Goal: Task Accomplishment & Management: Manage account settings

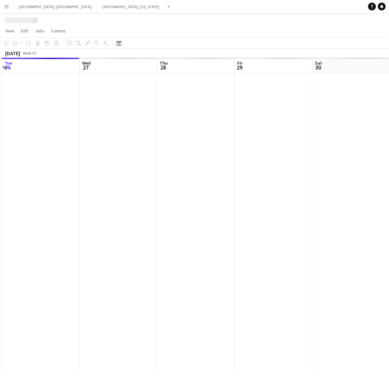
scroll to position [0, 237]
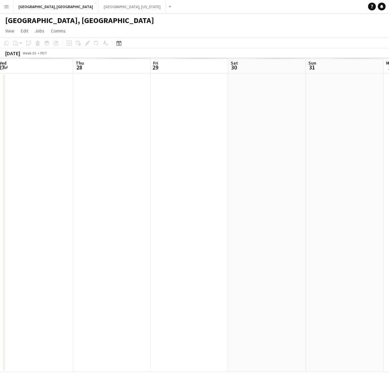
drag, startPoint x: 268, startPoint y: 166, endPoint x: 155, endPoint y: 186, distance: 114.4
click at [155, 186] on app-calendar-viewport "Sun 24 Mon 25 Tue 26 Wed 27 Thu 28 Fri 29 Sat 30 Sun 31 Mon 1 Tue 2" at bounding box center [194, 215] width 389 height 314
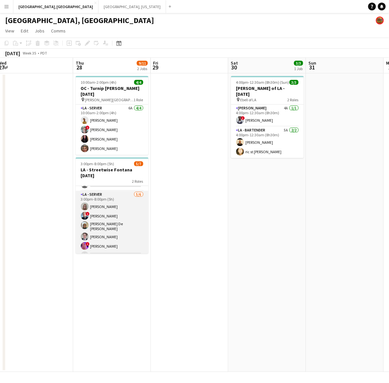
scroll to position [24, 0]
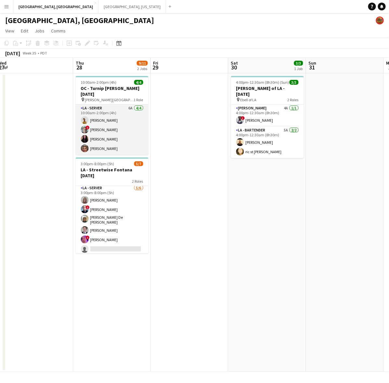
click at [130, 115] on app-card-role "LA - Server 6A [DATE] 10:00am-2:00pm (4h) [PERSON_NAME] Do ! [PERSON_NAME] [PER…" at bounding box center [112, 130] width 73 height 50
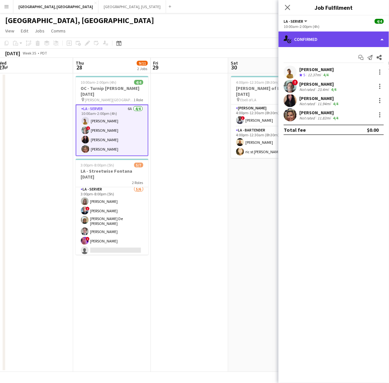
click at [315, 40] on div "single-neutral-actions-check-2 Confirmed" at bounding box center [333, 39] width 110 height 16
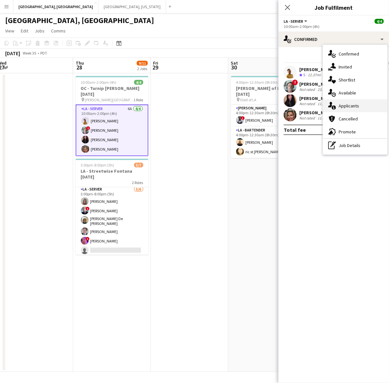
click at [344, 105] on div "single-neutral-actions-information Applicants" at bounding box center [355, 105] width 64 height 13
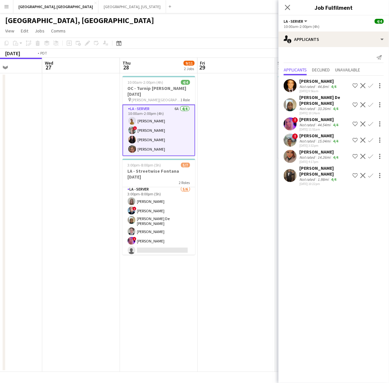
drag, startPoint x: 70, startPoint y: 156, endPoint x: 283, endPoint y: 112, distance: 217.4
click at [317, 113] on body "Menu Boards Boards Boards All jobs Status Workforce Workforce My Workforce Recr…" at bounding box center [194, 191] width 389 height 383
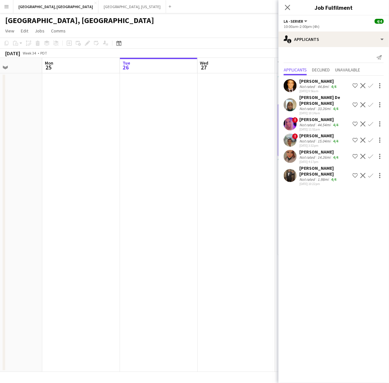
scroll to position [0, 199]
drag, startPoint x: 145, startPoint y: 124, endPoint x: 289, endPoint y: 96, distance: 146.5
click at [311, 93] on body "Menu Boards Boards Boards All jobs Status Workforce Workforce My Workforce Recr…" at bounding box center [194, 191] width 389 height 383
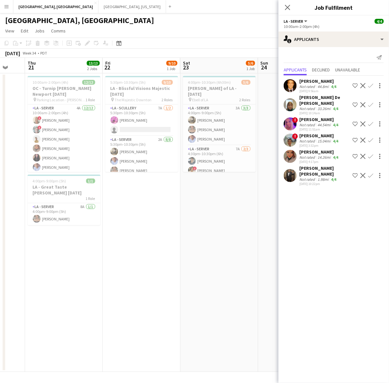
scroll to position [0, 207]
drag, startPoint x: 120, startPoint y: 182, endPoint x: 185, endPoint y: 173, distance: 65.2
click at [185, 173] on app-calendar-viewport "Mon 18 Tue 19 Wed 20 Thu 21 13/13 2 Jobs Fri 22 9/10 1 Job Sat 23 5/6 1 Job Sun…" at bounding box center [194, 215] width 389 height 314
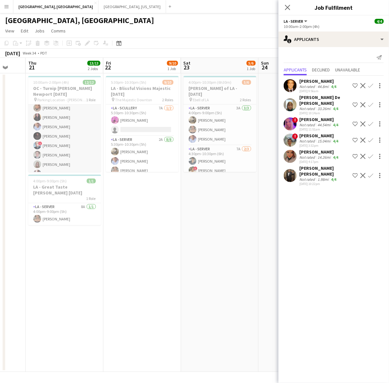
click at [75, 137] on app-card-role "LA - Server 4A 12/12 10:00am-2:00pm (4h) ! Sherrel Gonzalez ! George Gonzalez G…" at bounding box center [64, 127] width 73 height 126
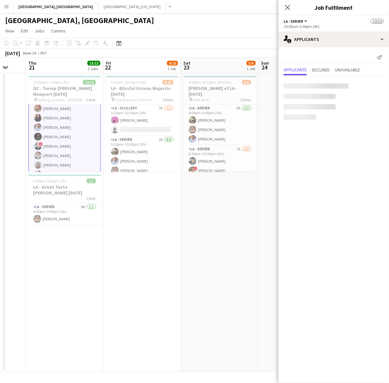
scroll to position [41, 0]
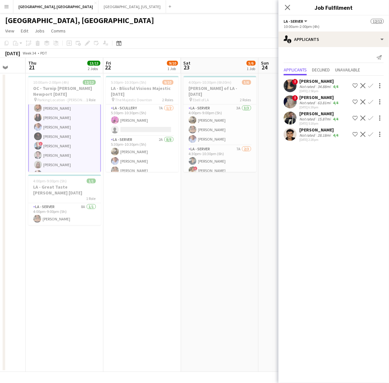
drag, startPoint x: 229, startPoint y: 222, endPoint x: 221, endPoint y: 200, distance: 22.9
click at [229, 222] on app-date-cell "4:00pm-10:30pm (6h30m) 5/6 LA - Ebell of LA - 8.23.25 pin Ebell of LA 2 Roles L…" at bounding box center [220, 222] width 78 height 299
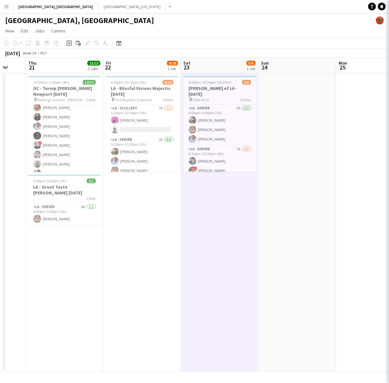
scroll to position [41, 0]
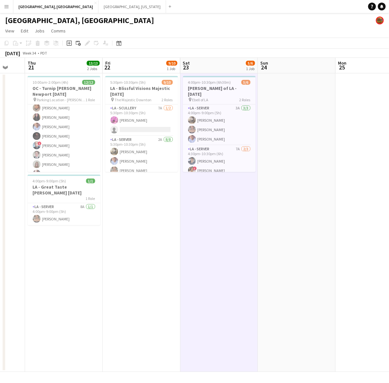
click at [5, 3] on button "Menu" at bounding box center [6, 6] width 13 height 13
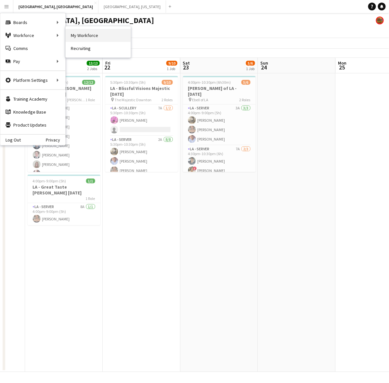
click at [80, 34] on link "My Workforce" at bounding box center [98, 35] width 65 height 13
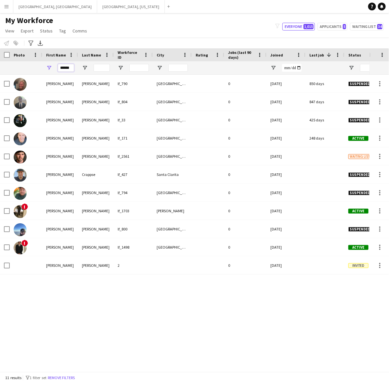
click at [67, 66] on input "******" at bounding box center [66, 68] width 16 height 8
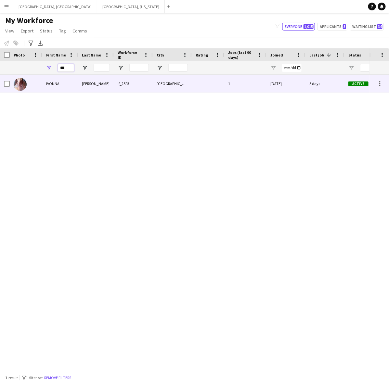
type input "***"
click at [90, 81] on div "[PERSON_NAME]" at bounding box center [96, 84] width 36 height 18
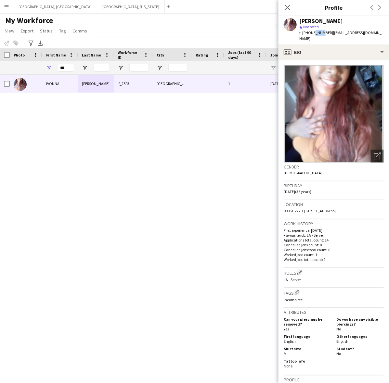
drag, startPoint x: 313, startPoint y: 33, endPoint x: 319, endPoint y: 35, distance: 5.8
click at [319, 35] on span "t. +12133585066" at bounding box center [316, 32] width 34 height 5
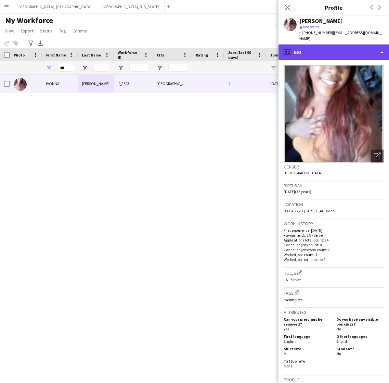
click at [330, 44] on div "profile Bio" at bounding box center [333, 52] width 110 height 16
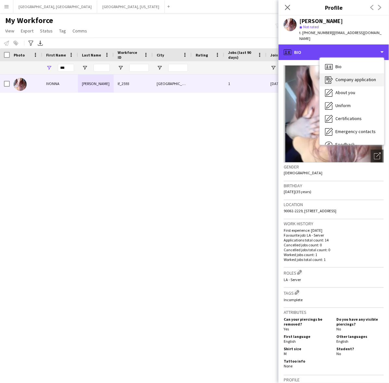
scroll to position [22, 0]
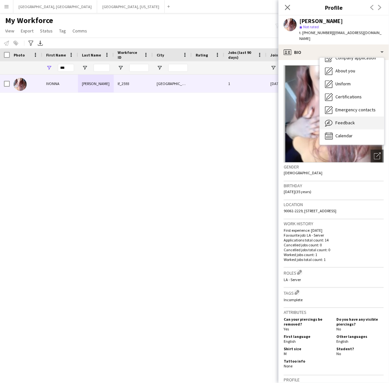
click at [351, 120] on span "Feedback" at bounding box center [344, 123] width 19 height 6
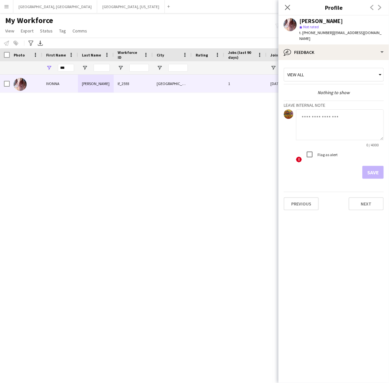
click at [318, 126] on textarea at bounding box center [340, 124] width 88 height 31
paste textarea "**********"
type textarea "**********"
click at [317, 152] on div at bounding box center [310, 155] width 16 height 16
click at [370, 166] on button "Save" at bounding box center [372, 172] width 21 height 13
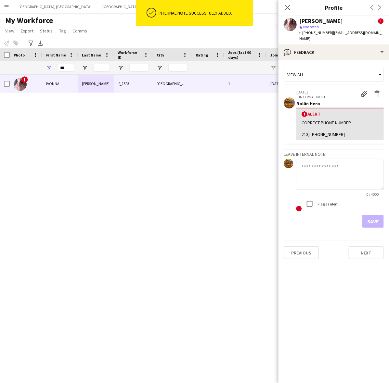
click at [251, 173] on div "! IVONNA WILBURN lf_2593 LOS ANGELES 1 05-23-2025 5 days Active donnababes7@yah…" at bounding box center [184, 220] width 369 height 291
drag, startPoint x: 65, startPoint y: 69, endPoint x: 50, endPoint y: 67, distance: 15.7
click at [51, 67] on div "***" at bounding box center [60, 67] width 36 height 13
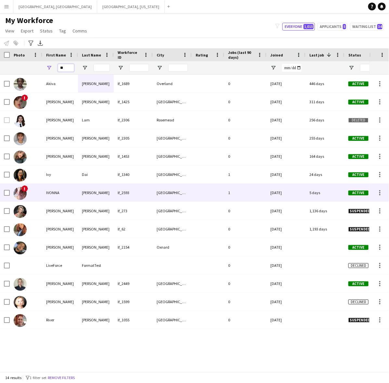
type input "**"
click at [105, 195] on div "[PERSON_NAME]" at bounding box center [96, 193] width 36 height 18
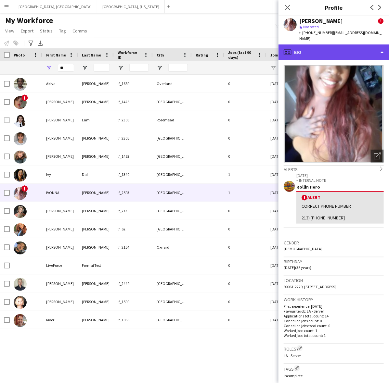
click at [324, 44] on div "profile Bio" at bounding box center [333, 52] width 110 height 16
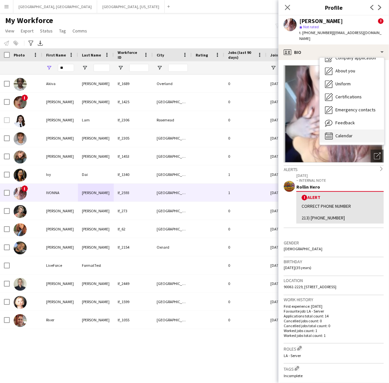
click at [355, 130] on div "Calendar Calendar" at bounding box center [351, 136] width 64 height 13
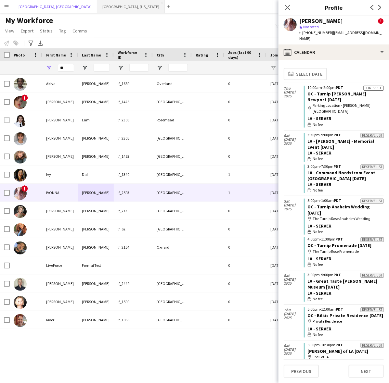
drag, startPoint x: 34, startPoint y: 7, endPoint x: 59, endPoint y: 7, distance: 25.0
click at [34, 7] on button "[GEOGRAPHIC_DATA], [GEOGRAPHIC_DATA] Close" at bounding box center [55, 6] width 84 height 13
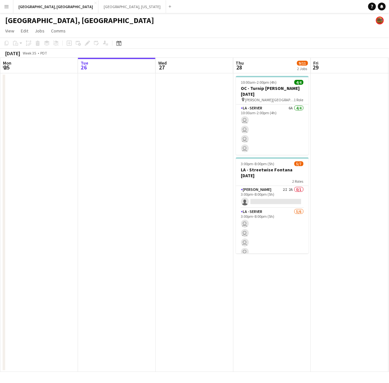
scroll to position [0, 247]
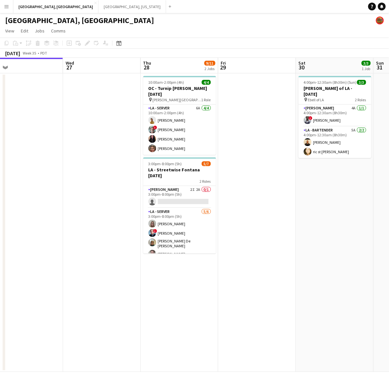
click at [148, 197] on app-calendar-viewport "Sat 23 5/6 1 Job Sun 24 Mon 25 Tue 26 Wed 27 Thu 28 9/11 2 Jobs Fri 29 Sat 30 3…" at bounding box center [194, 215] width 389 height 314
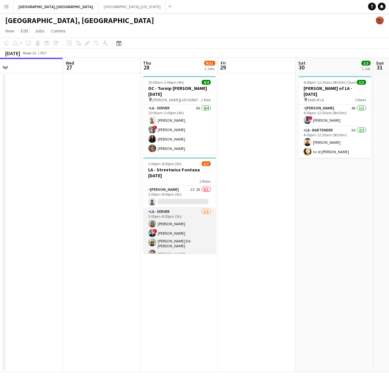
click at [194, 216] on app-card-role "LA - Server 5/6 3:00pm-8:00pm (5h) randee martins ! Edwin Segovia Maria De Lour…" at bounding box center [179, 243] width 73 height 71
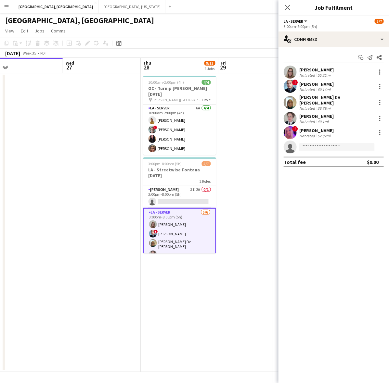
click at [289, 67] on app-user-avatar at bounding box center [289, 72] width 13 height 13
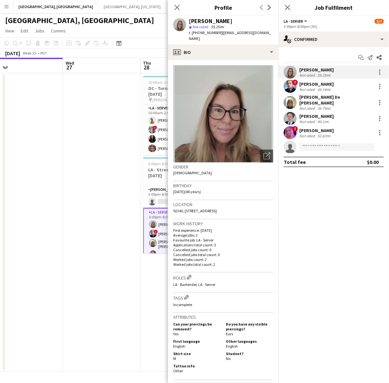
click at [290, 88] on app-user-avatar at bounding box center [289, 86] width 13 height 13
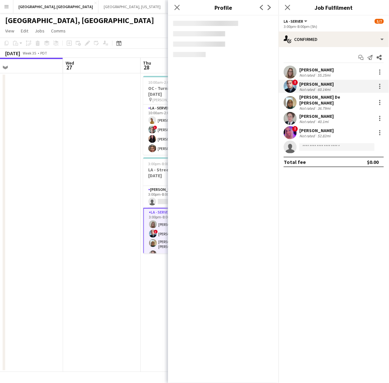
click at [291, 99] on app-user-avatar at bounding box center [289, 102] width 13 height 13
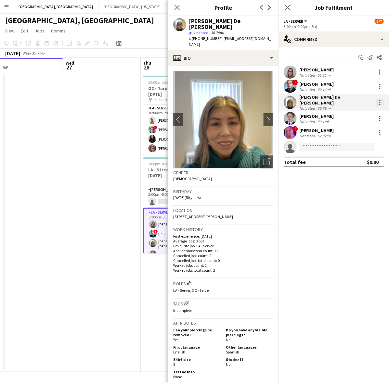
click at [381, 100] on div at bounding box center [380, 103] width 8 height 8
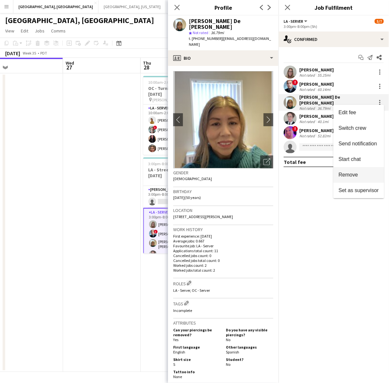
click at [358, 176] on span "Remove" at bounding box center [358, 175] width 40 height 6
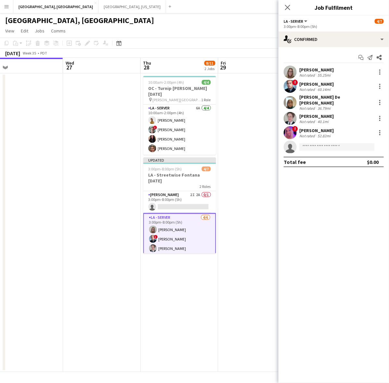
click at [243, 25] on app-page-menu "View Day view expanded Day view collapsed Month view Date picker Jump to today …" at bounding box center [194, 31] width 389 height 12
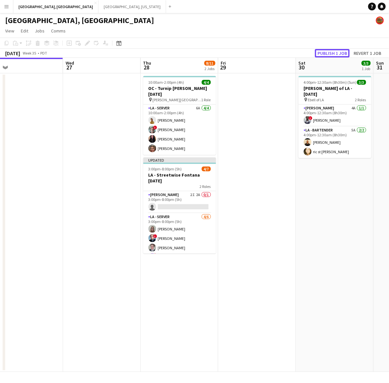
click at [332, 53] on button "Publish 1 job" at bounding box center [332, 53] width 35 height 8
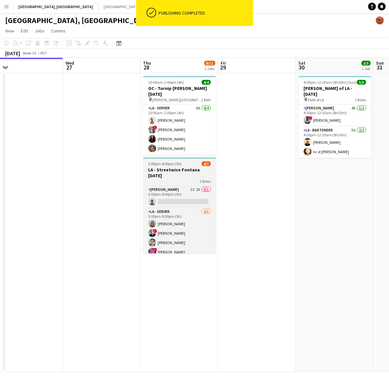
click at [168, 161] on span "3:00pm-8:00pm (5h)" at bounding box center [164, 163] width 33 height 5
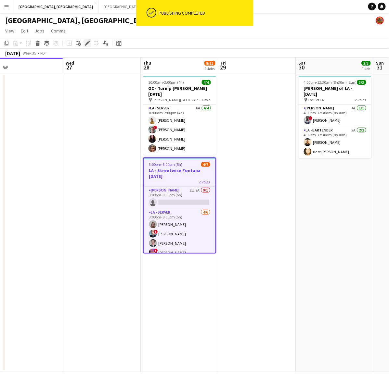
click at [87, 42] on icon "Edit" at bounding box center [87, 43] width 5 height 5
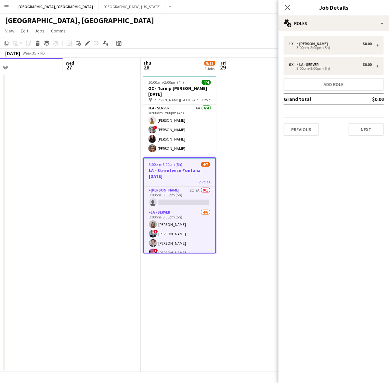
click at [111, 147] on app-date-cell at bounding box center [102, 222] width 78 height 299
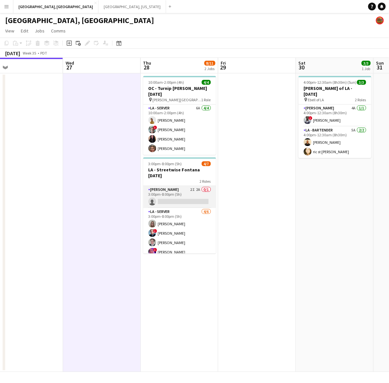
click at [188, 194] on app-card-role "LA - Cook 2I 2A 0/1 3:00pm-8:00pm (5h) single-neutral-actions" at bounding box center [179, 197] width 73 height 22
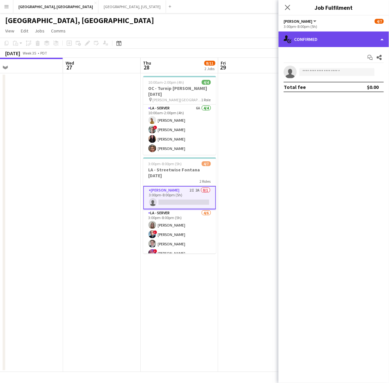
click at [325, 39] on div "single-neutral-actions-check-2 Confirmed" at bounding box center [333, 39] width 110 height 16
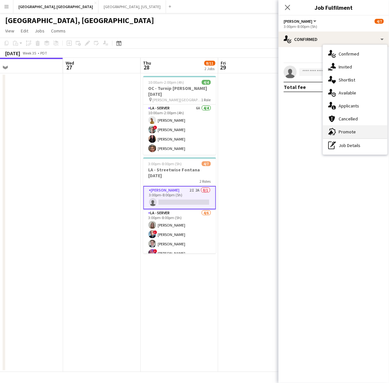
click at [330, 133] on icon at bounding box center [330, 132] width 5 height 5
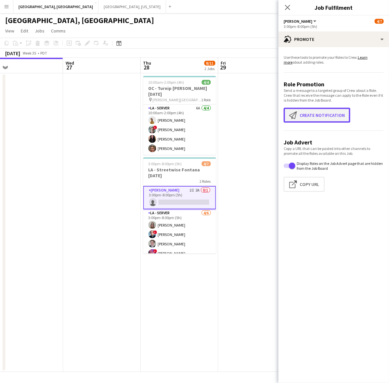
click at [321, 117] on button "Create notification Create notification" at bounding box center [316, 115] width 67 height 15
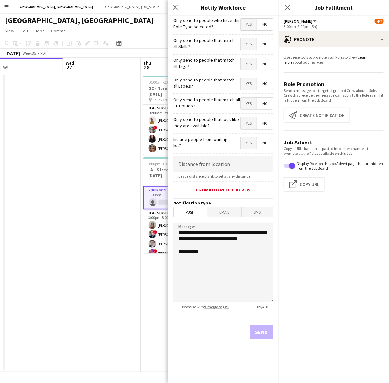
click at [248, 25] on span "Yes" at bounding box center [249, 25] width 16 height 12
click at [263, 328] on button "Send" at bounding box center [261, 332] width 23 height 14
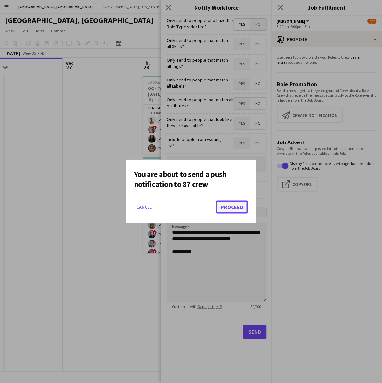
click at [242, 202] on button "Proceed" at bounding box center [232, 207] width 32 height 13
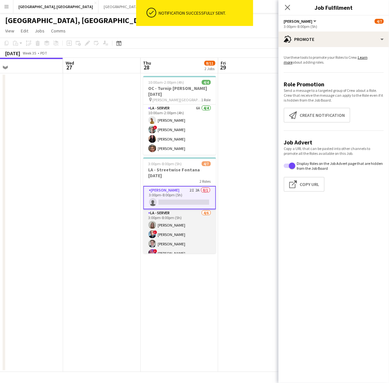
click at [174, 236] on app-card-role "LA - Server 4/6 3:00pm-8:00pm (5h) randee martins ! Edwin Segovia Ginger Pennin…" at bounding box center [179, 243] width 73 height 69
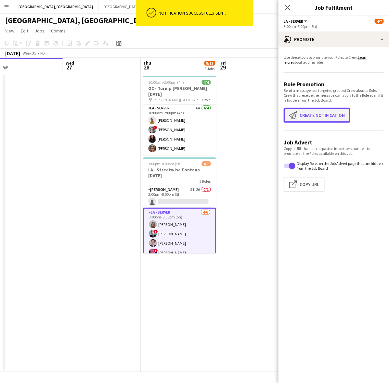
click at [311, 112] on button "Create notification Create notification" at bounding box center [316, 115] width 67 height 15
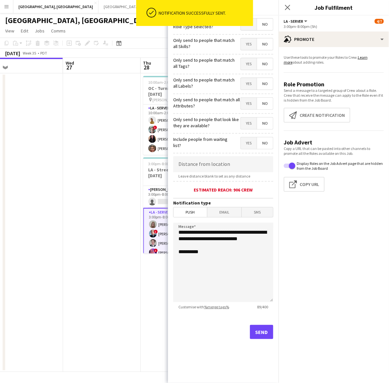
click at [251, 25] on div "Notification successfully sent." at bounding box center [204, 13] width 97 height 26
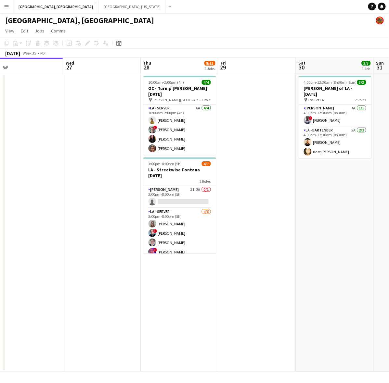
click at [204, 230] on app-card-role "LA - Server 4/6 3:00pm-8:00pm (5h) randee martins ! Edwin Segovia Ginger Pennin…" at bounding box center [179, 242] width 73 height 69
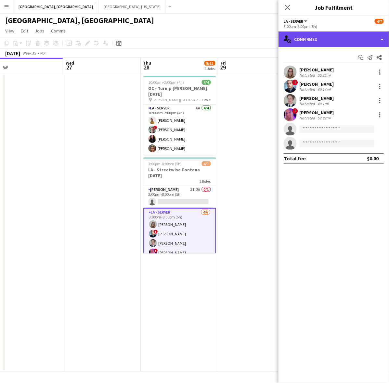
click at [321, 35] on div "single-neutral-actions-check-2 Confirmed" at bounding box center [333, 39] width 110 height 16
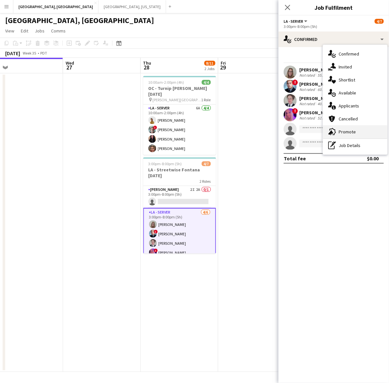
click at [345, 130] on div "advertising-megaphone Promote" at bounding box center [355, 131] width 64 height 13
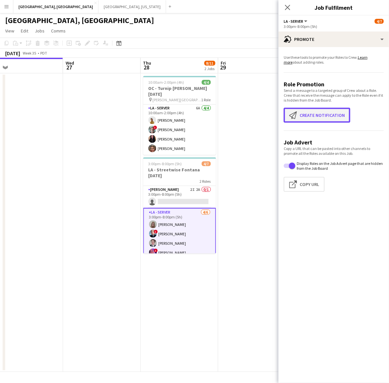
click at [320, 108] on button "Create notification Create notification" at bounding box center [316, 115] width 67 height 15
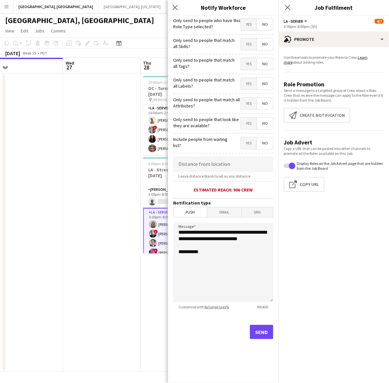
click at [250, 22] on span "Yes" at bounding box center [249, 25] width 16 height 12
click at [268, 328] on button "Send" at bounding box center [261, 332] width 23 height 14
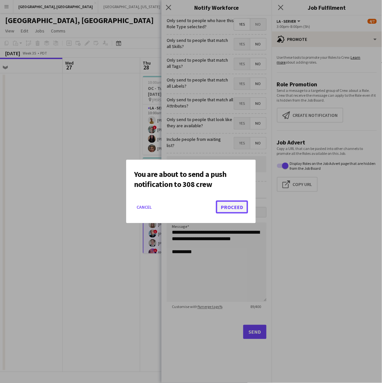
click at [230, 206] on button "Proceed" at bounding box center [232, 207] width 32 height 13
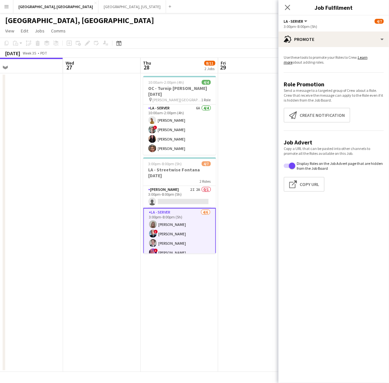
click at [256, 195] on app-date-cell at bounding box center [257, 222] width 78 height 299
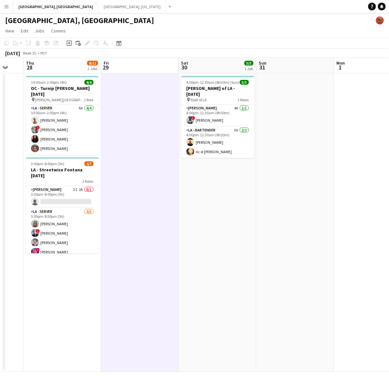
scroll to position [0, 211]
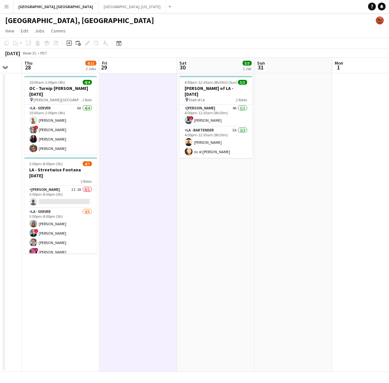
drag, startPoint x: 318, startPoint y: 166, endPoint x: 200, endPoint y: 208, distance: 125.6
click at [200, 208] on app-calendar-viewport "Mon 25 Tue 26 Wed 27 Thu 28 8/11 2 Jobs Fri 29 Sat 30 3/3 1 Job Sun 31 Mon 1 Tu…" at bounding box center [194, 215] width 389 height 314
click at [56, 196] on app-card-role "LA - Cook 2I 2A 0/1 3:00pm-8:00pm (5h) single-neutral-actions" at bounding box center [60, 197] width 73 height 22
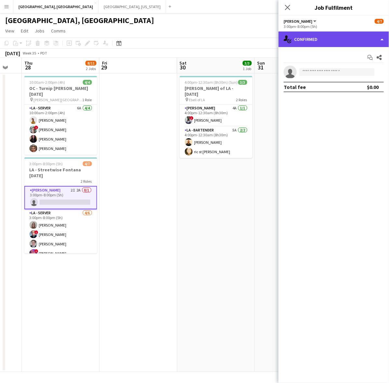
click at [338, 41] on div "single-neutral-actions-check-2 Confirmed" at bounding box center [333, 39] width 110 height 16
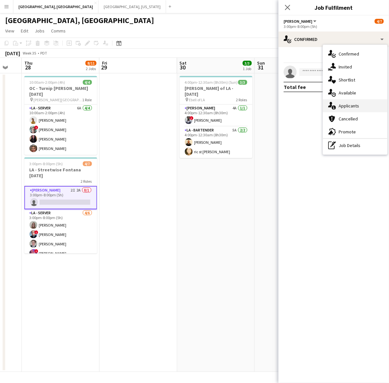
click at [352, 106] on div "single-neutral-actions-information Applicants" at bounding box center [355, 105] width 64 height 13
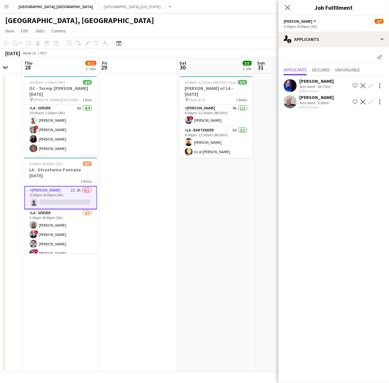
click at [322, 137] on mat-expansion-panel "users2 Applicants Send notification Applicants Declined Unavailable Kajuana Cou…" at bounding box center [333, 215] width 110 height 336
click at [228, 28] on app-page-menu "View Day view expanded Day view collapsed Month view Date picker Jump to today …" at bounding box center [194, 31] width 389 height 12
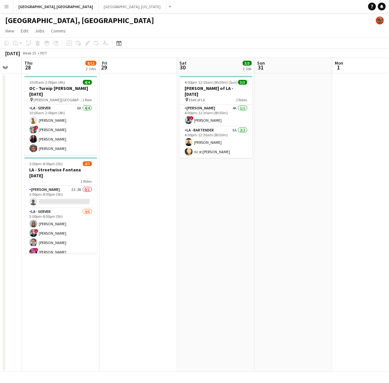
drag, startPoint x: 66, startPoint y: 106, endPoint x: 259, endPoint y: 106, distance: 192.8
click at [66, 106] on app-card-role "LA - Server 6A [DATE] 10:00am-2:00pm (4h) [PERSON_NAME] Do ! [PERSON_NAME] [PER…" at bounding box center [60, 130] width 73 height 50
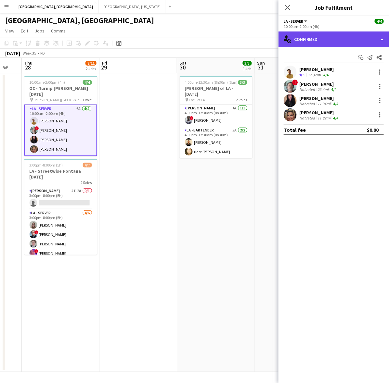
click at [354, 43] on div "single-neutral-actions-check-2 Confirmed" at bounding box center [333, 39] width 110 height 16
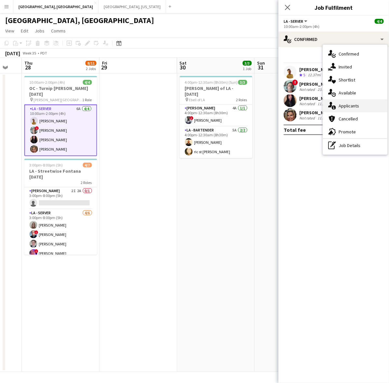
click at [360, 101] on div "single-neutral-actions-information Applicants" at bounding box center [355, 105] width 64 height 13
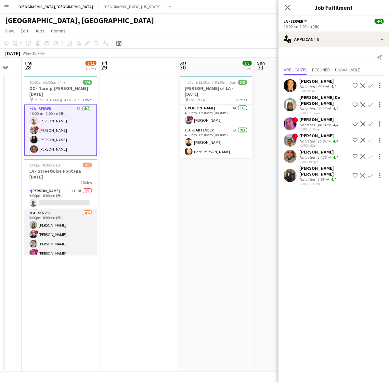
click at [75, 223] on app-card-role "LA - Server 4/6 3:00pm-8:00pm (5h) randee martins ! Edwin Segovia Ginger Pennin…" at bounding box center [60, 243] width 73 height 69
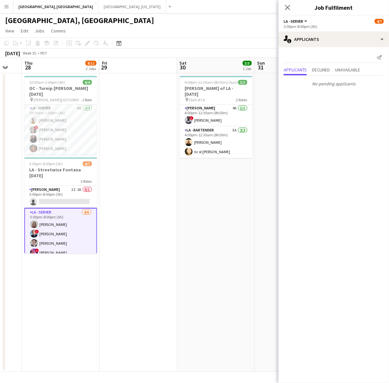
drag, startPoint x: 65, startPoint y: 224, endPoint x: 76, endPoint y: 221, distance: 10.9
click at [65, 224] on app-card-role "LA - Server 4/6 3:00pm-8:00pm (5h) randee martins ! Edwin Segovia Ginger Pennin…" at bounding box center [60, 243] width 73 height 70
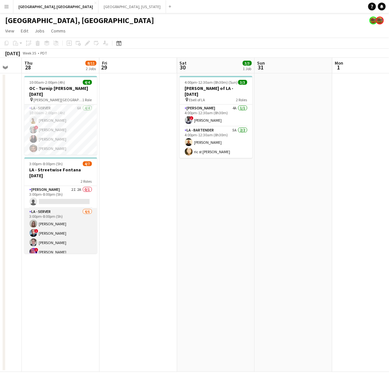
click at [75, 211] on app-card-role "LA - Server 4/6 3:00pm-8:00pm (5h) randee martins ! Edwin Segovia Ginger Pennin…" at bounding box center [60, 242] width 73 height 69
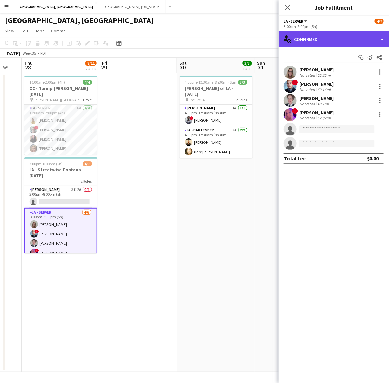
click at [309, 39] on div "single-neutral-actions-check-2 Confirmed" at bounding box center [333, 39] width 110 height 16
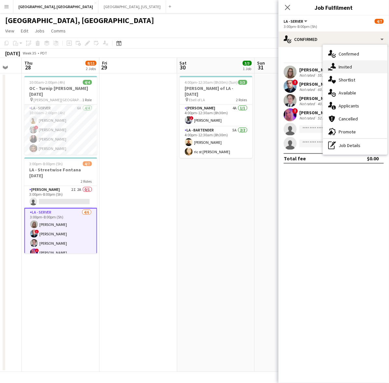
click at [347, 65] on div "single-neutral-actions-share-1 Invited" at bounding box center [355, 66] width 64 height 13
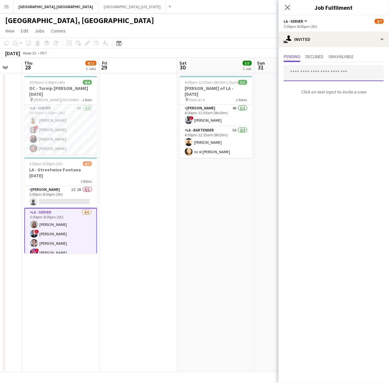
click at [309, 67] on input "text" at bounding box center [333, 73] width 100 height 16
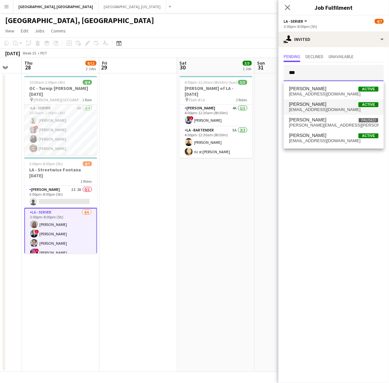
type input "***"
click at [317, 108] on span "monsy21gutierrez@gmail.com" at bounding box center [334, 109] width 90 height 5
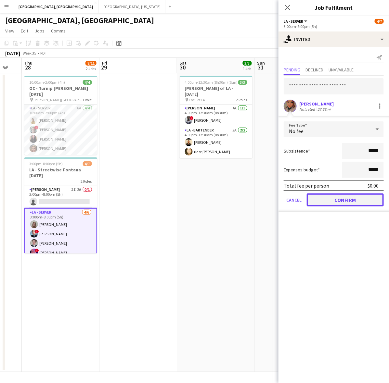
click at [334, 193] on button "Confirm" at bounding box center [344, 199] width 77 height 13
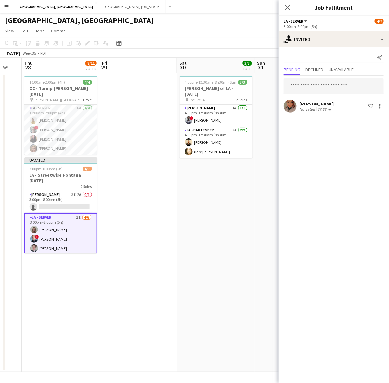
click at [312, 87] on input "text" at bounding box center [333, 86] width 100 height 16
type input "****"
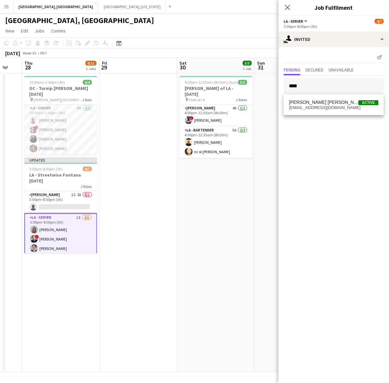
click at [313, 102] on span "[PERSON_NAME] [PERSON_NAME]" at bounding box center [323, 103] width 69 height 6
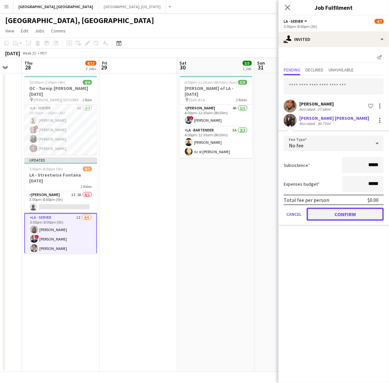
click at [329, 215] on button "Confirm" at bounding box center [344, 214] width 77 height 13
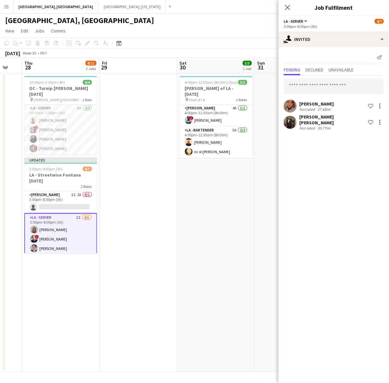
click at [241, 187] on app-date-cell "4:00pm-12:30am (8h30m) (Sun) 3/3 LA - Ebell of LA - 8.30.25 pin Ebell of LA 2 R…" at bounding box center [216, 222] width 78 height 299
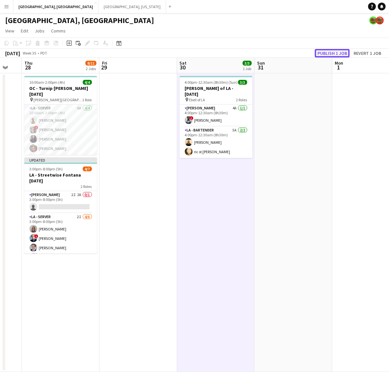
click at [328, 54] on button "Publish 1 job" at bounding box center [332, 53] width 35 height 8
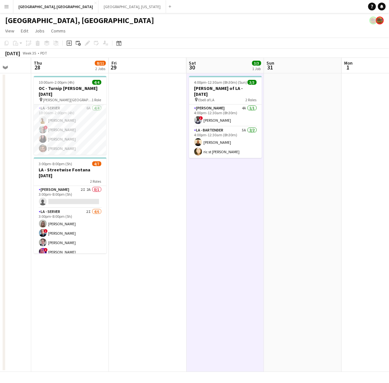
scroll to position [0, 181]
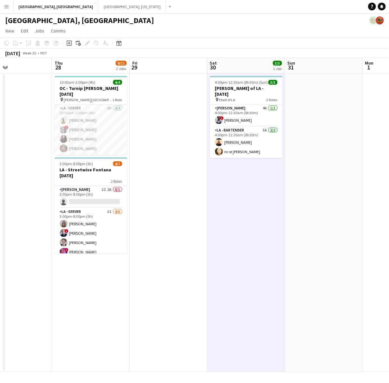
drag, startPoint x: 114, startPoint y: 203, endPoint x: 143, endPoint y: 193, distance: 31.2
click at [143, 194] on app-calendar-viewport "Mon 25 Tue 26 Wed 27 Thu 28 8/11 2 Jobs Fri 29 Sat 30 3/3 1 Job Sun 31 Mon 1 Tu…" at bounding box center [194, 215] width 389 height 314
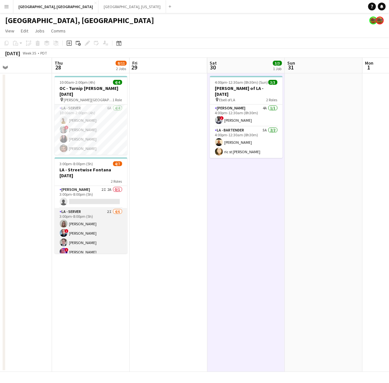
click at [92, 216] on app-card-role "LA - Server 2I 4/6 3:00pm-8:00pm (5h) randee martins ! Edwin Segovia Ginger Pen…" at bounding box center [91, 242] width 73 height 69
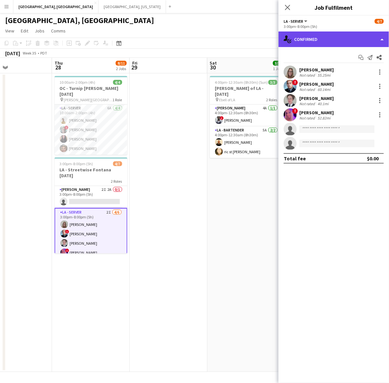
click at [325, 39] on div "single-neutral-actions-check-2 Confirmed" at bounding box center [333, 39] width 110 height 16
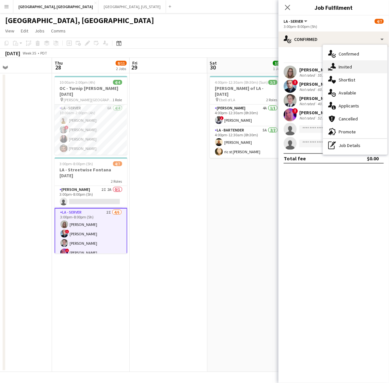
click at [336, 68] on div "single-neutral-actions-share-1 Invited" at bounding box center [355, 66] width 64 height 13
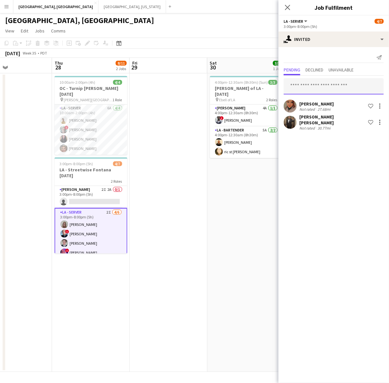
click at [315, 85] on input "text" at bounding box center [333, 86] width 100 height 16
type input "******"
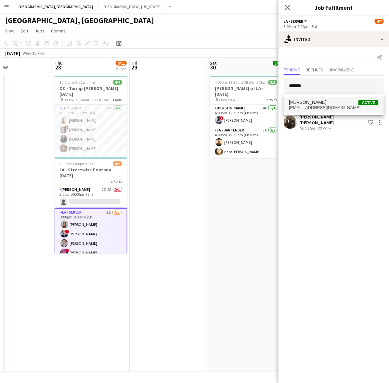
click at [317, 108] on span "rosananichols@hotmail.com" at bounding box center [334, 107] width 90 height 5
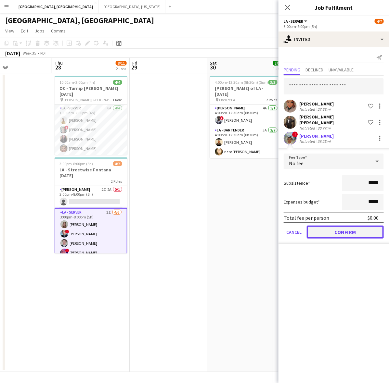
click at [343, 229] on button "Confirm" at bounding box center [344, 232] width 77 height 13
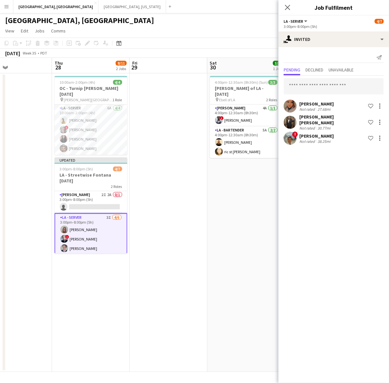
drag, startPoint x: 223, startPoint y: 211, endPoint x: 227, endPoint y: 204, distance: 8.3
click at [223, 210] on app-date-cell "4:00pm-12:30am (8h30m) (Sun) 3/3 LA - Ebell of LA - 8.30.25 pin Ebell of LA 2 R…" at bounding box center [246, 222] width 78 height 299
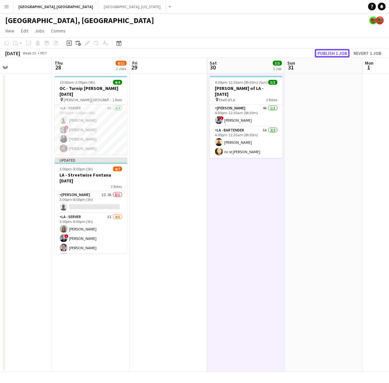
click at [329, 51] on button "Publish 1 job" at bounding box center [332, 53] width 35 height 8
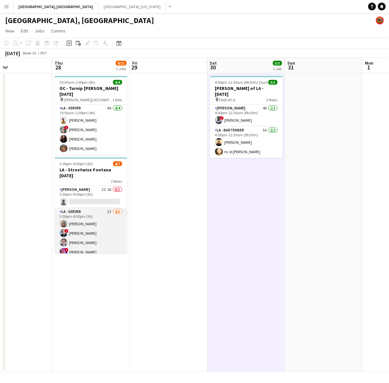
click at [104, 215] on app-card-role "LA - Server 3I 4/6 3:00pm-8:00pm (5h) randee martins ! Edwin Segovia Ginger Pen…" at bounding box center [91, 242] width 73 height 69
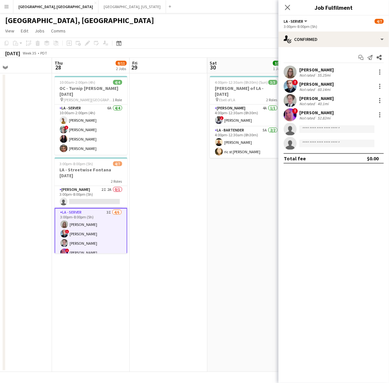
click at [309, 30] on app-options-switcher "LA - Server All roles LA - Server 4/7 3:00pm-8:00pm (5h)" at bounding box center [333, 24] width 110 height 16
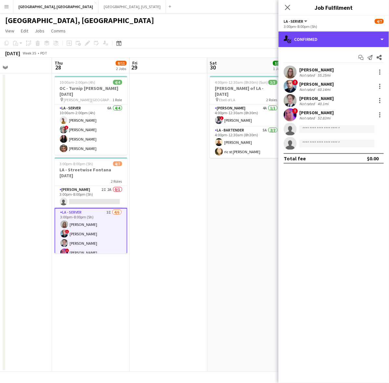
drag, startPoint x: 313, startPoint y: 39, endPoint x: 322, endPoint y: 47, distance: 12.2
click at [313, 39] on div "single-neutral-actions-check-2 Confirmed" at bounding box center [333, 39] width 110 height 16
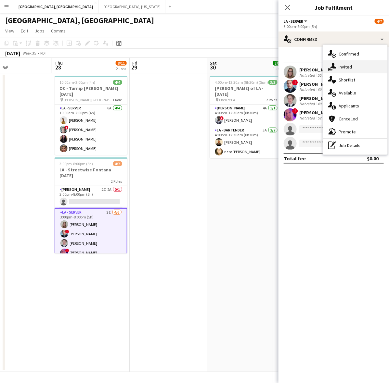
click at [335, 68] on icon at bounding box center [333, 66] width 6 height 6
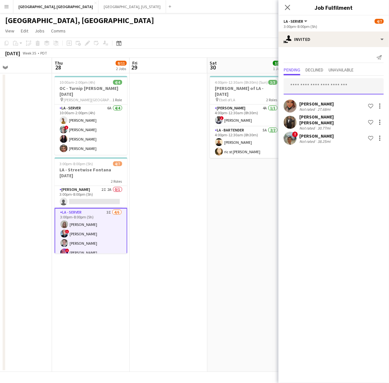
click at [333, 90] on input "text" at bounding box center [333, 86] width 100 height 16
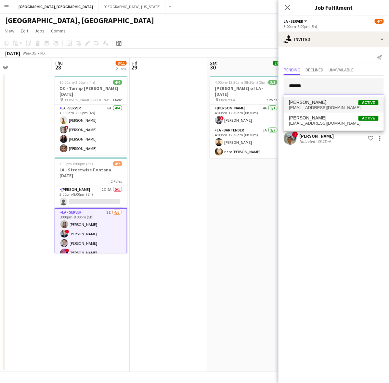
type input "******"
click at [328, 102] on span "Selena Davila Active" at bounding box center [334, 103] width 90 height 6
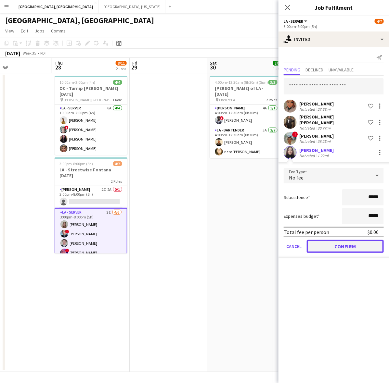
click at [335, 245] on button "Confirm" at bounding box center [344, 246] width 77 height 13
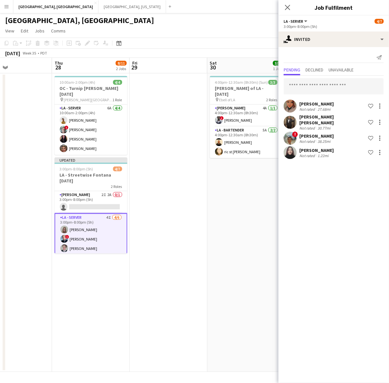
click at [232, 208] on app-date-cell "4:00pm-12:30am (8h30m) (Sun) 3/3 LA - Ebell of LA - 8.30.25 pin Ebell of LA 2 R…" at bounding box center [246, 222] width 78 height 299
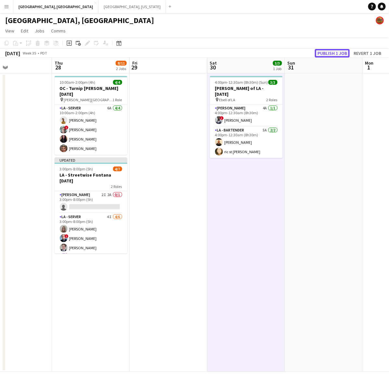
click at [323, 51] on button "Publish 1 job" at bounding box center [332, 53] width 35 height 8
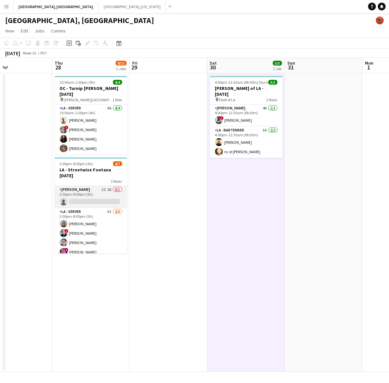
click at [106, 193] on app-card-role "LA - Cook 2I 2A 0/1 3:00pm-8:00pm (5h) single-neutral-actions" at bounding box center [91, 197] width 73 height 22
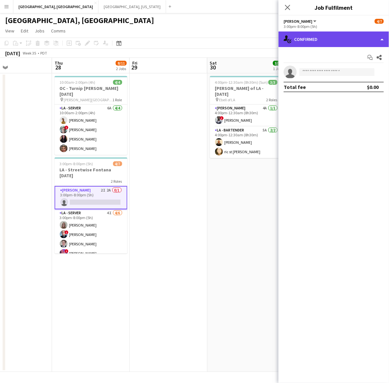
click at [302, 34] on div "single-neutral-actions-check-2 Confirmed" at bounding box center [333, 39] width 110 height 16
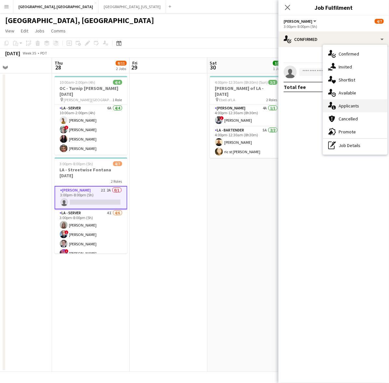
click at [363, 108] on div "single-neutral-actions-information Applicants" at bounding box center [355, 105] width 64 height 13
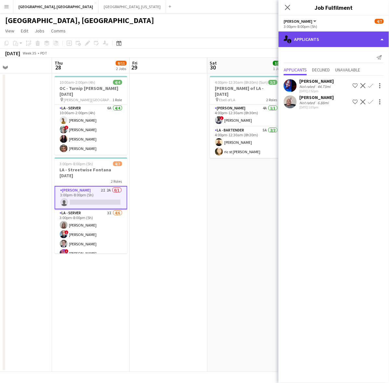
click at [314, 43] on div "single-neutral-actions-information Applicants" at bounding box center [333, 39] width 110 height 16
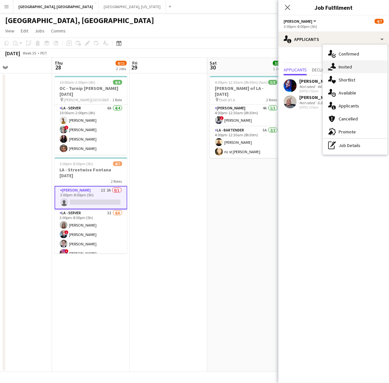
click at [330, 68] on icon "single-neutral-actions-share-1" at bounding box center [332, 67] width 8 height 8
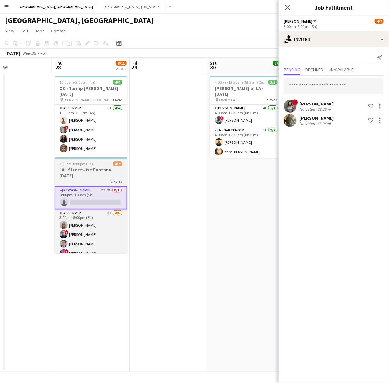
click at [98, 167] on h3 "LA - Streetwise Fontana [DATE]" at bounding box center [91, 173] width 73 height 12
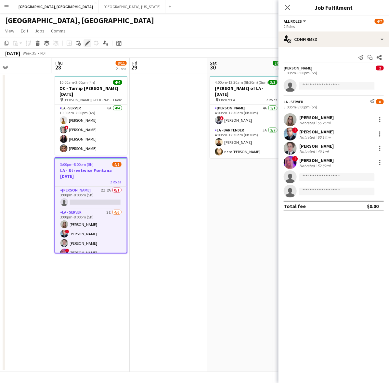
click at [86, 44] on icon at bounding box center [87, 44] width 4 height 4
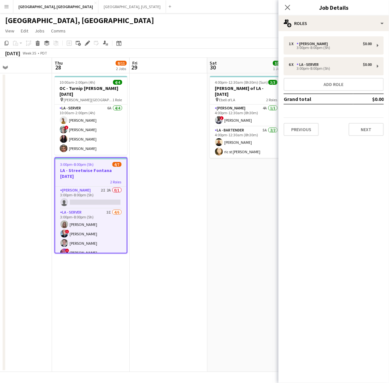
click at [315, 15] on div "Close pop-in Job Details" at bounding box center [333, 8] width 110 height 16
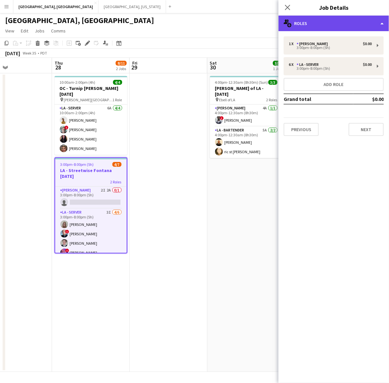
click at [319, 19] on div "multiple-users-add Roles" at bounding box center [333, 24] width 110 height 16
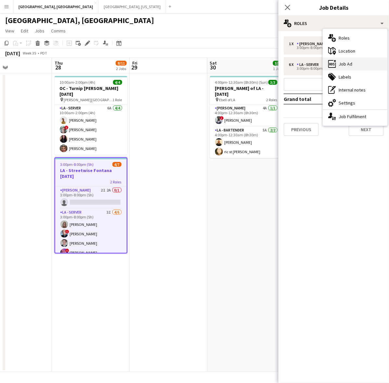
click at [340, 62] on div "ads-window Job Ad" at bounding box center [355, 63] width 64 height 13
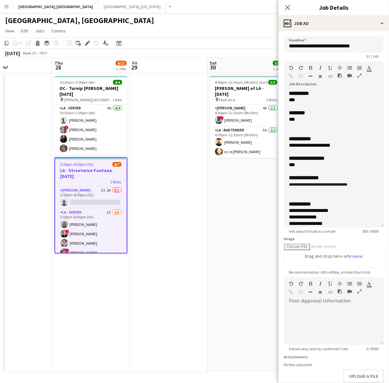
drag, startPoint x: 380, startPoint y: 123, endPoint x: 337, endPoint y: 322, distance: 203.6
click at [338, 228] on div "**********" at bounding box center [333, 158] width 100 height 137
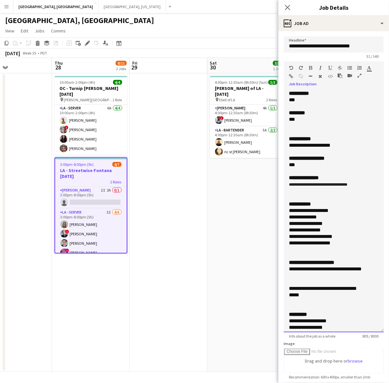
drag, startPoint x: 369, startPoint y: 185, endPoint x: 279, endPoint y: 184, distance: 89.6
click at [279, 184] on form "**********" at bounding box center [333, 277] width 110 height 483
copy span "**********"
click at [97, 189] on app-card-role "LA - Cook 2I 2A 0/1 3:00pm-8:00pm (5h) single-neutral-actions" at bounding box center [90, 198] width 71 height 22
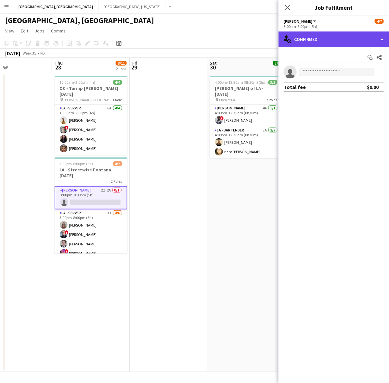
click at [314, 37] on div "single-neutral-actions-check-2 Confirmed" at bounding box center [333, 39] width 110 height 16
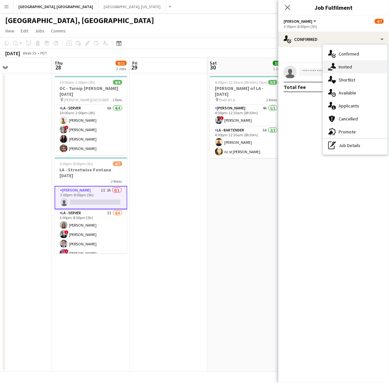
click at [351, 63] on div "single-neutral-actions-share-1 Invited" at bounding box center [355, 66] width 64 height 13
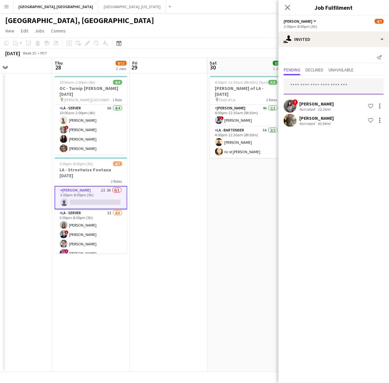
click at [321, 86] on input "text" at bounding box center [333, 86] width 100 height 16
type input "*******"
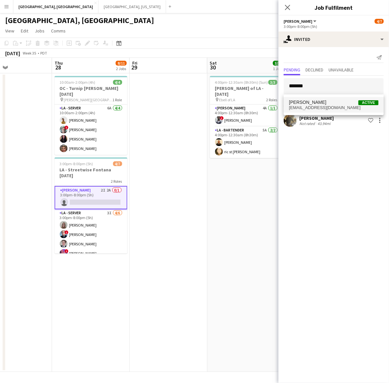
click at [313, 104] on span "Brianna Treadway" at bounding box center [307, 103] width 37 height 6
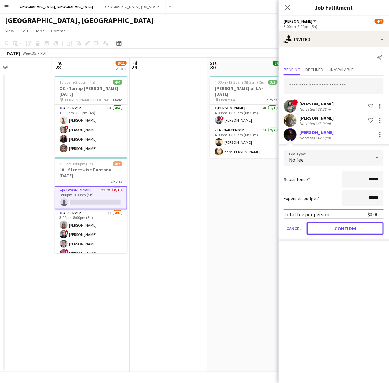
click at [340, 231] on button "Confirm" at bounding box center [344, 228] width 77 height 13
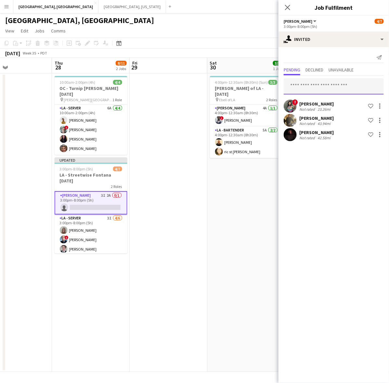
click at [317, 84] on input "text" at bounding box center [333, 86] width 100 height 16
type input "********"
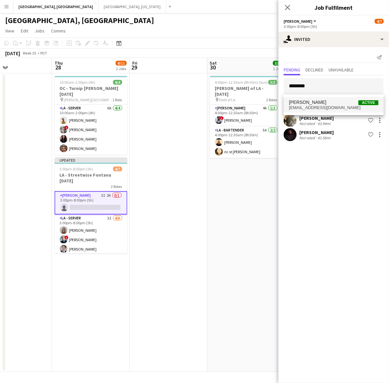
click at [323, 101] on span "Dreshawn Harrison" at bounding box center [307, 103] width 37 height 6
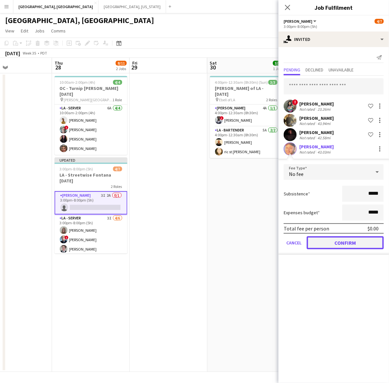
click at [333, 244] on button "Confirm" at bounding box center [344, 242] width 77 height 13
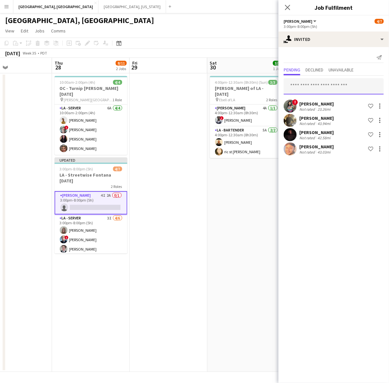
click at [312, 87] on input "text" at bounding box center [333, 86] width 100 height 16
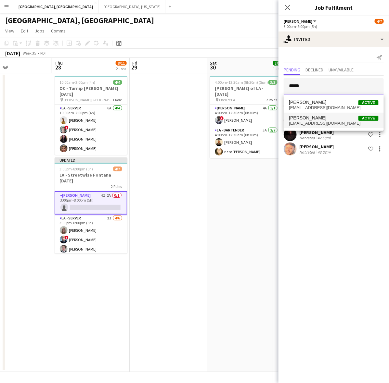
type input "*****"
click at [317, 124] on span "[EMAIL_ADDRESS][DOMAIN_NAME]" at bounding box center [334, 123] width 90 height 5
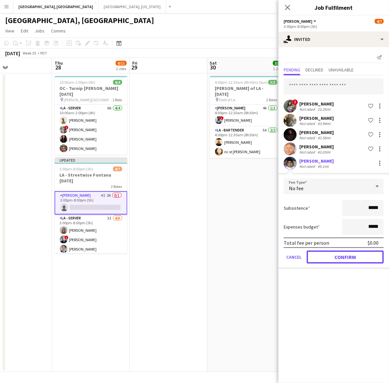
click at [335, 258] on button "Confirm" at bounding box center [344, 257] width 77 height 13
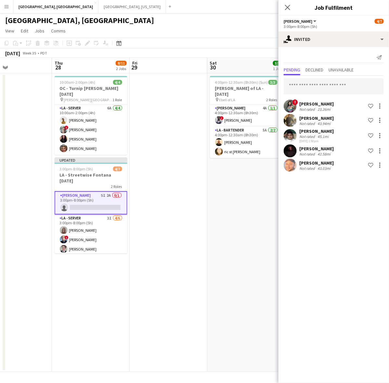
drag, startPoint x: 251, startPoint y: 213, endPoint x: 252, endPoint y: 194, distance: 18.5
click at [251, 212] on app-date-cell "4:00pm-12:30am (8h30m) (Sun) 3/3 LA - Ebell of LA - 8.30.25 pin Ebell of LA 2 R…" at bounding box center [246, 222] width 78 height 299
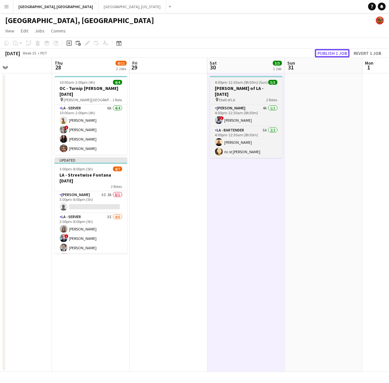
click at [328, 51] on button "Publish 1 job" at bounding box center [332, 53] width 35 height 8
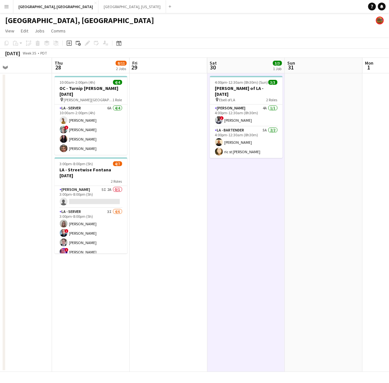
scroll to position [0, 169]
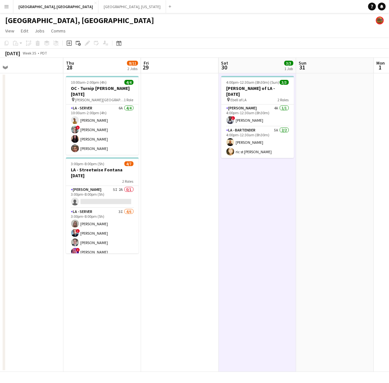
drag, startPoint x: 71, startPoint y: 257, endPoint x: 82, endPoint y: 252, distance: 12.4
click at [82, 252] on app-calendar-viewport "Mon 25 Tue 26 Wed 27 Thu 28 8/11 2 Jobs Fri 29 Sat 30 3/3 1 Job Sun 31 Mon 1 Tu…" at bounding box center [194, 215] width 389 height 314
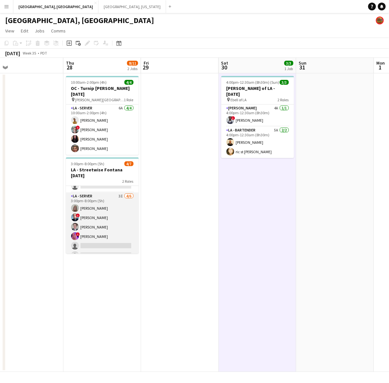
scroll to position [24, 0]
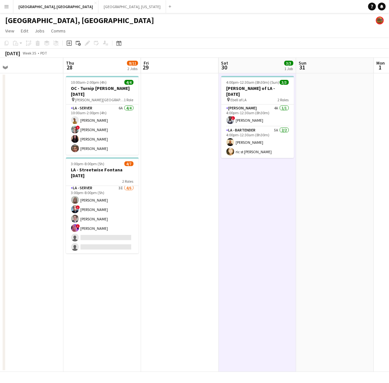
click at [137, 320] on app-date-cell "10:00am-2:00pm (4h) 4/4 OC - Turnip Hoag Irvine 8.28.25 pin Hoag Hospital Irvin…" at bounding box center [102, 222] width 78 height 299
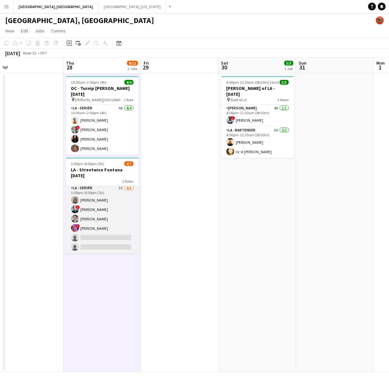
click at [111, 212] on app-card-role "LA - Server 3I 4/6 3:00pm-8:00pm (5h) randee martins ! Edwin Segovia Ginger Pen…" at bounding box center [102, 218] width 73 height 69
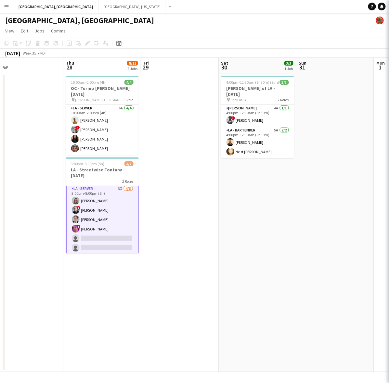
scroll to position [24, 0]
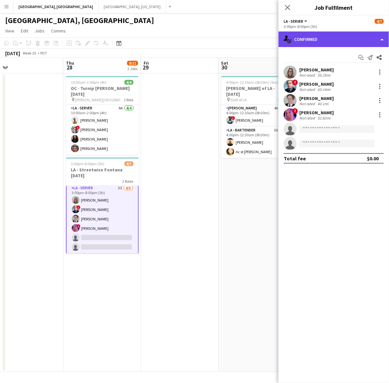
click at [308, 41] on div "single-neutral-actions-check-2 Confirmed" at bounding box center [333, 39] width 110 height 16
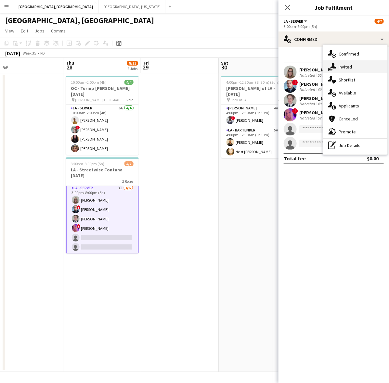
click at [333, 64] on icon at bounding box center [333, 66] width 6 height 6
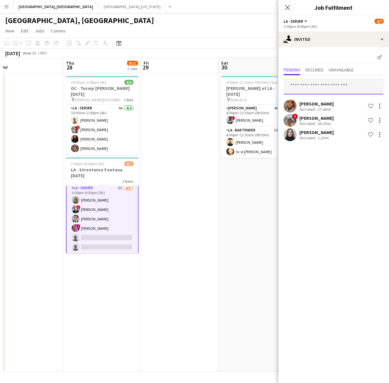
click at [316, 86] on input "text" at bounding box center [333, 86] width 100 height 16
type input "********"
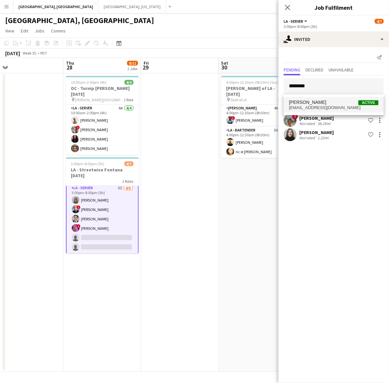
click at [327, 103] on span "Adrianne Conley Active" at bounding box center [334, 103] width 90 height 6
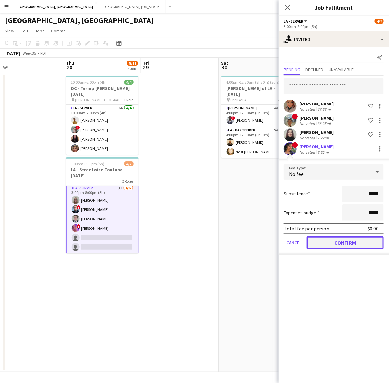
click at [343, 247] on button "Confirm" at bounding box center [344, 242] width 77 height 13
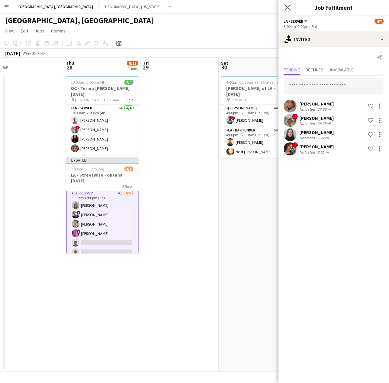
click at [259, 237] on app-date-cell "4:00pm-12:30am (8h30m) (Sun) 3/3 LA - Ebell of LA - 8.30.25 pin Ebell of LA 2 R…" at bounding box center [257, 222] width 78 height 299
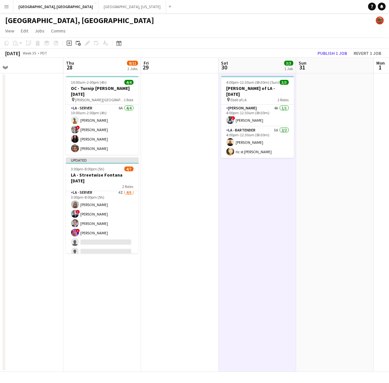
scroll to position [24, 0]
click at [333, 45] on app-toolbar "Copy Paste Paste Ctrl+V Paste with crew Ctrl+Shift+V Paste linked Job Delete Gr…" at bounding box center [194, 43] width 389 height 11
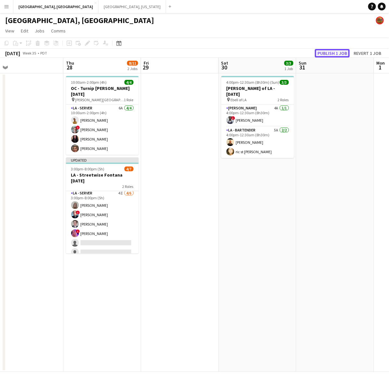
click at [330, 52] on button "Publish 1 job" at bounding box center [332, 53] width 35 height 8
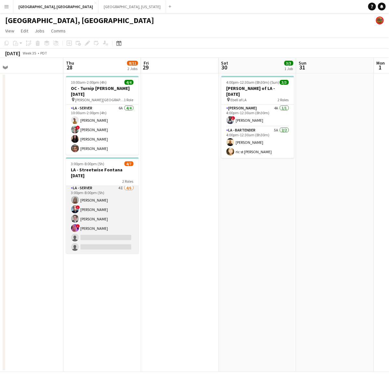
scroll to position [0, 0]
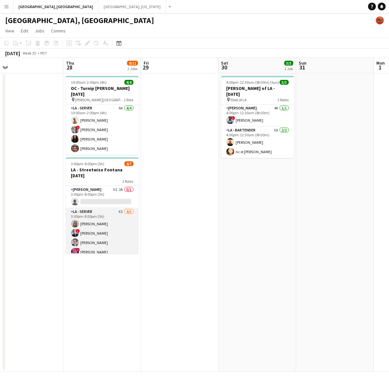
click at [109, 208] on app-card-role "LA - Server 4I 4/6 3:00pm-8:00pm (5h) randee martins ! Edwin Segovia Ginger Pen…" at bounding box center [102, 242] width 73 height 69
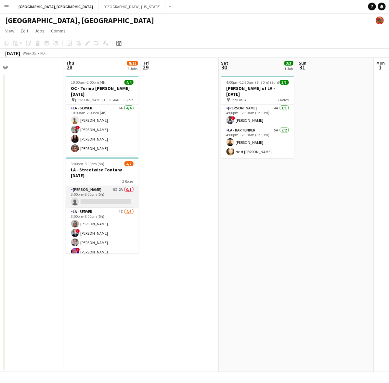
scroll to position [0, 169]
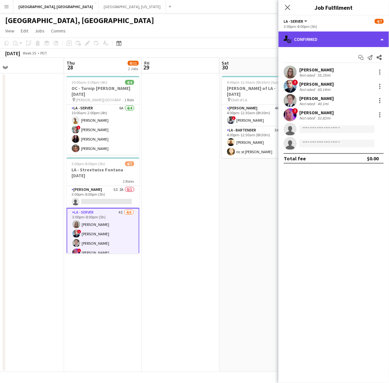
click at [320, 39] on div "single-neutral-actions-check-2 Confirmed" at bounding box center [333, 39] width 110 height 16
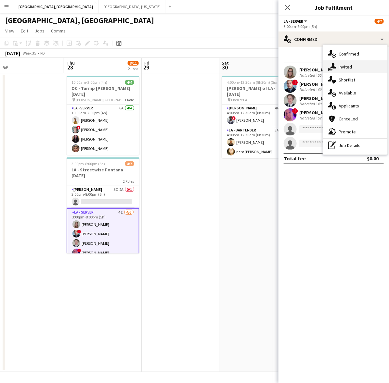
click at [332, 62] on div "single-neutral-actions-share-1 Invited" at bounding box center [355, 66] width 64 height 13
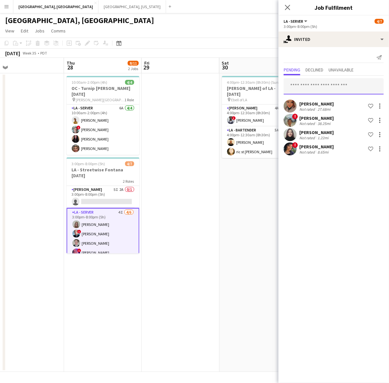
click at [314, 87] on input "text" at bounding box center [333, 86] width 100 height 16
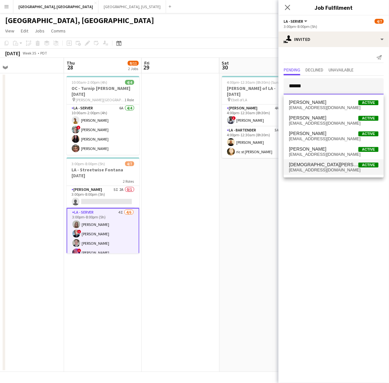
type input "******"
click at [309, 165] on span "Christian Hernandez" at bounding box center [323, 165] width 69 height 6
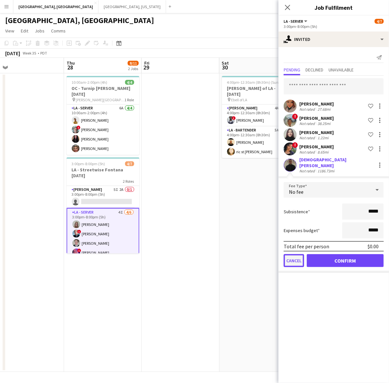
click at [296, 256] on button "Cancel" at bounding box center [293, 260] width 20 height 13
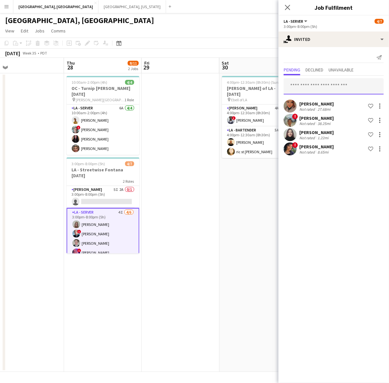
click at [307, 84] on input "text" at bounding box center [333, 86] width 100 height 16
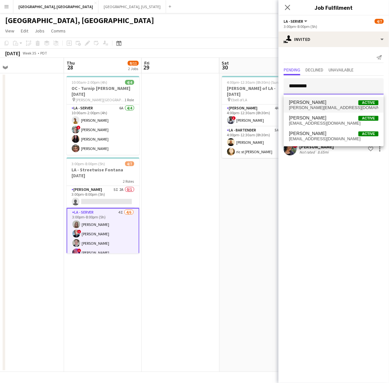
type input "*********"
click at [313, 100] on span "Christina Hernandez" at bounding box center [307, 103] width 37 height 6
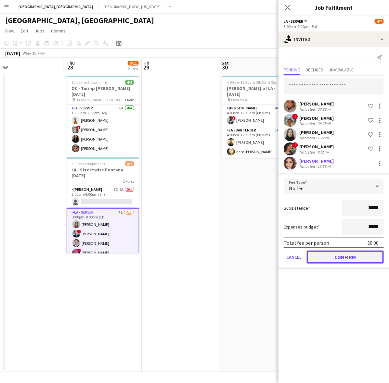
click at [335, 252] on button "Confirm" at bounding box center [344, 257] width 77 height 13
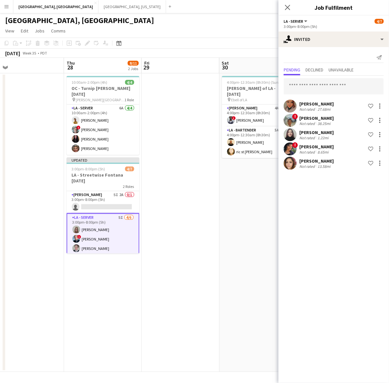
click at [213, 29] on app-page-menu "View Day view expanded Day view collapsed Month view Date picker Jump to today …" at bounding box center [194, 31] width 389 height 12
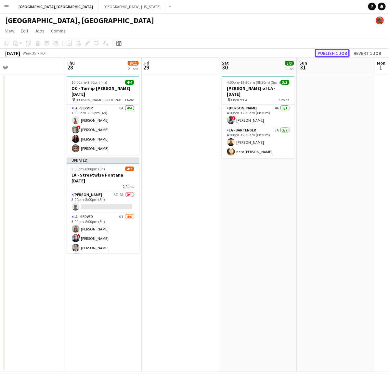
click at [326, 54] on button "Publish 1 job" at bounding box center [332, 53] width 35 height 8
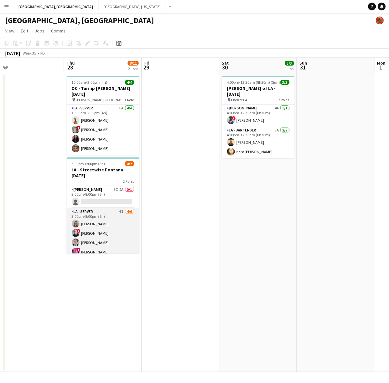
click at [122, 219] on app-card-role "LA - Server 4I 4/6 3:00pm-8:00pm (5h) randee martins ! Edwin Segovia Ginger Pen…" at bounding box center [103, 242] width 73 height 69
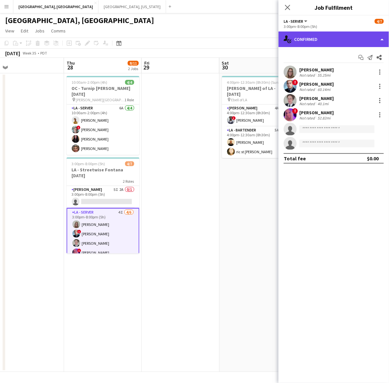
click at [319, 37] on div "single-neutral-actions-check-2 Confirmed" at bounding box center [333, 39] width 110 height 16
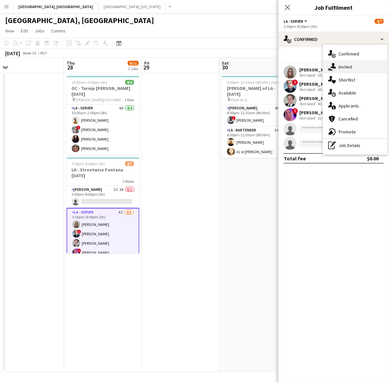
click at [340, 62] on div "single-neutral-actions-share-1 Invited" at bounding box center [355, 66] width 64 height 13
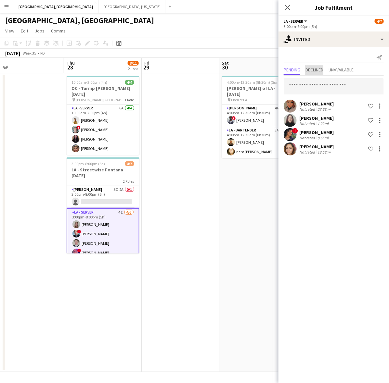
click at [313, 69] on span "Declined" at bounding box center [314, 70] width 18 height 5
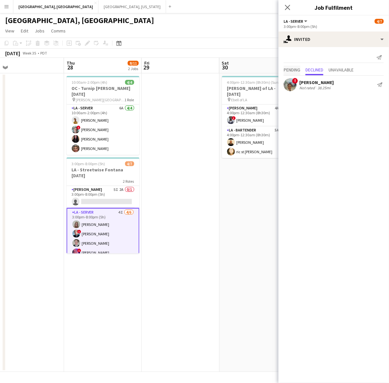
click at [293, 69] on span "Pending" at bounding box center [291, 70] width 17 height 5
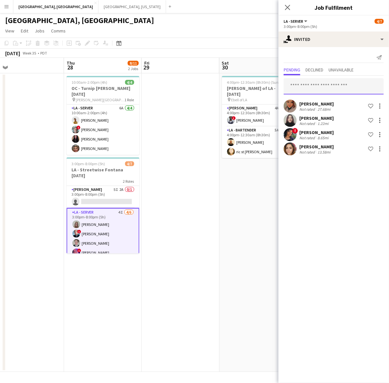
click at [307, 90] on input "text" at bounding box center [333, 86] width 100 height 16
type input "**********"
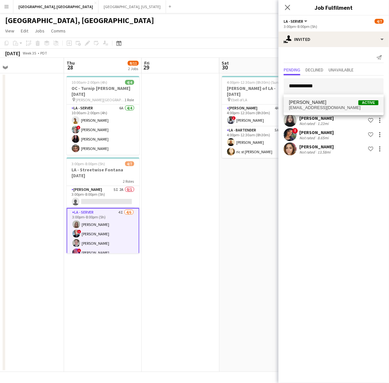
click at [318, 104] on span "Alyssa Woods Active" at bounding box center [334, 103] width 90 height 6
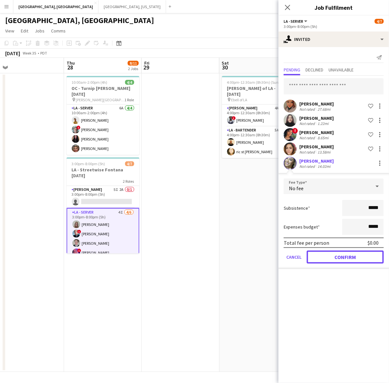
drag, startPoint x: 333, startPoint y: 253, endPoint x: 332, endPoint y: 238, distance: 15.3
click at [333, 254] on button "Confirm" at bounding box center [344, 257] width 77 height 13
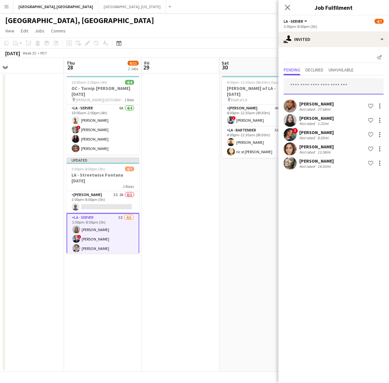
click at [320, 86] on input "text" at bounding box center [333, 86] width 100 height 16
type input "*******"
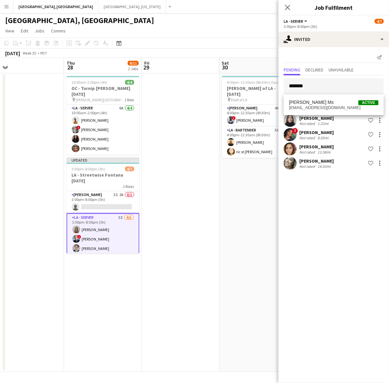
click at [322, 100] on span "Cherise ortiz Ms Active" at bounding box center [334, 103] width 90 height 6
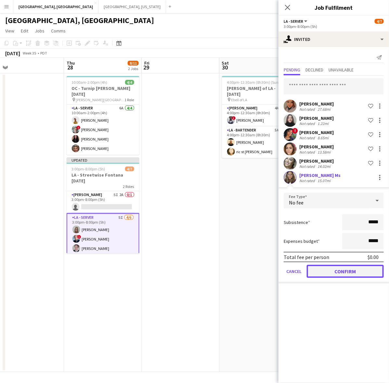
click at [328, 276] on button "Confirm" at bounding box center [344, 271] width 77 height 13
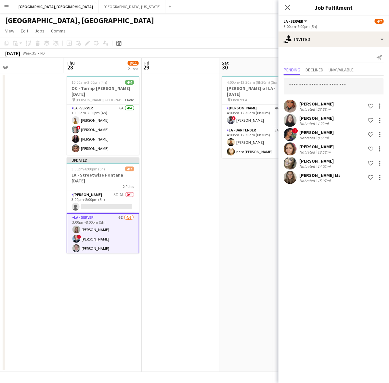
click at [236, 193] on app-date-cell "4:00pm-12:30am (8h30m) (Sun) 3/3 LA - Ebell of LA - 8.30.25 pin Ebell of LA 2 R…" at bounding box center [258, 222] width 78 height 299
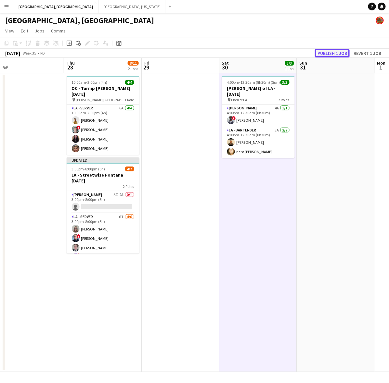
click at [328, 55] on button "Publish 1 job" at bounding box center [332, 53] width 35 height 8
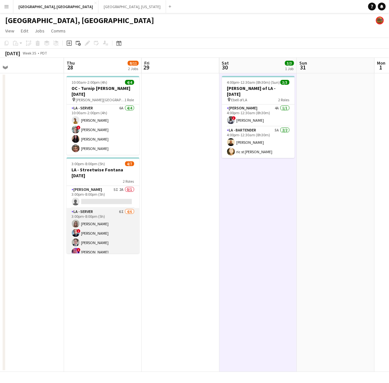
click at [118, 210] on app-card-role "LA - Server 6I 4/6 3:00pm-8:00pm (5h) randee martins ! Edwin Segovia Ginger Pen…" at bounding box center [103, 242] width 73 height 69
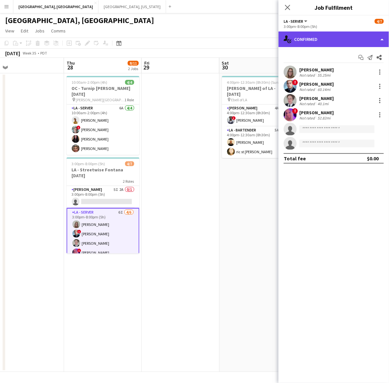
click at [352, 41] on div "single-neutral-actions-check-2 Confirmed" at bounding box center [333, 39] width 110 height 16
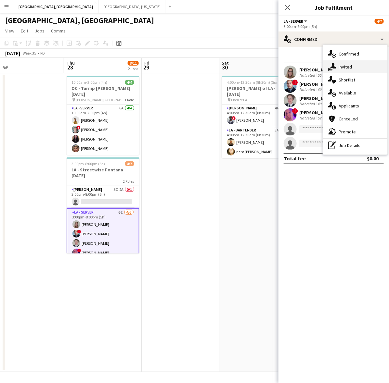
click at [356, 63] on div "single-neutral-actions-share-1 Invited" at bounding box center [355, 66] width 64 height 13
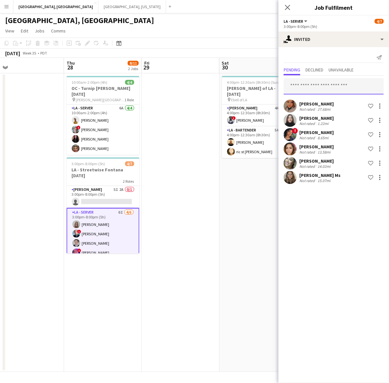
click at [309, 85] on input "text" at bounding box center [333, 86] width 100 height 16
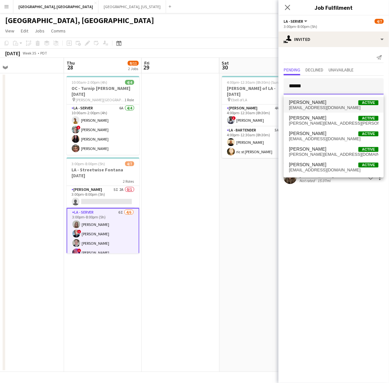
type input "******"
click at [310, 107] on span "dc_0892@yahoo.com" at bounding box center [334, 107] width 90 height 5
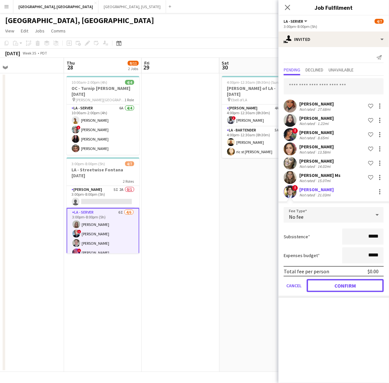
click at [339, 287] on button "Confirm" at bounding box center [344, 285] width 77 height 13
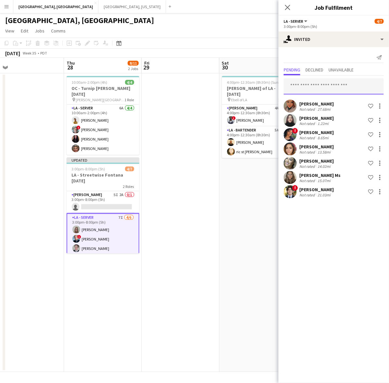
click at [304, 80] on input "text" at bounding box center [333, 86] width 100 height 16
type input "******"
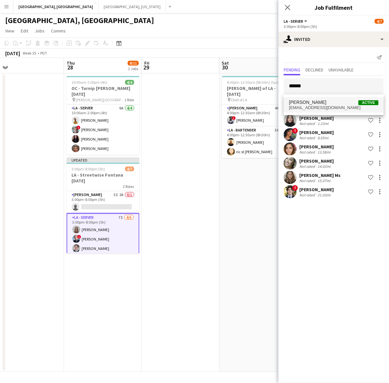
click at [308, 104] on span "Marcus Canton" at bounding box center [307, 103] width 37 height 6
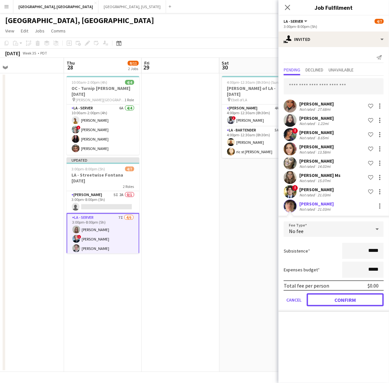
click at [326, 297] on button "Confirm" at bounding box center [344, 299] width 77 height 13
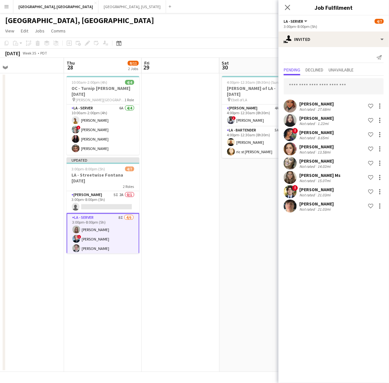
click at [201, 231] on app-date-cell at bounding box center [181, 222] width 78 height 299
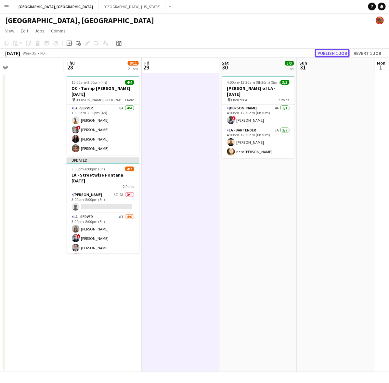
click at [338, 53] on button "Publish 1 job" at bounding box center [332, 53] width 35 height 8
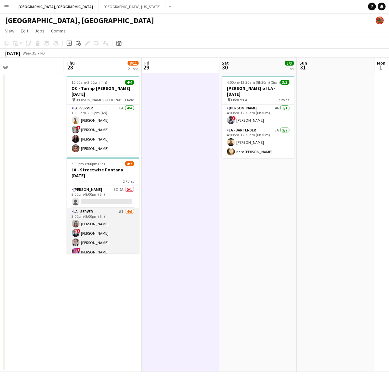
click at [113, 219] on app-card-role "LA - Server 8I 4/6 3:00pm-8:00pm (5h) randee martins ! Edwin Segovia Ginger Pen…" at bounding box center [103, 242] width 73 height 69
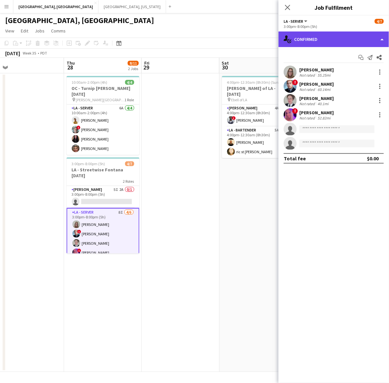
click at [329, 37] on div "single-neutral-actions-check-2 Confirmed" at bounding box center [333, 39] width 110 height 16
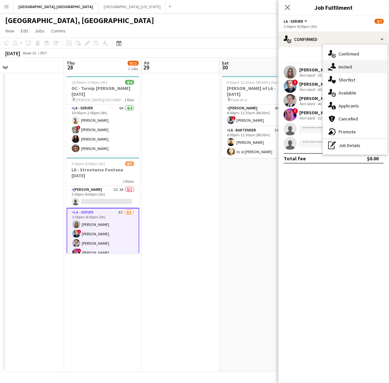
click at [342, 69] on div "single-neutral-actions-share-1 Invited" at bounding box center [355, 66] width 64 height 13
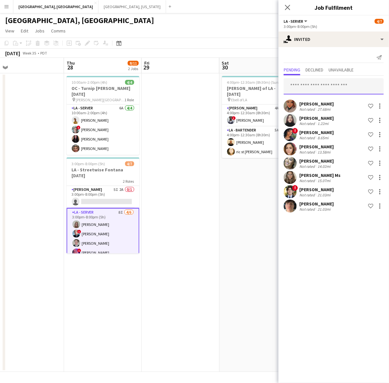
click at [315, 87] on input "text" at bounding box center [333, 86] width 100 height 16
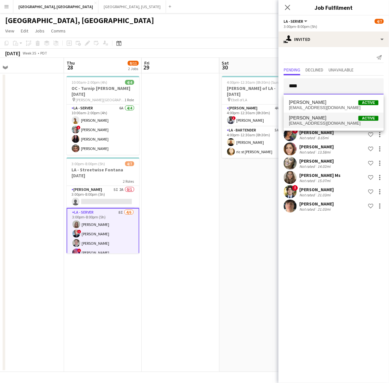
type input "****"
click at [323, 121] on span "mauricioepe@yahoo.com" at bounding box center [334, 123] width 90 height 5
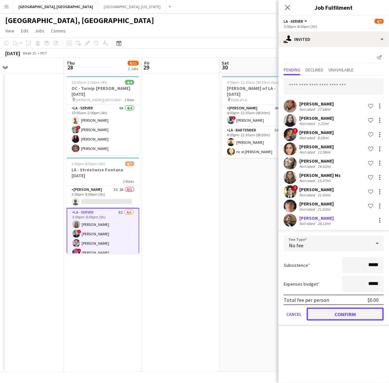
click at [333, 313] on button "Confirm" at bounding box center [344, 314] width 77 height 13
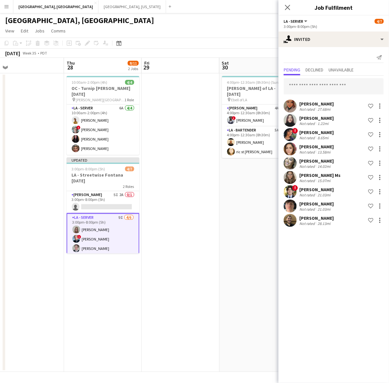
click at [223, 176] on app-date-cell "4:00pm-12:30am (8h30m) (Sun) 3/3 LA - Ebell of LA - 8.30.25 pin Ebell of LA 2 R…" at bounding box center [258, 222] width 78 height 299
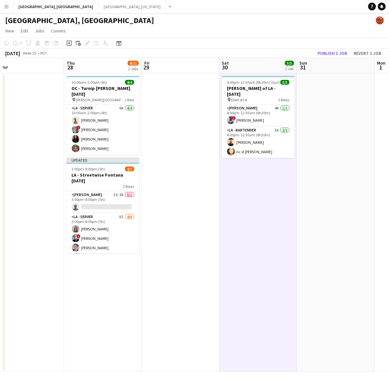
click at [329, 48] on app-toolbar "Copy Paste Paste Ctrl+V Paste with crew Ctrl+Shift+V Paste linked Job Delete Gr…" at bounding box center [194, 43] width 389 height 11
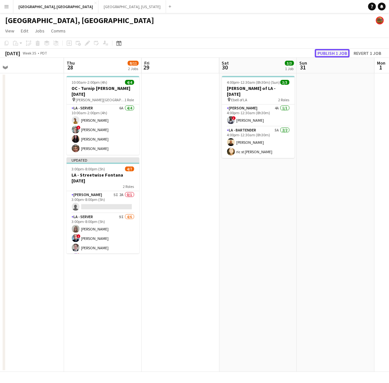
click at [327, 54] on button "Publish 1 job" at bounding box center [332, 53] width 35 height 8
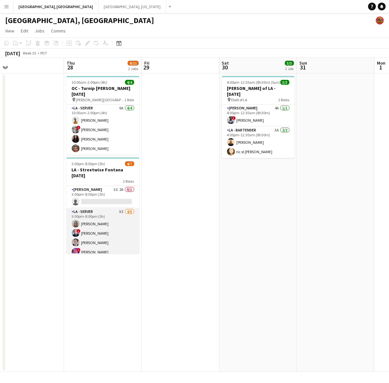
click at [115, 222] on app-card-role "LA - Server 9I 4/6 3:00pm-8:00pm (5h) randee martins ! Edwin Segovia Ginger Pen…" at bounding box center [103, 242] width 73 height 69
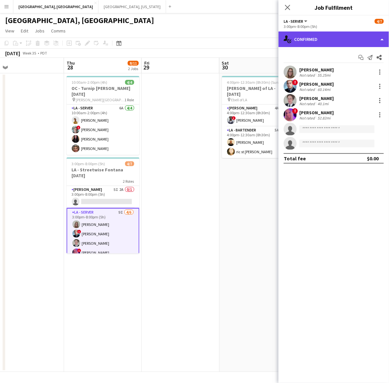
click at [317, 36] on div "single-neutral-actions-check-2 Confirmed" at bounding box center [333, 39] width 110 height 16
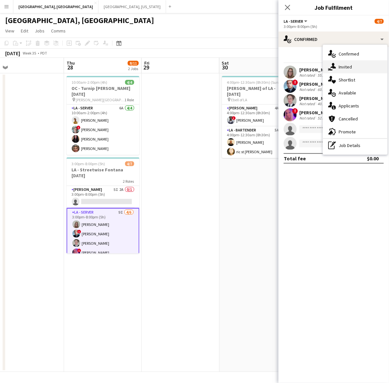
click at [342, 67] on div "single-neutral-actions-share-1 Invited" at bounding box center [355, 66] width 64 height 13
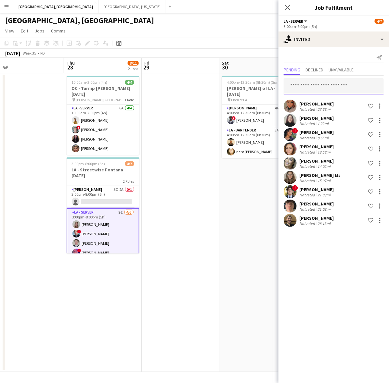
click at [314, 82] on input "text" at bounding box center [333, 86] width 100 height 16
type input "****"
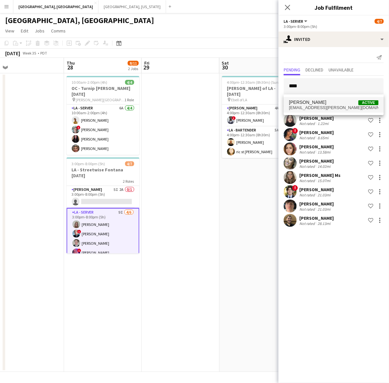
click at [310, 106] on span "vida.c.perez@gmail.com" at bounding box center [334, 107] width 90 height 5
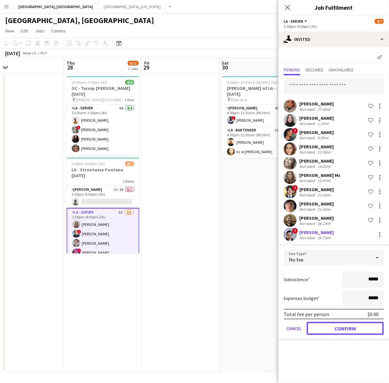
click at [337, 323] on button "Confirm" at bounding box center [344, 328] width 77 height 13
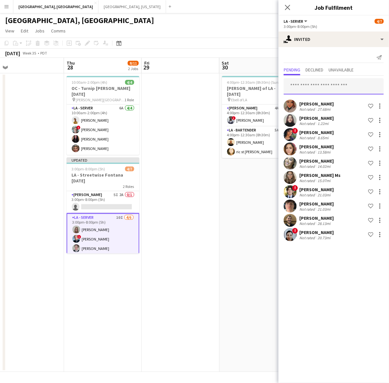
click at [316, 86] on input "text" at bounding box center [333, 86] width 100 height 16
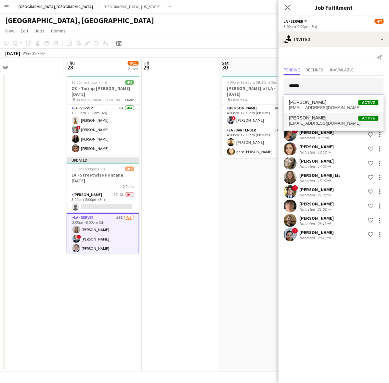
type input "*****"
click at [310, 124] on span "nilesnatalie1@aol.com" at bounding box center [334, 123] width 90 height 5
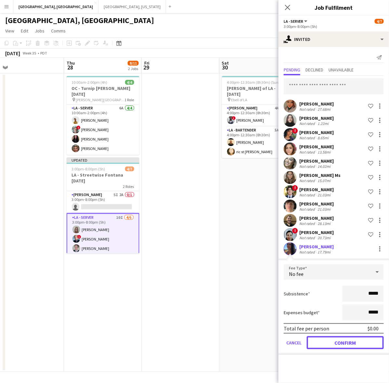
click at [339, 336] on button "Confirm" at bounding box center [344, 342] width 77 height 13
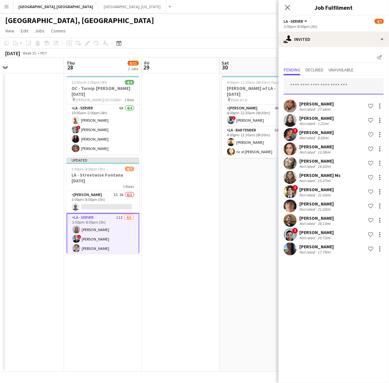
click at [299, 80] on input "text" at bounding box center [333, 86] width 100 height 16
click at [219, 32] on app-page-menu "View Day view expanded Day view collapsed Month view Date picker Jump to today …" at bounding box center [194, 31] width 389 height 12
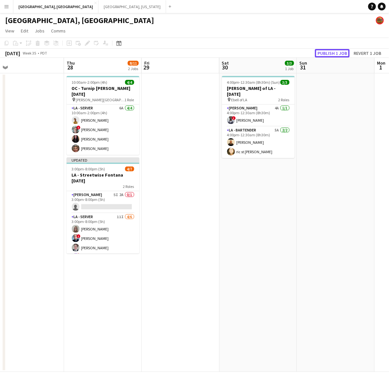
click at [325, 56] on button "Publish 1 job" at bounding box center [332, 53] width 35 height 8
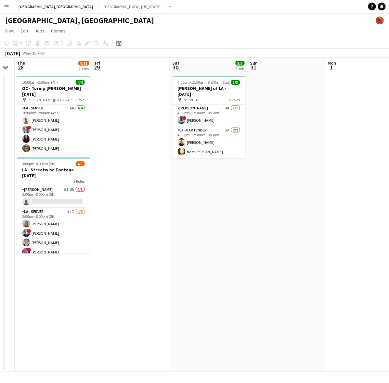
drag, startPoint x: 137, startPoint y: 257, endPoint x: -26, endPoint y: 264, distance: 163.4
click at [0, 264] on html "Menu Boards Boards Boards All jobs Status Workforce Workforce My Workforce Recr…" at bounding box center [194, 191] width 389 height 383
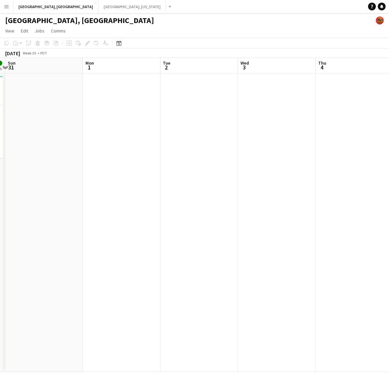
drag, startPoint x: 255, startPoint y: 229, endPoint x: 153, endPoint y: 264, distance: 107.2
click at [60, 279] on app-calendar-viewport "Thu 28 8/11 2 Jobs Fri 29 Sat 30 3/3 1 Job Sun 31 Mon 1 Tue 2 Wed 3 Thu 4 Fri 5…" at bounding box center [194, 215] width 389 height 314
drag, startPoint x: 251, startPoint y: 226, endPoint x: 251, endPoint y: 257, distance: 31.5
click at [106, 271] on app-calendar-viewport "Fri 29 Sat 30 3/3 1 Job Sun 31 Mon 1 Tue 2 Wed 3 Thu 4 Fri 5 Sat 6 Sun 7 4:00pm…" at bounding box center [194, 215] width 389 height 314
drag, startPoint x: 305, startPoint y: 241, endPoint x: 192, endPoint y: 250, distance: 113.6
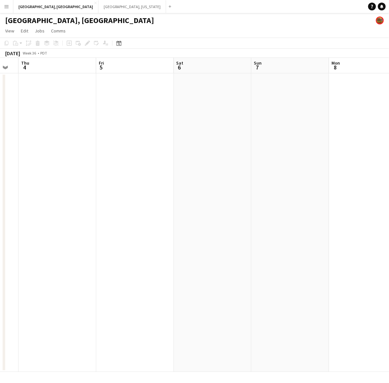
click at [213, 246] on app-calendar-viewport "Mon 1 Tue 2 Wed 3 Thu 4 Fri 5 Sat 6 Sun 7 Mon 8 Tue 9 Wed 10" at bounding box center [194, 215] width 389 height 314
drag, startPoint x: 215, startPoint y: 234, endPoint x: 162, endPoint y: 244, distance: 53.9
click at [163, 244] on app-calendar-viewport "Wed 3 Thu 4 Fri 5 Sat 6 Sun 7 Mon 8 Tue 9 Wed 10 Thu 11 Fri 12" at bounding box center [194, 215] width 389 height 314
drag, startPoint x: 283, startPoint y: 205, endPoint x: 138, endPoint y: 233, distance: 147.1
click at [148, 231] on app-calendar-viewport "Wed 3 Thu 4 Fri 5 Sat 6 Sun 7 Mon 8 Tue 9 Wed 10 Thu 11 Fri 12" at bounding box center [194, 215] width 389 height 314
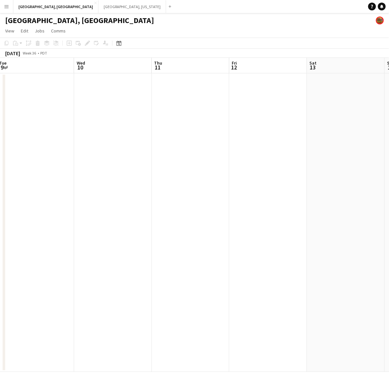
drag, startPoint x: 355, startPoint y: 207, endPoint x: 126, endPoint y: 242, distance: 232.5
click at [143, 237] on app-calendar-viewport "Sat 6 Sun 7 Mon 8 Tue 9 Wed 10 Thu 11 Fri 12 Sat 13 Sun 14 Mon 15" at bounding box center [194, 215] width 389 height 314
click at [102, 252] on app-calendar-viewport "Tue 9 Wed 10 Thu 11 Fri 12 Sat 13 Sun 14 Mon 15 Tue 16 Wed 17 Thu 18" at bounding box center [194, 215] width 389 height 314
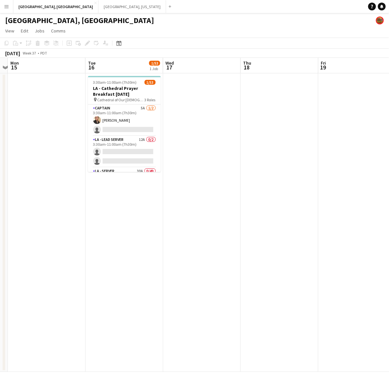
scroll to position [0, 231]
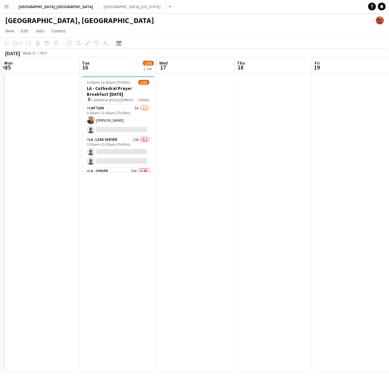
drag, startPoint x: 269, startPoint y: 138, endPoint x: 216, endPoint y: 157, distance: 56.0
click at [216, 157] on app-calendar-viewport "Fri 12 Sat 13 Sun 14 Mon 15 Tue 16 1/53 1 Job Wed 17 Thu 18 Fri 19 Sat 20 1/13 …" at bounding box center [194, 215] width 389 height 314
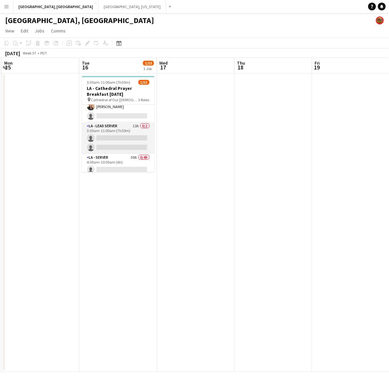
scroll to position [0, 0]
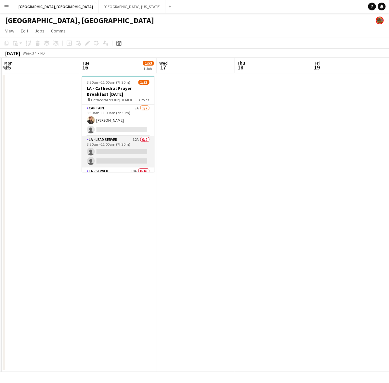
click at [124, 153] on app-card-role "LA - Lead Server 12A 0/2 3:30am-11:00am (7h30m) single-neutral-actions single-n…" at bounding box center [118, 151] width 73 height 31
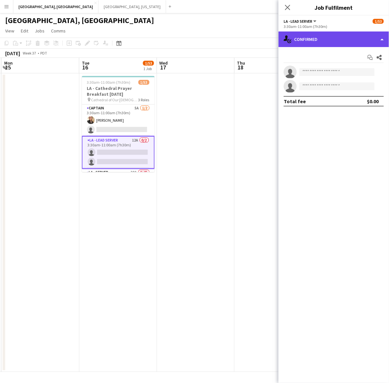
click at [338, 36] on div "single-neutral-actions-check-2 Confirmed" at bounding box center [333, 39] width 110 height 16
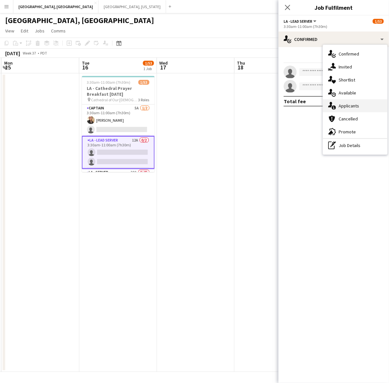
click at [368, 104] on div "single-neutral-actions-information Applicants" at bounding box center [355, 105] width 64 height 13
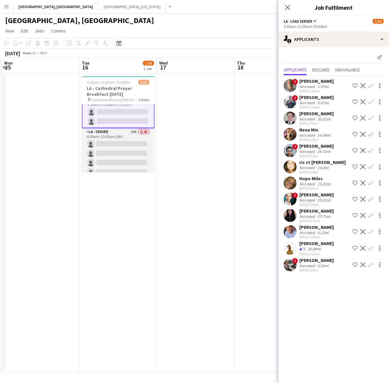
click at [114, 141] on app-card-role "LA - Server 30A 0/49 4:00am-10:00am (6h) single-neutral-actions single-neutral-…" at bounding box center [118, 365] width 73 height 474
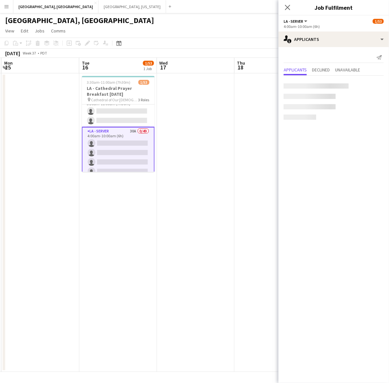
scroll to position [40, 0]
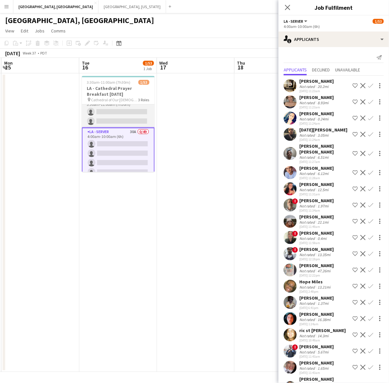
click at [96, 109] on app-card-role "LA - Lead Server 12A 0/2 3:30am-11:00am (7h30m) single-neutral-actions single-n…" at bounding box center [118, 111] width 73 height 31
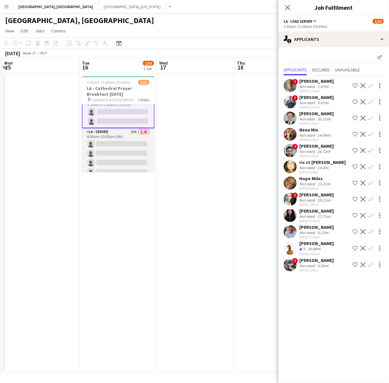
click at [114, 150] on app-card-role "LA - Server 30A 0/49 4:00am-10:00am (6h) single-neutral-actions single-neutral-…" at bounding box center [118, 365] width 73 height 474
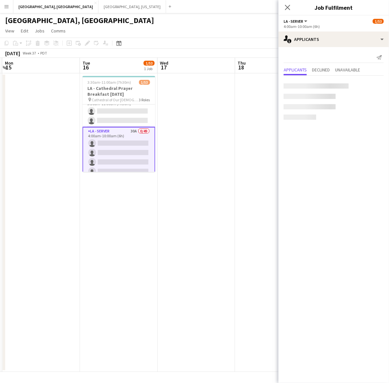
scroll to position [40, 0]
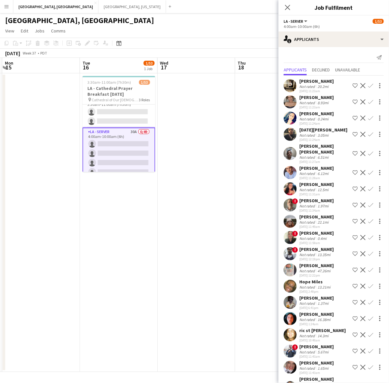
click at [366, 82] on button "Confirm" at bounding box center [370, 86] width 8 height 8
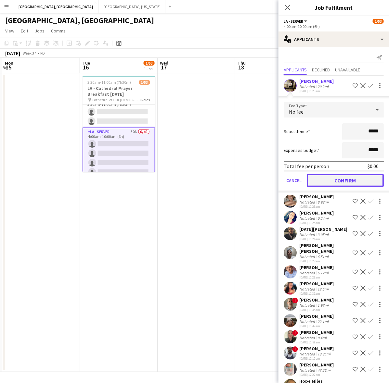
click at [328, 180] on button "Confirm" at bounding box center [344, 180] width 77 height 13
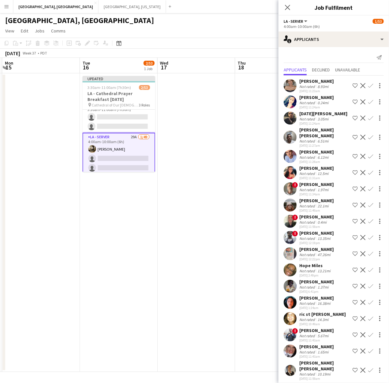
click at [366, 83] on button "Confirm" at bounding box center [370, 86] width 8 height 8
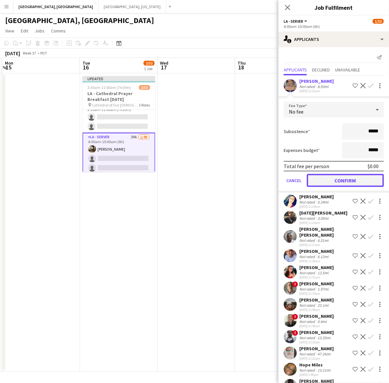
click at [335, 179] on button "Confirm" at bounding box center [344, 180] width 77 height 13
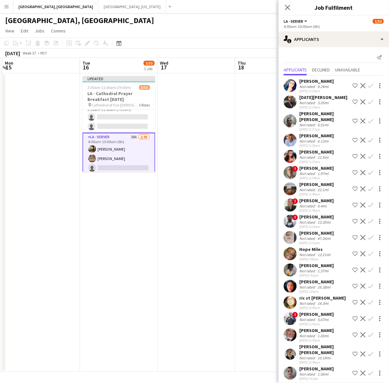
click at [368, 138] on app-icon "Confirm" at bounding box center [370, 140] width 5 height 5
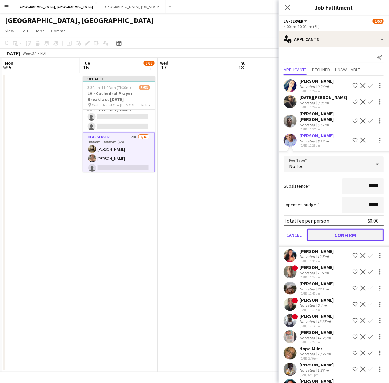
click at [339, 228] on button "Confirm" at bounding box center [344, 234] width 77 height 13
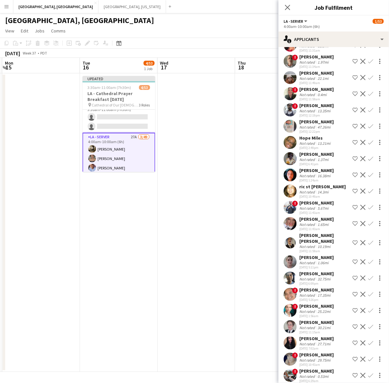
scroll to position [81, 0]
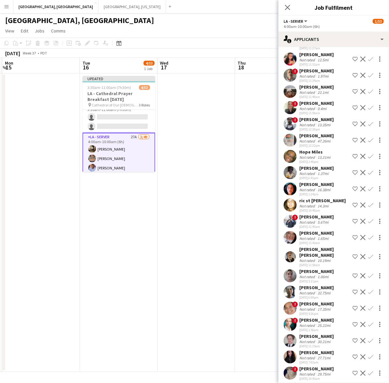
click at [368, 290] on app-icon "Confirm" at bounding box center [370, 292] width 5 height 5
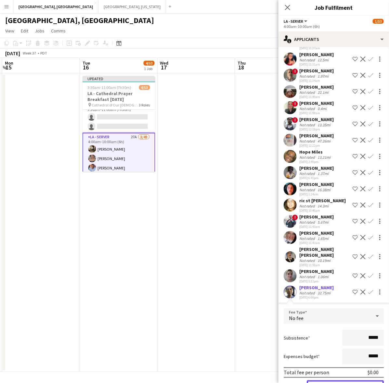
click at [340, 380] on button "Confirm" at bounding box center [344, 386] width 77 height 13
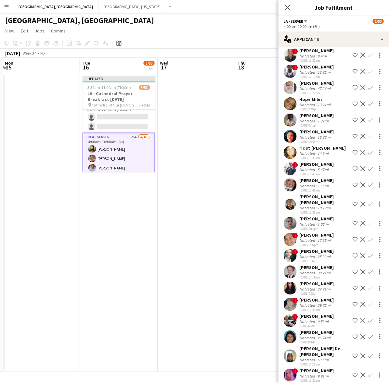
scroll to position [134, 0]
click at [368, 253] on app-icon "Confirm" at bounding box center [370, 255] width 5 height 5
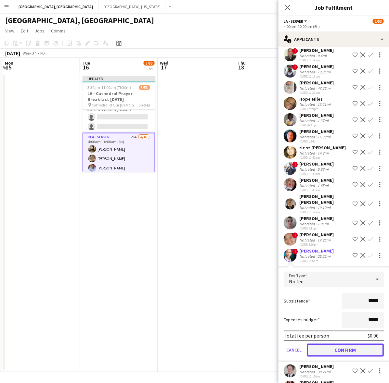
drag, startPoint x: 332, startPoint y: 346, endPoint x: 335, endPoint y: 339, distance: 7.0
click at [332, 345] on button "Confirm" at bounding box center [344, 350] width 77 height 13
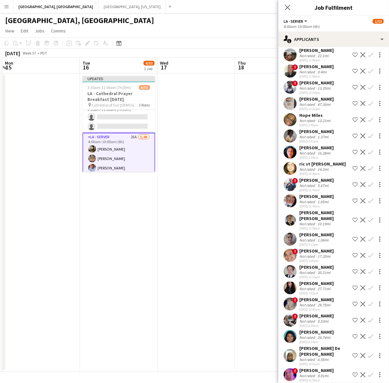
click at [368, 285] on app-icon "Confirm" at bounding box center [370, 287] width 5 height 5
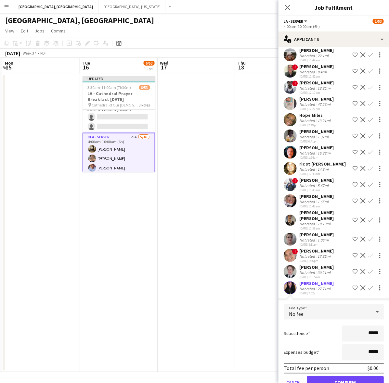
click at [336, 382] on form "Fee Type No fee Subsistence ***** Expenses budget ***** Total fee per person $0…" at bounding box center [333, 349] width 110 height 91
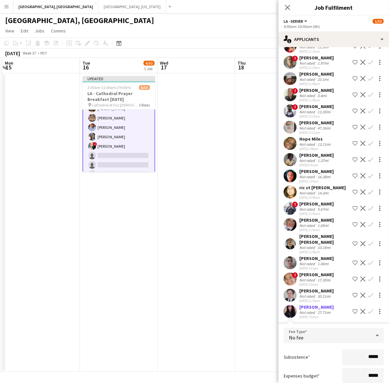
scroll to position [122, 0]
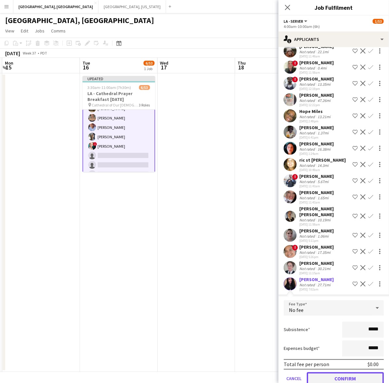
click at [343, 374] on button "Confirm" at bounding box center [344, 378] width 77 height 13
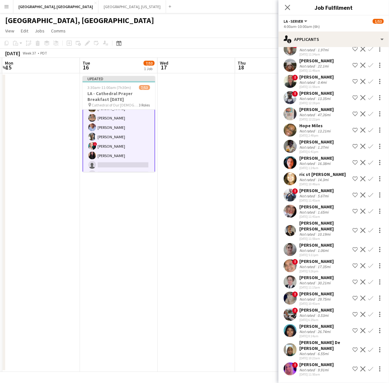
scroll to position [102, 0]
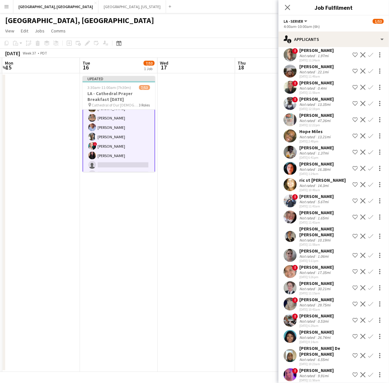
click at [368, 372] on app-icon "Confirm" at bounding box center [370, 374] width 5 height 5
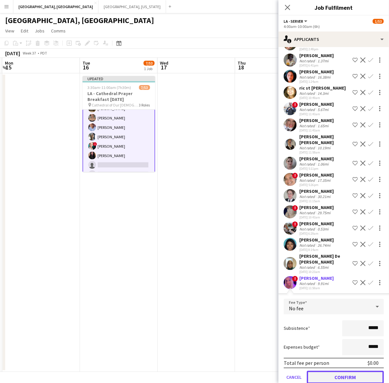
click at [341, 371] on button "Confirm" at bounding box center [344, 377] width 77 height 13
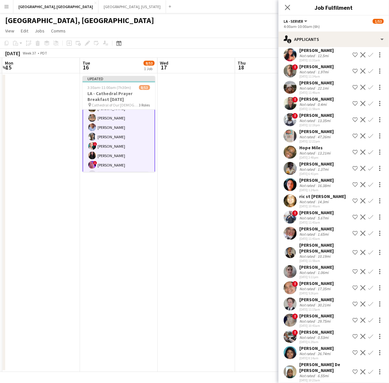
click at [299, 266] on div "elizabeth young Not rated 1.06mi 08-07-2025 5:11pm Shortlist crew Decline Confi…" at bounding box center [333, 271] width 110 height 15
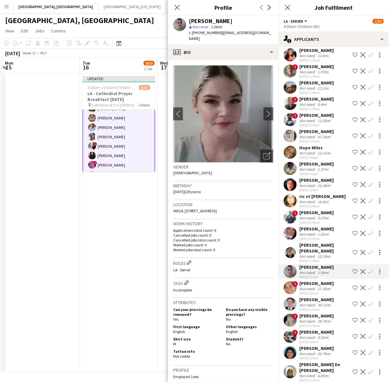
click at [368, 269] on app-icon "Confirm" at bounding box center [370, 271] width 5 height 5
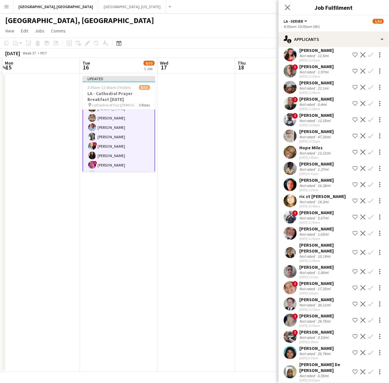
click at [366, 268] on button "Confirm" at bounding box center [370, 272] width 8 height 8
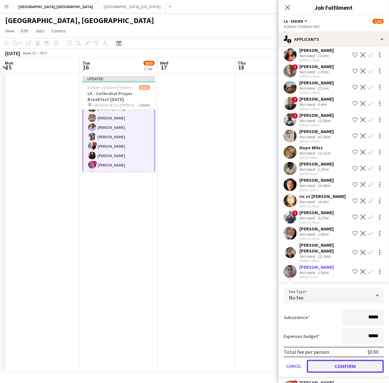
click at [327, 364] on button "Confirm" at bounding box center [344, 366] width 77 height 13
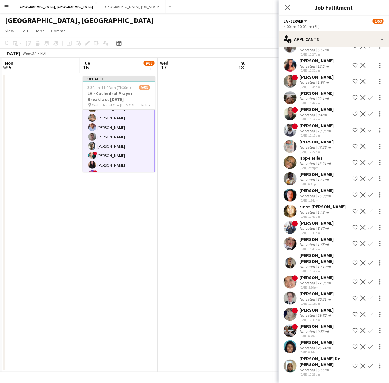
scroll to position [69, 0]
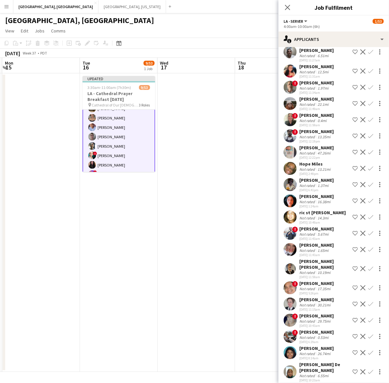
click at [293, 262] on app-user-avatar at bounding box center [289, 268] width 13 height 13
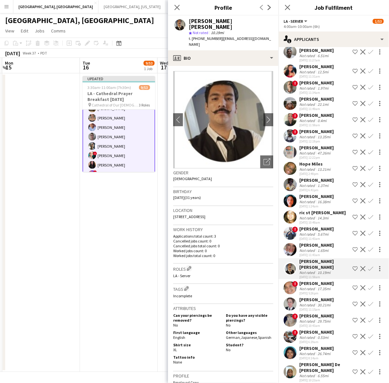
click at [293, 262] on app-user-avatar at bounding box center [289, 268] width 13 height 13
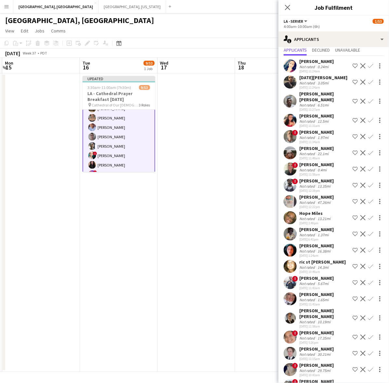
scroll to position [0, 0]
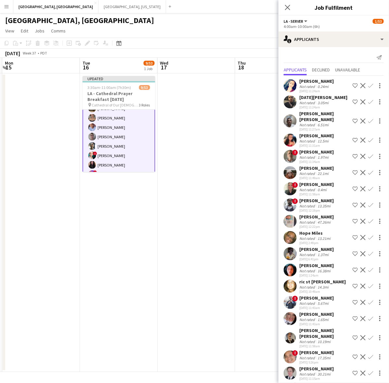
click at [290, 85] on app-user-avatar at bounding box center [289, 85] width 13 height 13
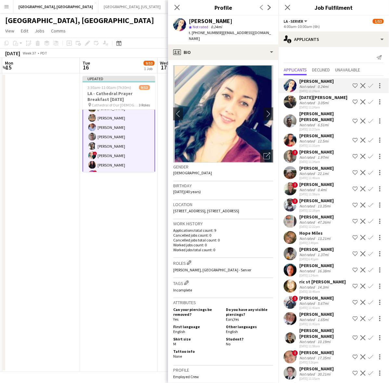
click at [368, 84] on app-icon "Confirm" at bounding box center [370, 85] width 5 height 5
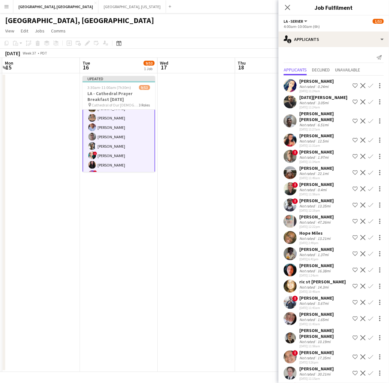
click at [368, 86] on app-icon "Confirm" at bounding box center [370, 85] width 5 height 5
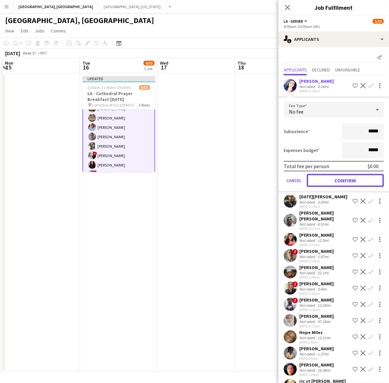
click at [331, 184] on button "Confirm" at bounding box center [344, 180] width 77 height 13
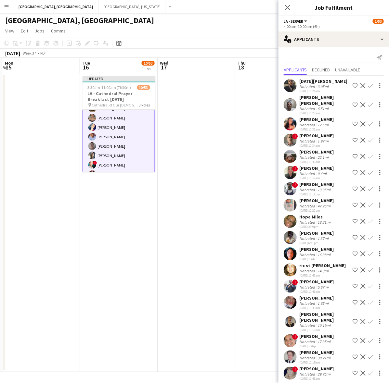
click at [291, 87] on app-user-avatar at bounding box center [289, 85] width 13 height 13
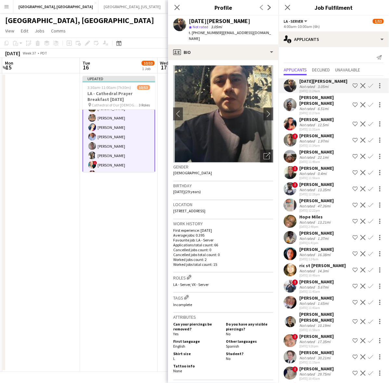
click at [368, 85] on app-icon "Confirm" at bounding box center [370, 85] width 5 height 5
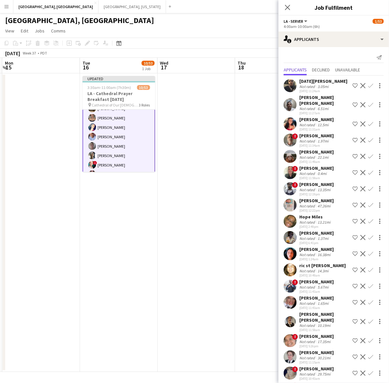
click at [368, 87] on app-icon "Confirm" at bounding box center [370, 85] width 5 height 5
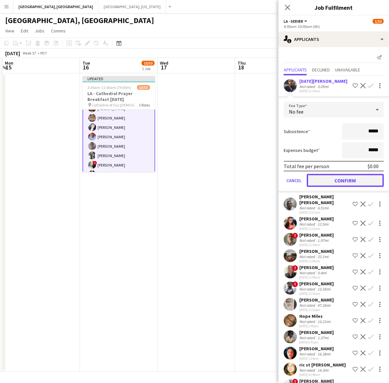
click at [343, 175] on button "Confirm" at bounding box center [344, 180] width 77 height 13
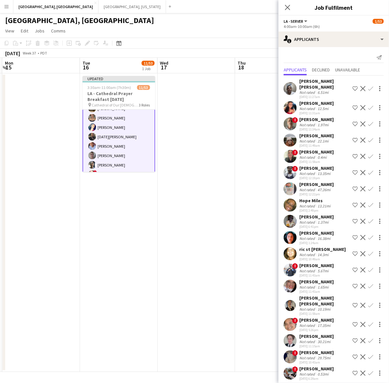
click at [315, 76] on div "Mario Edwin Molina Not rated 6.51mi 07-28-2025 11:27am Shortlist crew Decline C…" at bounding box center [333, 248] width 110 height 345
click at [314, 90] on div "Not rated" at bounding box center [307, 92] width 17 height 5
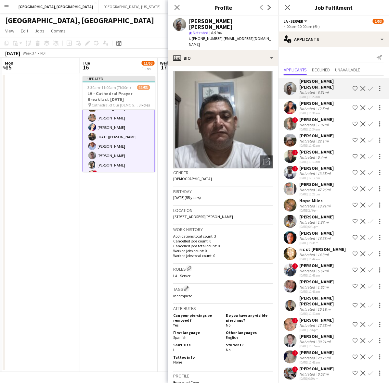
click at [366, 85] on button "Confirm" at bounding box center [370, 89] width 8 height 8
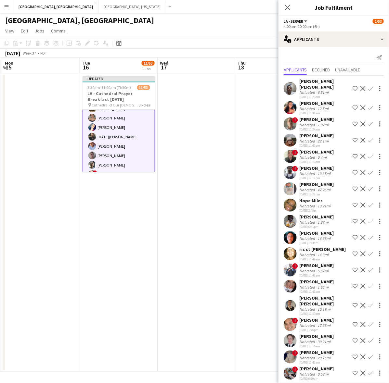
click at [366, 85] on button "Confirm" at bounding box center [370, 89] width 8 height 8
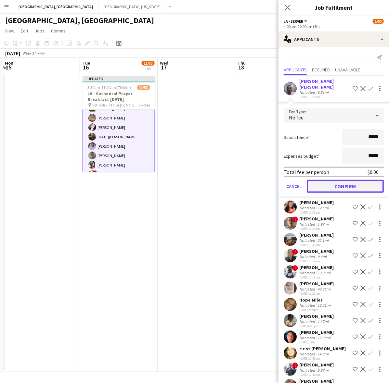
click at [345, 180] on button "Confirm" at bounding box center [344, 186] width 77 height 13
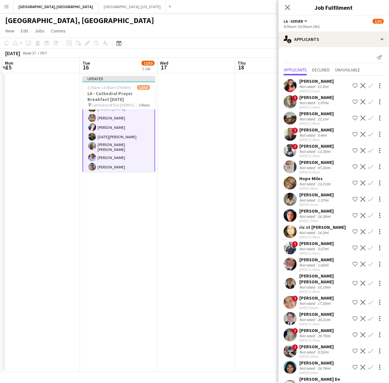
click at [368, 102] on app-icon "Confirm" at bounding box center [370, 101] width 5 height 5
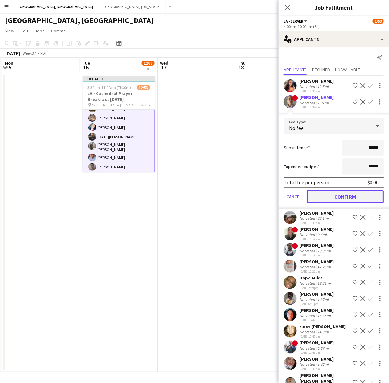
click at [340, 193] on button "Confirm" at bounding box center [344, 196] width 77 height 13
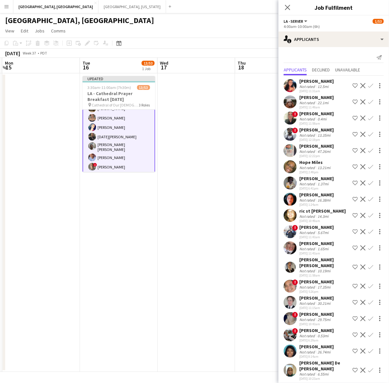
click at [372, 102] on app-icon "Confirm" at bounding box center [370, 101] width 5 height 5
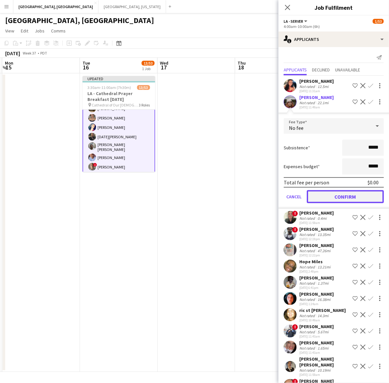
click at [347, 190] on button "Confirm" at bounding box center [344, 196] width 77 height 13
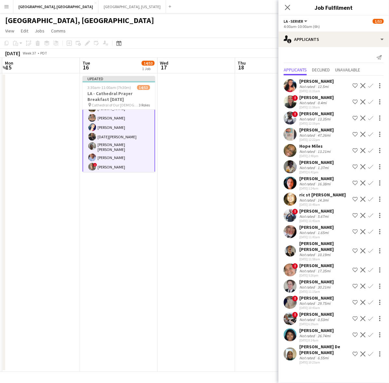
click at [372, 116] on app-icon "Confirm" at bounding box center [370, 118] width 5 height 5
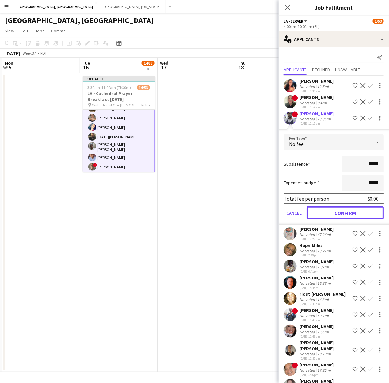
click at [347, 206] on button "Confirm" at bounding box center [344, 212] width 77 height 13
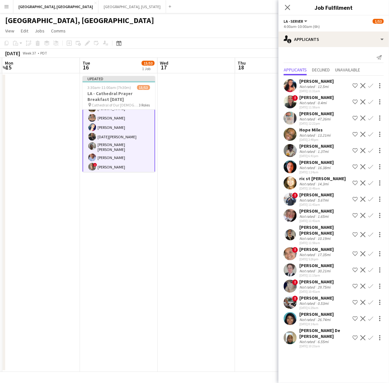
click at [290, 116] on app-user-avatar at bounding box center [289, 118] width 13 height 13
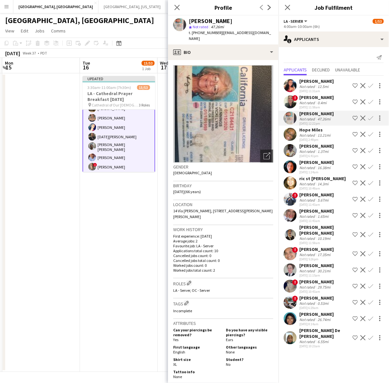
click at [290, 116] on app-user-avatar at bounding box center [289, 118] width 13 height 13
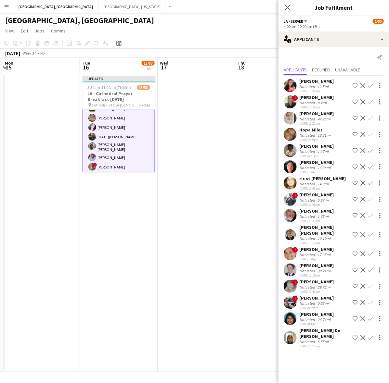
drag, startPoint x: 290, startPoint y: 116, endPoint x: 315, endPoint y: 115, distance: 25.0
click at [315, 115] on div "Vicki Jennings" at bounding box center [316, 114] width 34 height 6
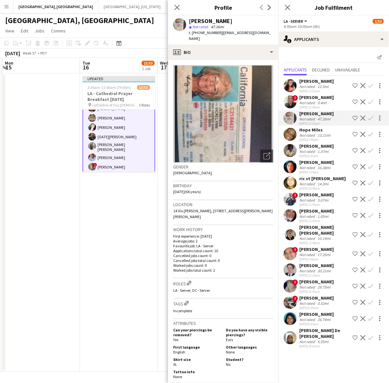
click at [324, 130] on div "Hope Miles" at bounding box center [315, 130] width 32 height 6
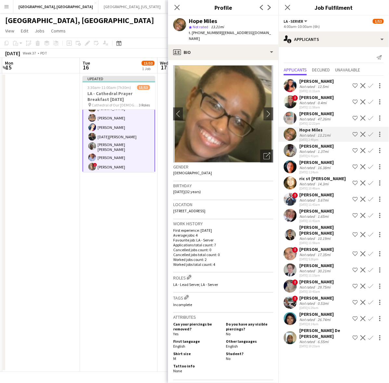
click at [372, 131] on button "Confirm" at bounding box center [370, 134] width 8 height 8
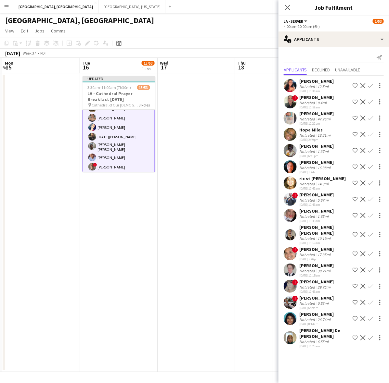
click at [371, 132] on app-icon "Confirm" at bounding box center [370, 134] width 5 height 5
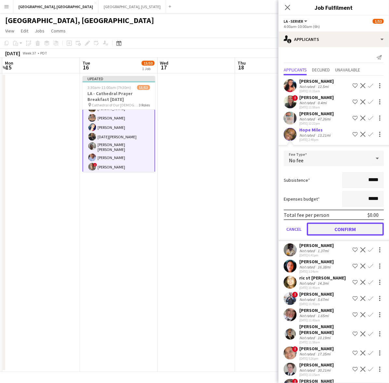
click at [347, 226] on button "Confirm" at bounding box center [344, 229] width 77 height 13
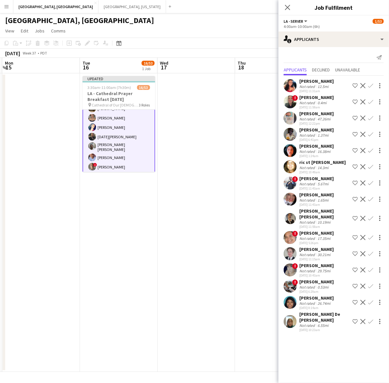
click at [371, 137] on app-icon "Confirm" at bounding box center [370, 134] width 5 height 5
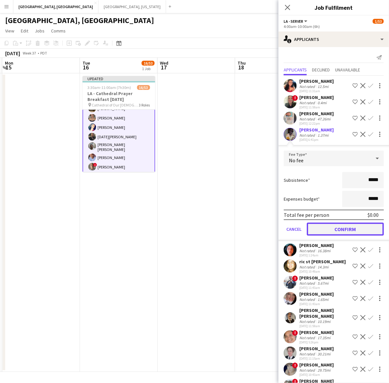
click at [344, 231] on button "Confirm" at bounding box center [344, 229] width 77 height 13
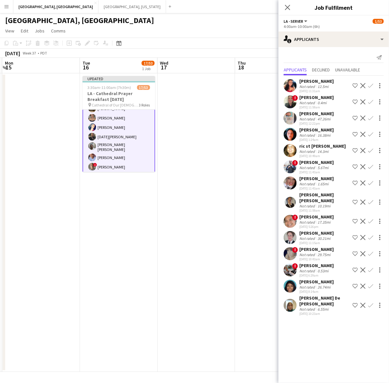
click at [372, 133] on app-icon "Confirm" at bounding box center [370, 134] width 5 height 5
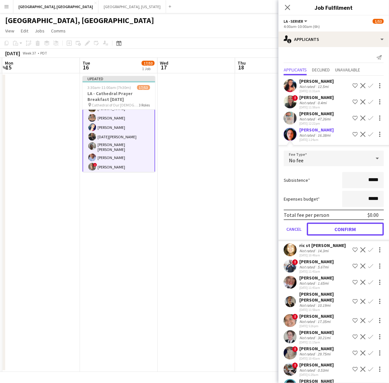
drag, startPoint x: 338, startPoint y: 234, endPoint x: 338, endPoint y: 230, distance: 4.2
click at [338, 234] on button "Confirm" at bounding box center [344, 229] width 77 height 13
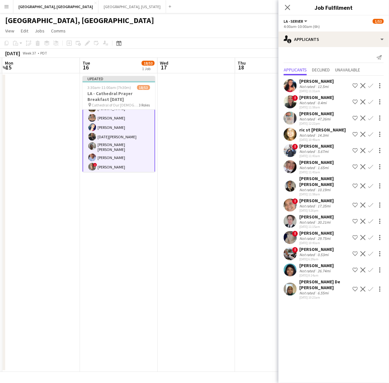
click at [373, 134] on button "Confirm" at bounding box center [370, 134] width 8 height 8
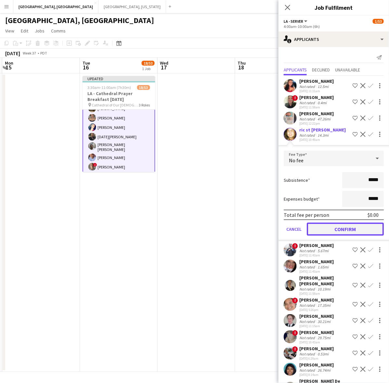
click at [353, 226] on button "Confirm" at bounding box center [344, 229] width 77 height 13
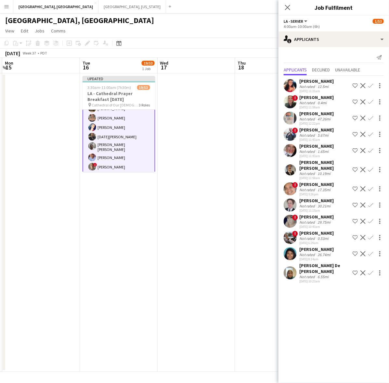
click at [305, 165] on div "David Gersain Luis Juan" at bounding box center [324, 165] width 51 height 12
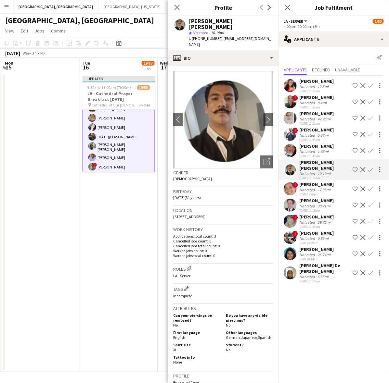
click at [369, 167] on app-icon "Confirm" at bounding box center [370, 169] width 5 height 5
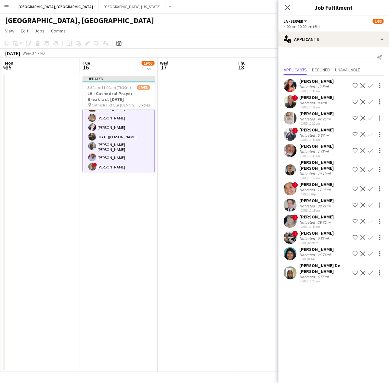
click at [370, 166] on button "Confirm" at bounding box center [370, 170] width 8 height 8
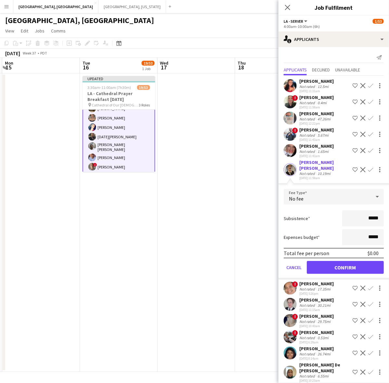
click at [340, 248] on div "Total fee per person $0.00" at bounding box center [333, 253] width 100 height 10
click at [335, 261] on button "Confirm" at bounding box center [344, 267] width 77 height 13
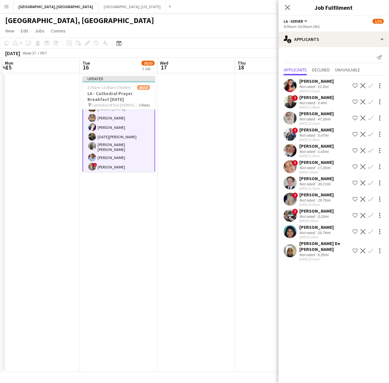
click at [372, 181] on app-icon "Confirm" at bounding box center [370, 182] width 5 height 5
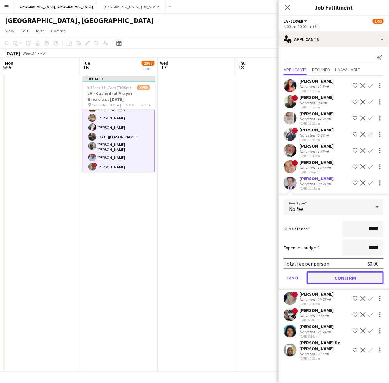
click at [334, 275] on button "Confirm" at bounding box center [344, 277] width 77 height 13
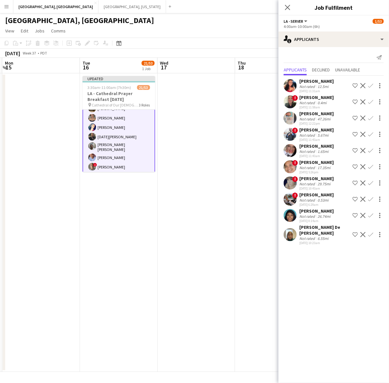
click at [371, 197] on app-icon "Confirm" at bounding box center [370, 199] width 5 height 5
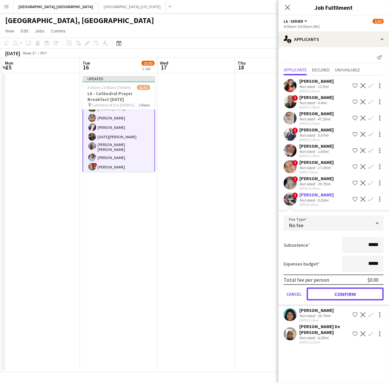
click at [330, 294] on button "Confirm" at bounding box center [344, 294] width 77 height 13
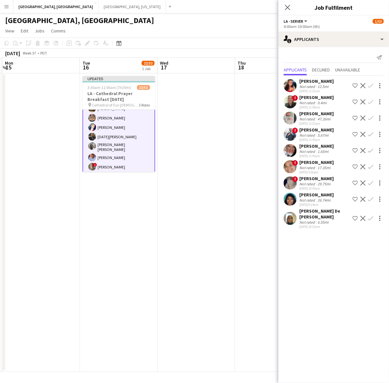
click at [327, 194] on div "margarita figueroa" at bounding box center [316, 195] width 34 height 6
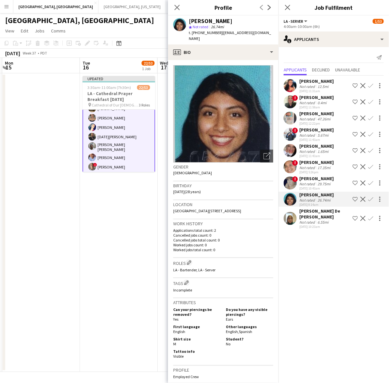
click at [372, 199] on app-icon "Confirm" at bounding box center [370, 199] width 5 height 5
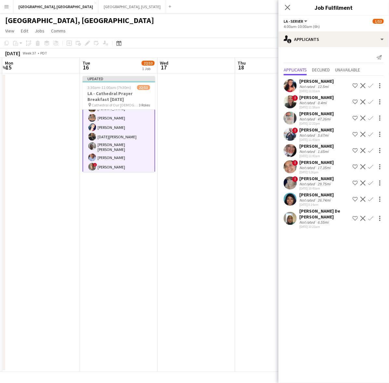
click at [372, 199] on app-icon "Confirm" at bounding box center [370, 199] width 5 height 5
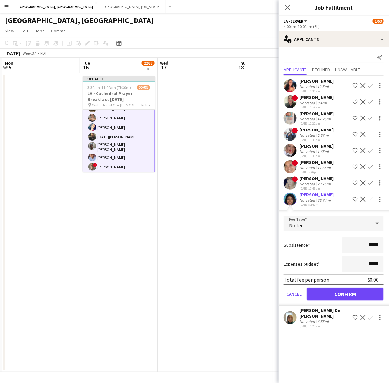
click at [340, 286] on form "Fee Type No fee Subsistence ***** Expenses budget ***** Total fee per person $0…" at bounding box center [333, 261] width 110 height 91
click at [339, 296] on button "Confirm" at bounding box center [344, 294] width 77 height 13
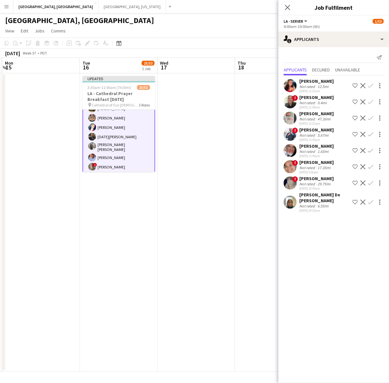
click at [208, 36] on app-page-menu "View Day view expanded Day view collapsed Month view Date picker Jump to today …" at bounding box center [194, 31] width 389 height 12
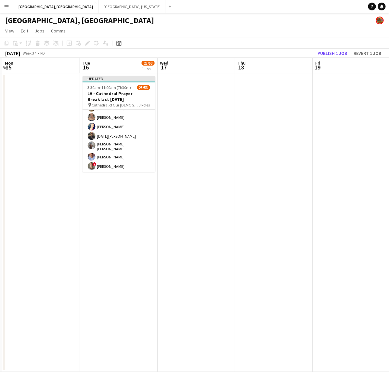
scroll to position [80, 0]
drag, startPoint x: 330, startPoint y: 47, endPoint x: 331, endPoint y: 54, distance: 6.2
click at [330, 49] on div "Copy Paste Paste Ctrl+V Paste with crew Ctrl+Shift+V Paste linked Job Delete Gr…" at bounding box center [194, 48] width 389 height 20
click at [332, 54] on button "Publish 1 job" at bounding box center [332, 53] width 35 height 8
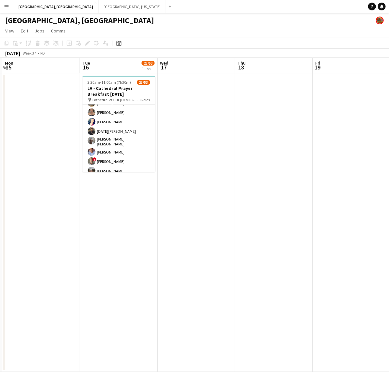
click at [128, 197] on app-date-cell "3:30am-11:00am (7h30m) 23/53 LA - Cathedral Prayer Breakfast 9.16.25 pin Cathed…" at bounding box center [119, 222] width 78 height 299
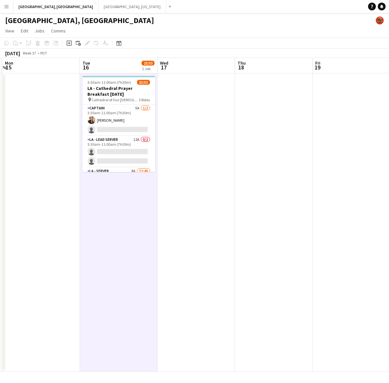
scroll to position [0, 228]
click at [114, 192] on app-date-cell "3:30am-11:00am (7h30m) 23/53 LA - Cathedral Prayer Breakfast 9.16.25 pin Cathed…" at bounding box center [121, 222] width 78 height 299
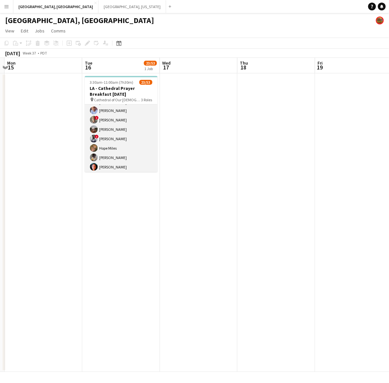
click at [122, 151] on app-card-role "LA - Server 8A 22/49 4:00am-10:00am (6h) Jordan Silva Emily Hawkins Malissa Dre…" at bounding box center [121, 285] width 73 height 478
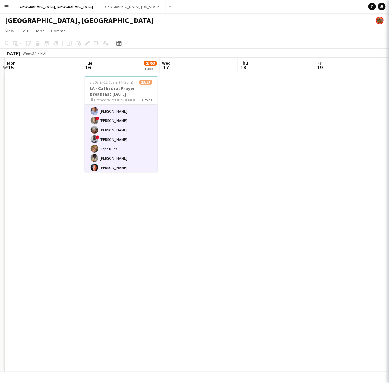
scroll to position [122, 0]
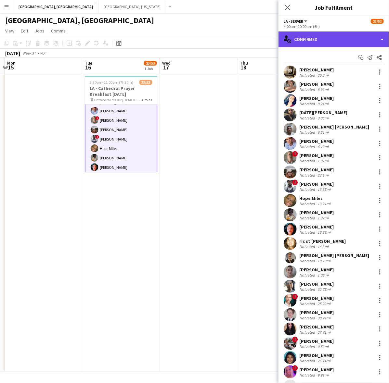
click at [301, 45] on div "single-neutral-actions-check-2 Confirmed" at bounding box center [333, 39] width 110 height 16
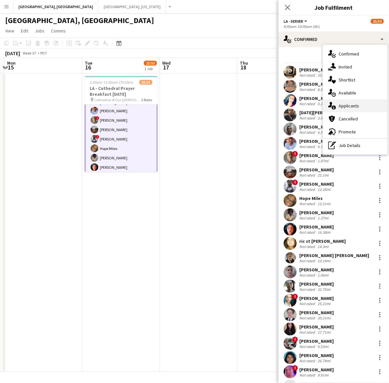
click at [347, 104] on div "single-neutral-actions-information Applicants" at bounding box center [355, 105] width 64 height 13
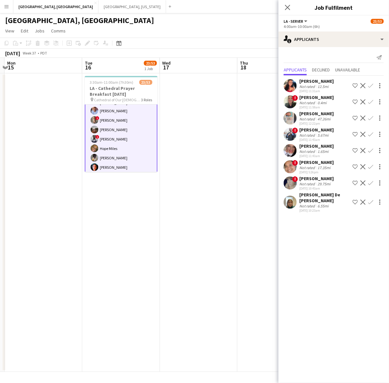
click at [193, 30] on app-page-menu "View Day view expanded Day view collapsed Month view Date picker Jump to today …" at bounding box center [194, 31] width 389 height 12
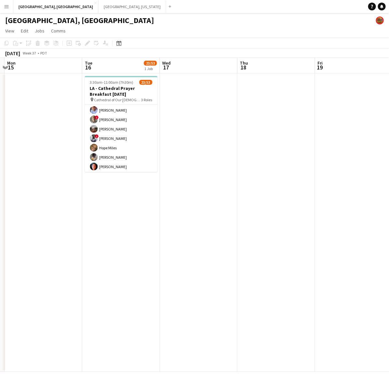
scroll to position [122, 0]
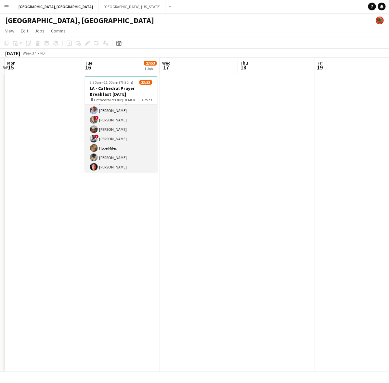
click at [139, 126] on app-card-role "LA - Server 8A 22/49 4:00am-10:00am (6h) Jordan Silva Emily Hawkins Malissa Dre…" at bounding box center [121, 285] width 73 height 478
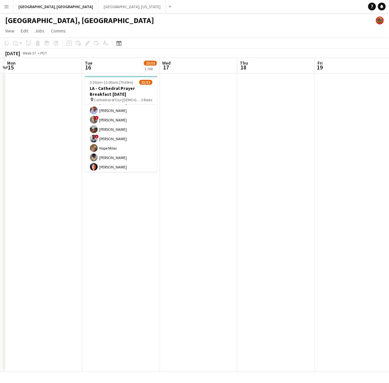
scroll to position [122, 0]
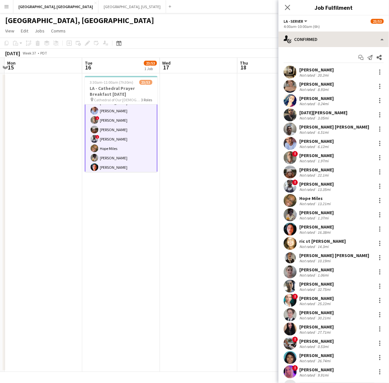
click at [327, 30] on app-options-switcher "LA - Server All roles LA - Server 23/53 4:00am-10:00am (6h)" at bounding box center [333, 24] width 110 height 16
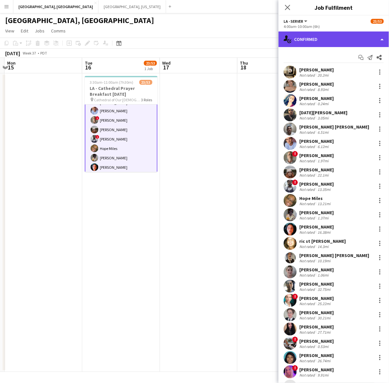
click at [329, 41] on div "single-neutral-actions-check-2 Confirmed" at bounding box center [333, 39] width 110 height 16
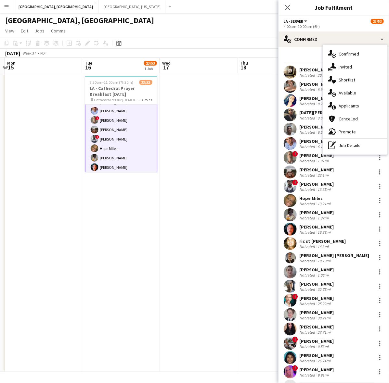
click at [342, 132] on div "advertising-megaphone Promote" at bounding box center [355, 131] width 64 height 13
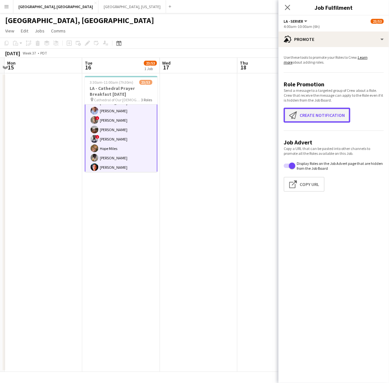
click at [302, 115] on button "Create notification Create notification" at bounding box center [316, 115] width 67 height 15
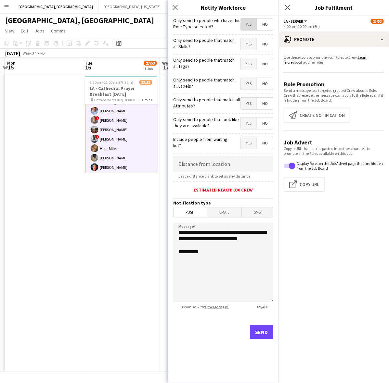
click at [249, 25] on span "Yes" at bounding box center [249, 25] width 16 height 12
click at [266, 331] on button "Send" at bounding box center [261, 332] width 23 height 14
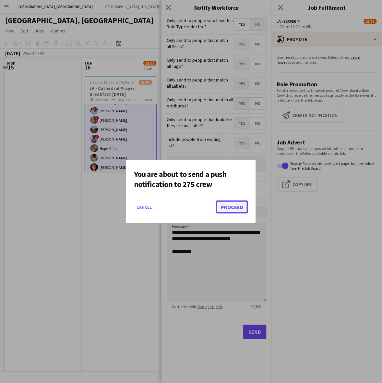
click at [230, 208] on button "Proceed" at bounding box center [232, 207] width 32 height 13
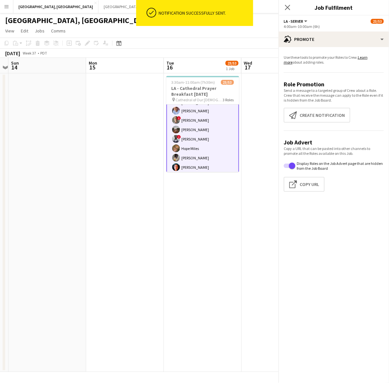
drag, startPoint x: 117, startPoint y: 214, endPoint x: 297, endPoint y: 207, distance: 180.6
click at [297, 207] on body "ok-circled Notification successfully sent. Menu Boards Boards Boards All jobs S…" at bounding box center [194, 191] width 389 height 383
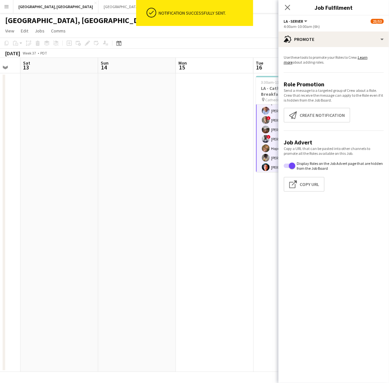
drag, startPoint x: 104, startPoint y: 217, endPoint x: 224, endPoint y: 179, distance: 125.6
click at [231, 182] on app-calendar-viewport "Thu 11 Fri 12 Sat 13 Sun 14 Mon 15 Tue 16 23/53 1 Job Wed 17 Thu 18 Fri 19 Sat …" at bounding box center [194, 215] width 389 height 314
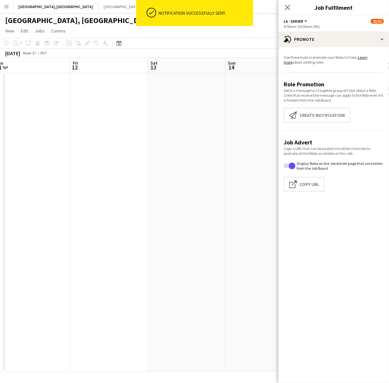
click at [208, 150] on app-calendar-viewport "Tue 9 Wed 10 Thu 11 Fri 12 Sat 13 Sun 14 Mon 15 Tue 16 23/53 1 Job Wed 17 Thu 1…" at bounding box center [194, 215] width 389 height 314
drag, startPoint x: 93, startPoint y: 154, endPoint x: 344, endPoint y: 58, distance: 268.7
click at [354, 56] on body "ok-circled Notification successfully sent. Menu Boards Boards Boards All jobs S…" at bounding box center [194, 191] width 389 height 383
drag, startPoint x: 134, startPoint y: 132, endPoint x: 307, endPoint y: 87, distance: 178.5
click at [304, 88] on body "ok-circled Notification successfully sent. Menu Boards Boards Boards All jobs S…" at bounding box center [194, 191] width 389 height 383
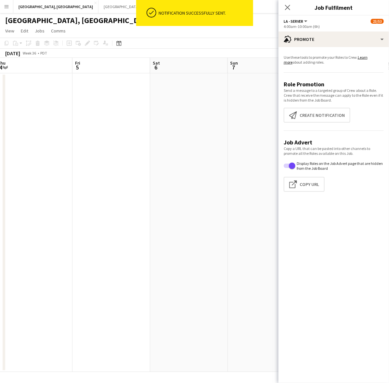
drag, startPoint x: 97, startPoint y: 137, endPoint x: 268, endPoint y: 98, distance: 175.3
click at [301, 84] on body "ok-circled Notification successfully sent. Menu Boards Boards Boards All jobs S…" at bounding box center [194, 191] width 389 height 383
drag, startPoint x: 308, startPoint y: 85, endPoint x: 179, endPoint y: 110, distance: 130.9
click at [343, 74] on body "ok-circled Notification successfully sent. Menu Boards Boards Boards All jobs S…" at bounding box center [194, 191] width 389 height 383
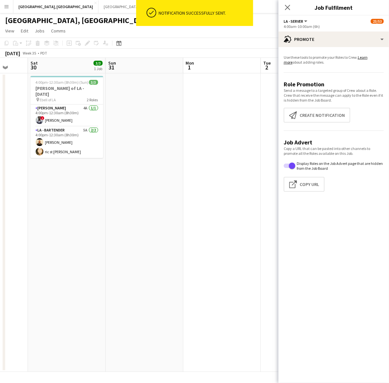
scroll to position [0, 187]
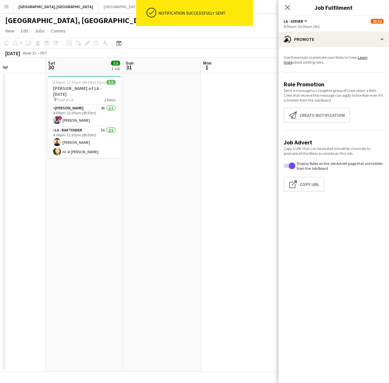
drag, startPoint x: 389, startPoint y: 231, endPoint x: 387, endPoint y: 227, distance: 4.7
click at [388, 228] on html "ok-circled Notification successfully sent. Menu Boards Boards Boards All jobs S…" at bounding box center [194, 191] width 389 height 383
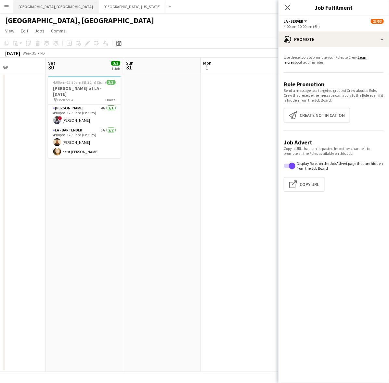
click at [28, 6] on button "[GEOGRAPHIC_DATA], [GEOGRAPHIC_DATA] Close" at bounding box center [55, 6] width 85 height 13
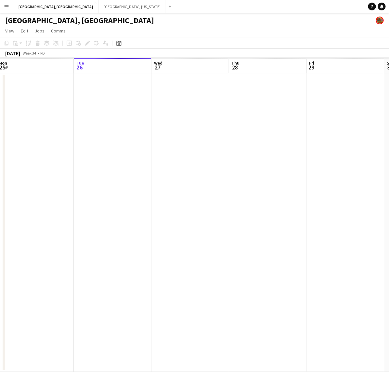
drag, startPoint x: 131, startPoint y: 231, endPoint x: 116, endPoint y: 233, distance: 15.4
click at [125, 234] on app-calendar-viewport "Sat 23 Sun 24 Mon 25 Tue 26 Wed 27 Thu 28 Fri 29 Sat 30 Sun 31 Mon 1" at bounding box center [194, 215] width 389 height 314
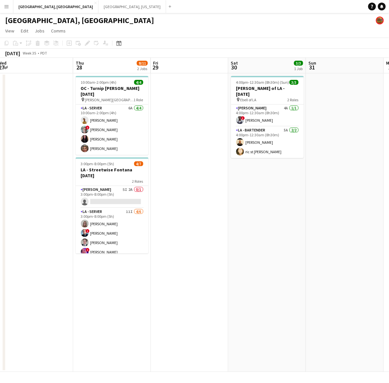
scroll to position [0, 248]
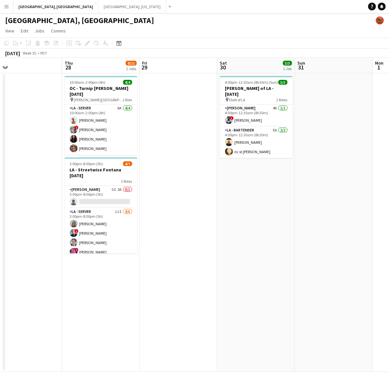
drag, startPoint x: 140, startPoint y: 193, endPoint x: 37, endPoint y: 209, distance: 104.0
click at [37, 209] on app-calendar-viewport "Sun 24 Mon 25 Tue 26 Wed 27 Thu 28 8/11 2 Jobs Fri 29 Sat 30 3/3 1 Job Sun 31 M…" at bounding box center [194, 215] width 389 height 314
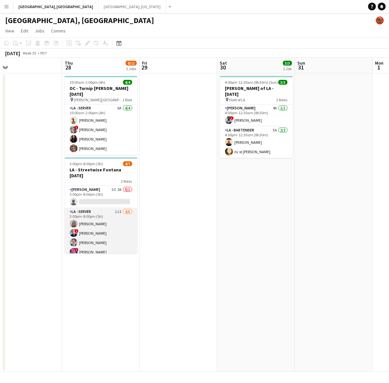
click at [107, 216] on app-card-role "LA - Server 11I 4/6 3:00pm-8:00pm (5h) randee martins ! Edwin Segovia Ginger Pe…" at bounding box center [101, 242] width 73 height 69
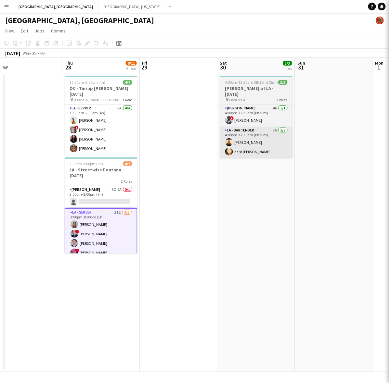
scroll to position [0, 248]
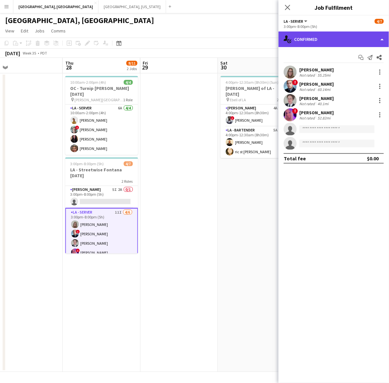
click at [310, 44] on div "single-neutral-actions-check-2 Confirmed" at bounding box center [333, 39] width 110 height 16
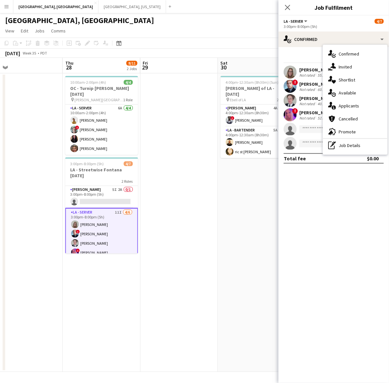
click at [345, 131] on div "advertising-megaphone Promote" at bounding box center [355, 131] width 64 height 13
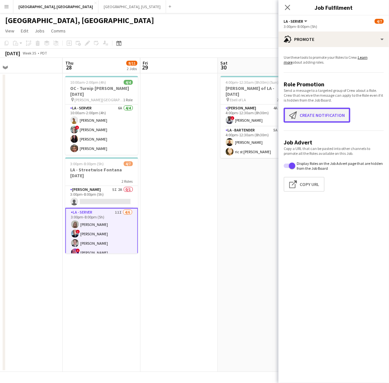
click at [311, 114] on button "Create notification Create notification" at bounding box center [316, 115] width 67 height 15
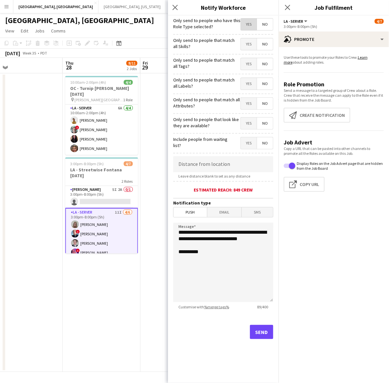
click at [244, 23] on span "Yes" at bounding box center [249, 25] width 16 height 12
click at [230, 213] on span "Email" at bounding box center [224, 212] width 34 height 10
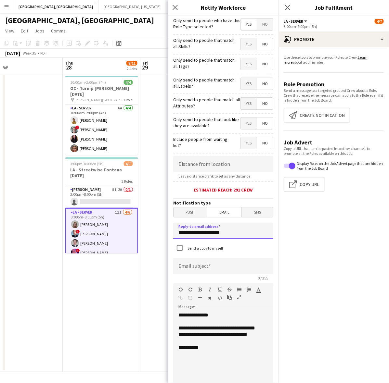
drag, startPoint x: 242, startPoint y: 233, endPoint x: 166, endPoint y: 237, distance: 76.4
click at [166, 237] on body "Menu Boards Boards Boards All jobs Status Workforce Workforce My Workforce Recr…" at bounding box center [194, 191] width 389 height 383
type input "**********"
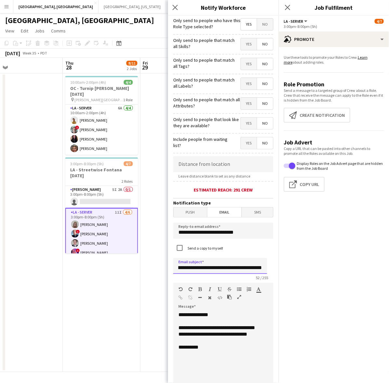
scroll to position [0, 47]
click at [262, 267] on input "**********" at bounding box center [220, 266] width 94 height 16
click at [255, 271] on input "**********" at bounding box center [220, 266] width 94 height 16
click at [264, 267] on input "**********" at bounding box center [220, 266] width 94 height 16
click at [260, 266] on input "**********" at bounding box center [220, 266] width 94 height 16
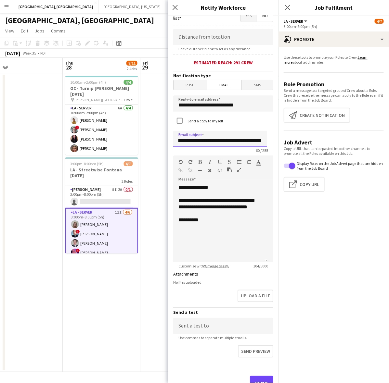
scroll to position [151, 0]
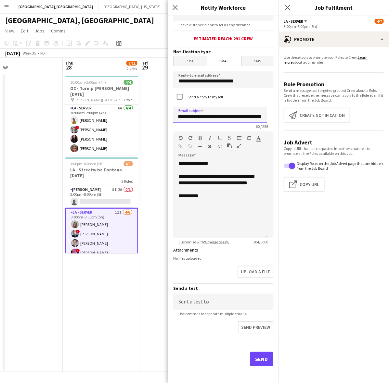
type input "**********"
click at [250, 355] on button "Send" at bounding box center [261, 359] width 23 height 14
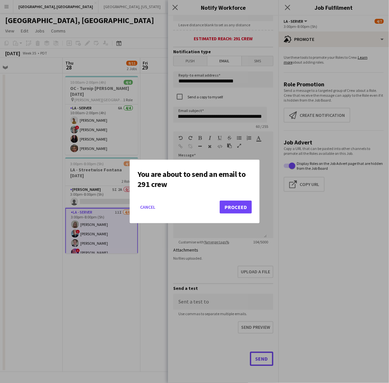
scroll to position [0, 0]
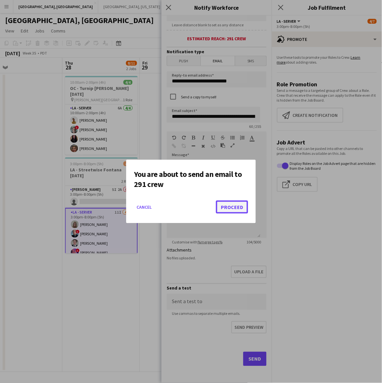
click at [234, 212] on button "Proceed" at bounding box center [232, 207] width 32 height 13
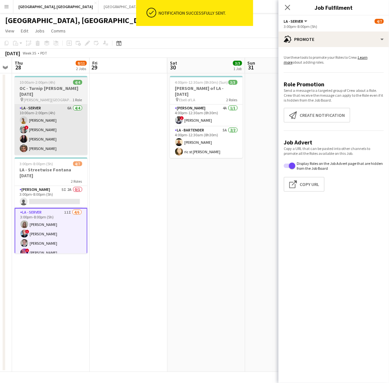
drag, startPoint x: 224, startPoint y: 191, endPoint x: 62, endPoint y: 140, distance: 169.9
click at [209, 196] on app-calendar-viewport "Tue 26 Wed 27 Thu 28 8/11 2 Jobs Fri 29 Sat 30 3/3 1 Job Sun 31 Mon 1 Tue 2 Wed…" at bounding box center [194, 215] width 389 height 314
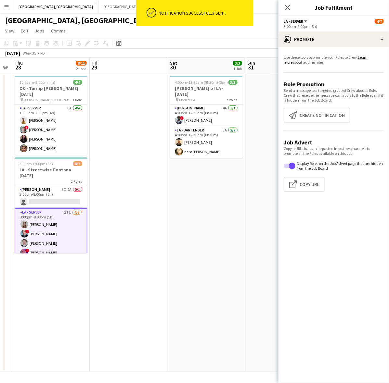
scroll to position [0, 145]
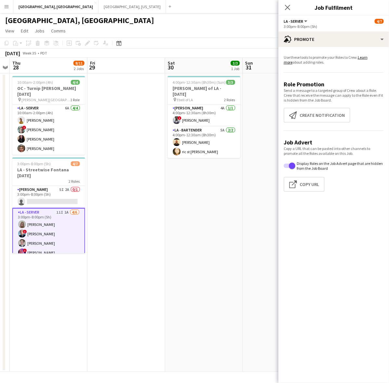
drag, startPoint x: 72, startPoint y: 211, endPoint x: 77, endPoint y: 210, distance: 5.6
click at [72, 211] on app-card-role "LA - Server 11I 1A 4/6 3:00pm-8:00pm (5h) randee martins ! Edwin Segovia Ginger…" at bounding box center [48, 243] width 73 height 70
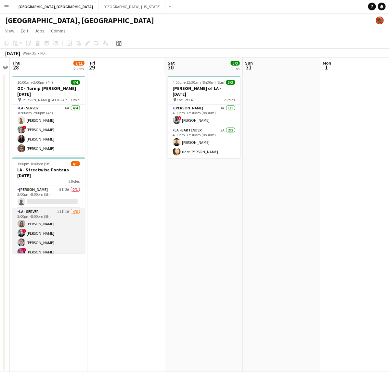
click at [50, 223] on app-card-role "LA - Server 11I 1A 4/6 3:00pm-8:00pm (5h) randee martins ! Edwin Segovia Ginger…" at bounding box center [48, 242] width 73 height 69
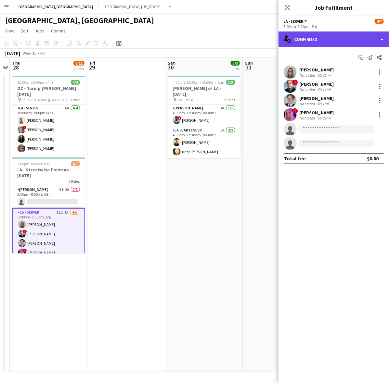
click at [318, 36] on div "single-neutral-actions-check-2 Confirmed" at bounding box center [333, 39] width 110 height 16
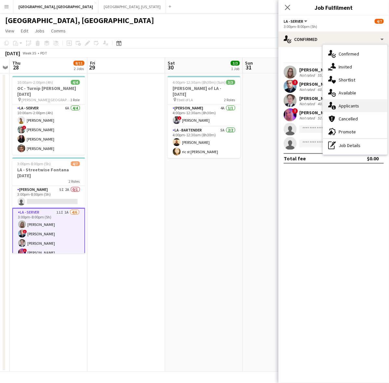
click at [360, 103] on div "single-neutral-actions-information Applicants" at bounding box center [355, 105] width 64 height 13
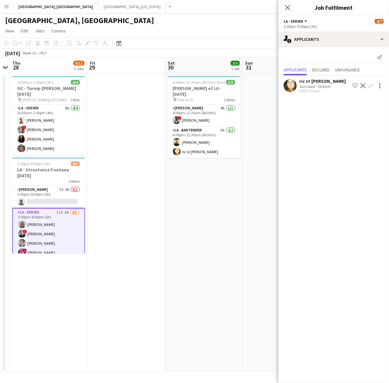
click at [372, 84] on app-icon "Confirm" at bounding box center [370, 85] width 5 height 5
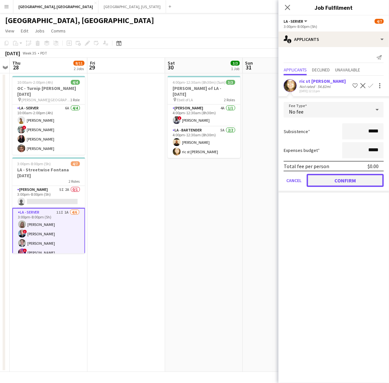
click at [340, 182] on button "Confirm" at bounding box center [344, 180] width 77 height 13
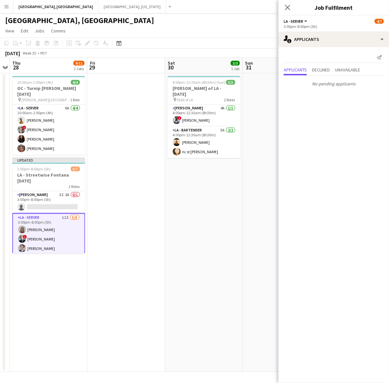
click at [227, 33] on app-page-menu "View Day view expanded Day view collapsed Month view Date picker Jump to today …" at bounding box center [194, 31] width 389 height 12
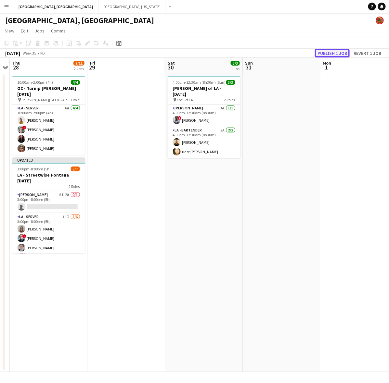
click at [331, 53] on button "Publish 1 job" at bounding box center [332, 53] width 35 height 8
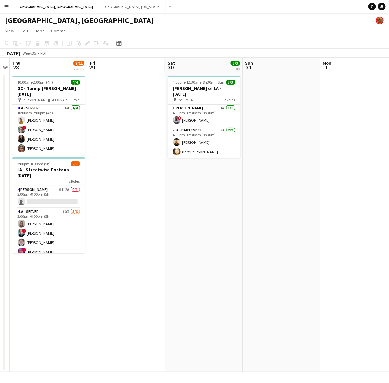
drag, startPoint x: 62, startPoint y: 232, endPoint x: 96, endPoint y: 228, distance: 34.1
click at [62, 232] on app-card-role "LA - Server 10I 5/6 3:00pm-8:00pm (5h) randee martins ! Edwin Segovia Ginger Pe…" at bounding box center [48, 242] width 73 height 69
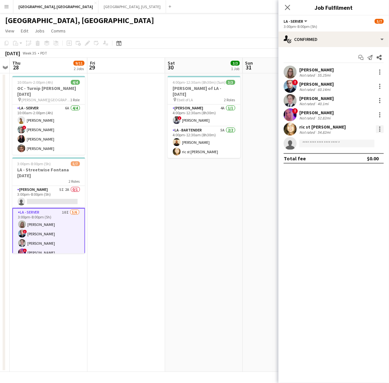
click at [377, 130] on div at bounding box center [380, 129] width 8 height 8
click at [359, 204] on span "Remove" at bounding box center [358, 204] width 40 height 6
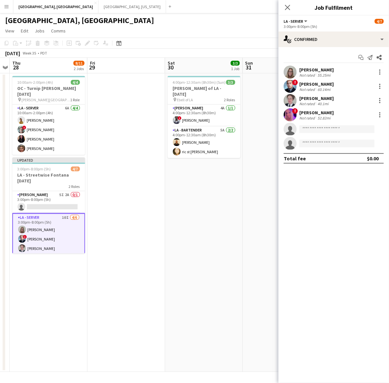
click at [257, 206] on app-date-cell at bounding box center [281, 222] width 78 height 299
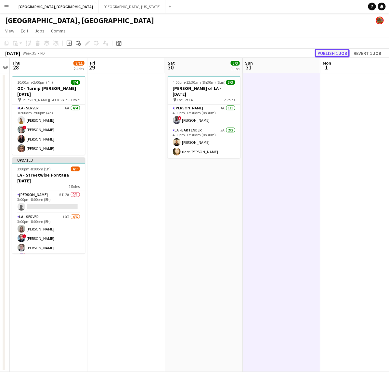
click at [333, 53] on button "Publish 1 job" at bounding box center [332, 53] width 35 height 8
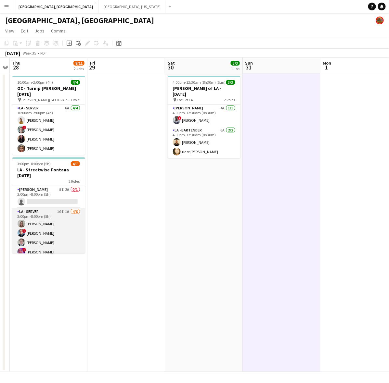
click at [52, 216] on app-card-role "LA - Server 10I 1A 4/6 3:00pm-8:00pm (5h) randee martins ! Edwin Segovia Ginger…" at bounding box center [48, 242] width 73 height 69
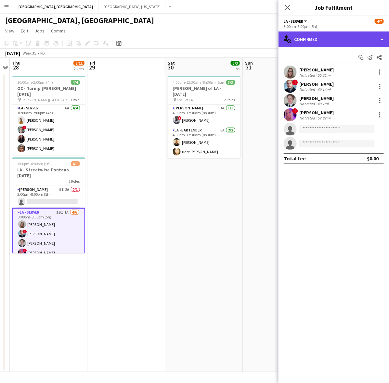
click at [333, 31] on div "single-neutral-actions-check-2 Confirmed" at bounding box center [333, 39] width 110 height 16
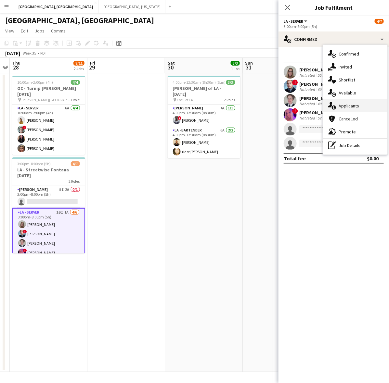
click at [353, 103] on div "single-neutral-actions-information Applicants" at bounding box center [355, 105] width 64 height 13
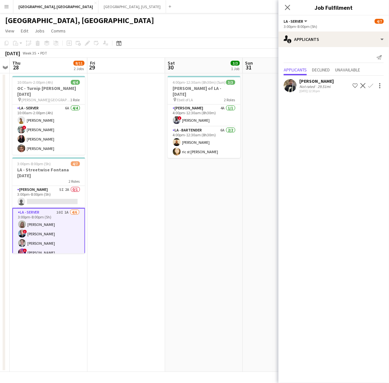
click at [322, 88] on div "29.51mi" at bounding box center [324, 86] width 16 height 5
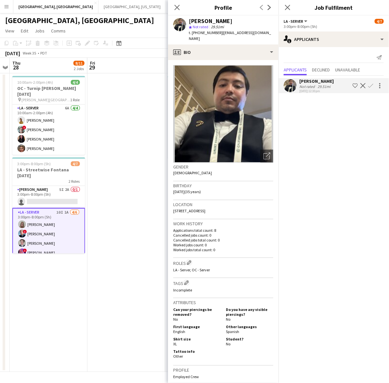
click at [369, 86] on app-icon "Confirm" at bounding box center [370, 85] width 5 height 5
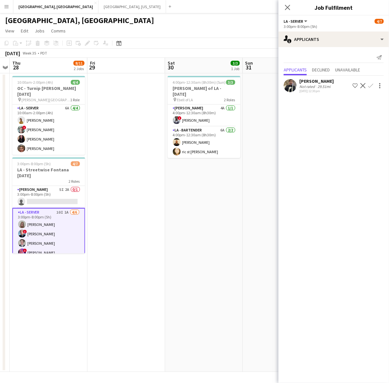
click at [371, 85] on app-icon "Confirm" at bounding box center [370, 85] width 5 height 5
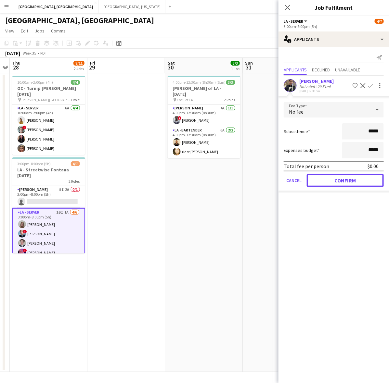
click at [338, 181] on button "Confirm" at bounding box center [344, 180] width 77 height 13
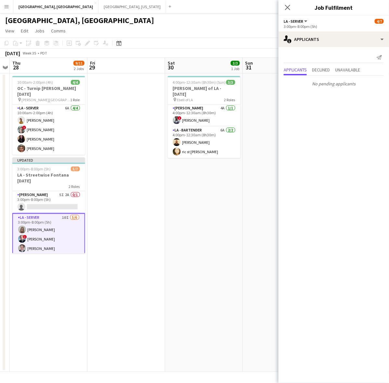
click at [252, 150] on app-date-cell at bounding box center [281, 222] width 78 height 299
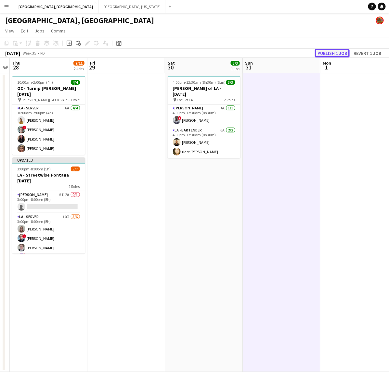
click at [341, 52] on button "Publish 1 job" at bounding box center [332, 53] width 35 height 8
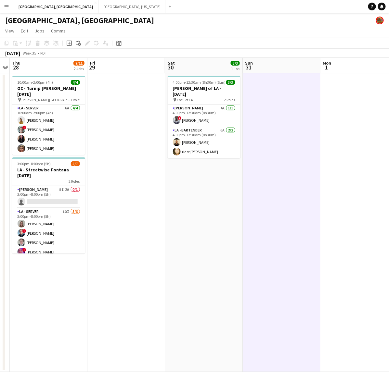
drag, startPoint x: 36, startPoint y: 104, endPoint x: 43, endPoint y: 117, distance: 14.8
click at [42, 115] on app-calendar-viewport "Tue 26 Wed 27 Thu 28 9/11 2 Jobs Fri 29 Sat 30 3/3 1 Job Sun 31 Mon 1 Tue 2 Wed…" at bounding box center [194, 215] width 389 height 314
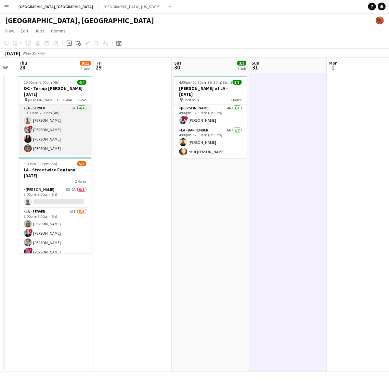
click at [41, 116] on app-card-role "LA - Server 6A [DATE] 10:00am-2:00pm (4h) [PERSON_NAME] Do ! [PERSON_NAME] [PER…" at bounding box center [55, 130] width 73 height 50
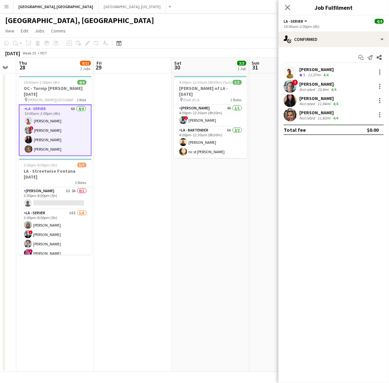
click at [288, 79] on div "Gordon Do Crew rating 5 12.37mi 4/4 ! George Gonzalez Not rated 23.4mi 4/4 Brit…" at bounding box center [333, 94] width 110 height 56
click at [295, 69] on app-user-avatar at bounding box center [289, 72] width 13 height 13
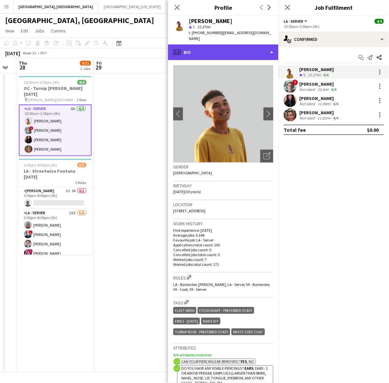
click at [253, 47] on div "profile Bio" at bounding box center [223, 52] width 110 height 16
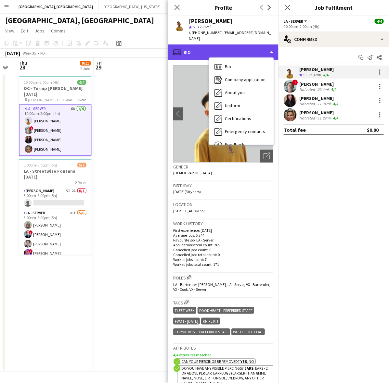
click at [253, 47] on div "profile Bio" at bounding box center [223, 52] width 110 height 16
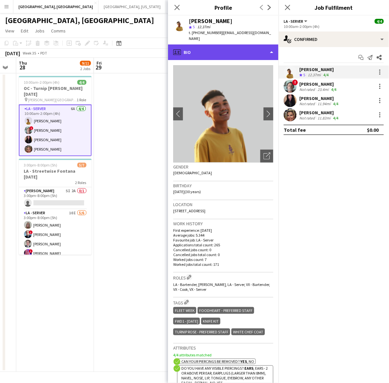
click at [231, 51] on div "profile Bio" at bounding box center [223, 52] width 110 height 16
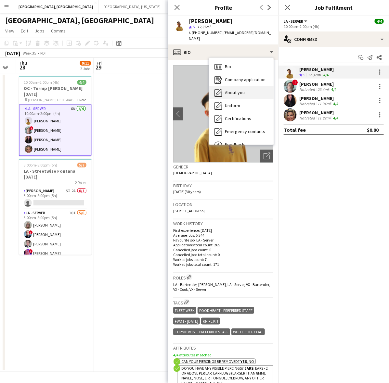
click at [242, 90] on span "About you" at bounding box center [235, 93] width 20 height 6
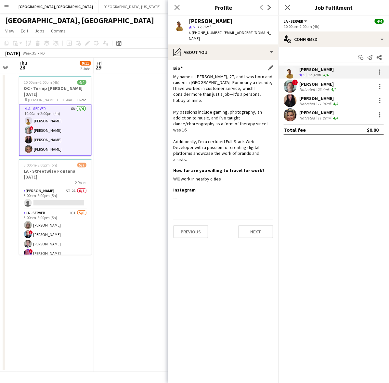
drag, startPoint x: 185, startPoint y: 68, endPoint x: 270, endPoint y: 135, distance: 107.8
click at [251, 146] on div "Bio Edit this field My name is Gordon, 27, and I was born and raised in Orange …" at bounding box center [223, 116] width 100 height 102
click at [270, 134] on div "My name is Gordon, 27, and I was born and raised in Orange County. For nearly a…" at bounding box center [223, 118] width 100 height 89
click at [142, 88] on app-date-cell at bounding box center [133, 222] width 78 height 299
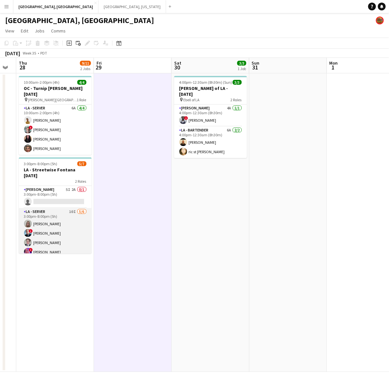
click at [64, 217] on app-card-role "LA - Server 10I 5/6 3:00pm-8:00pm (5h) randee martins ! Edwin Segovia Ginger Pe…" at bounding box center [55, 242] width 73 height 69
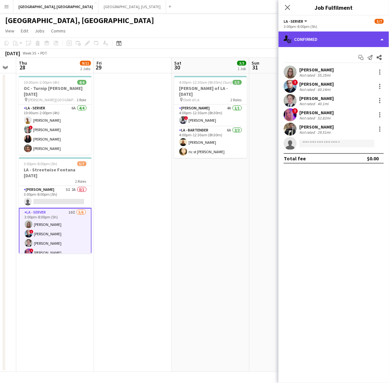
click at [335, 36] on div "single-neutral-actions-check-2 Confirmed" at bounding box center [333, 39] width 110 height 16
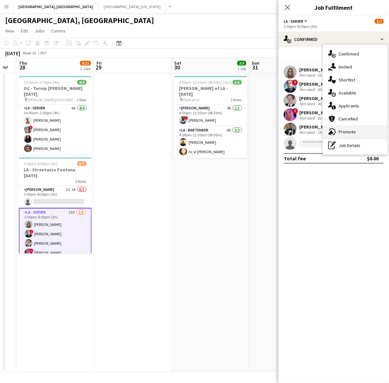
click at [328, 130] on icon "advertising-megaphone" at bounding box center [332, 132] width 8 height 8
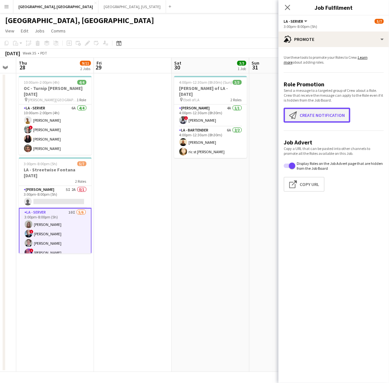
click at [288, 115] on button "Create notification Create notification" at bounding box center [316, 115] width 67 height 15
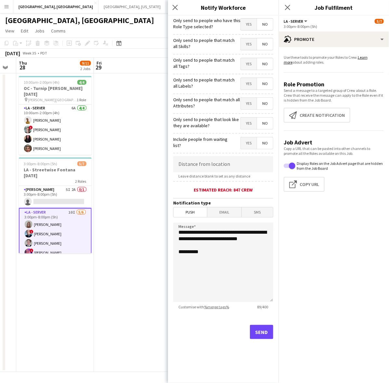
click at [243, 27] on span "Yes" at bounding box center [249, 25] width 16 height 12
click at [258, 337] on button "Send" at bounding box center [261, 332] width 23 height 14
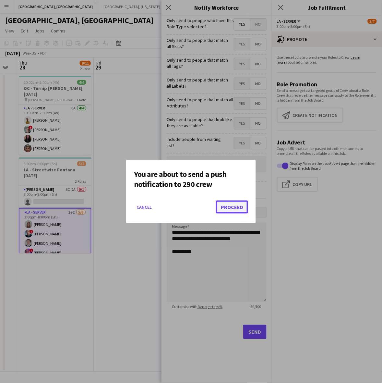
click at [229, 205] on button "Proceed" at bounding box center [232, 207] width 32 height 13
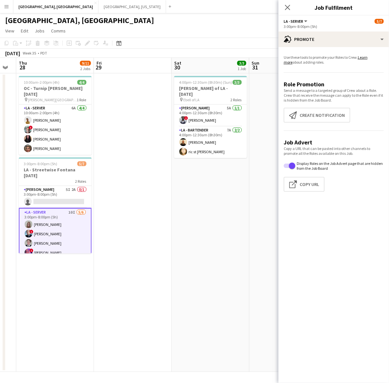
click at [166, 182] on app-date-cell at bounding box center [133, 222] width 78 height 299
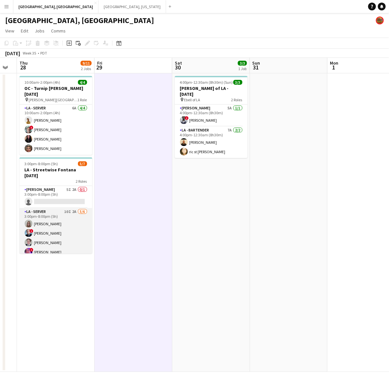
click at [52, 228] on app-card-role "LA - Server 10I 2A 5/6 3:00pm-8:00pm (5h) randee martins ! Edwin Segovia Ginger…" at bounding box center [55, 242] width 73 height 69
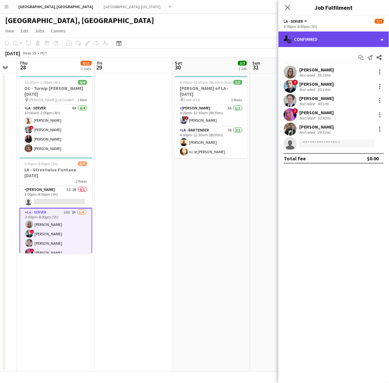
click at [313, 41] on div "single-neutral-actions-check-2 Confirmed" at bounding box center [333, 39] width 110 height 16
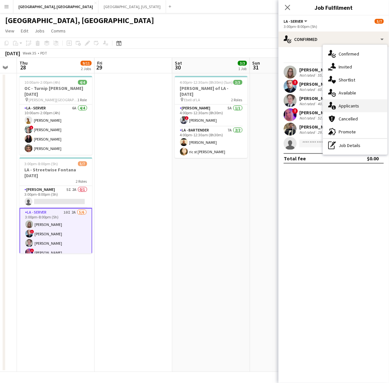
click at [341, 107] on div "single-neutral-actions-information Applicants" at bounding box center [355, 105] width 64 height 13
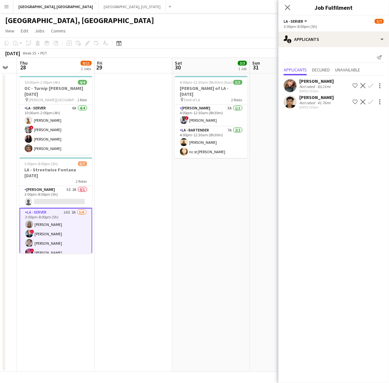
click at [291, 109] on div "Jeremy Zepeda Not rated 41.76mi 08-26-2025 1:05pm Shortlist crew Decline Confirm" at bounding box center [333, 101] width 110 height 15
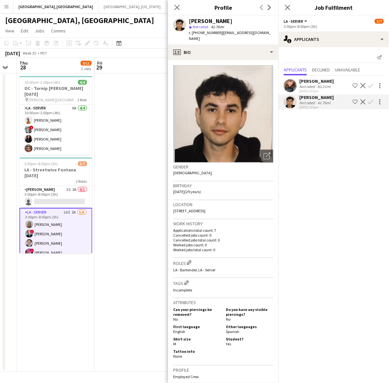
click at [295, 85] on app-user-avatar at bounding box center [289, 85] width 13 height 13
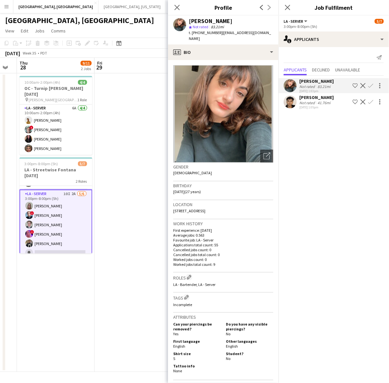
scroll to position [25, 0]
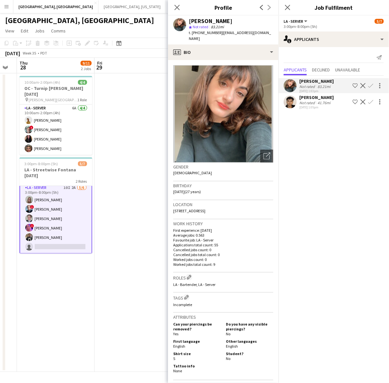
click at [372, 102] on app-icon "Confirm" at bounding box center [370, 101] width 5 height 5
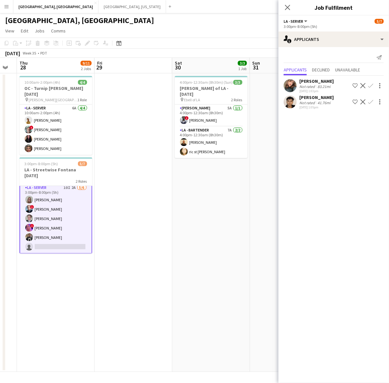
click at [372, 102] on app-icon "Confirm" at bounding box center [370, 101] width 5 height 5
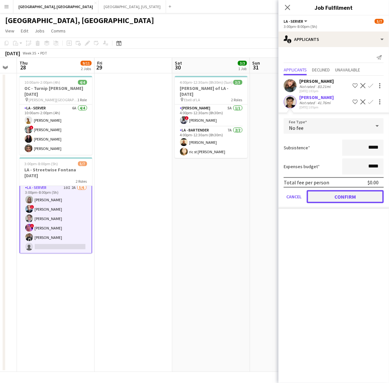
click at [350, 198] on button "Confirm" at bounding box center [344, 196] width 77 height 13
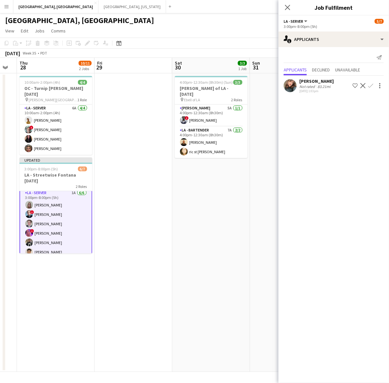
click at [232, 211] on app-date-cell "4:00pm-12:30am (8h30m) (Sun) 3/3 LA - Ebell of LA - 8.30.25 pin Ebell of LA 2 R…" at bounding box center [211, 222] width 78 height 299
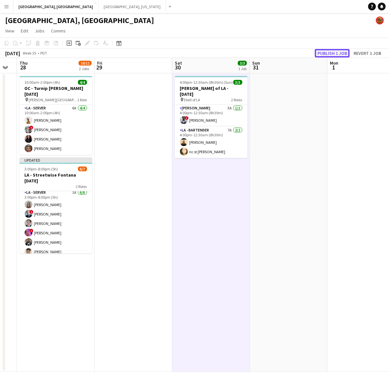
click at [328, 52] on button "Publish 1 job" at bounding box center [332, 53] width 35 height 8
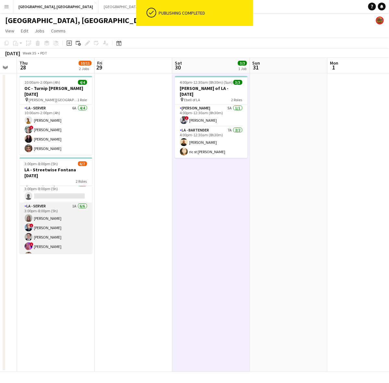
scroll to position [0, 0]
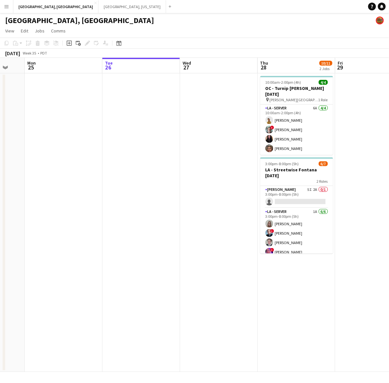
drag, startPoint x: 334, startPoint y: 156, endPoint x: 385, endPoint y: 146, distance: 51.7
click at [387, 147] on app-calendar-viewport "Sat 23 5/6 1 Job Sun 24 Mon 25 Tue 26 Wed 27 Thu 28 10/11 2 Jobs Fri 29 Sat 30 …" at bounding box center [194, 215] width 389 height 314
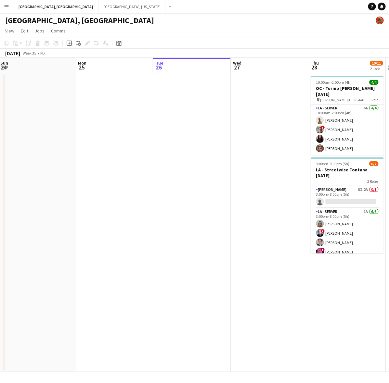
drag, startPoint x: 118, startPoint y: 159, endPoint x: 331, endPoint y: 105, distance: 220.2
click at [331, 105] on app-calendar-viewport "Fri 22 Sat 23 5/6 1 Job Sun 24 Mon 25 Tue 26 Wed 27 Thu 28 10/11 2 Jobs Fri 29 …" at bounding box center [194, 215] width 389 height 314
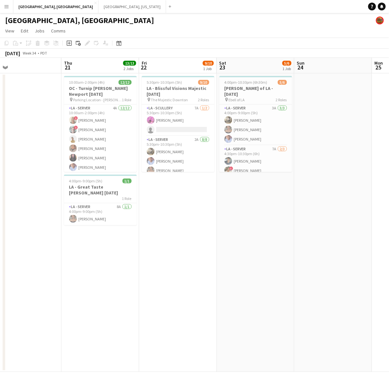
drag, startPoint x: 73, startPoint y: 217, endPoint x: 253, endPoint y: 179, distance: 184.6
click at [253, 179] on app-calendar-viewport "Mon 18 Tue 19 Wed 20 Thu 21 13/13 2 Jobs Fri 22 9/10 1 Job Sat 23 5/6 1 Job Sun…" at bounding box center [194, 215] width 389 height 314
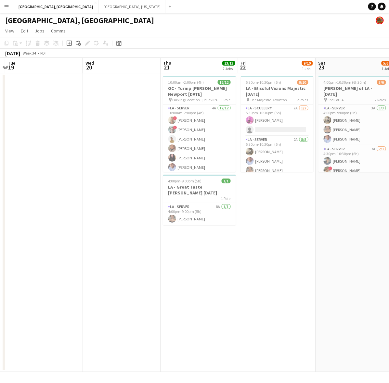
drag, startPoint x: 80, startPoint y: 244, endPoint x: 279, endPoint y: 192, distance: 205.5
click at [288, 195] on app-calendar-viewport "Sun 17 Mon 18 Tue 19 Wed 20 Thu 21 13/13 2 Jobs Fri 22 9/10 1 Job Sat 23 5/6 1 …" at bounding box center [194, 215] width 389 height 314
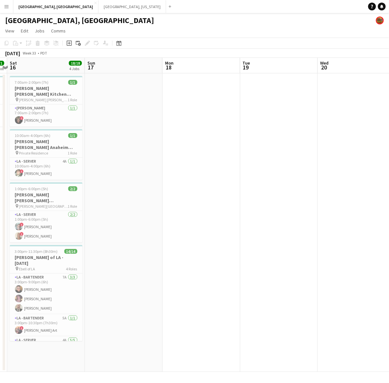
drag, startPoint x: 127, startPoint y: 181, endPoint x: 274, endPoint y: 145, distance: 150.7
click at [274, 145] on app-calendar-viewport "Thu 14 1/1 1 Job Fri 15 1/1 1 Job Sat 16 18/18 4 Jobs Sun 17 Mon 18 Tue 19 Wed …" at bounding box center [194, 215] width 389 height 314
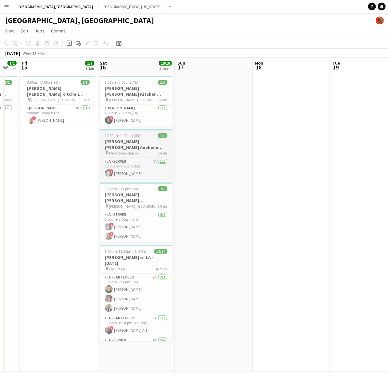
click at [137, 139] on h3 "OC - Sally Ann Anaheim 8.16.25" at bounding box center [136, 145] width 73 height 12
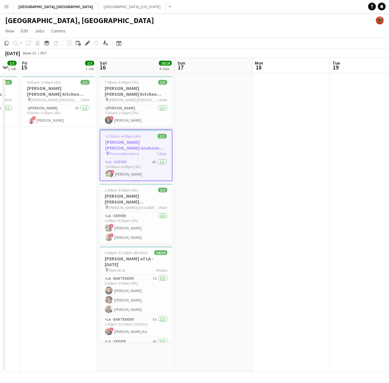
click at [85, 206] on app-calendar-viewport "Wed 13 2/2 1 Job Thu 14 1/1 1 Job Fri 15 1/1 1 Job Sat 16 18/18 4 Jobs Sun 17 M…" at bounding box center [194, 215] width 389 height 314
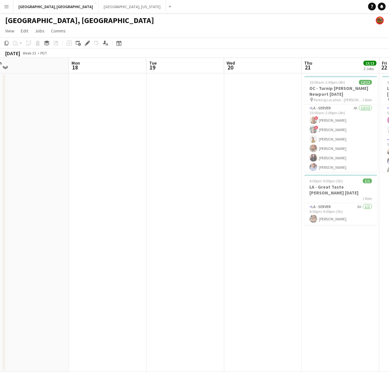
drag, startPoint x: 220, startPoint y: 177, endPoint x: 112, endPoint y: 188, distance: 108.3
click at [127, 187] on app-calendar-viewport "Fri 15 1/1 1 Job Sat 16 18/18 4 Jobs Sun 17 Mon 18 Tue 19 Wed 20 Thu 21 13/13 2…" at bounding box center [194, 215] width 389 height 314
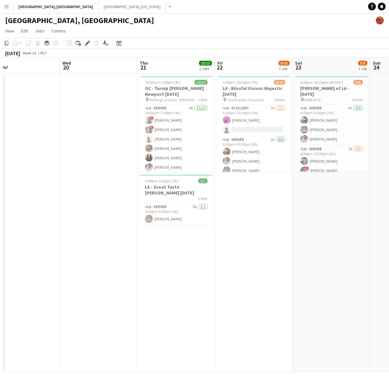
drag, startPoint x: 251, startPoint y: 195, endPoint x: 85, endPoint y: 187, distance: 166.1
click at [108, 188] on app-calendar-viewport "Sat 16 18/18 4 Jobs Sun 17 Mon 18 Tue 19 Wed 20 Thu 21 13/13 2 Jobs Fri 22 9/10…" at bounding box center [194, 215] width 389 height 314
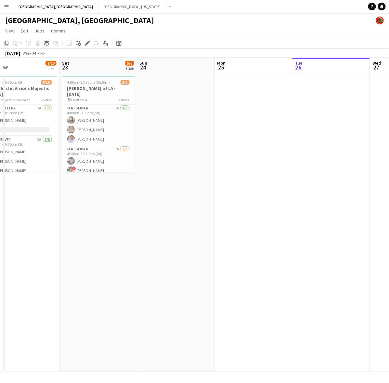
click at [169, 184] on app-calendar-viewport "Tue 19 Wed 20 Thu 21 13/13 2 Jobs Fri 22 9/10 1 Job Sat 23 5/6 1 Job Sun 24 Mon…" at bounding box center [194, 215] width 389 height 314
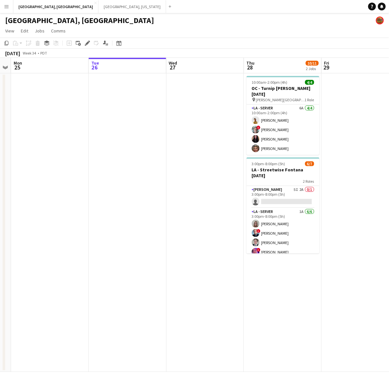
drag, startPoint x: 252, startPoint y: 179, endPoint x: 66, endPoint y: 196, distance: 186.7
click at [85, 194] on app-calendar-viewport "Fri 22 9/10 1 Job Sat 23 5/6 1 Job Sun 24 Mon 25 Tue 26 Wed 27 Thu 28 10/11 2 J…" at bounding box center [194, 215] width 389 height 314
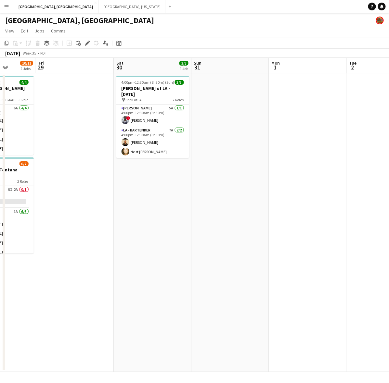
scroll to position [0, 186]
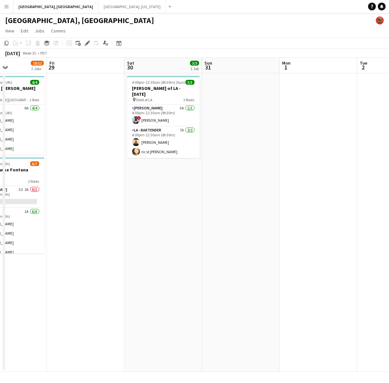
drag, startPoint x: 261, startPoint y: 169, endPoint x: 187, endPoint y: 179, distance: 74.7
click at [187, 179] on app-calendar-viewport "Tue 26 Wed 27 Thu 28 10/11 2 Jobs Fri 29 Sat 30 3/3 1 Job Sun 31 Mon 1 Tue 2 We…" at bounding box center [194, 215] width 389 height 314
click at [168, 185] on app-date-cell "4:00pm-12:30am (8h30m) (Sun) 3/3 LA - Ebell of LA - 8.30.25 pin Ebell of LA 2 R…" at bounding box center [163, 222] width 78 height 299
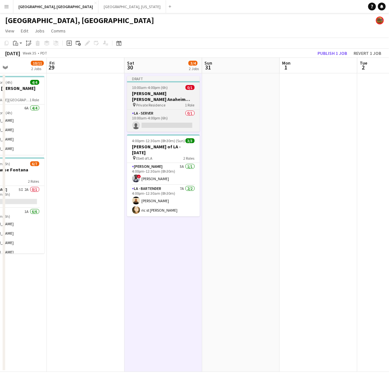
click at [156, 91] on h3 "OC - Sally Ann Anaheim 8.16.25" at bounding box center [163, 97] width 73 height 12
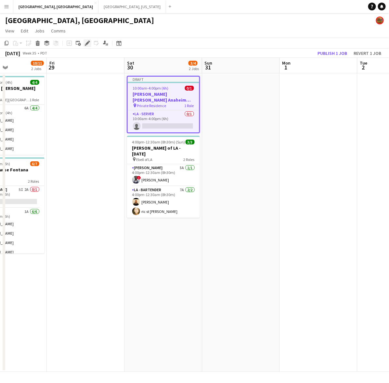
click at [85, 41] on icon "Edit" at bounding box center [87, 43] width 5 height 5
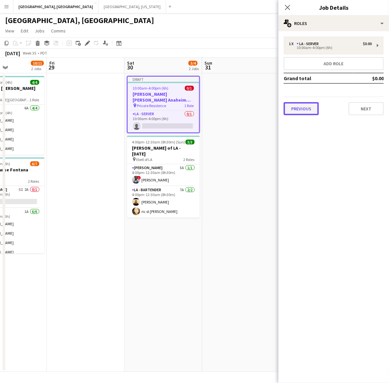
click at [296, 105] on button "Previous" at bounding box center [300, 108] width 35 height 13
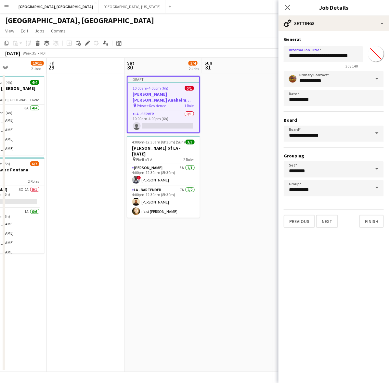
drag, startPoint x: 340, startPoint y: 56, endPoint x: 389, endPoint y: 57, distance: 48.7
click at [388, 57] on html "Menu Boards Boards Boards All jobs Status Workforce Workforce My Workforce Recr…" at bounding box center [194, 191] width 389 height 383
type input "**********"
click at [322, 221] on button "Next" at bounding box center [327, 221] width 22 height 13
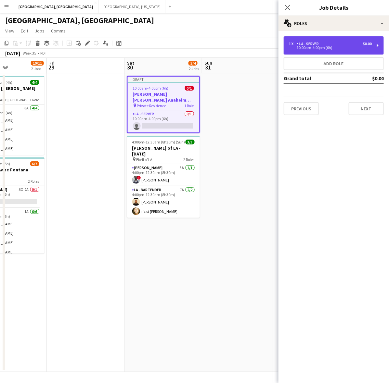
click at [314, 44] on div "LA - Server" at bounding box center [308, 44] width 25 height 5
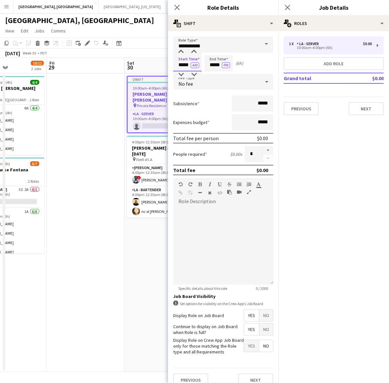
drag, startPoint x: 177, startPoint y: 65, endPoint x: 255, endPoint y: 63, distance: 78.6
click at [255, 63] on div "Start Time ***** AM End Time ***** PM (6h)" at bounding box center [223, 63] width 100 height 16
type input "*****"
click at [263, 148] on button "button" at bounding box center [268, 150] width 10 height 8
type input "*"
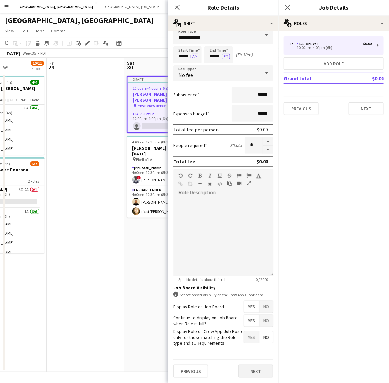
scroll to position [13, 0]
click at [255, 370] on button "Next" at bounding box center [255, 371] width 35 height 13
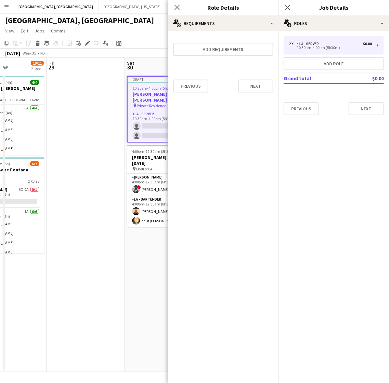
scroll to position [0, 0]
click at [365, 108] on button "Next" at bounding box center [365, 108] width 35 height 13
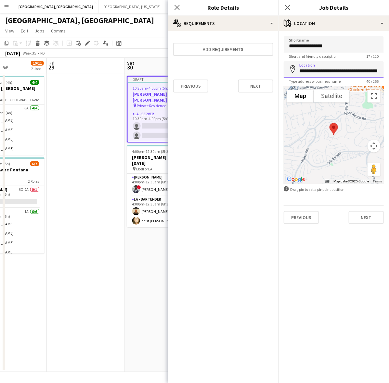
click at [318, 67] on input "**********" at bounding box center [333, 69] width 100 height 16
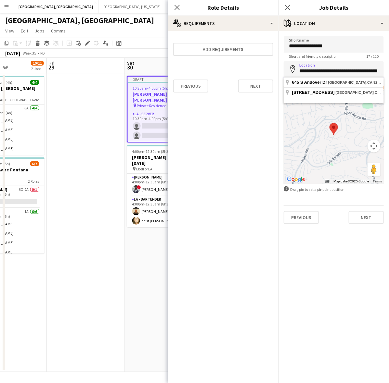
paste input "****"
type input "**********"
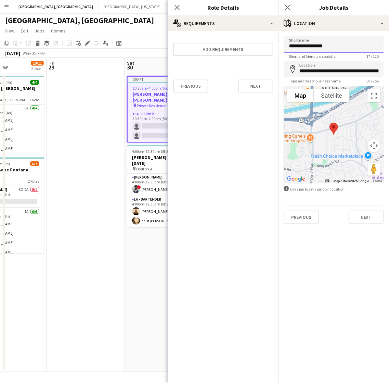
click at [307, 47] on input "**********" at bounding box center [333, 44] width 100 height 16
type input "**********"
click at [368, 213] on button "Next" at bounding box center [365, 217] width 35 height 13
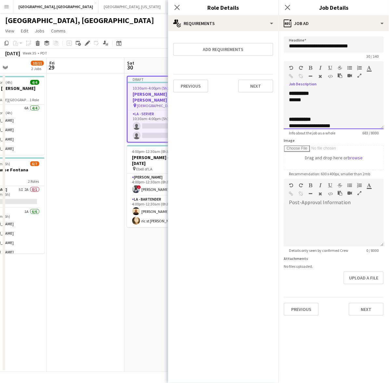
drag, startPoint x: 306, startPoint y: 101, endPoint x: 289, endPoint y: 101, distance: 16.9
click at [289, 101] on div "******" at bounding box center [330, 100] width 83 height 6
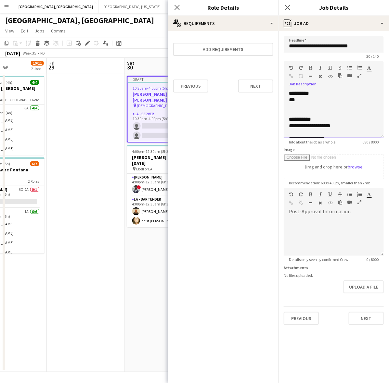
drag, startPoint x: 378, startPoint y: 126, endPoint x: 355, endPoint y: 231, distance: 107.8
click at [367, 138] on div "**********" at bounding box center [333, 114] width 100 height 48
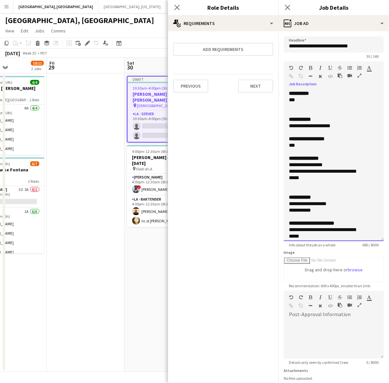
click at [339, 125] on div "**********" at bounding box center [328, 126] width 78 height 6
drag, startPoint x: 315, startPoint y: 177, endPoint x: 283, endPoint y: 166, distance: 34.7
click at [283, 166] on form "**********" at bounding box center [333, 231] width 110 height 391
drag, startPoint x: 318, startPoint y: 210, endPoint x: 287, endPoint y: 208, distance: 30.9
click at [287, 208] on div "**********" at bounding box center [333, 165] width 100 height 151
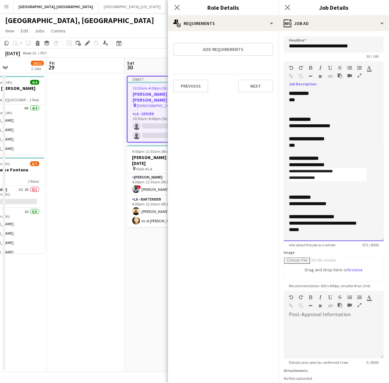
click at [290, 221] on div "**********" at bounding box center [328, 226] width 78 height 13
click at [336, 218] on b "**********" at bounding box center [312, 216] width 47 height 5
click at [290, 223] on span "**********" at bounding box center [328, 223] width 79 height 5
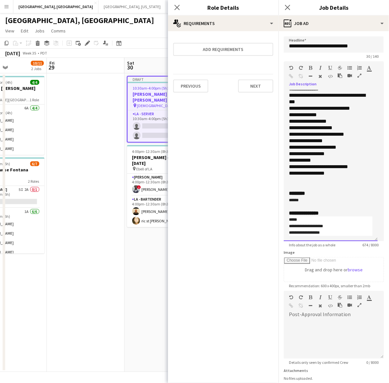
scroll to position [161, 0]
drag, startPoint x: 308, startPoint y: 201, endPoint x: 286, endPoint y: 200, distance: 22.8
click at [286, 200] on div "**********" at bounding box center [330, 165] width 94 height 151
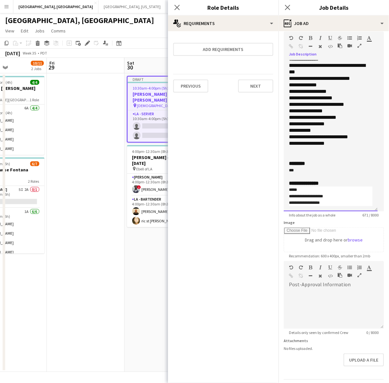
scroll to position [49, 0]
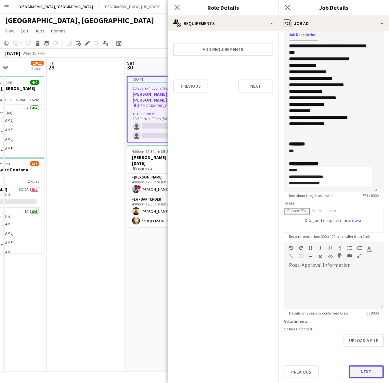
click at [349, 371] on button "Next" at bounding box center [365, 371] width 35 height 13
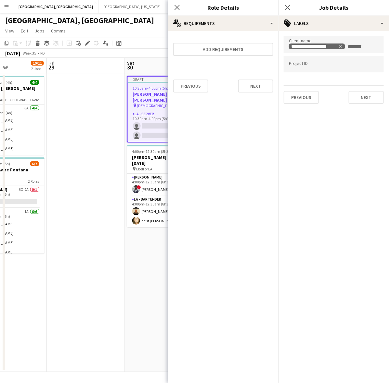
scroll to position [0, 0]
click at [356, 99] on button "Next" at bounding box center [365, 97] width 35 height 13
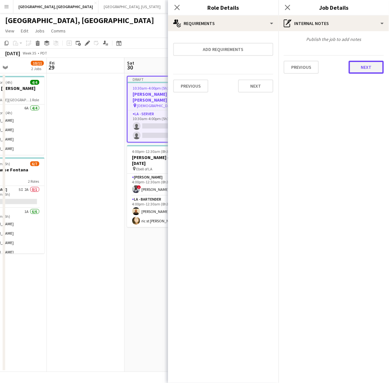
click at [361, 67] on button "Next" at bounding box center [365, 67] width 35 height 13
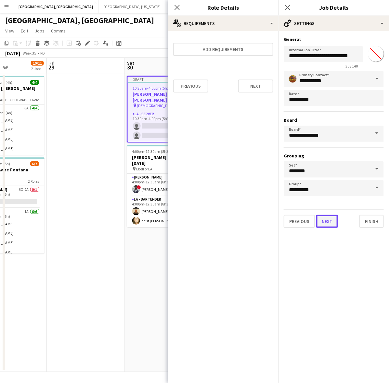
click at [328, 217] on button "Next" at bounding box center [327, 221] width 22 height 13
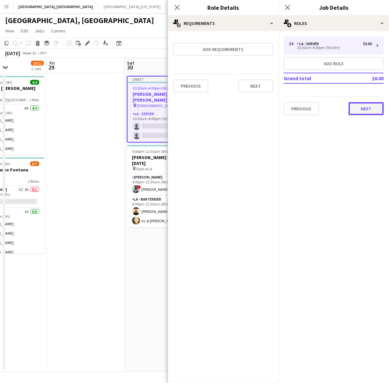
click at [370, 114] on button "Next" at bounding box center [365, 108] width 35 height 13
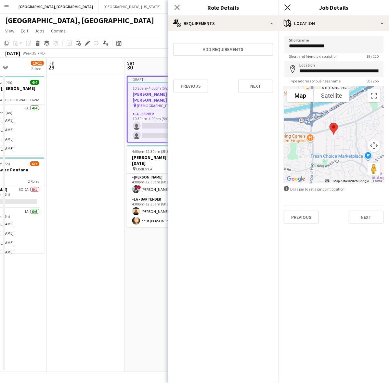
click at [288, 8] on icon at bounding box center [287, 7] width 6 height 6
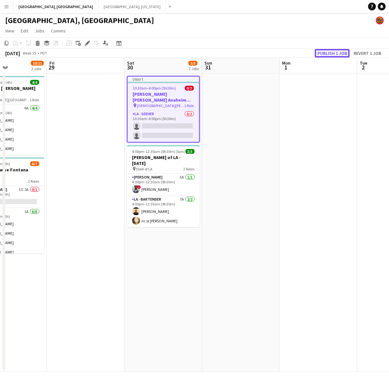
click at [334, 49] on button "Publish 1 job" at bounding box center [332, 53] width 35 height 8
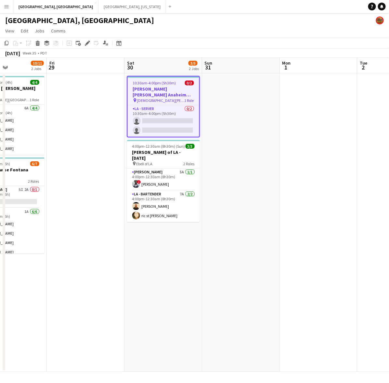
click at [90, 88] on app-date-cell at bounding box center [86, 222] width 78 height 299
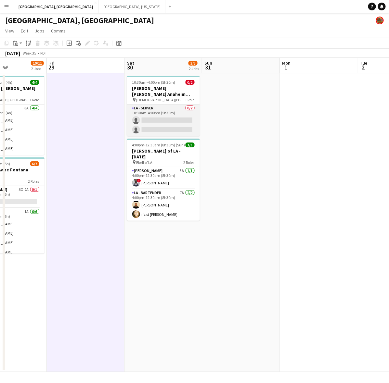
click at [170, 109] on app-card-role "LA - Server 0/2 10:30am-4:00pm (5h30m) single-neutral-actions single-neutral-ac…" at bounding box center [163, 120] width 73 height 31
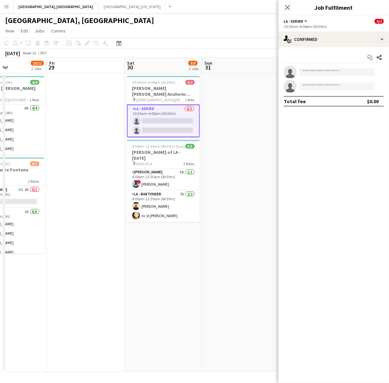
click at [315, 29] on app-options-switcher "LA - Server All roles LA - Server 0/2 10:30am-4:00pm (5h30m)" at bounding box center [333, 24] width 110 height 16
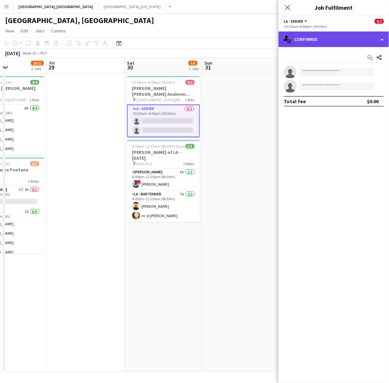
click at [316, 33] on div "single-neutral-actions-check-2 Confirmed" at bounding box center [333, 39] width 110 height 16
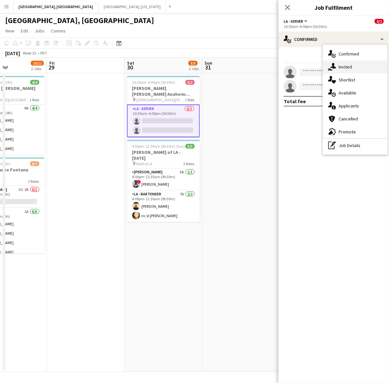
click at [338, 69] on div "single-neutral-actions-share-1 Invited" at bounding box center [355, 66] width 64 height 13
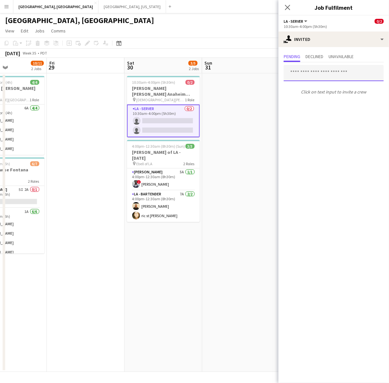
click at [307, 71] on input "text" at bounding box center [333, 73] width 100 height 16
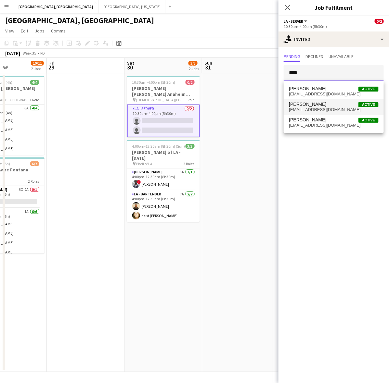
type input "****"
click at [307, 108] on span "jgonzalez2act@gmail.com" at bounding box center [334, 109] width 90 height 5
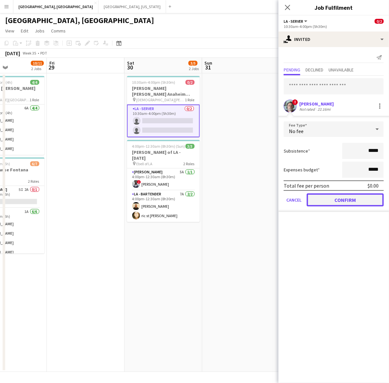
click at [332, 200] on button "Confirm" at bounding box center [344, 199] width 77 height 13
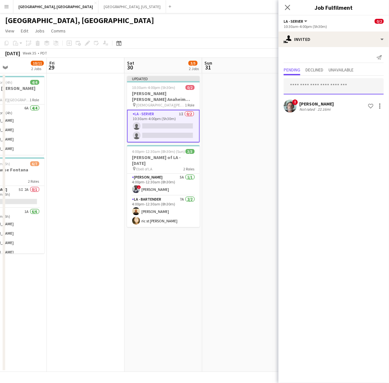
click at [303, 91] on input "text" at bounding box center [333, 86] width 100 height 16
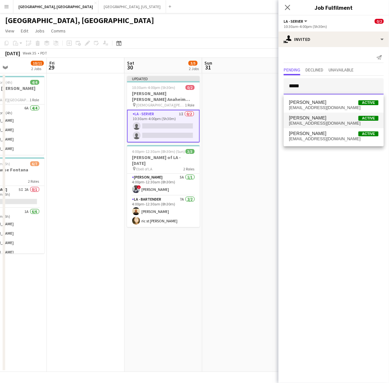
type input "*****"
click at [313, 121] on span "sherrellynn57@yahoo.com" at bounding box center [334, 123] width 90 height 5
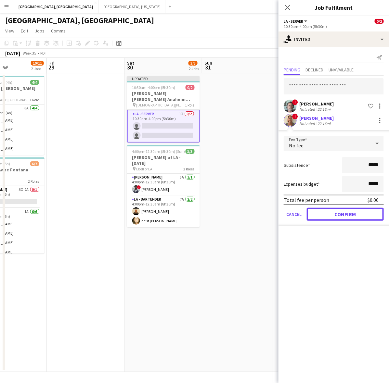
drag, startPoint x: 332, startPoint y: 211, endPoint x: 293, endPoint y: 201, distance: 40.4
click at [332, 212] on button "Confirm" at bounding box center [344, 214] width 77 height 13
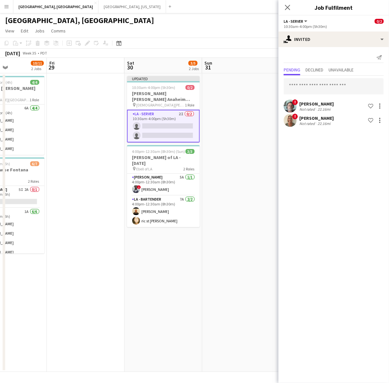
drag, startPoint x: 225, startPoint y: 183, endPoint x: 226, endPoint y: 177, distance: 6.6
click at [225, 183] on app-date-cell at bounding box center [241, 222] width 78 height 299
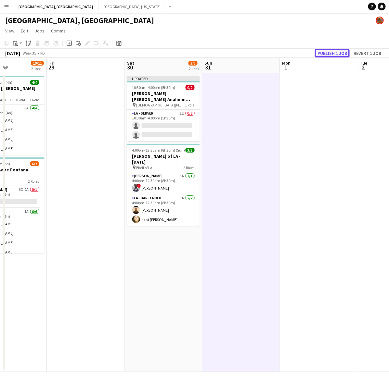
click at [324, 50] on button "Publish 1 job" at bounding box center [332, 53] width 35 height 8
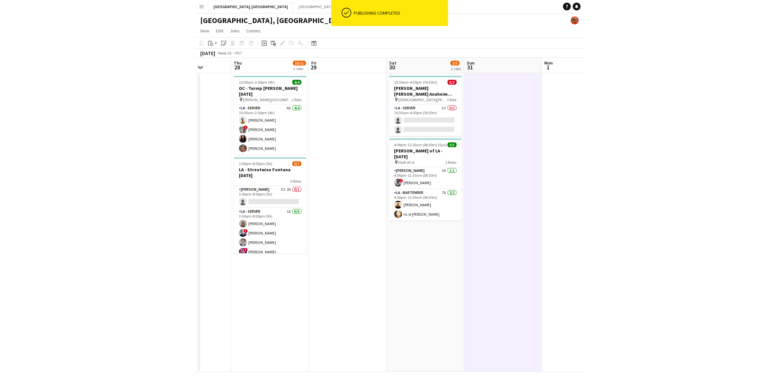
scroll to position [0, 196]
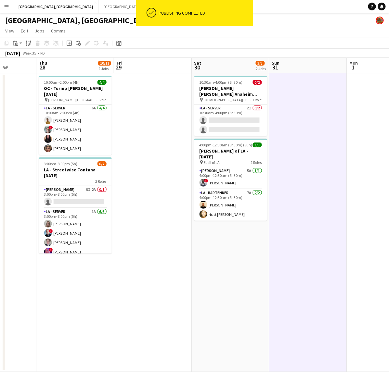
drag, startPoint x: 91, startPoint y: 140, endPoint x: 141, endPoint y: 144, distance: 49.5
click at [141, 144] on app-calendar-viewport "Mon 25 Tue 26 Wed 27 Thu 28 10/11 2 Jobs Fri 29 Sat 30 3/5 2 Jobs Sun 31 Mon 1 …" at bounding box center [194, 215] width 389 height 314
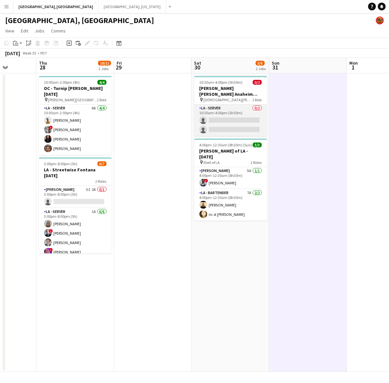
drag, startPoint x: 227, startPoint y: 113, endPoint x: 261, endPoint y: 98, distance: 37.0
click at [227, 112] on app-card-role "LA - Server 0/2 10:30am-4:00pm (5h30m) single-neutral-actions single-neutral-ac…" at bounding box center [230, 120] width 73 height 31
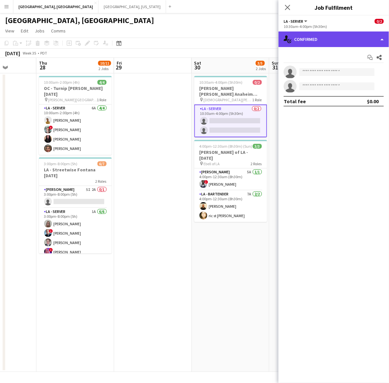
click at [348, 34] on div "single-neutral-actions-check-2 Confirmed" at bounding box center [333, 39] width 110 height 16
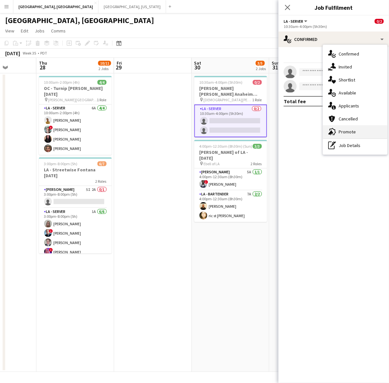
click at [354, 129] on div "advertising-megaphone Promote" at bounding box center [355, 131] width 64 height 13
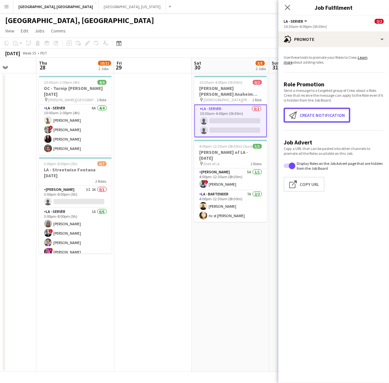
click at [314, 109] on button "Create notification Create notification" at bounding box center [316, 115] width 67 height 15
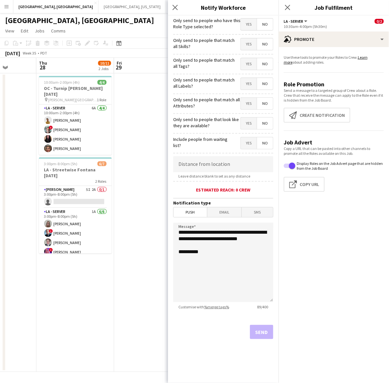
click at [247, 25] on span "Yes" at bounding box center [249, 25] width 16 height 12
click at [268, 330] on button "Send" at bounding box center [261, 332] width 23 height 14
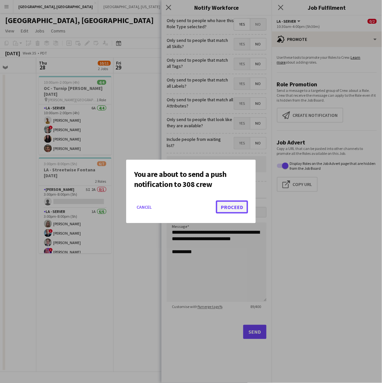
click at [238, 207] on button "Proceed" at bounding box center [232, 207] width 32 height 13
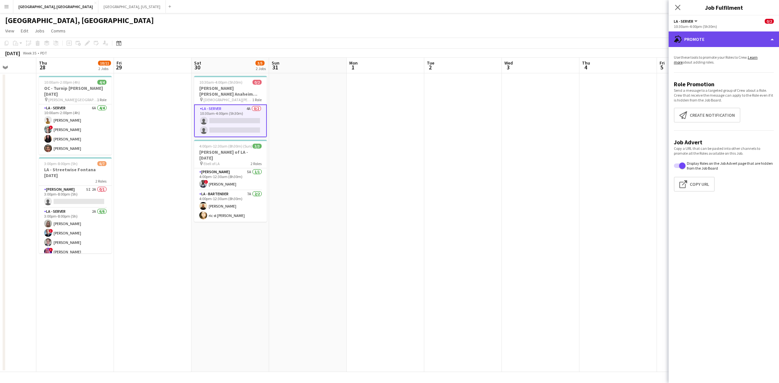
click at [388, 38] on div "advertising-megaphone Promote" at bounding box center [724, 39] width 110 height 16
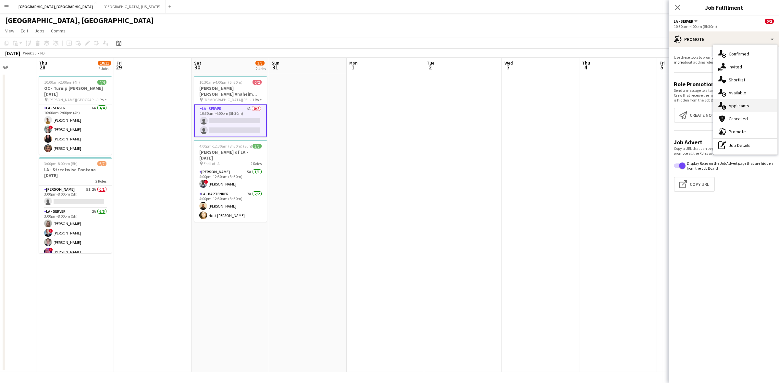
click at [388, 107] on div "single-neutral-actions-information Applicants" at bounding box center [745, 105] width 64 height 13
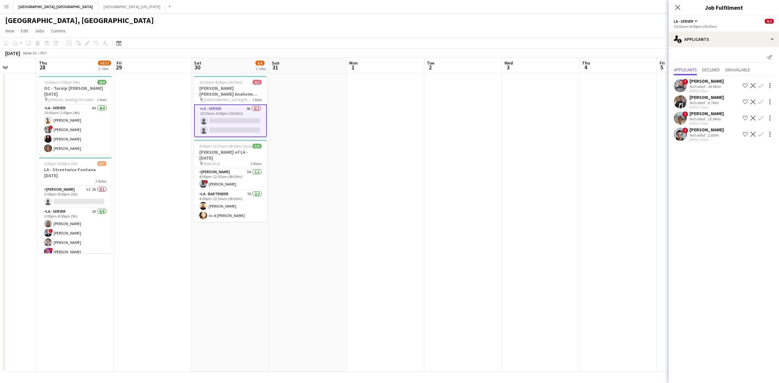
click at [388, 139] on div "! Vida Perez Not rated 2.83mi 08-26-2025 1:32pm Shortlist crew Decline Confirm" at bounding box center [724, 134] width 110 height 15
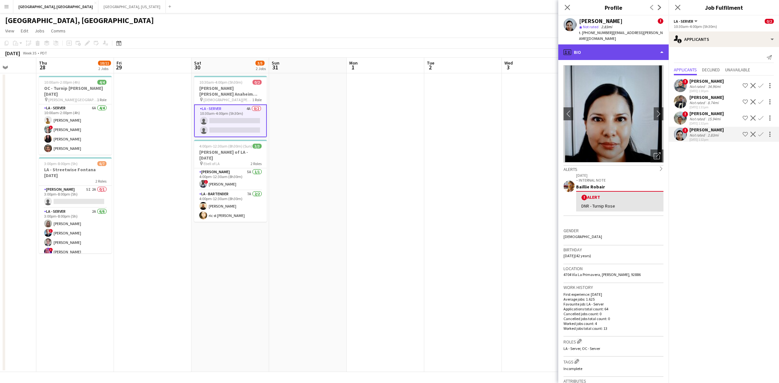
click at [388, 51] on div "profile Bio" at bounding box center [613, 52] width 110 height 16
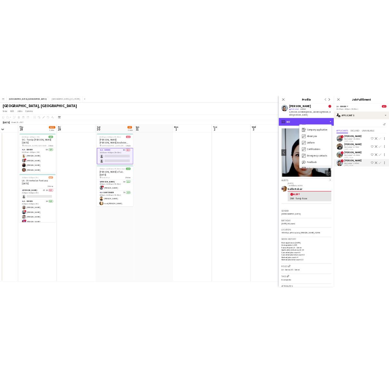
scroll to position [22, 0]
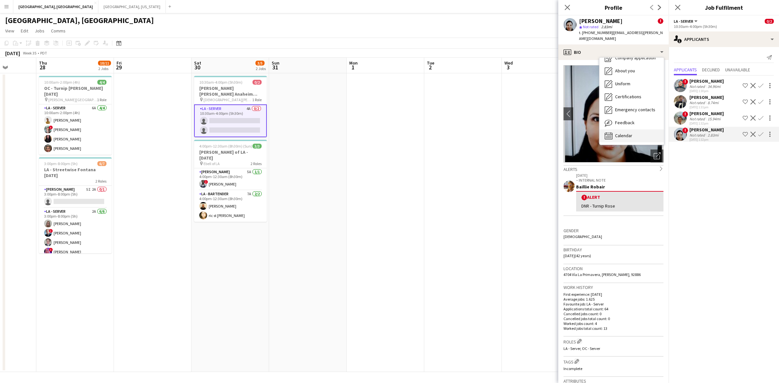
click at [388, 130] on div "Calendar Calendar" at bounding box center [631, 136] width 64 height 13
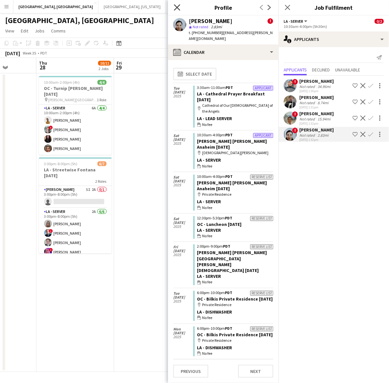
click at [177, 4] on icon "Close pop-in" at bounding box center [177, 7] width 6 height 6
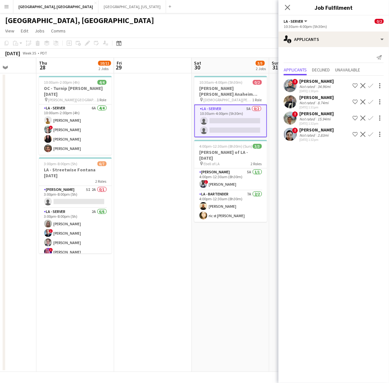
click at [233, 123] on app-card-role "LA - Server 5A 0/2 10:30am-4:00pm (5h30m) single-neutral-actions single-neutral…" at bounding box center [230, 121] width 73 height 33
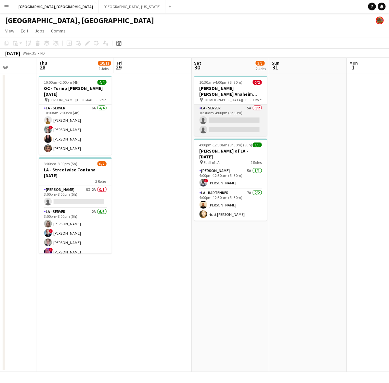
click at [234, 116] on app-card-role "LA - Server 5A 0/2 10:30am-4:00pm (5h30m) single-neutral-actions single-neutral…" at bounding box center [230, 120] width 73 height 31
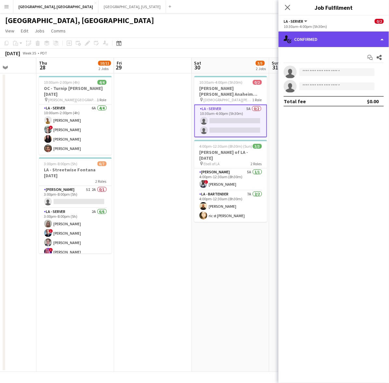
click at [333, 33] on div "single-neutral-actions-check-2 Confirmed" at bounding box center [333, 39] width 110 height 16
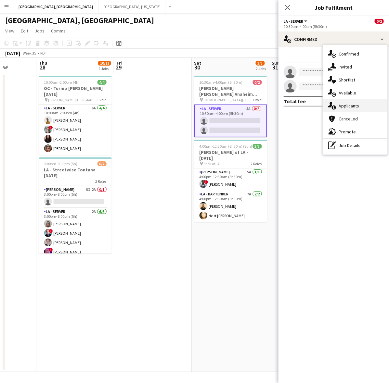
click at [349, 105] on div "single-neutral-actions-information Applicants" at bounding box center [355, 105] width 64 height 13
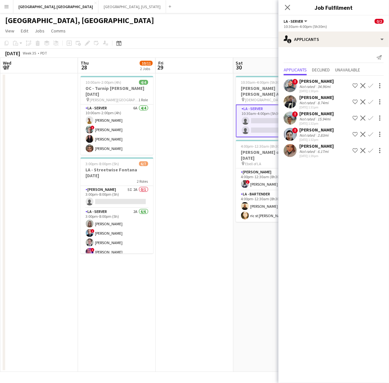
scroll to position [0, 152]
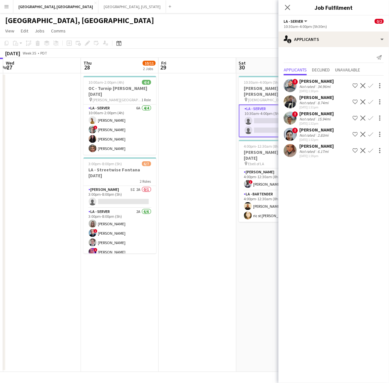
drag, startPoint x: 131, startPoint y: 275, endPoint x: 176, endPoint y: 270, distance: 44.4
click at [176, 270] on app-calendar-viewport "Mon 25 Tue 26 Wed 27 Thu 28 10/11 2 Jobs Fri 29 Sat 30 3/5 2 Jobs Sun 31 Mon 1 …" at bounding box center [194, 215] width 389 height 314
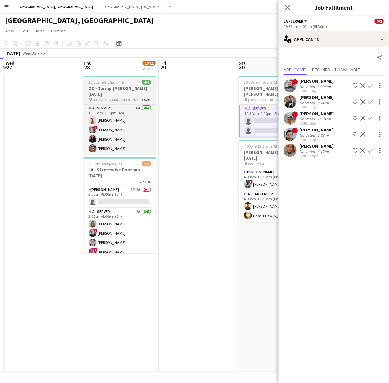
click at [104, 88] on h3 "OC - Turnip [PERSON_NAME] [DATE]" at bounding box center [119, 91] width 73 height 12
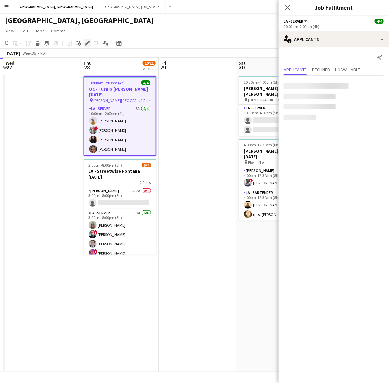
click at [86, 41] on icon "Edit" at bounding box center [87, 43] width 5 height 5
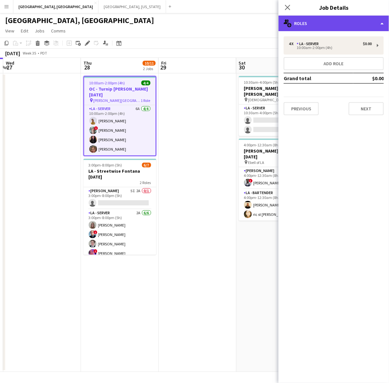
click at [313, 17] on div "multiple-users-add Roles" at bounding box center [333, 24] width 110 height 16
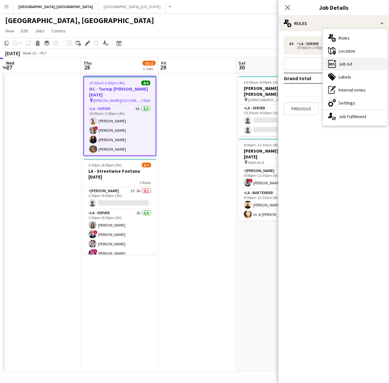
click at [337, 65] on div "ads-window Job Ad" at bounding box center [355, 63] width 64 height 13
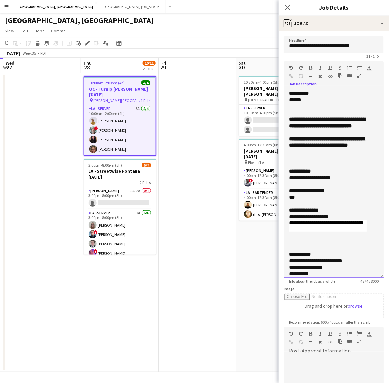
drag, startPoint x: 380, startPoint y: 125, endPoint x: 380, endPoint y: 284, distance: 159.0
click at [385, 315] on mat-expansion-panel "**********" at bounding box center [333, 207] width 110 height 352
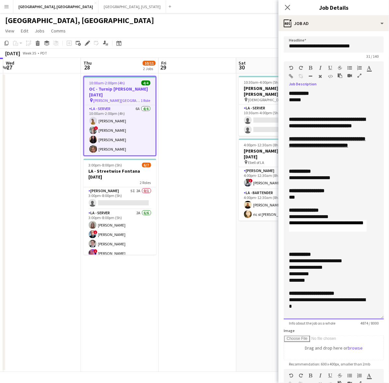
drag, startPoint x: 339, startPoint y: 191, endPoint x: 283, endPoint y: 192, distance: 55.8
click at [283, 192] on div "**********" at bounding box center [333, 204] width 100 height 229
copy div "**********"
drag, startPoint x: 302, startPoint y: 240, endPoint x: 281, endPoint y: 228, distance: 24.0
click at [281, 228] on form "**********" at bounding box center [333, 278] width 110 height 484
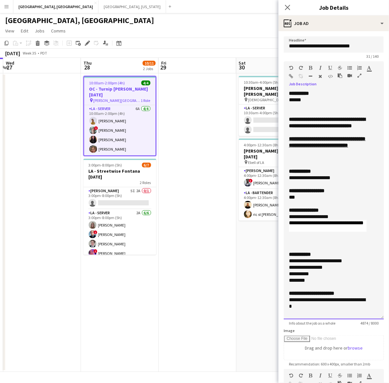
copy div "**********"
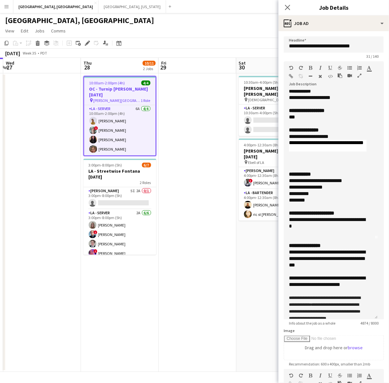
scroll to position [81, 0]
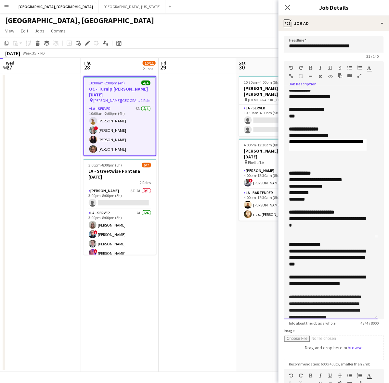
drag, startPoint x: 309, startPoint y: 239, endPoint x: 286, endPoint y: 231, distance: 23.6
click at [286, 231] on div "**********" at bounding box center [330, 204] width 94 height 229
copy div "**********"
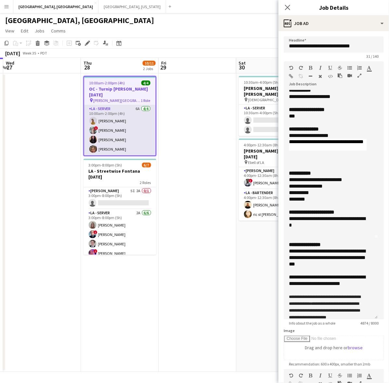
click at [137, 138] on app-card-role "LA - Server 6A [DATE] 10:00am-2:00pm (4h) [PERSON_NAME] Do ! [PERSON_NAME] [PER…" at bounding box center [119, 130] width 71 height 50
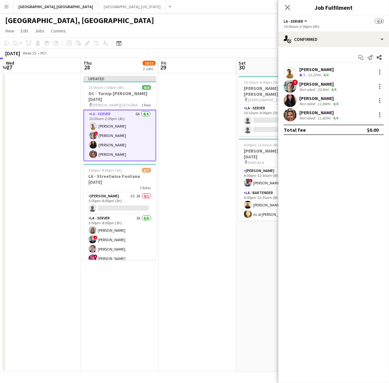
click at [308, 74] on div "12.37mi" at bounding box center [314, 75] width 16 height 6
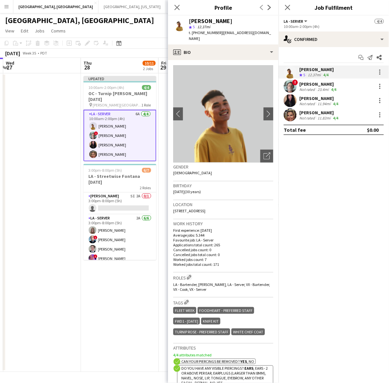
click at [199, 31] on span "t. +17142618407" at bounding box center [206, 32] width 34 height 5
copy span "17142618407"
click at [308, 85] on div "[PERSON_NAME]" at bounding box center [318, 84] width 38 height 6
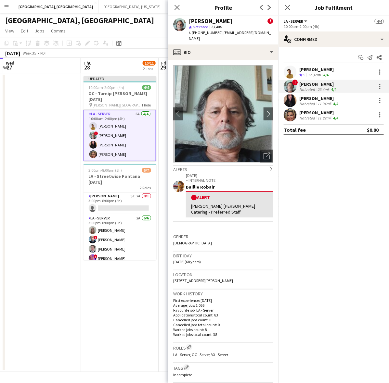
click at [204, 31] on span "t. +17149130161" at bounding box center [206, 32] width 34 height 5
copy span "17149130161"
click at [294, 96] on app-user-avatar at bounding box center [289, 100] width 13 height 13
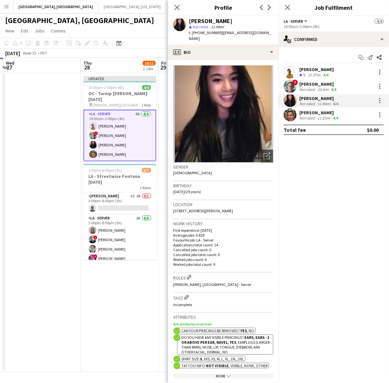
click at [207, 32] on span "t. +1714-722-5988" at bounding box center [206, 32] width 34 height 5
click at [301, 116] on div "Not rated" at bounding box center [307, 118] width 17 height 5
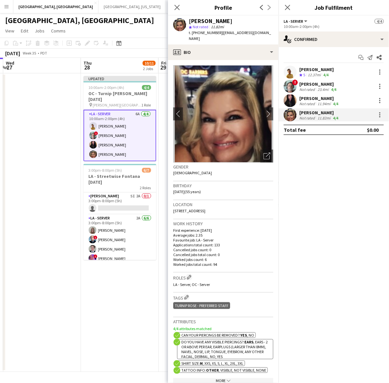
click at [204, 31] on span "t. +17144690800" at bounding box center [206, 32] width 34 height 5
copy span "17144690800"
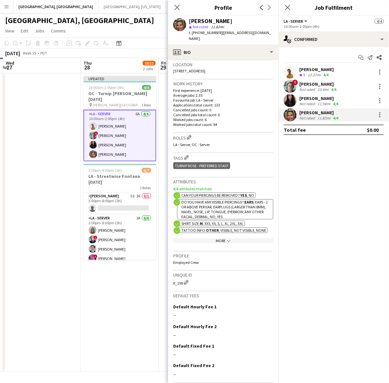
scroll to position [158, 0]
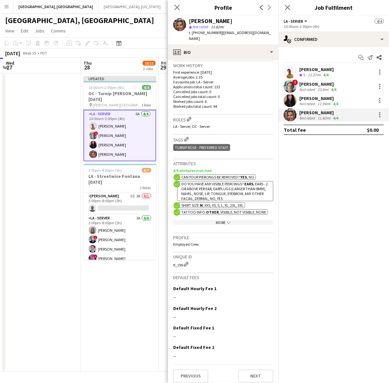
click at [322, 100] on div "[PERSON_NAME]" at bounding box center [319, 98] width 40 height 6
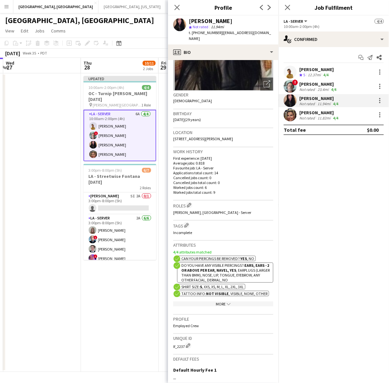
scroll to position [158, 0]
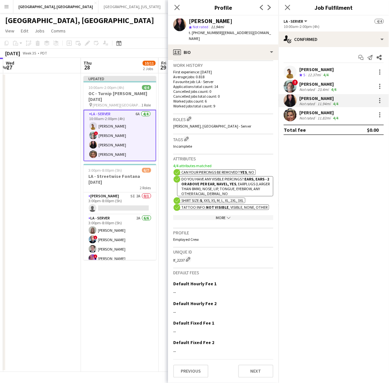
click at [290, 82] on app-user-avatar at bounding box center [289, 86] width 13 height 13
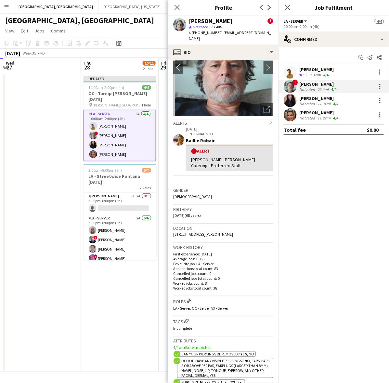
scroll to position [122, 0]
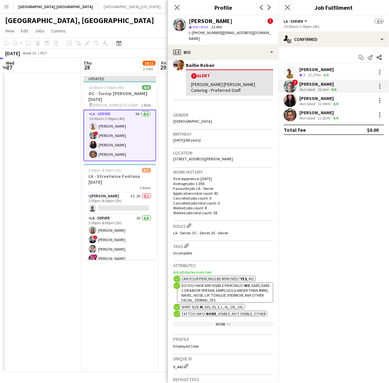
click at [316, 74] on div "12.37mi" at bounding box center [314, 75] width 16 height 6
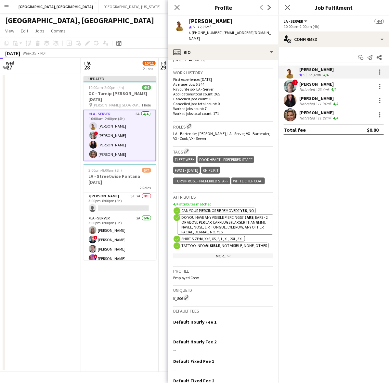
scroll to position [162, 0]
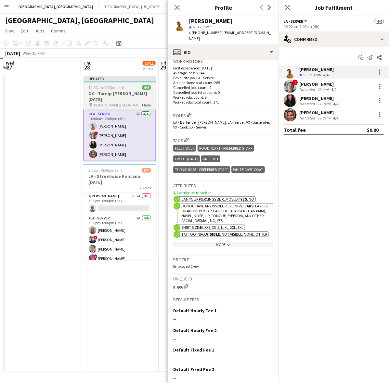
click at [130, 93] on h3 "OC - Turnip [PERSON_NAME] [DATE]" at bounding box center [119, 97] width 73 height 12
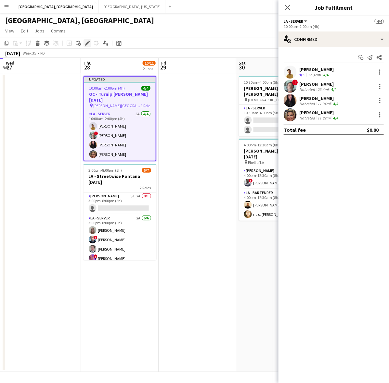
drag, startPoint x: 86, startPoint y: 43, endPoint x: 110, endPoint y: 43, distance: 23.4
click at [87, 43] on icon "Edit" at bounding box center [87, 43] width 5 height 5
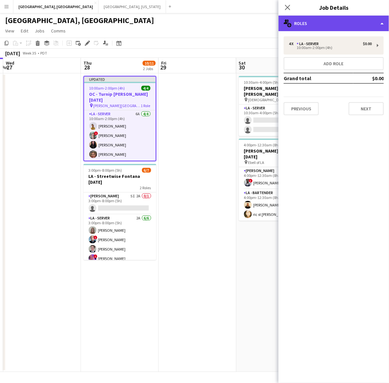
click at [329, 23] on div "multiple-users-add Roles" at bounding box center [333, 24] width 110 height 16
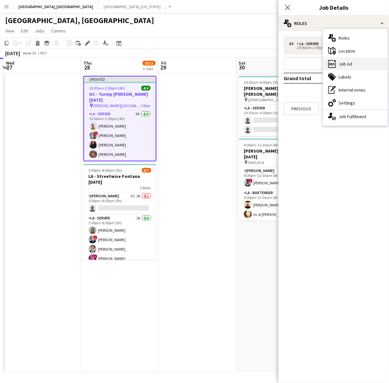
click at [343, 62] on div "ads-window Job Ad" at bounding box center [355, 63] width 64 height 13
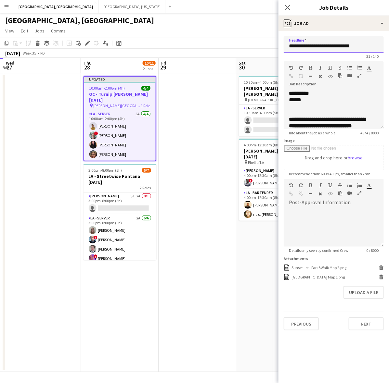
click at [328, 46] on input "**********" at bounding box center [333, 44] width 100 height 16
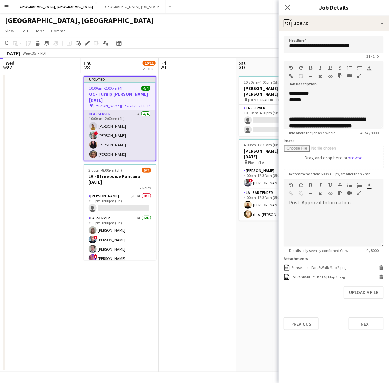
click at [118, 143] on app-card-role "LA - Server 6A [DATE] 10:00am-2:00pm (4h) [PERSON_NAME] Do ! [PERSON_NAME] [PER…" at bounding box center [119, 135] width 71 height 50
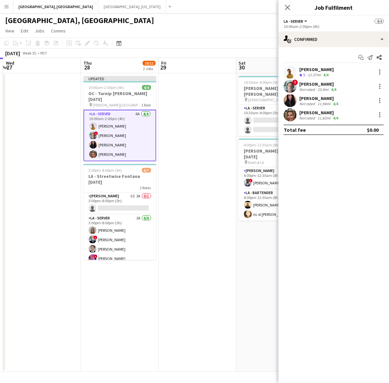
click at [311, 68] on div "[PERSON_NAME]" at bounding box center [316, 70] width 34 height 6
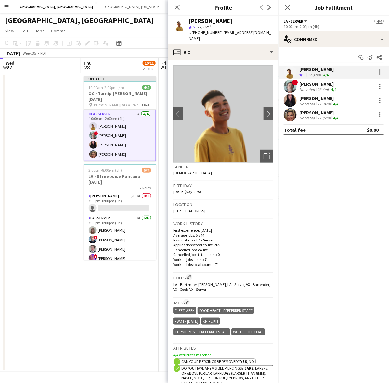
drag, startPoint x: 264, startPoint y: 33, endPoint x: 217, endPoint y: 35, distance: 46.4
click at [217, 35] on app-profile-header "Gordon Do star 5 12.37mi t. +17142618407 | gordonhdo@gmail.com" at bounding box center [223, 30] width 110 height 29
copy span "[EMAIL_ADDRESS][DOMAIN_NAME]"
click at [309, 89] on div "Not rated" at bounding box center [307, 89] width 17 height 5
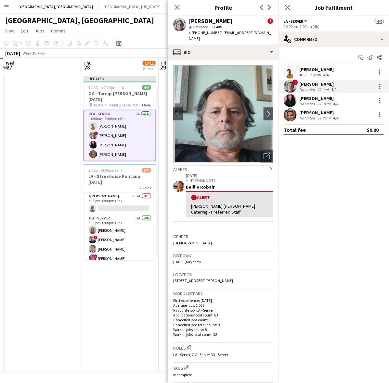
drag, startPoint x: 257, startPoint y: 31, endPoint x: 217, endPoint y: 32, distance: 40.6
click at [217, 32] on div "George Gonzalez ! star Not rated 23.4mi t. +17149130161 | jgonzalez2act@gmail.c…" at bounding box center [223, 30] width 110 height 29
copy span "jgonzalez2act@gmail.com"
click at [297, 104] on div "Brittany Nguyen Not rated 11.94mi 4/4" at bounding box center [333, 100] width 110 height 13
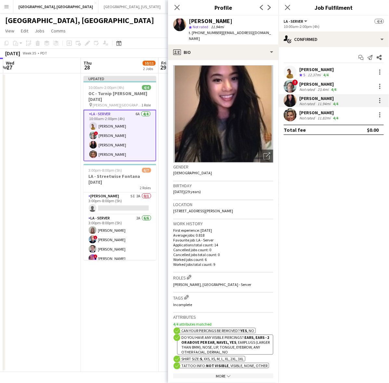
drag, startPoint x: 270, startPoint y: 33, endPoint x: 221, endPoint y: 31, distance: 49.4
click at [221, 31] on span "| brittanyevanguyen@gmail.com" at bounding box center [230, 35] width 82 height 11
copy span "[EMAIL_ADDRESS][DOMAIN_NAME]"
click at [307, 110] on div "[PERSON_NAME]" at bounding box center [319, 113] width 40 height 6
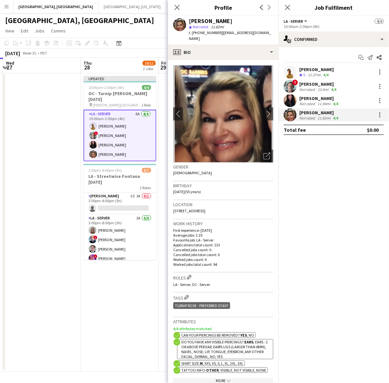
drag, startPoint x: 265, startPoint y: 33, endPoint x: 217, endPoint y: 34, distance: 47.1
click at [217, 34] on app-profile-header "Tia Ahlstrom star Not rated 11.82mi t. +17144690800 | tetine2023@outlook.com" at bounding box center [223, 30] width 110 height 29
click at [128, 294] on app-date-cell "Updated 10:00am-2:00pm (4h) 4/4 OC - Turnip Hoag Irvine 8.28.25 pin Hoag Hospit…" at bounding box center [120, 222] width 78 height 299
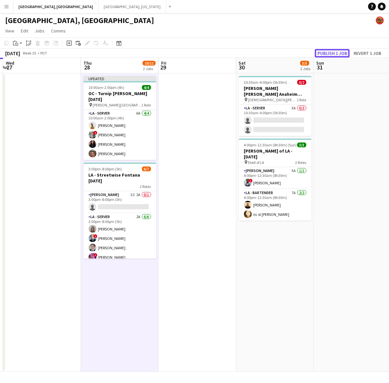
click at [320, 54] on button "Publish 1 job" at bounding box center [332, 53] width 35 height 8
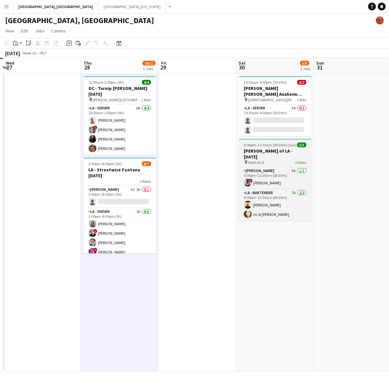
click at [261, 148] on h3 "[PERSON_NAME] of LA - [DATE]" at bounding box center [275, 154] width 73 height 12
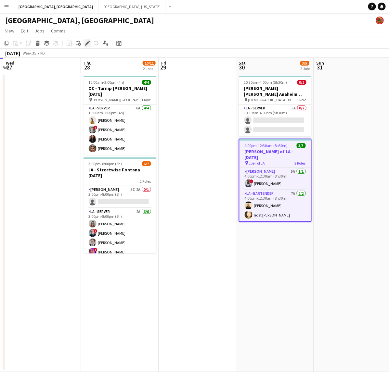
click at [89, 40] on div "Edit" at bounding box center [87, 43] width 8 height 8
type input "**********"
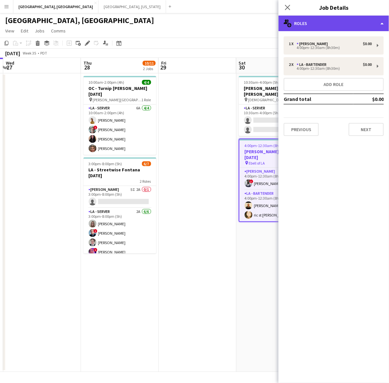
click at [315, 27] on div "multiple-users-add Roles" at bounding box center [333, 24] width 110 height 16
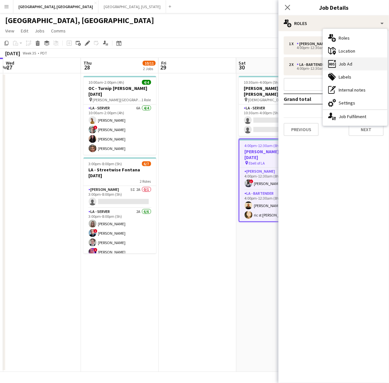
click at [342, 62] on div "ads-window Job Ad" at bounding box center [355, 63] width 64 height 13
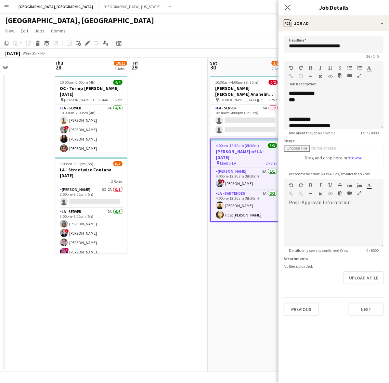
scroll to position [0, 215]
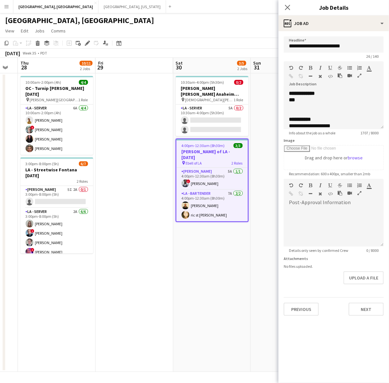
drag, startPoint x: 219, startPoint y: 224, endPoint x: 156, endPoint y: 241, distance: 65.0
click at [156, 241] on app-calendar-viewport "Mon 25 Tue 26 Wed 27 Thu 28 10/11 2 Jobs Fri 29 Sat 30 3/5 2 Jobs Sun 31 Mon 1 …" at bounding box center [194, 215] width 389 height 314
click at [198, 115] on app-card-role "LA - Server 8A 0/2 10:30am-4:00pm (5h30m) single-neutral-actions single-neutral…" at bounding box center [212, 120] width 73 height 31
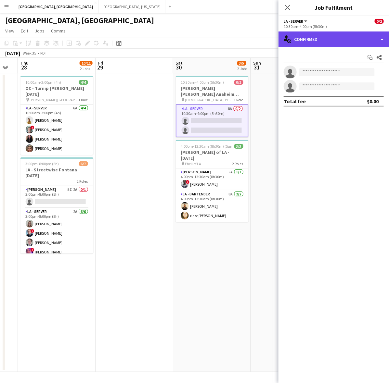
click at [337, 33] on div "single-neutral-actions-check-2 Confirmed" at bounding box center [333, 39] width 110 height 16
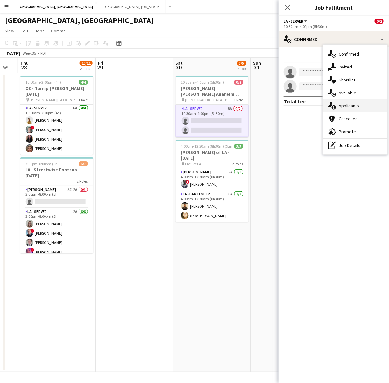
click at [344, 105] on div "single-neutral-actions-information Applicants" at bounding box center [355, 105] width 64 height 13
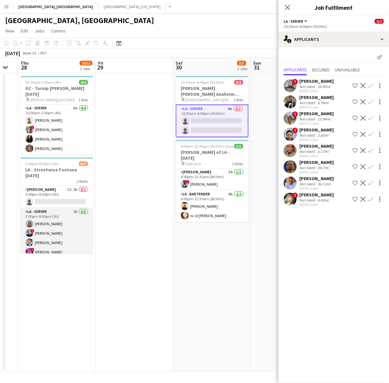
click at [43, 229] on app-card-role "LA - Server 2A 6/6 3:00pm-8:00pm (5h) randee martins ! Edwin Segovia Ginger Pen…" at bounding box center [56, 242] width 73 height 69
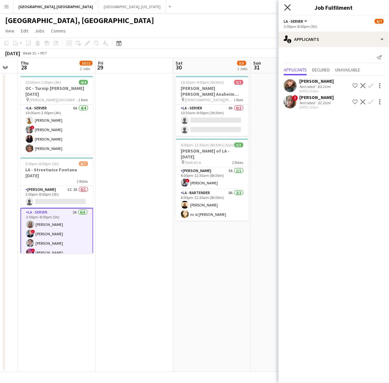
click at [290, 5] on icon at bounding box center [287, 7] width 6 height 6
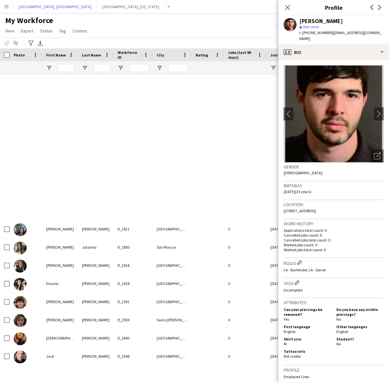
click at [33, 7] on button "[GEOGRAPHIC_DATA], [GEOGRAPHIC_DATA] Close" at bounding box center [55, 6] width 84 height 13
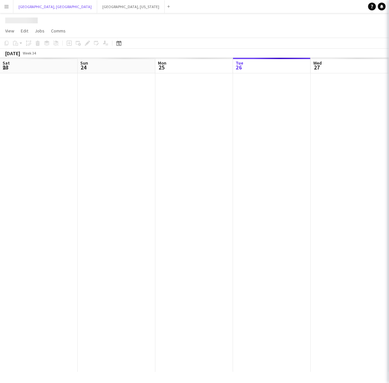
scroll to position [0, 155]
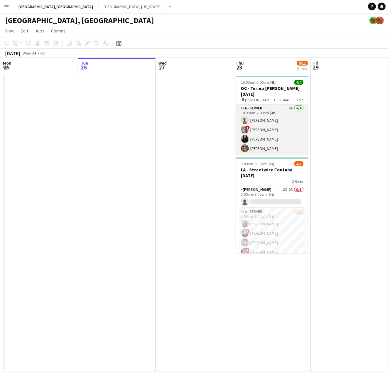
click at [272, 129] on app-card-role "LA - Server 6A [DATE] 10:00am-2:00pm (4h) [PERSON_NAME] Do ! [PERSON_NAME] [PER…" at bounding box center [272, 130] width 73 height 50
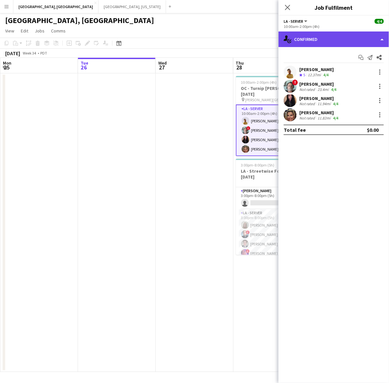
click at [328, 35] on div "single-neutral-actions-check-2 Confirmed" at bounding box center [333, 39] width 110 height 16
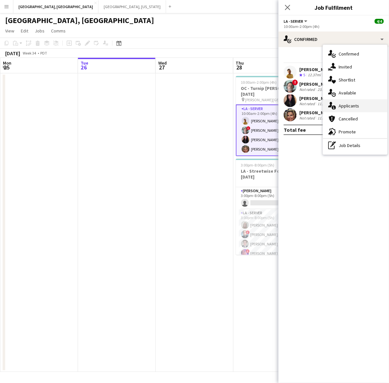
click at [354, 108] on div "single-neutral-actions-information Applicants" at bounding box center [355, 105] width 64 height 13
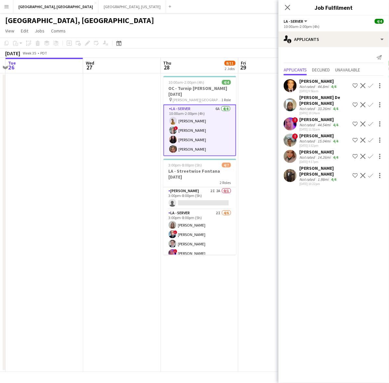
scroll to position [0, 228]
drag, startPoint x: 213, startPoint y: 125, endPoint x: 142, endPoint y: 137, distance: 72.0
click at [142, 137] on app-calendar-viewport "Sat 23 5/6 1 Job Sun 24 Mon 25 Tue 26 Wed 27 Thu 28 8/11 2 Jobs Fri 29 Sat 30 3…" at bounding box center [194, 215] width 389 height 314
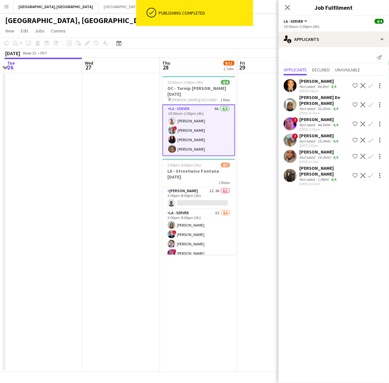
click at [6, 8] on app-icon "Menu" at bounding box center [6, 6] width 5 height 5
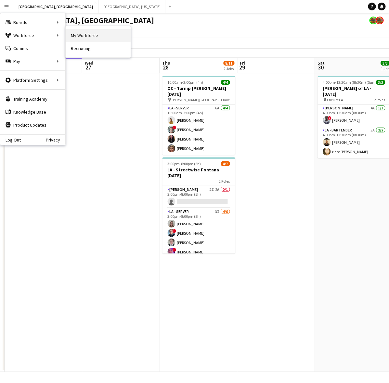
click at [83, 33] on link "My Workforce" at bounding box center [98, 35] width 65 height 13
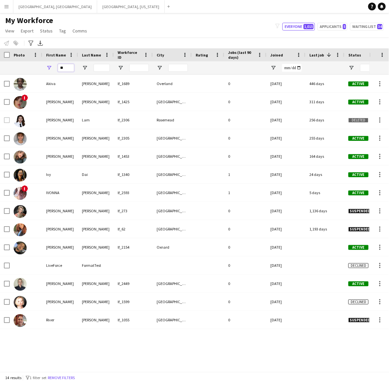
drag, startPoint x: 62, startPoint y: 67, endPoint x: 49, endPoint y: 63, distance: 13.9
click at [49, 64] on div "**" at bounding box center [60, 67] width 36 height 13
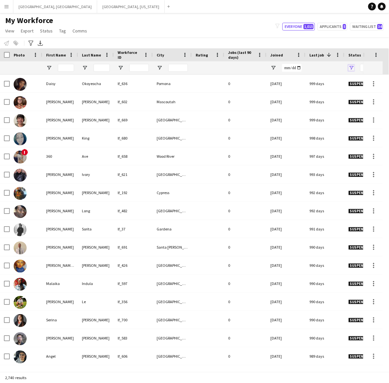
click at [350, 66] on span "Open Filter Menu" at bounding box center [351, 68] width 6 height 6
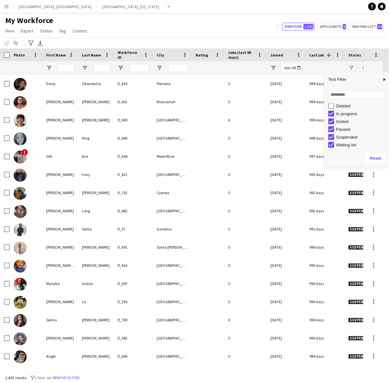
scroll to position [39, 0]
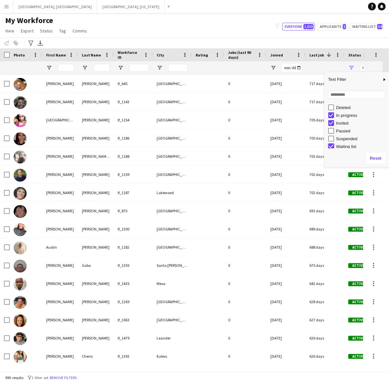
type input "**********"
click at [67, 65] on input "First Name Filter Input" at bounding box center [66, 68] width 16 height 8
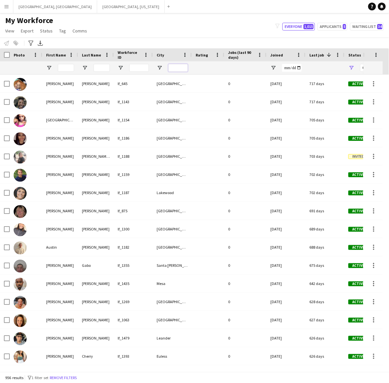
click at [179, 68] on input "City Filter Input" at bounding box center [177, 68] width 19 height 8
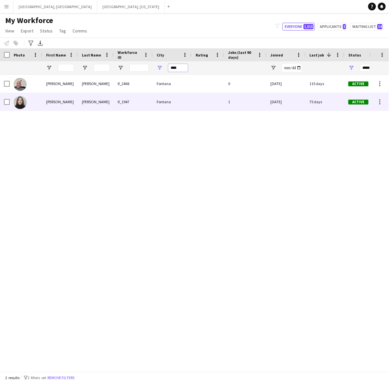
type input "****"
click at [130, 103] on div "lf_1947" at bounding box center [133, 102] width 39 height 18
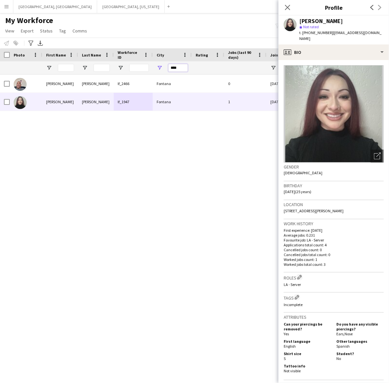
drag, startPoint x: 178, startPoint y: 67, endPoint x: 162, endPoint y: 70, distance: 15.9
click at [162, 70] on div "****" at bounding box center [172, 67] width 39 height 13
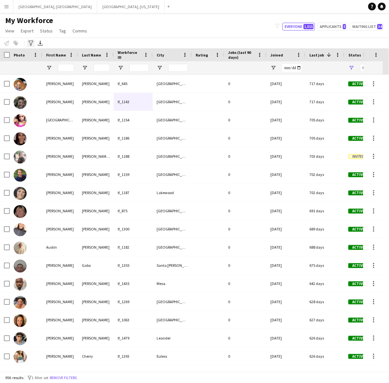
click at [30, 44] on icon "Advanced filters" at bounding box center [30, 43] width 5 height 5
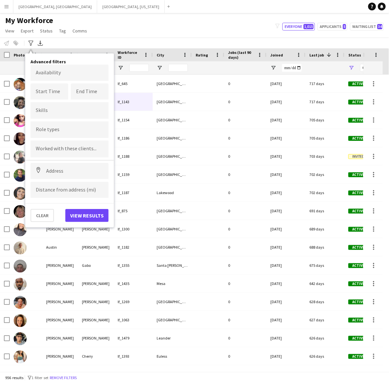
click at [50, 130] on input "Type to search role types..." at bounding box center [70, 130] width 68 height 6
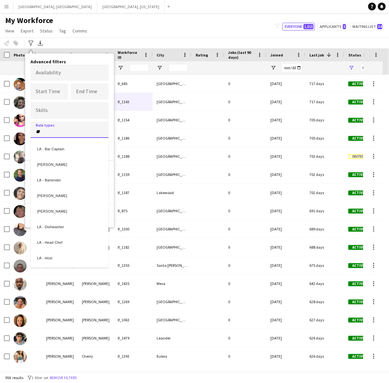
type input "**"
click at [53, 208] on div "[PERSON_NAME]" at bounding box center [70, 210] width 78 height 16
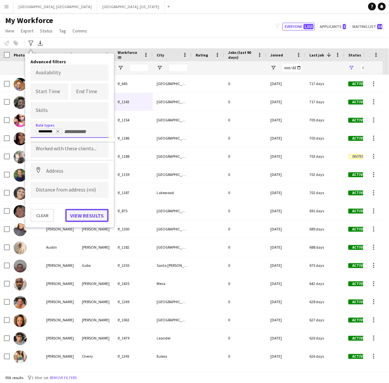
click at [83, 216] on button "View results" at bounding box center [86, 215] width 43 height 13
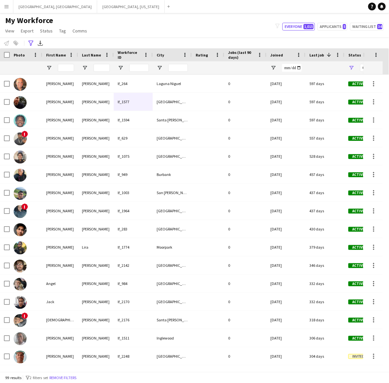
click at [171, 54] on div "City" at bounding box center [167, 55] width 23 height 10
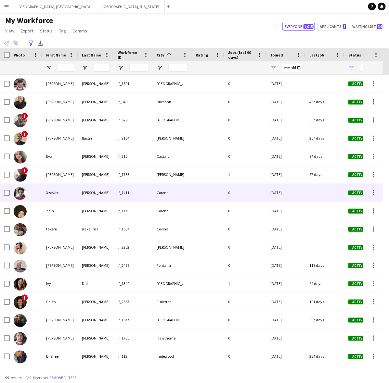
click at [147, 193] on div "lf_1411" at bounding box center [133, 193] width 39 height 18
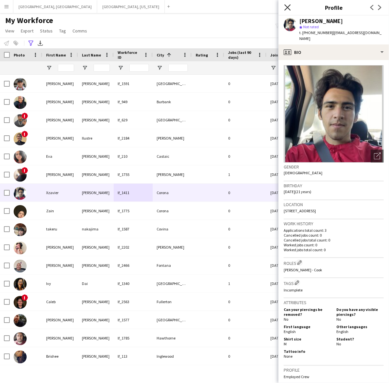
click at [289, 6] on icon at bounding box center [287, 7] width 6 height 6
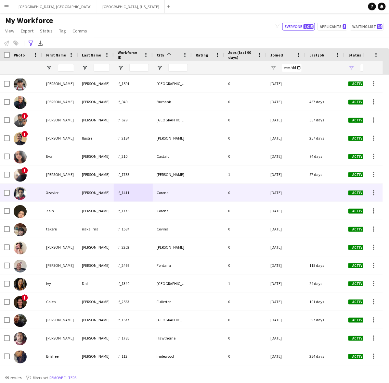
click at [271, 193] on div "[DATE]" at bounding box center [285, 193] width 39 height 18
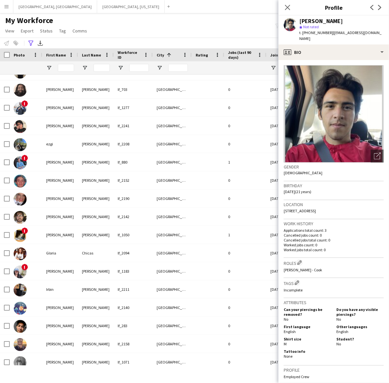
scroll to position [0, 0]
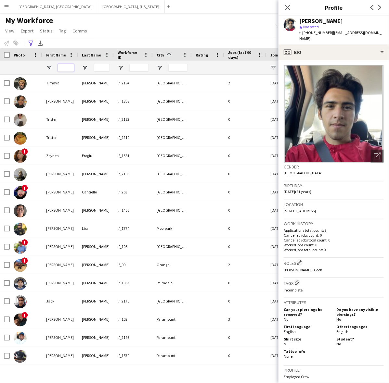
click at [67, 69] on input "First Name Filter Input" at bounding box center [66, 68] width 16 height 8
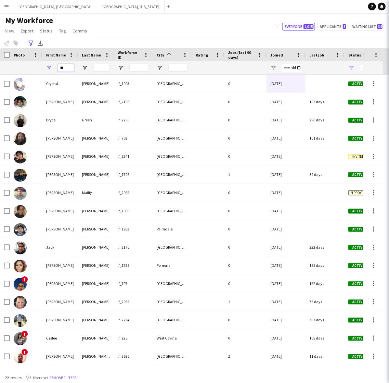
type input "***"
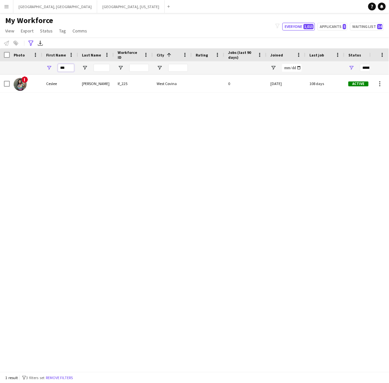
drag, startPoint x: 69, startPoint y: 65, endPoint x: 49, endPoint y: 67, distance: 19.9
click at [49, 67] on div "***" at bounding box center [60, 67] width 36 height 13
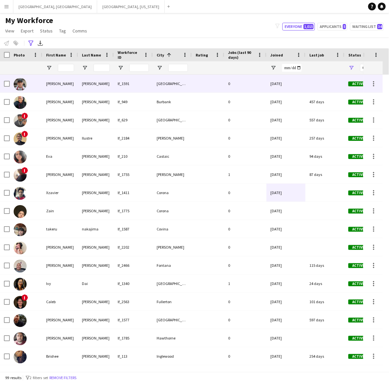
click at [171, 87] on div "[GEOGRAPHIC_DATA]" at bounding box center [172, 84] width 39 height 18
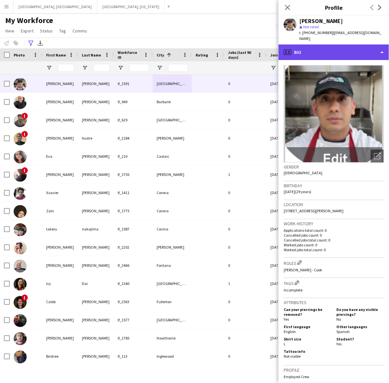
click at [334, 45] on div "profile Bio" at bounding box center [333, 52] width 110 height 16
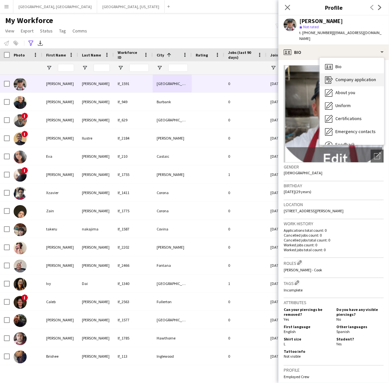
click at [340, 77] on span "Company application" at bounding box center [355, 80] width 41 height 6
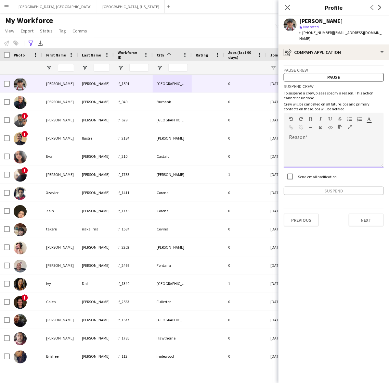
click at [322, 150] on div at bounding box center [333, 155] width 100 height 26
paste div
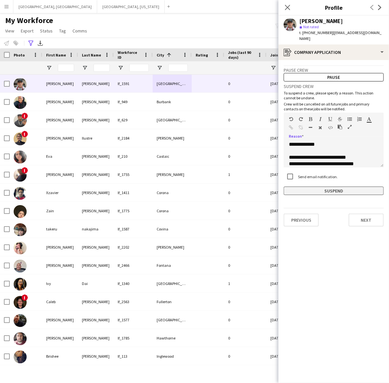
click at [333, 187] on button "Suspend" at bounding box center [333, 191] width 100 height 8
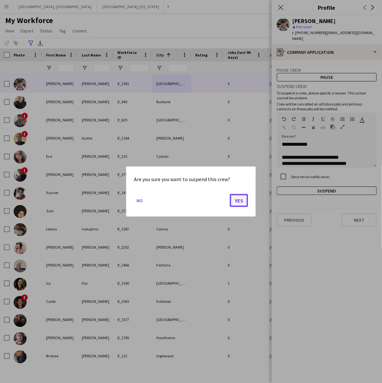
click at [236, 202] on button "Yes" at bounding box center [239, 200] width 18 height 13
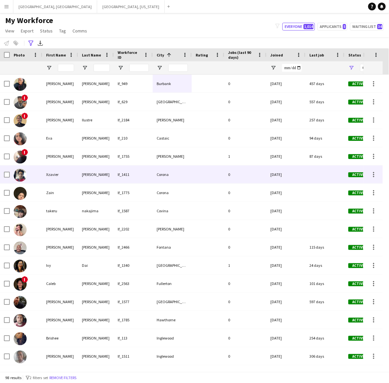
click at [174, 172] on div "Corona" at bounding box center [172, 175] width 39 height 18
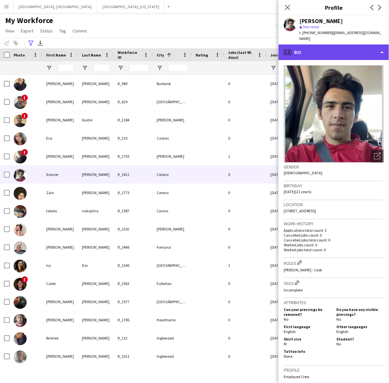
click at [367, 44] on div "profile Bio" at bounding box center [333, 52] width 110 height 16
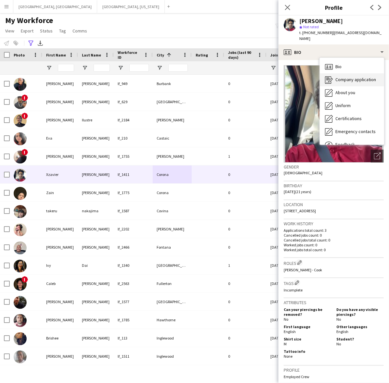
click at [356, 77] on span "Company application" at bounding box center [355, 80] width 41 height 6
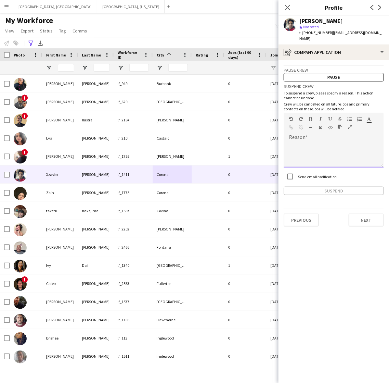
click at [328, 143] on div at bounding box center [333, 155] width 100 height 26
paste div
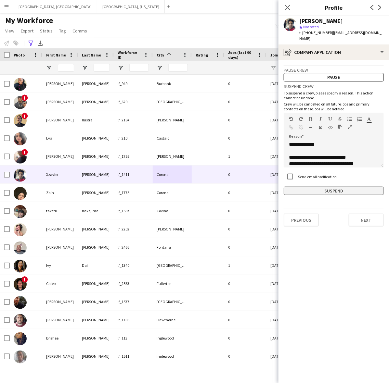
click at [321, 187] on button "Suspend" at bounding box center [333, 191] width 100 height 8
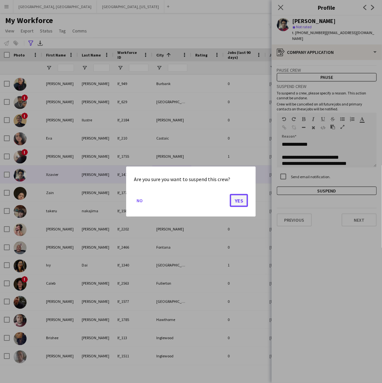
click at [242, 202] on button "Yes" at bounding box center [239, 200] width 18 height 13
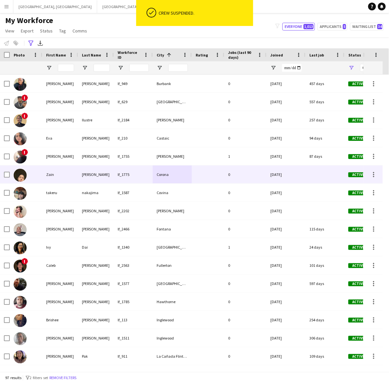
click at [201, 174] on div at bounding box center [207, 175] width 32 height 18
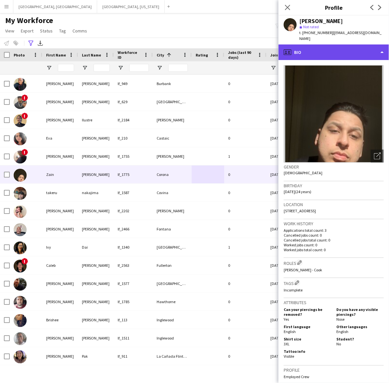
click at [324, 49] on div "profile Bio" at bounding box center [333, 52] width 110 height 16
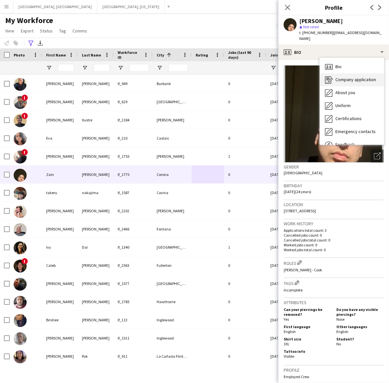
click at [337, 77] on span "Company application" at bounding box center [355, 80] width 41 height 6
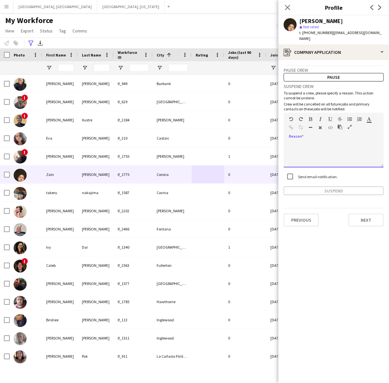
click at [319, 160] on div at bounding box center [333, 155] width 100 height 26
paste div
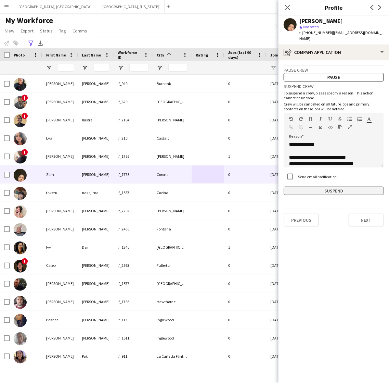
click at [324, 187] on button "Suspend" at bounding box center [333, 191] width 100 height 8
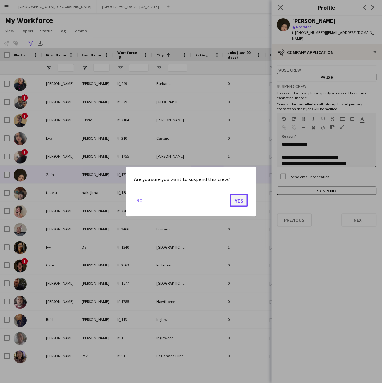
click at [241, 200] on button "Yes" at bounding box center [239, 200] width 18 height 13
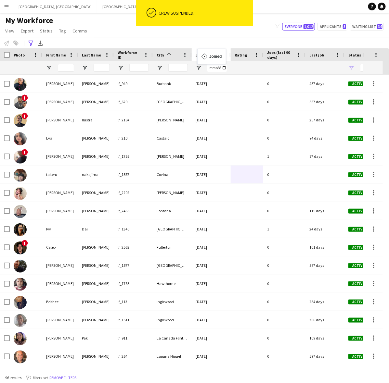
drag, startPoint x: 277, startPoint y: 56, endPoint x: 200, endPoint y: 53, distance: 76.3
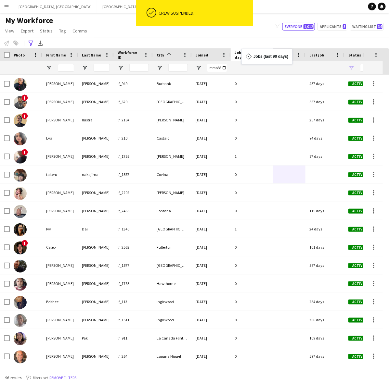
drag, startPoint x: 278, startPoint y: 53, endPoint x: 241, endPoint y: 53, distance: 36.7
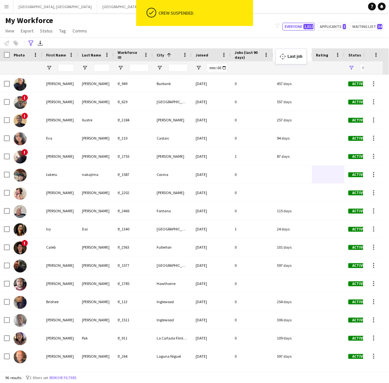
drag, startPoint x: 310, startPoint y: 54, endPoint x: 276, endPoint y: 53, distance: 34.4
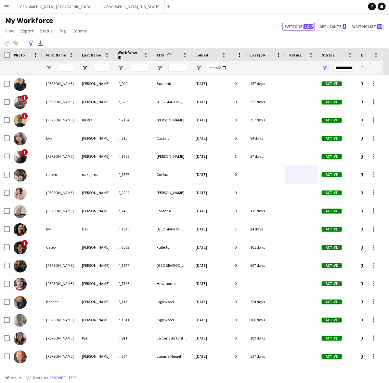
drag, startPoint x: 272, startPoint y: 54, endPoint x: 245, endPoint y: 55, distance: 26.6
click at [245, 55] on div at bounding box center [245, 54] width 3 height 13
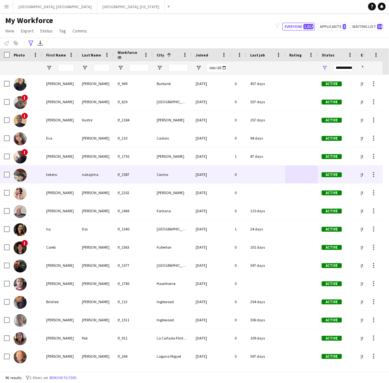
click at [147, 168] on div "lf_1587" at bounding box center [133, 175] width 39 height 18
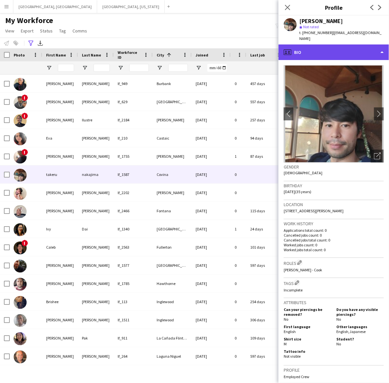
click at [348, 48] on div "profile Bio" at bounding box center [333, 52] width 110 height 16
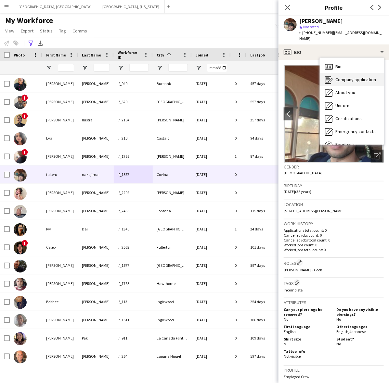
click at [352, 77] on span "Company application" at bounding box center [355, 80] width 41 height 6
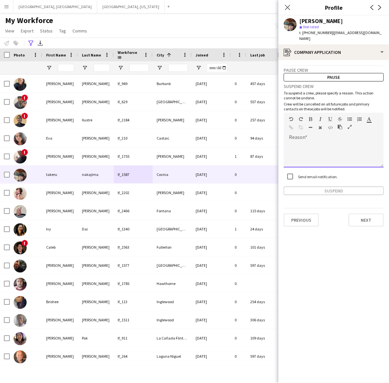
click at [328, 146] on div at bounding box center [333, 155] width 100 height 26
paste div
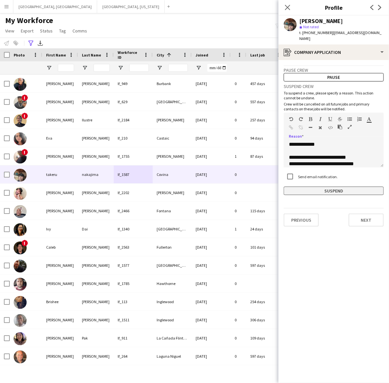
click at [331, 187] on button "Suspend" at bounding box center [333, 191] width 100 height 8
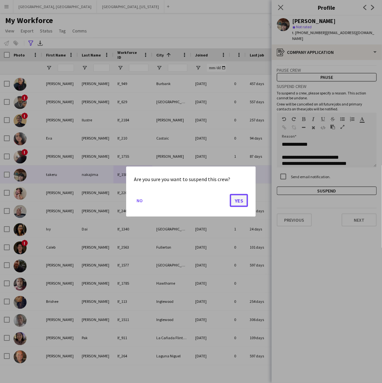
click at [236, 197] on button "Yes" at bounding box center [239, 200] width 18 height 13
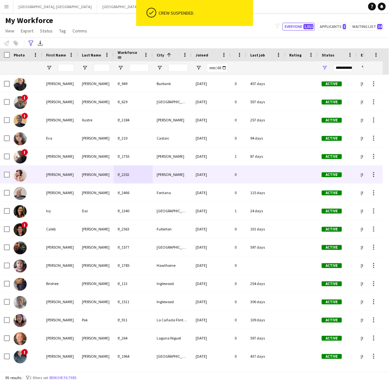
click at [155, 176] on div "[PERSON_NAME]" at bounding box center [172, 175] width 39 height 18
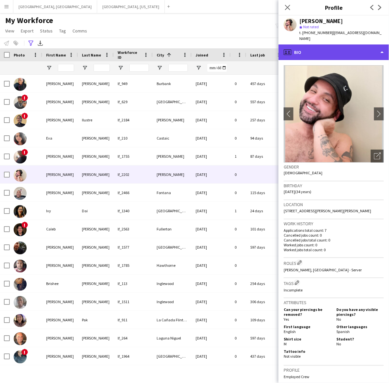
click at [328, 44] on div "profile Bio" at bounding box center [333, 52] width 110 height 16
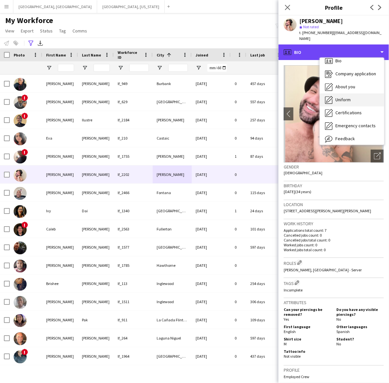
scroll to position [0, 0]
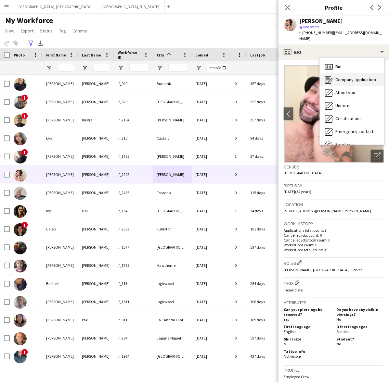
click at [351, 77] on span "Company application" at bounding box center [355, 80] width 41 height 6
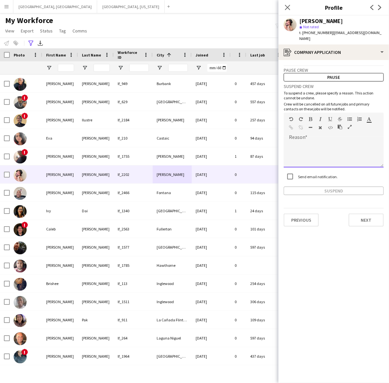
click at [327, 142] on div at bounding box center [333, 155] width 100 height 26
paste div
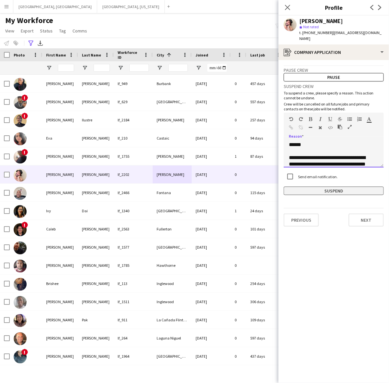
scroll to position [234, 0]
click at [325, 187] on button "Suspend" at bounding box center [333, 191] width 100 height 8
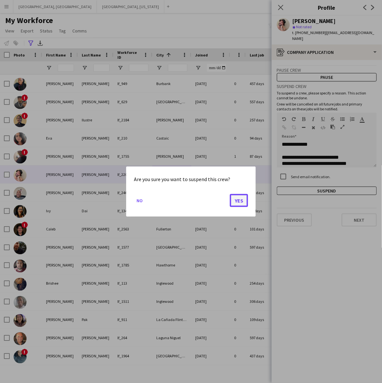
click at [241, 201] on button "Yes" at bounding box center [239, 200] width 18 height 13
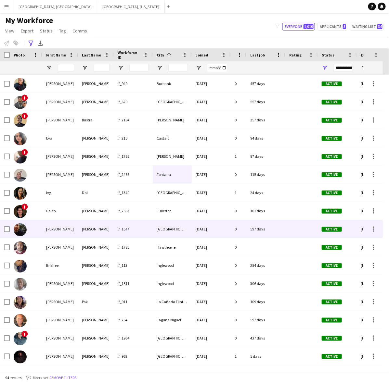
click at [169, 231] on div "[GEOGRAPHIC_DATA]" at bounding box center [172, 229] width 39 height 18
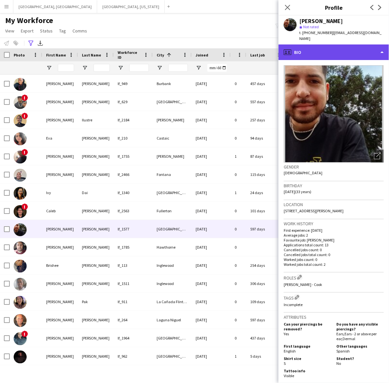
click at [340, 45] on div "profile Bio" at bounding box center [333, 52] width 110 height 16
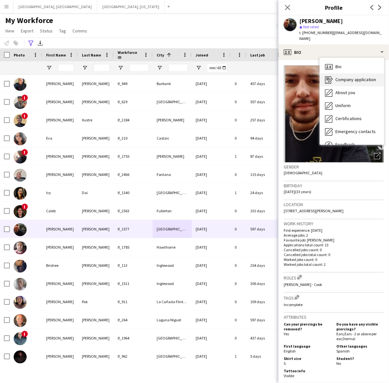
click at [346, 77] on span "Company application" at bounding box center [355, 80] width 41 height 6
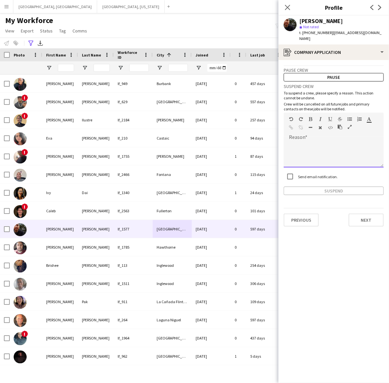
click at [328, 148] on div at bounding box center [333, 155] width 100 height 26
paste div
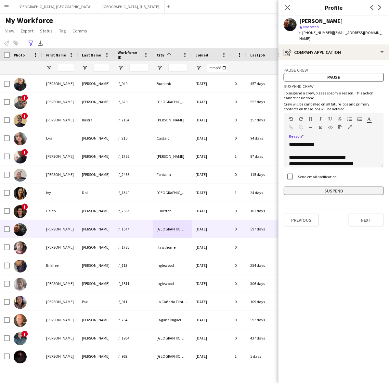
click at [327, 187] on button "Suspend" at bounding box center [333, 191] width 100 height 8
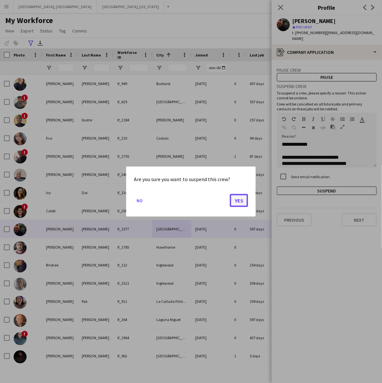
click at [236, 202] on button "Yes" at bounding box center [239, 200] width 18 height 13
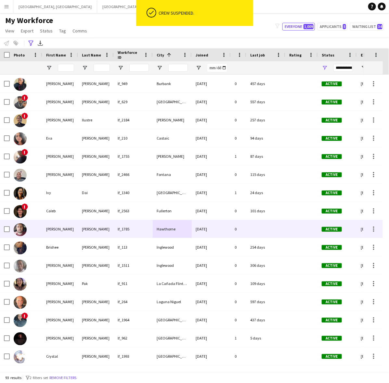
click at [126, 223] on div "lf_1785" at bounding box center [133, 229] width 39 height 18
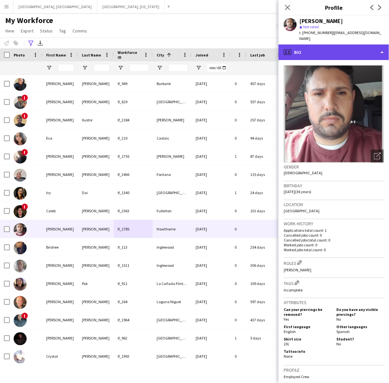
click at [345, 50] on div "profile Bio" at bounding box center [333, 52] width 110 height 16
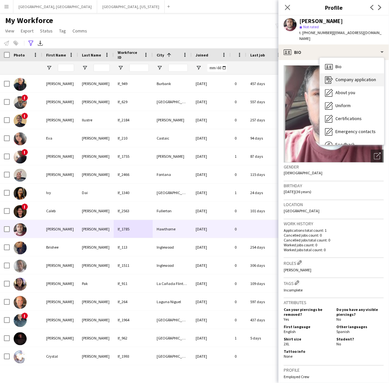
click at [344, 77] on span "Company application" at bounding box center [355, 80] width 41 height 6
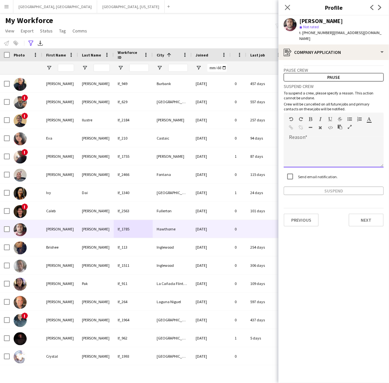
click at [330, 137] on div at bounding box center [333, 152] width 100 height 31
paste div
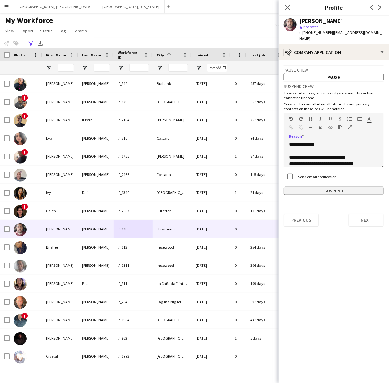
click at [323, 188] on button "Suspend" at bounding box center [333, 191] width 100 height 8
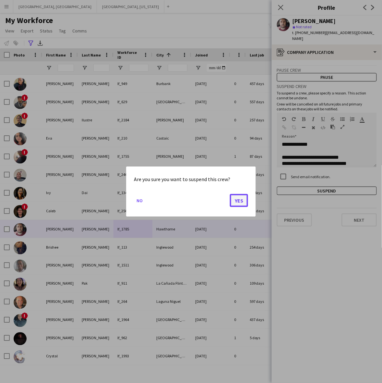
click at [236, 203] on button "Yes" at bounding box center [239, 200] width 18 height 13
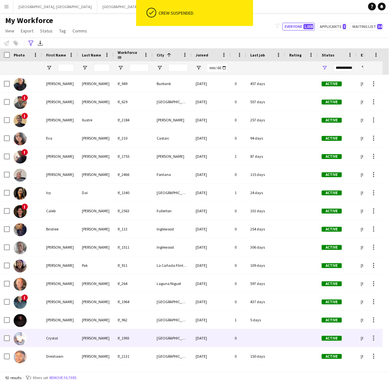
click at [185, 338] on div "[GEOGRAPHIC_DATA]" at bounding box center [172, 338] width 39 height 18
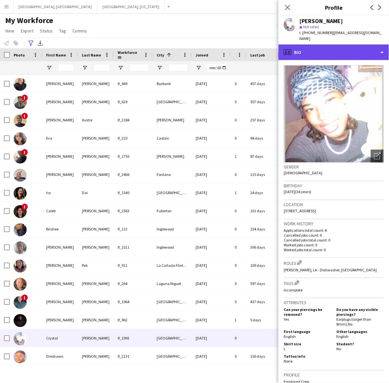
click at [357, 51] on div "profile Bio" at bounding box center [333, 52] width 110 height 16
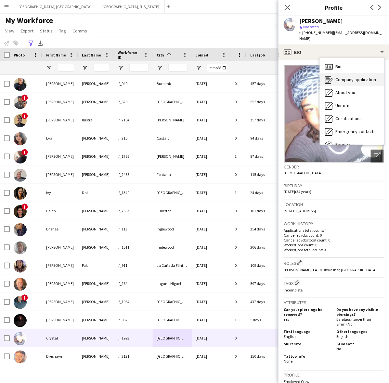
click at [353, 77] on span "Company application" at bounding box center [355, 80] width 41 height 6
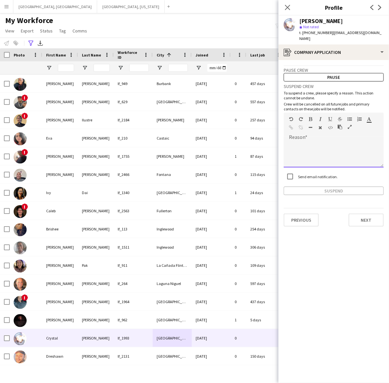
click at [326, 144] on div at bounding box center [333, 155] width 100 height 26
paste div
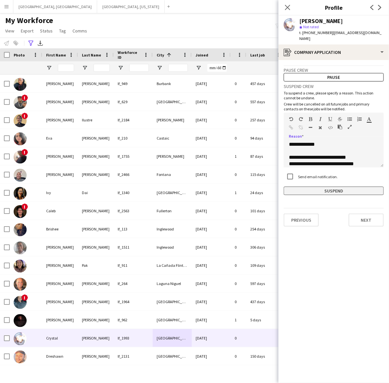
click at [323, 187] on button "Suspend" at bounding box center [333, 191] width 100 height 8
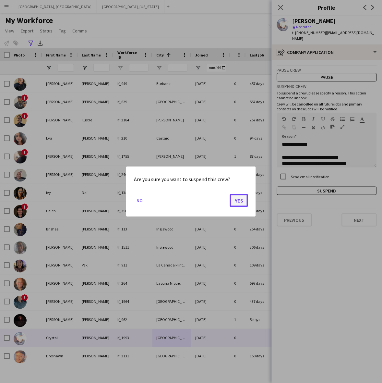
click at [238, 203] on button "Yes" at bounding box center [239, 200] width 18 height 13
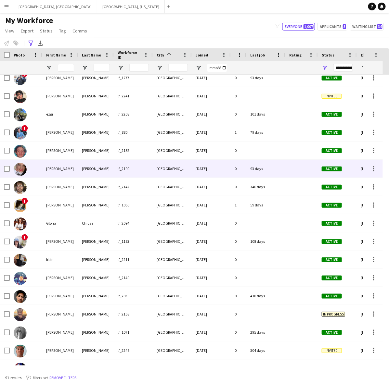
scroll to position [374, 0]
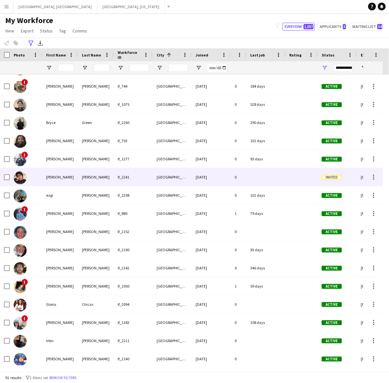
click at [218, 176] on div "[DATE]" at bounding box center [210, 177] width 39 height 18
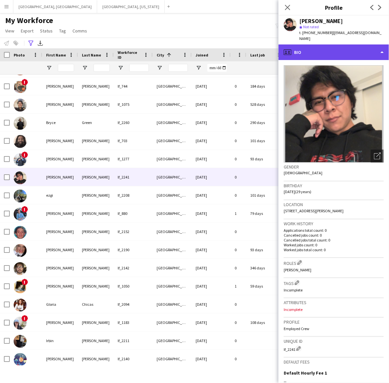
click at [336, 46] on div "profile Bio" at bounding box center [333, 52] width 110 height 16
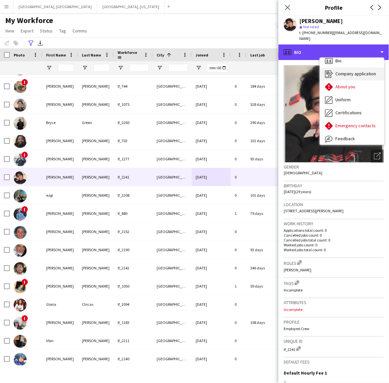
scroll to position [0, 0]
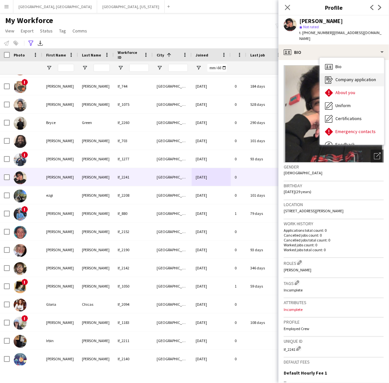
click at [350, 77] on span "Company application" at bounding box center [355, 80] width 41 height 6
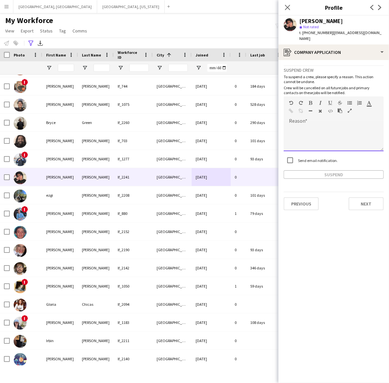
click at [338, 125] on div at bounding box center [333, 138] width 100 height 26
paste div
click at [328, 170] on button "Suspend" at bounding box center [333, 174] width 100 height 8
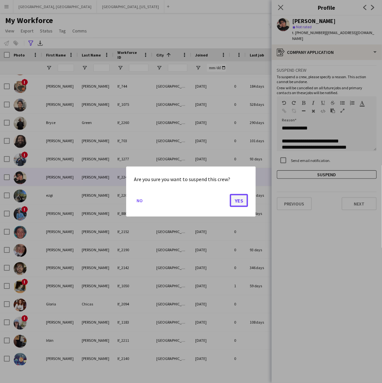
click at [244, 197] on button "Yes" at bounding box center [239, 200] width 18 height 13
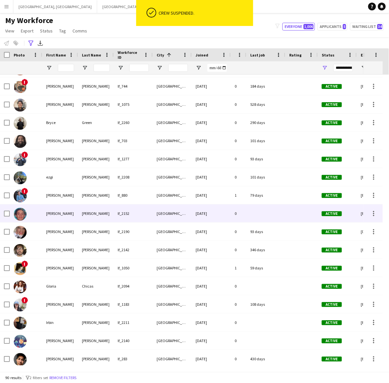
click at [182, 210] on div "[GEOGRAPHIC_DATA]" at bounding box center [172, 213] width 39 height 18
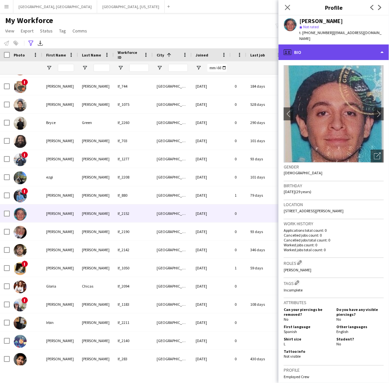
click at [364, 44] on div "profile Bio" at bounding box center [333, 52] width 110 height 16
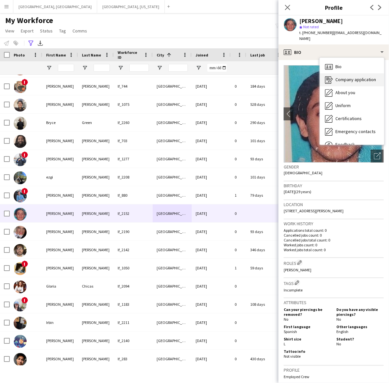
click at [361, 77] on span "Company application" at bounding box center [355, 80] width 41 height 6
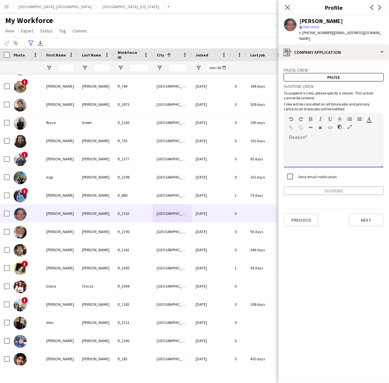
drag, startPoint x: 331, startPoint y: 140, endPoint x: 330, endPoint y: 145, distance: 4.6
click at [331, 142] on div at bounding box center [333, 155] width 100 height 26
paste div
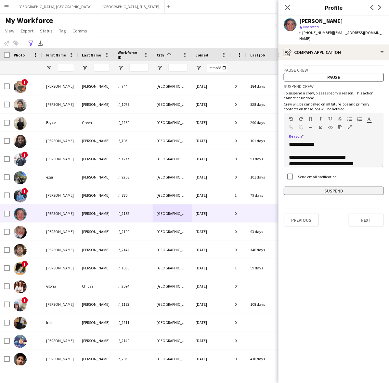
click at [332, 187] on button "Suspend" at bounding box center [333, 191] width 100 height 8
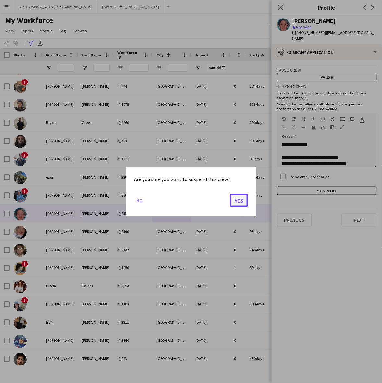
click at [243, 200] on button "Yes" at bounding box center [239, 200] width 18 height 13
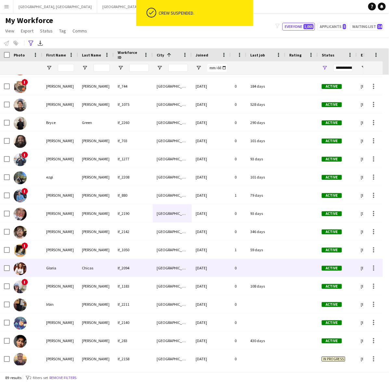
click at [193, 270] on div "[DATE]" at bounding box center [210, 268] width 39 height 18
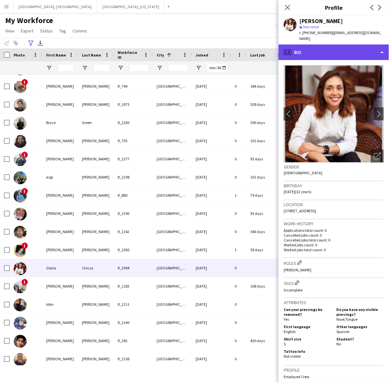
click at [359, 47] on div "profile Bio" at bounding box center [333, 52] width 110 height 16
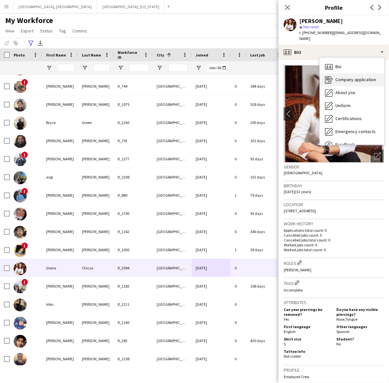
click at [347, 77] on span "Company application" at bounding box center [355, 80] width 41 height 6
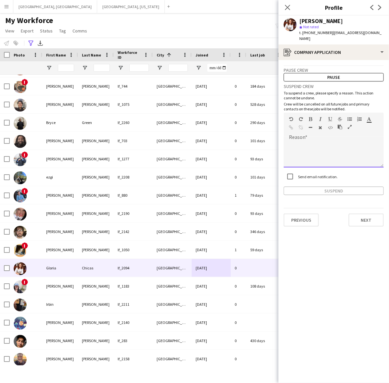
click at [323, 142] on div at bounding box center [333, 155] width 100 height 26
paste div
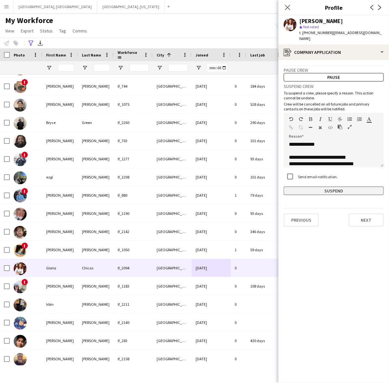
click at [326, 187] on button "Suspend" at bounding box center [333, 191] width 100 height 8
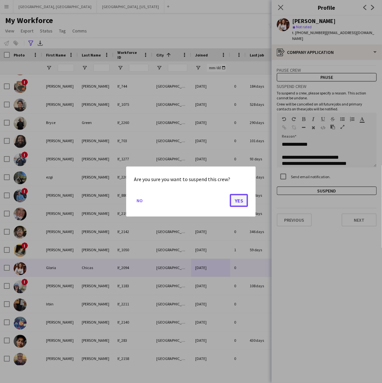
click at [236, 199] on button "Yes" at bounding box center [239, 200] width 18 height 13
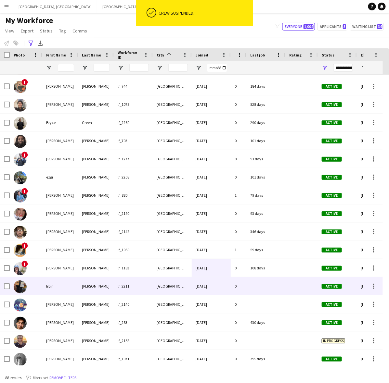
click at [193, 287] on div "[DATE]" at bounding box center [210, 286] width 39 height 18
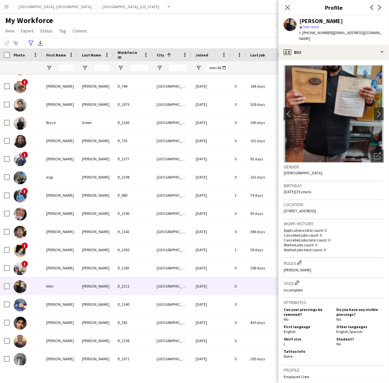
click at [362, 38] on div "[PERSON_NAME] star Not rated t. [PHONE_NUMBER] | [EMAIL_ADDRESS][DOMAIN_NAME]" at bounding box center [333, 30] width 110 height 29
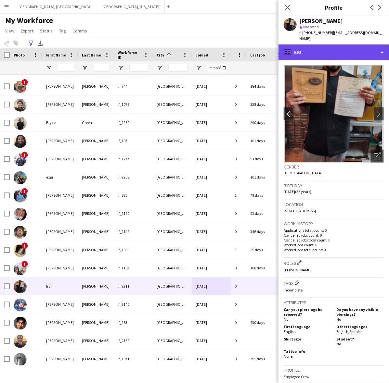
click at [361, 44] on div "profile Bio" at bounding box center [333, 52] width 110 height 16
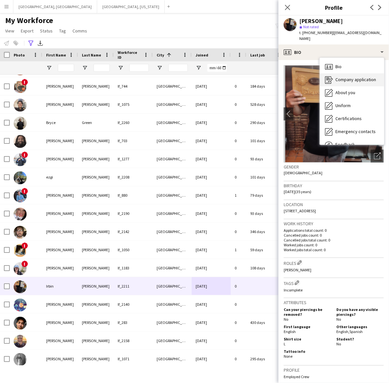
click at [359, 77] on span "Company application" at bounding box center [355, 80] width 41 height 6
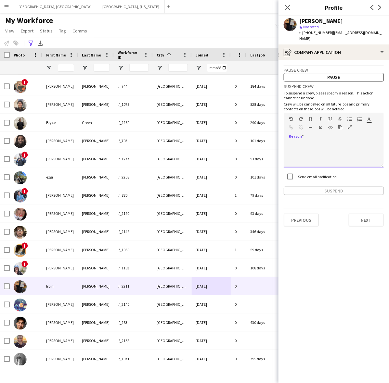
click at [330, 145] on div at bounding box center [333, 155] width 100 height 26
paste div
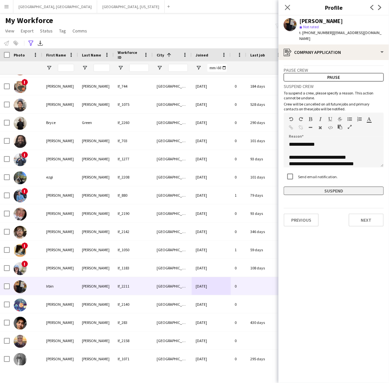
click at [329, 188] on button "Suspend" at bounding box center [333, 191] width 100 height 8
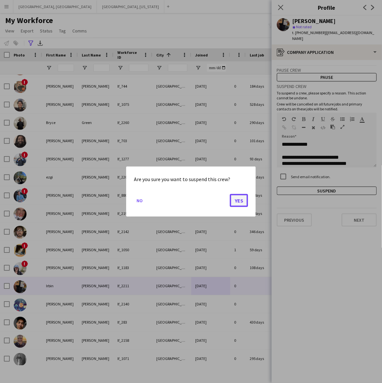
click at [241, 201] on button "Yes" at bounding box center [239, 200] width 18 height 13
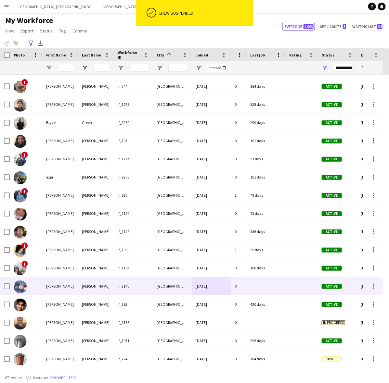
click at [161, 288] on div "[GEOGRAPHIC_DATA]" at bounding box center [172, 286] width 39 height 18
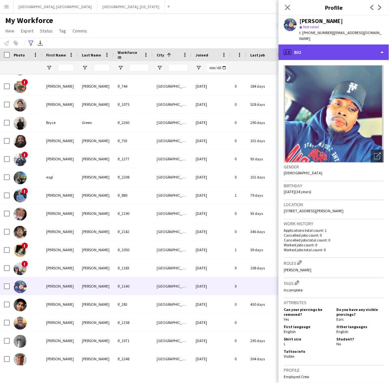
click at [356, 48] on div "profile Bio" at bounding box center [333, 52] width 110 height 16
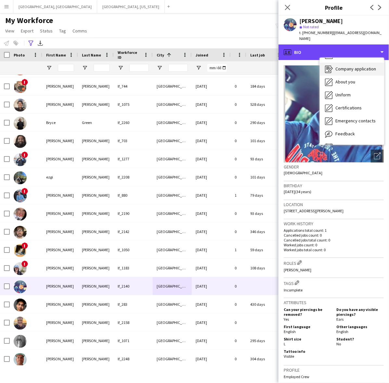
scroll to position [0, 0]
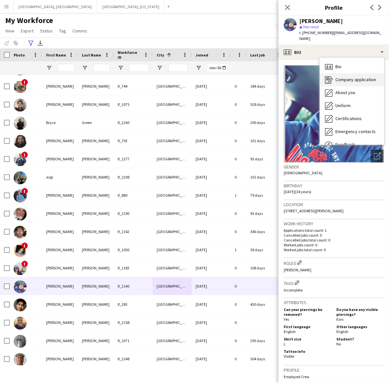
click at [352, 73] on div "Company application Company application" at bounding box center [351, 79] width 64 height 13
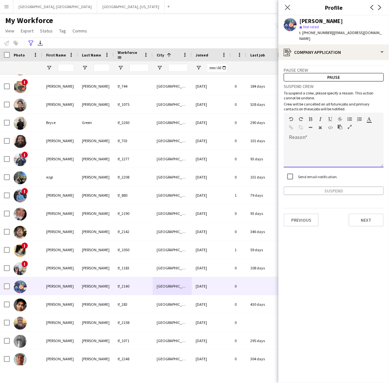
click at [334, 143] on div at bounding box center [333, 155] width 100 height 26
paste div
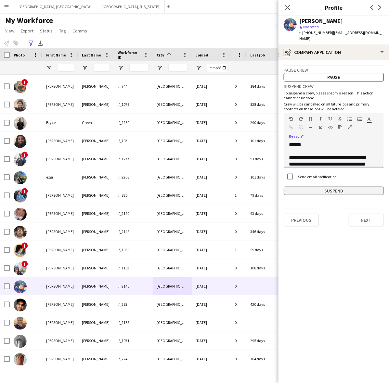
scroll to position [234, 0]
click at [323, 187] on button "Suspend" at bounding box center [333, 191] width 100 height 8
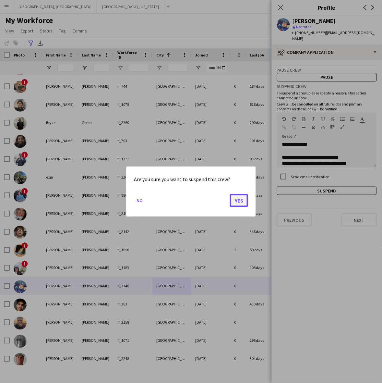
click at [238, 199] on button "Yes" at bounding box center [239, 200] width 18 height 13
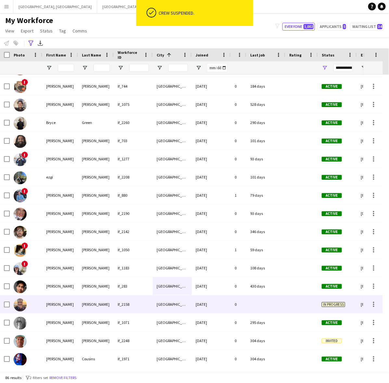
click at [147, 306] on div "lf_2158" at bounding box center [133, 304] width 39 height 18
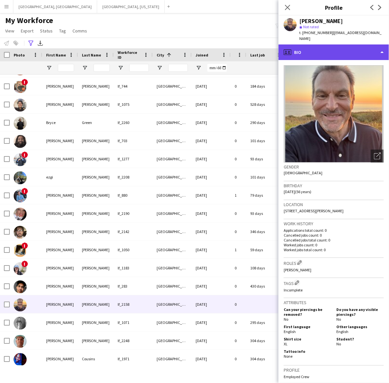
click at [363, 51] on div "profile Bio" at bounding box center [333, 52] width 110 height 16
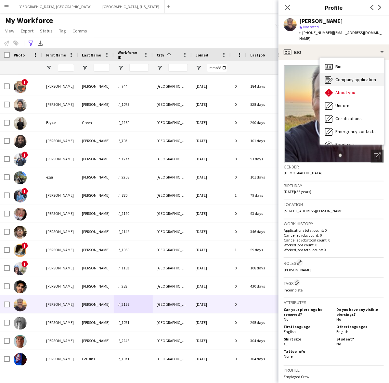
click at [357, 77] on span "Company application" at bounding box center [355, 80] width 41 height 6
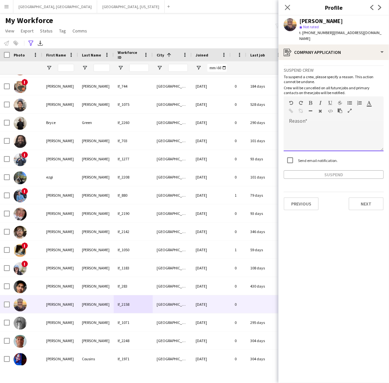
click at [341, 129] on div at bounding box center [333, 138] width 100 height 26
paste div
click at [345, 170] on button "Suspend" at bounding box center [333, 174] width 100 height 8
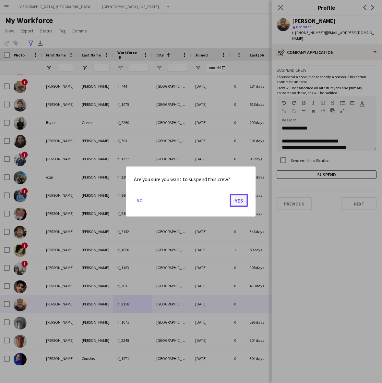
click at [238, 197] on button "Yes" at bounding box center [239, 200] width 18 height 13
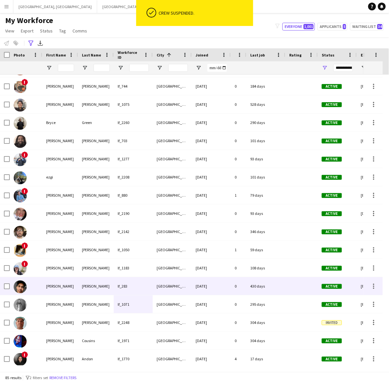
click at [229, 283] on div "[DATE]" at bounding box center [210, 286] width 39 height 18
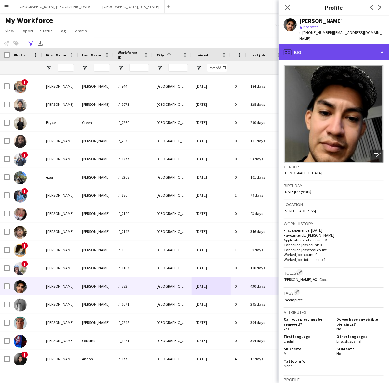
click at [346, 54] on div "profile Bio" at bounding box center [333, 52] width 110 height 16
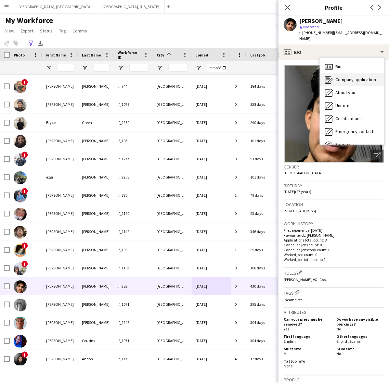
click at [354, 77] on span "Company application" at bounding box center [355, 80] width 41 height 6
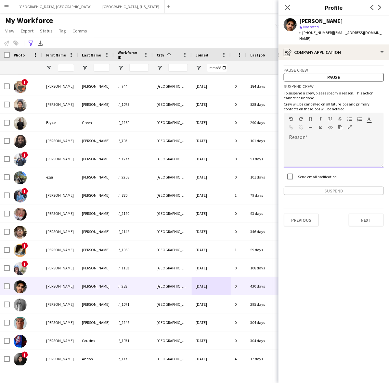
click at [333, 145] on div at bounding box center [333, 155] width 100 height 26
paste div
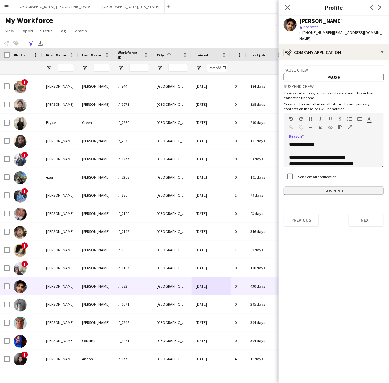
click at [329, 187] on button "Suspend" at bounding box center [333, 191] width 100 height 8
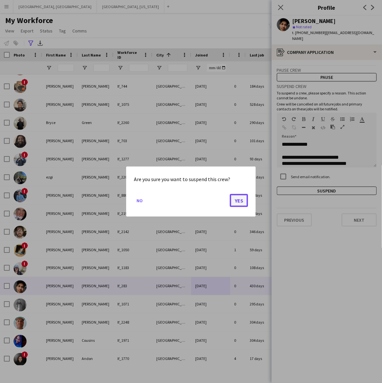
click at [241, 198] on button "Yes" at bounding box center [239, 200] width 18 height 13
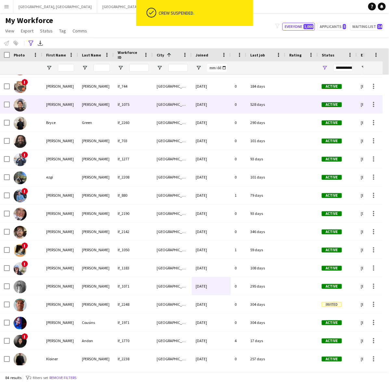
click at [214, 105] on div "[DATE]" at bounding box center [210, 104] width 39 height 18
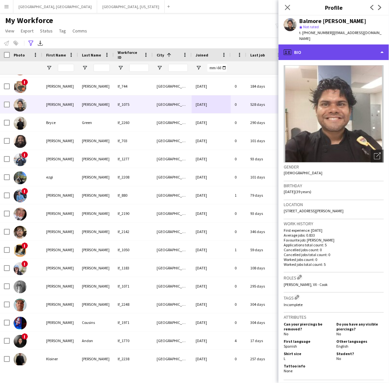
click at [314, 44] on div "profile Bio" at bounding box center [333, 52] width 110 height 16
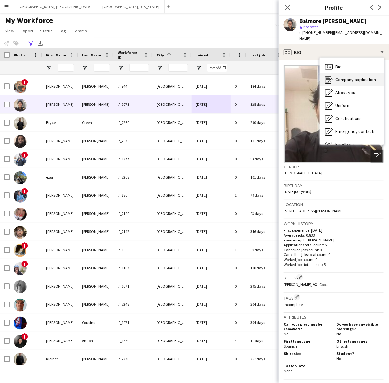
click at [341, 77] on span "Company application" at bounding box center [355, 80] width 41 height 6
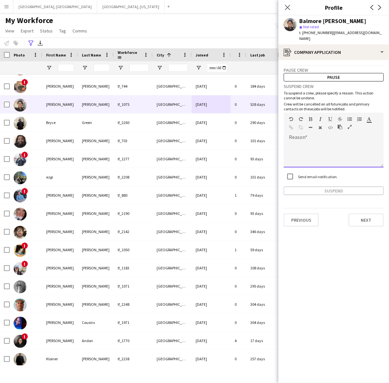
click at [322, 142] on div at bounding box center [333, 155] width 100 height 26
paste div
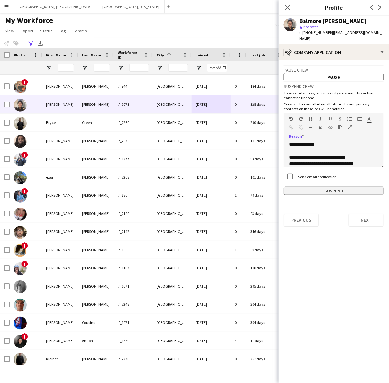
click at [327, 187] on button "Suspend" at bounding box center [333, 191] width 100 height 8
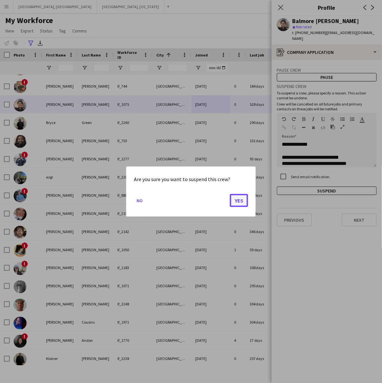
click at [244, 200] on button "Yes" at bounding box center [239, 200] width 18 height 13
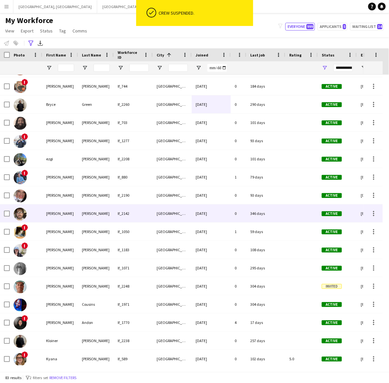
click at [202, 215] on div "[DATE]" at bounding box center [210, 213] width 39 height 18
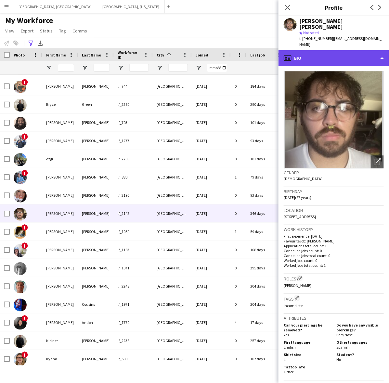
click at [337, 50] on div "profile Bio" at bounding box center [333, 58] width 110 height 16
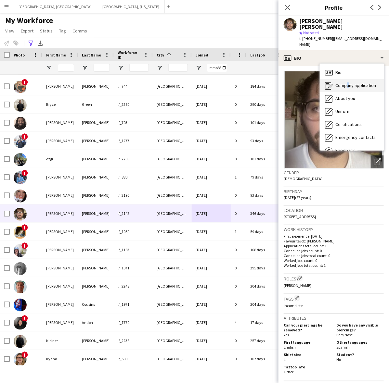
click at [345, 79] on div "Company application Company application" at bounding box center [351, 85] width 64 height 13
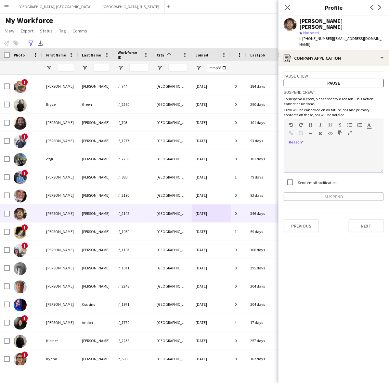
click at [332, 148] on div at bounding box center [333, 160] width 100 height 26
paste div
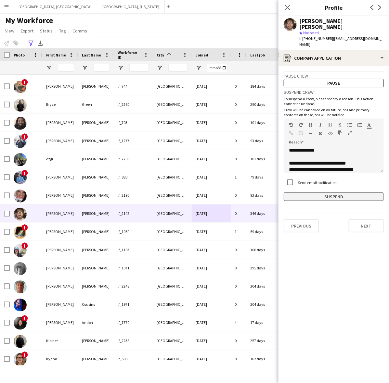
click at [324, 192] on button "Suspend" at bounding box center [333, 196] width 100 height 8
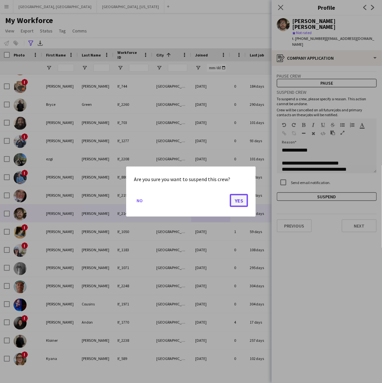
click at [238, 200] on button "Yes" at bounding box center [239, 200] width 18 height 13
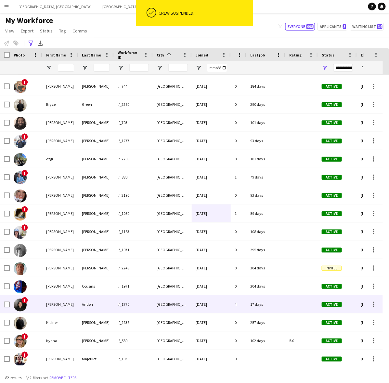
scroll to position [365, 0]
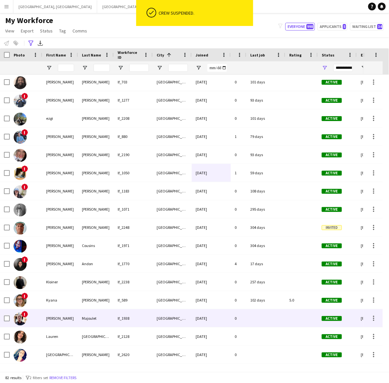
click at [180, 312] on div "[GEOGRAPHIC_DATA]" at bounding box center [172, 318] width 39 height 18
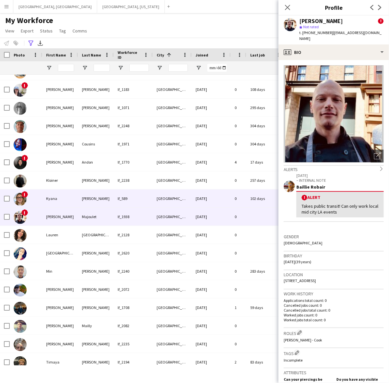
scroll to position [487, 0]
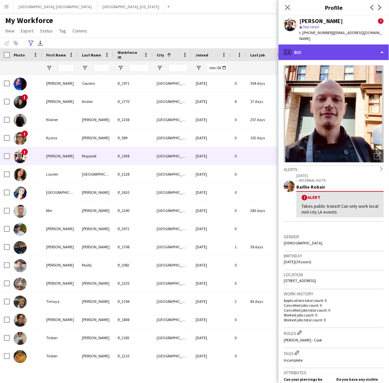
click at [337, 46] on div "profile Bio" at bounding box center [333, 52] width 110 height 16
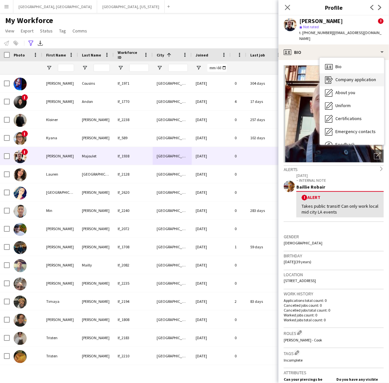
click at [347, 73] on div "Company application Company application" at bounding box center [351, 79] width 64 height 13
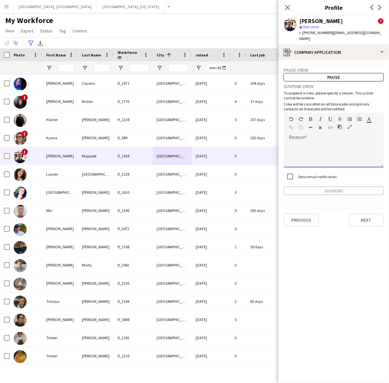
click at [322, 142] on div at bounding box center [333, 155] width 100 height 26
paste div
click at [328, 188] on button "Suspend" at bounding box center [333, 191] width 100 height 8
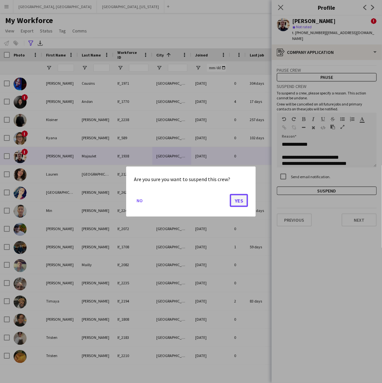
click at [245, 198] on button "Yes" at bounding box center [239, 200] width 18 height 13
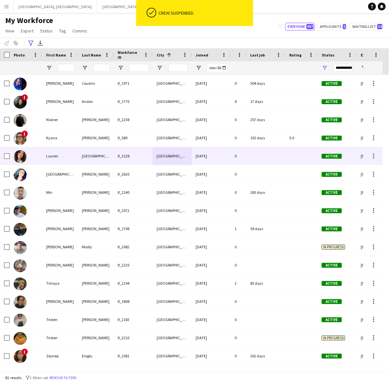
click at [271, 156] on div at bounding box center [265, 156] width 39 height 18
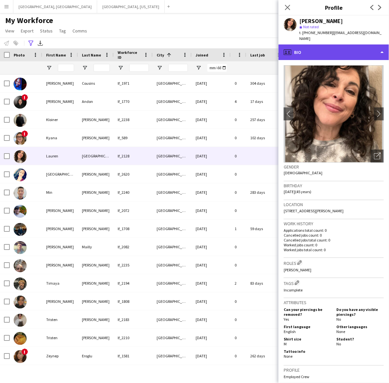
click at [344, 46] on div "profile Bio" at bounding box center [333, 52] width 110 height 16
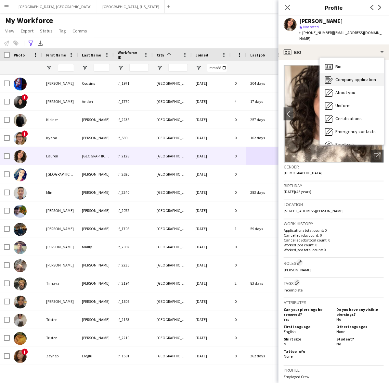
click at [352, 77] on span "Company application" at bounding box center [355, 80] width 41 height 6
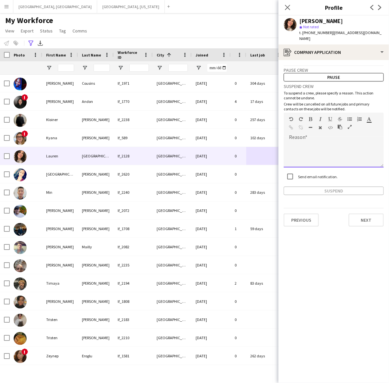
click at [325, 144] on div at bounding box center [333, 155] width 100 height 26
paste div
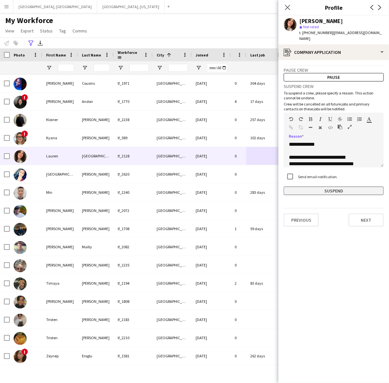
click at [327, 187] on button "Suspend" at bounding box center [333, 191] width 100 height 8
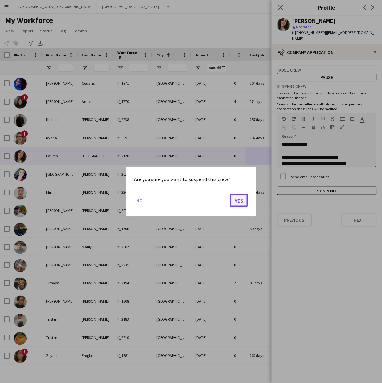
click at [241, 200] on button "Yes" at bounding box center [239, 200] width 18 height 13
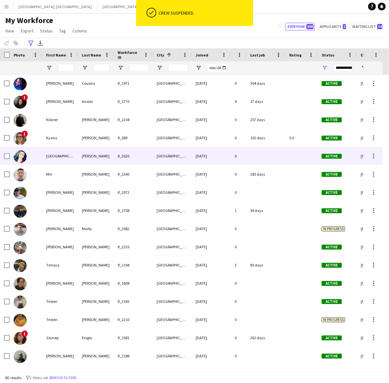
click at [234, 150] on div "0" at bounding box center [238, 156] width 16 height 18
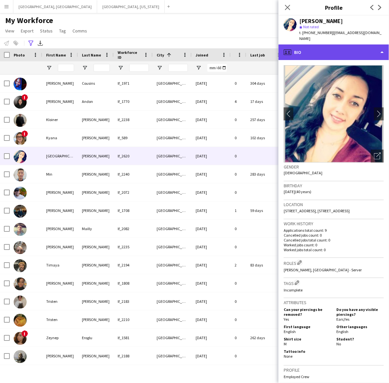
click at [354, 46] on div "profile Bio" at bounding box center [333, 52] width 110 height 16
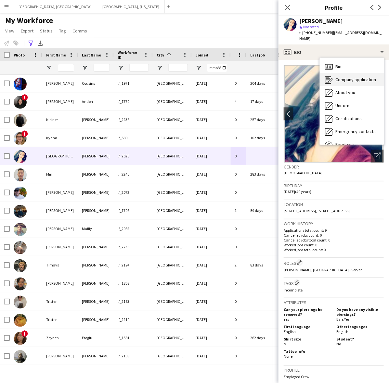
click at [356, 77] on span "Company application" at bounding box center [355, 80] width 41 height 6
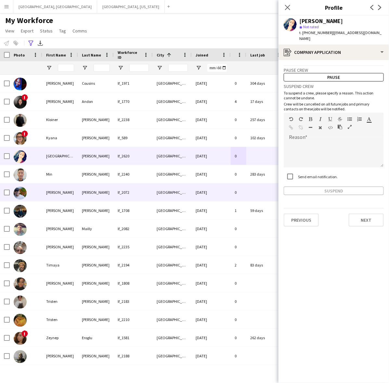
click at [200, 195] on div "[DATE]" at bounding box center [210, 192] width 39 height 18
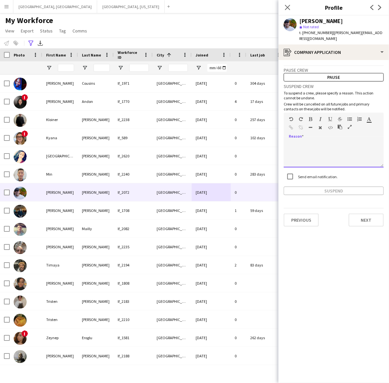
click at [325, 150] on div at bounding box center [333, 155] width 100 height 26
paste div
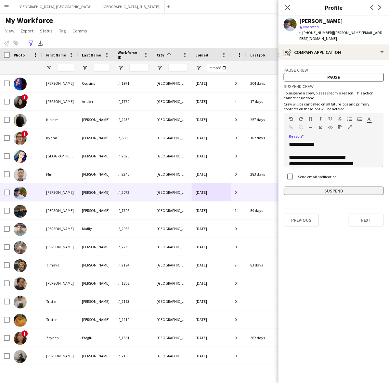
click at [327, 187] on button "Suspend" at bounding box center [333, 191] width 100 height 8
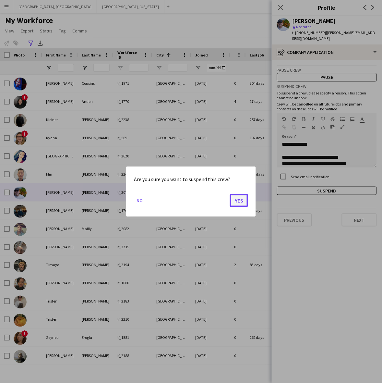
click at [234, 198] on button "Yes" at bounding box center [239, 200] width 18 height 13
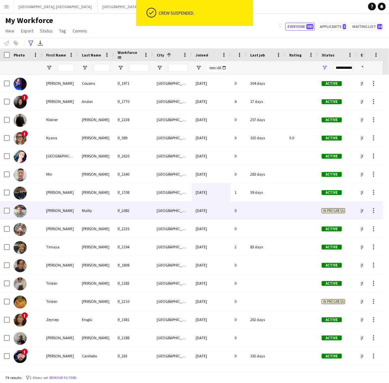
click at [191, 208] on div "[DATE]" at bounding box center [210, 211] width 39 height 18
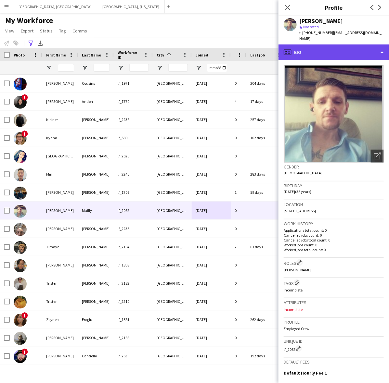
click at [347, 46] on div "profile Bio" at bounding box center [333, 52] width 110 height 16
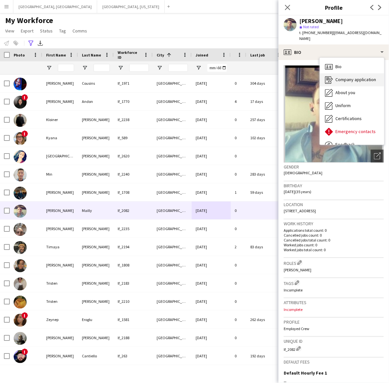
click at [358, 77] on span "Company application" at bounding box center [355, 80] width 41 height 6
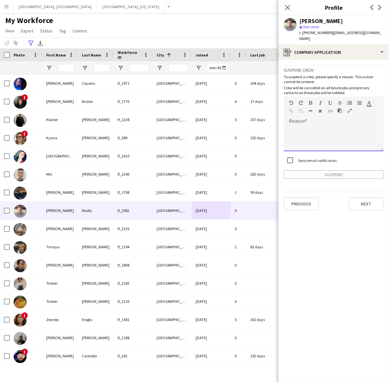
click at [327, 126] on div at bounding box center [333, 138] width 100 height 26
paste div
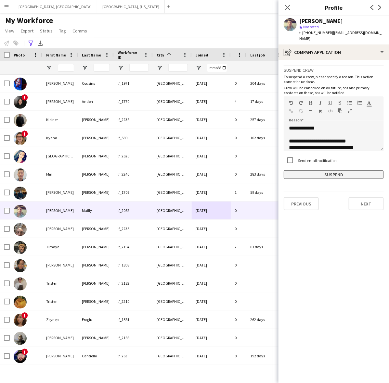
click at [335, 170] on button "Suspend" at bounding box center [333, 174] width 100 height 8
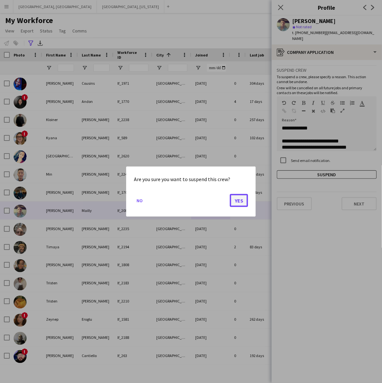
click at [230, 199] on button "Yes" at bounding box center [239, 200] width 18 height 13
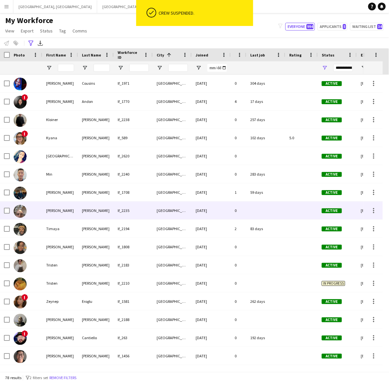
click at [210, 205] on div "[DATE]" at bounding box center [210, 211] width 39 height 18
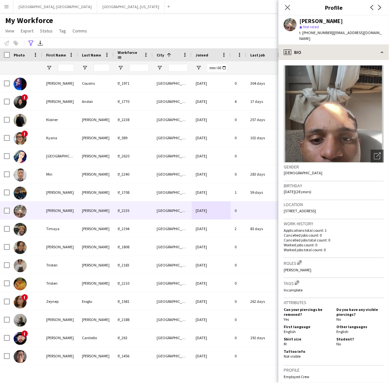
drag, startPoint x: 352, startPoint y: 36, endPoint x: 351, endPoint y: 43, distance: 7.3
click at [352, 37] on div "[PERSON_NAME] star Not rated t. [PHONE_NUMBER] | [EMAIL_ADDRESS][DOMAIN_NAME]" at bounding box center [333, 30] width 110 height 29
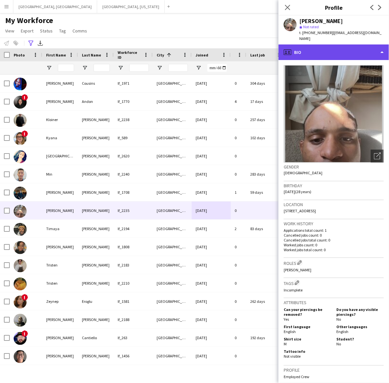
click at [351, 44] on div "profile Bio" at bounding box center [333, 52] width 110 height 16
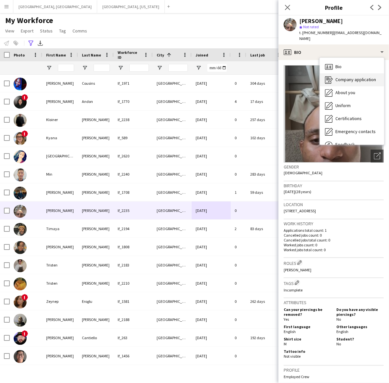
click at [349, 77] on span "Company application" at bounding box center [355, 80] width 41 height 6
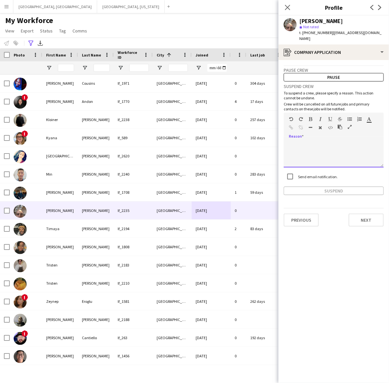
click at [321, 153] on div at bounding box center [333, 155] width 100 height 26
paste div
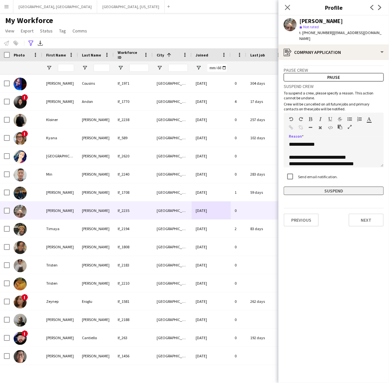
click at [325, 188] on button "Suspend" at bounding box center [333, 191] width 100 height 8
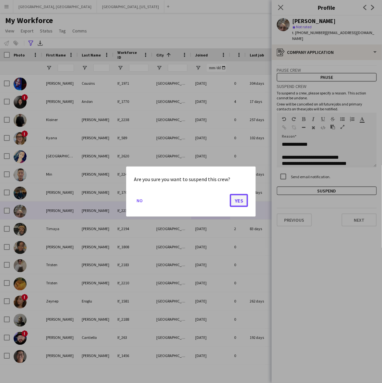
click at [241, 197] on button "Yes" at bounding box center [239, 200] width 18 height 13
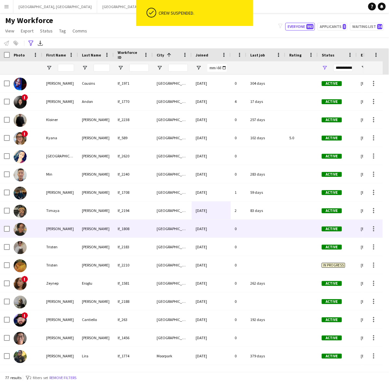
click at [210, 226] on div "[DATE]" at bounding box center [210, 229] width 39 height 18
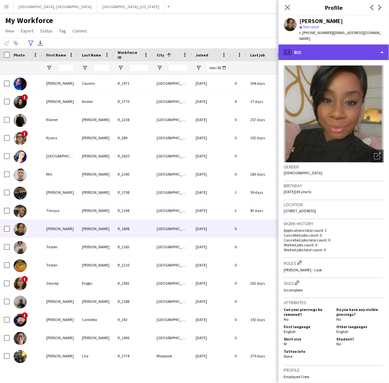
click at [364, 50] on div "profile Bio" at bounding box center [333, 52] width 110 height 16
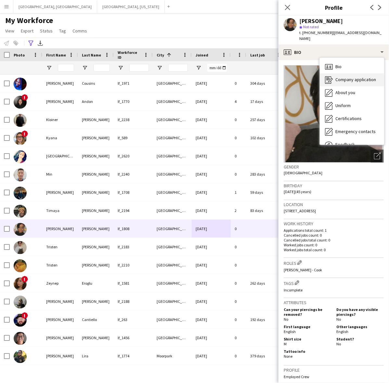
click at [360, 73] on div "Company application Company application" at bounding box center [351, 79] width 64 height 13
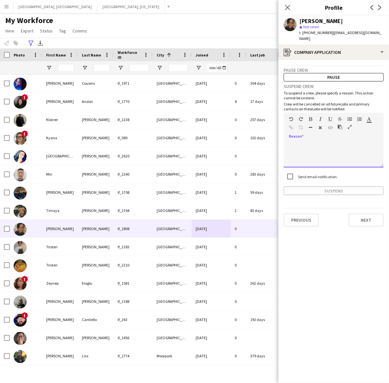
click at [331, 148] on div at bounding box center [333, 155] width 100 height 26
paste div
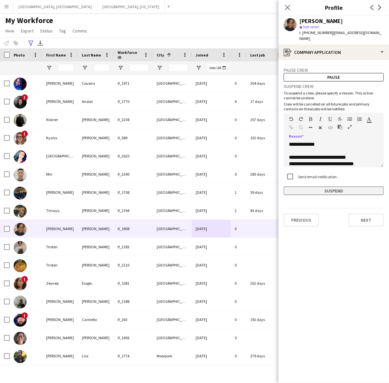
click at [338, 188] on button "Suspend" at bounding box center [333, 191] width 100 height 8
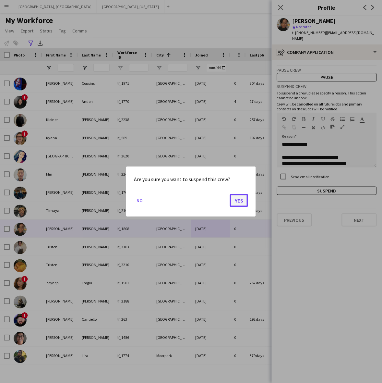
click at [241, 201] on button "Yes" at bounding box center [239, 200] width 18 height 13
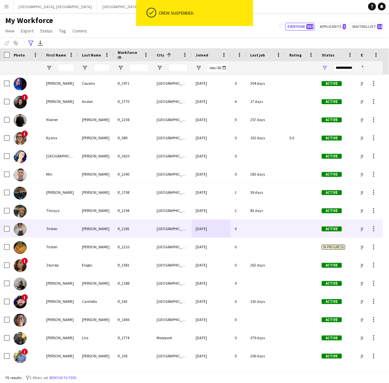
click at [223, 232] on div "[DATE]" at bounding box center [210, 229] width 39 height 18
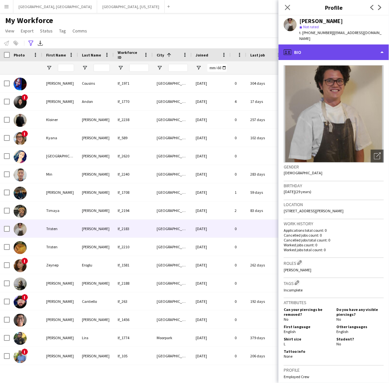
click at [339, 44] on div "profile Bio" at bounding box center [333, 52] width 110 height 16
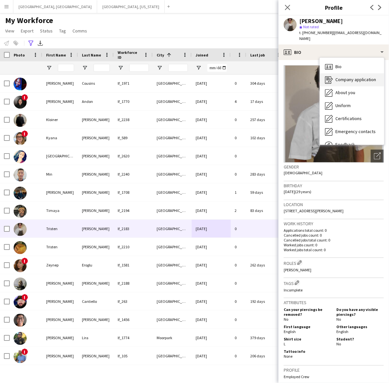
click at [348, 77] on span "Company application" at bounding box center [355, 80] width 41 height 6
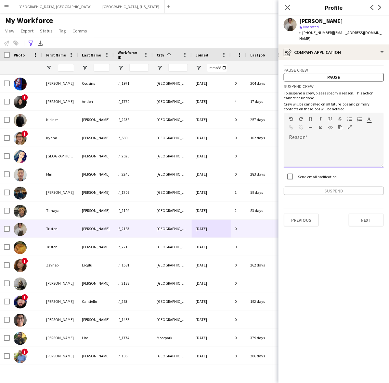
click at [338, 150] on div at bounding box center [333, 155] width 100 height 26
paste div
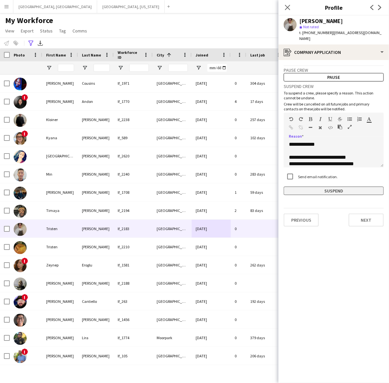
click at [327, 187] on button "Suspend" at bounding box center [333, 191] width 100 height 8
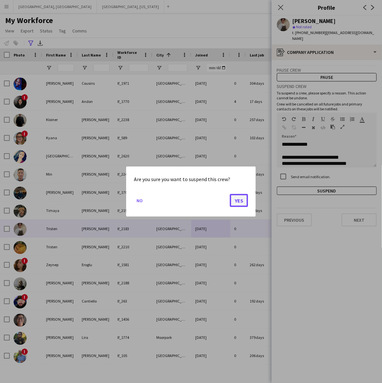
click at [239, 202] on button "Yes" at bounding box center [239, 200] width 18 height 13
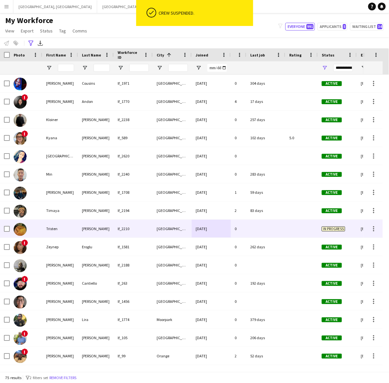
click at [217, 231] on div "[DATE]" at bounding box center [210, 229] width 39 height 18
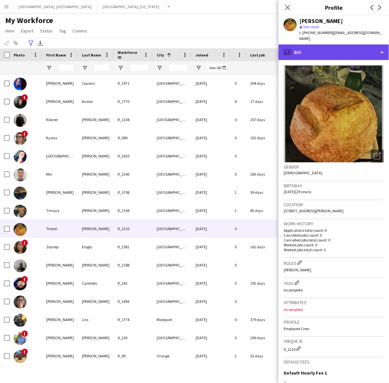
click at [330, 53] on div "profile Bio" at bounding box center [333, 52] width 110 height 16
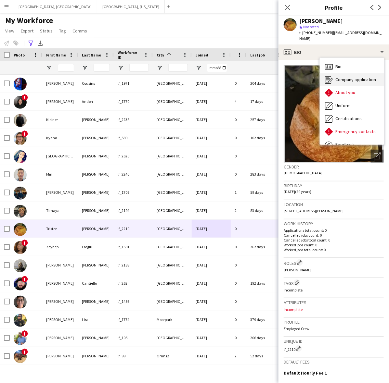
click at [339, 77] on span "Company application" at bounding box center [355, 80] width 41 height 6
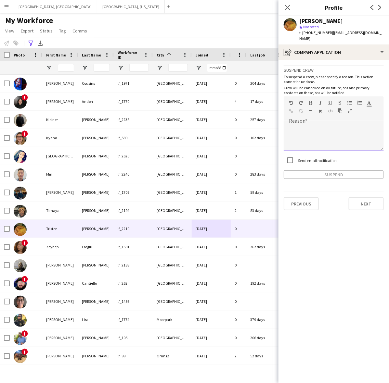
click at [331, 125] on div at bounding box center [333, 138] width 100 height 26
paste div
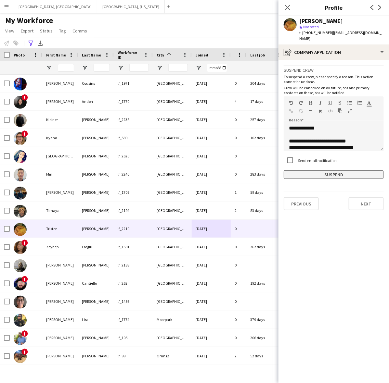
click at [329, 170] on button "Suspend" at bounding box center [333, 174] width 100 height 8
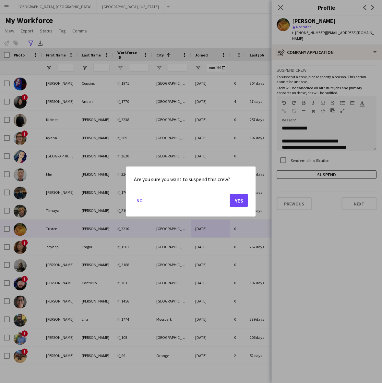
click at [249, 199] on div "Are you sure you want to suspend this crew? No Yes" at bounding box center [191, 192] width 130 height 50
click at [244, 198] on button "Yes" at bounding box center [239, 200] width 18 height 13
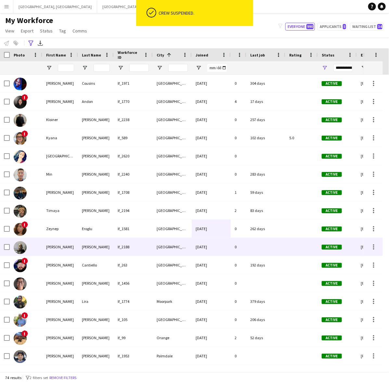
click at [218, 249] on div "[DATE]" at bounding box center [210, 247] width 39 height 18
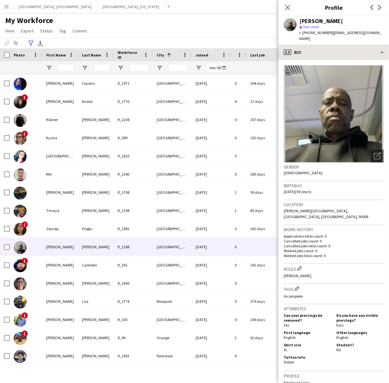
drag, startPoint x: 346, startPoint y: 33, endPoint x: 340, endPoint y: 46, distance: 14.5
click at [346, 33] on span "| [EMAIL_ADDRESS][DOMAIN_NAME]" at bounding box center [340, 35] width 82 height 11
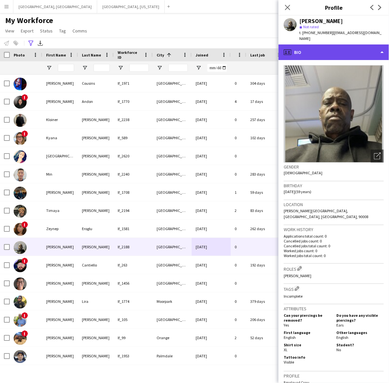
click at [339, 51] on div "profile Bio" at bounding box center [333, 52] width 110 height 16
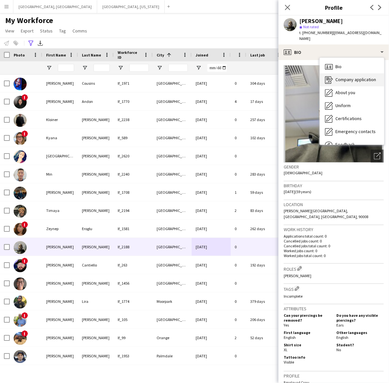
click at [339, 77] on span "Company application" at bounding box center [355, 80] width 41 height 6
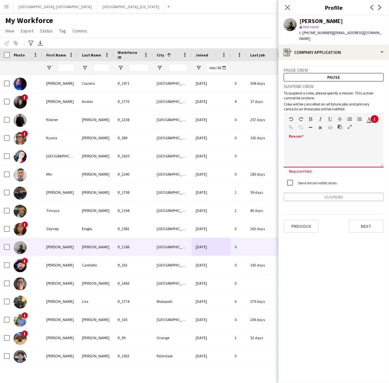
click at [321, 137] on div at bounding box center [333, 152] width 100 height 31
paste div
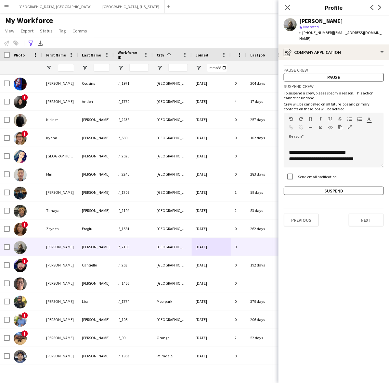
click at [328, 191] on app-crew-profile-application "**********" at bounding box center [333, 221] width 110 height 323
click at [327, 187] on button "Suspend" at bounding box center [333, 191] width 100 height 8
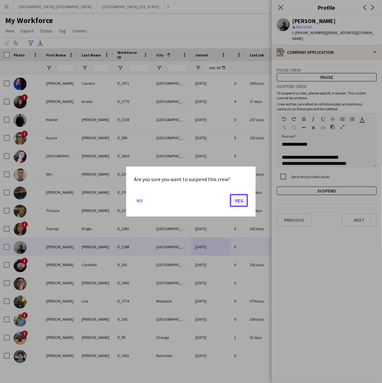
click at [238, 197] on button "Yes" at bounding box center [239, 200] width 18 height 13
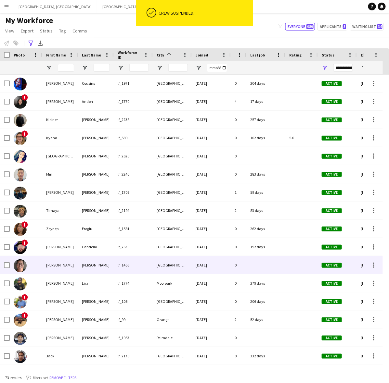
click at [204, 268] on div "[DATE]" at bounding box center [210, 265] width 39 height 18
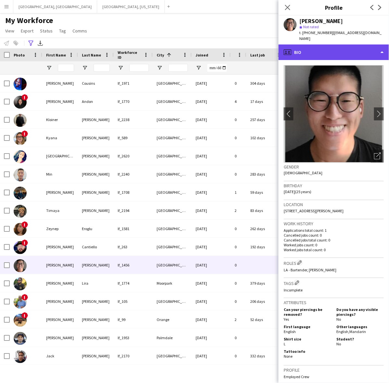
click at [349, 44] on div "profile Bio" at bounding box center [333, 52] width 110 height 16
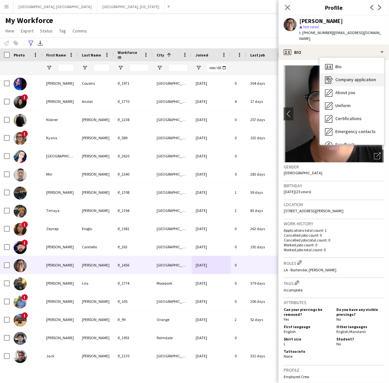
click at [349, 73] on div "Company application Company application" at bounding box center [351, 79] width 64 height 13
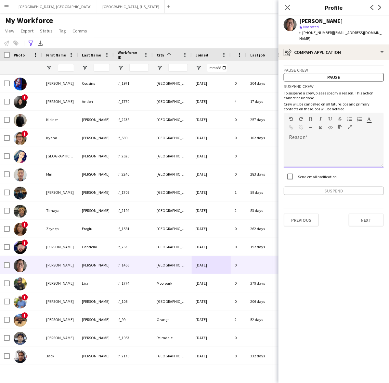
click at [327, 143] on div at bounding box center [333, 155] width 100 height 26
paste div
click at [331, 187] on button "Suspend" at bounding box center [333, 191] width 100 height 8
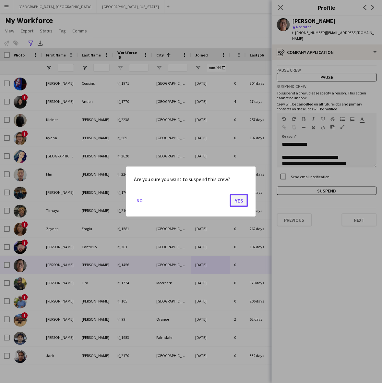
click at [236, 201] on button "Yes" at bounding box center [239, 200] width 18 height 13
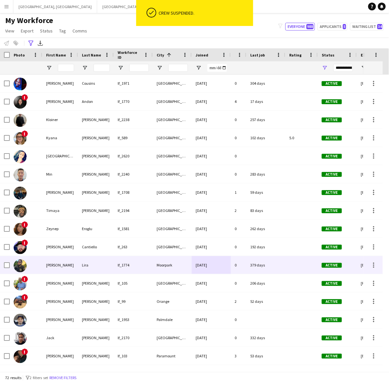
click at [174, 265] on div "Moorpark" at bounding box center [172, 265] width 39 height 18
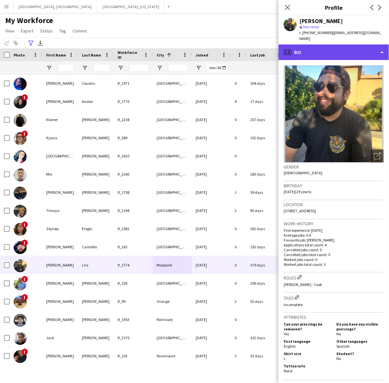
click at [335, 44] on div "profile Bio" at bounding box center [333, 52] width 110 height 16
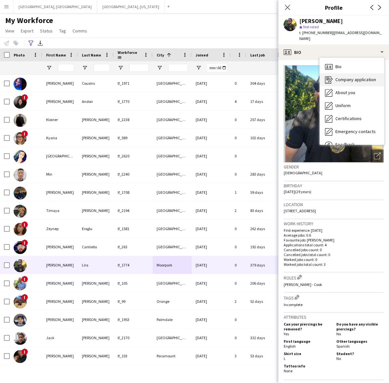
click at [339, 77] on span "Company application" at bounding box center [355, 80] width 41 height 6
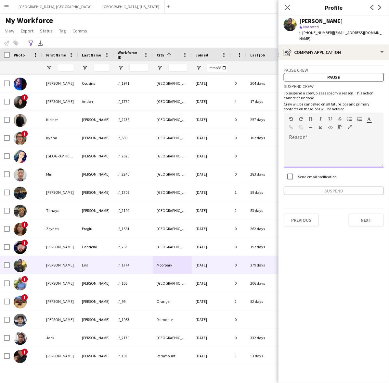
click at [327, 142] on div at bounding box center [333, 155] width 100 height 26
paste div
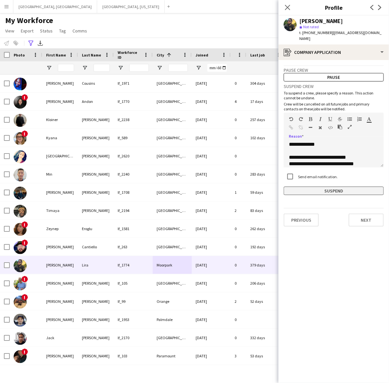
click at [325, 188] on button "Suspend" at bounding box center [333, 191] width 100 height 8
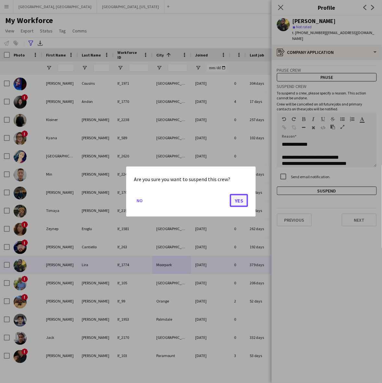
click at [232, 199] on button "Yes" at bounding box center [239, 200] width 18 height 13
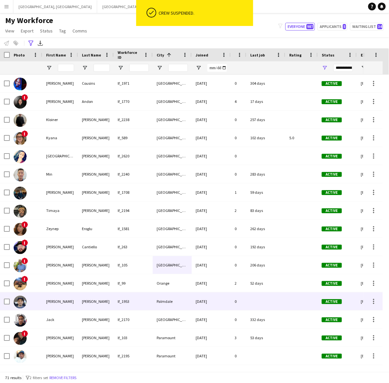
click at [203, 302] on div "[DATE]" at bounding box center [210, 301] width 39 height 18
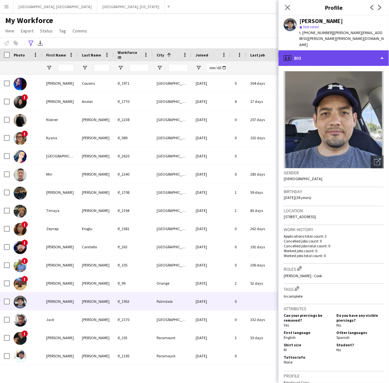
click at [339, 50] on div "profile Bio" at bounding box center [333, 58] width 110 height 16
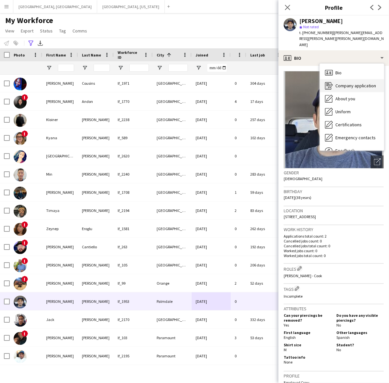
click at [347, 83] on span "Company application" at bounding box center [355, 86] width 41 height 6
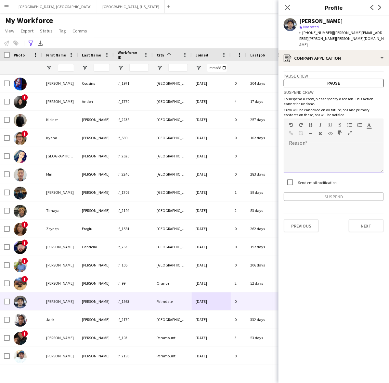
click at [317, 163] on div at bounding box center [333, 160] width 100 height 26
paste div
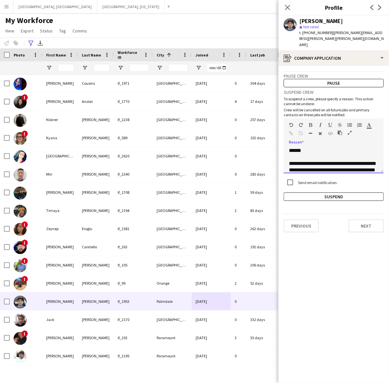
scroll to position [234, 0]
click at [320, 196] on app-crew-profile-application "**********" at bounding box center [333, 224] width 110 height 317
click at [320, 192] on button "Suspend" at bounding box center [333, 196] width 100 height 8
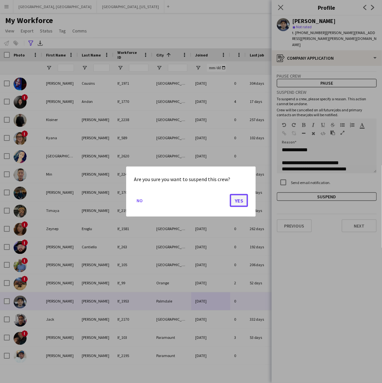
click at [232, 205] on button "Yes" at bounding box center [239, 200] width 18 height 13
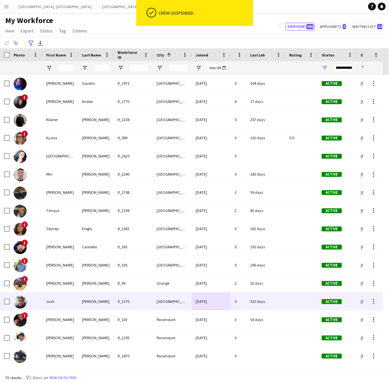
click at [211, 296] on div "[DATE]" at bounding box center [210, 301] width 39 height 18
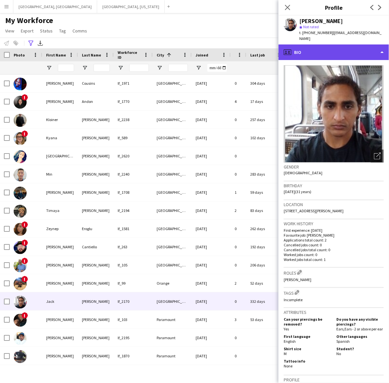
click at [359, 50] on div "profile Bio" at bounding box center [333, 52] width 110 height 16
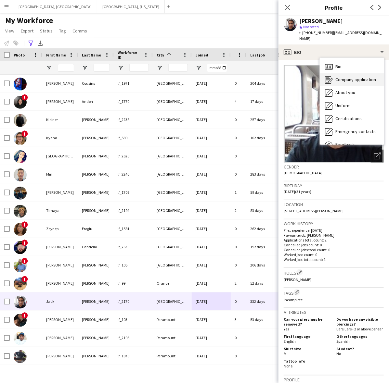
click at [352, 77] on div "Company application Company application" at bounding box center [351, 79] width 64 height 13
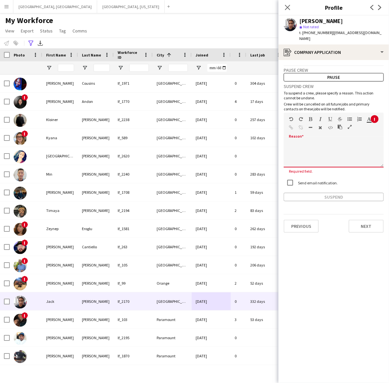
click at [333, 137] on div at bounding box center [333, 152] width 100 height 31
paste div
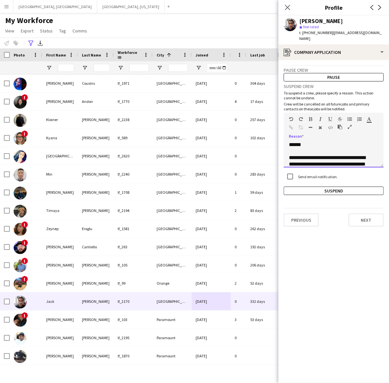
scroll to position [234, 0]
click at [328, 190] on app-crew-profile-application "**********" at bounding box center [333, 221] width 110 height 323
click at [327, 187] on button "Suspend" at bounding box center [333, 191] width 100 height 8
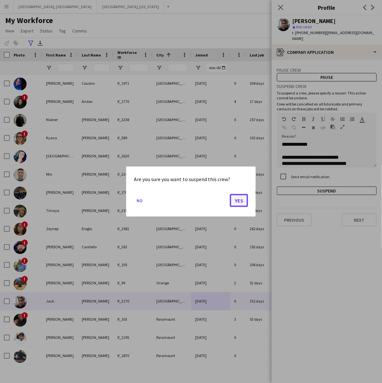
click at [231, 203] on button "Yes" at bounding box center [239, 200] width 18 height 13
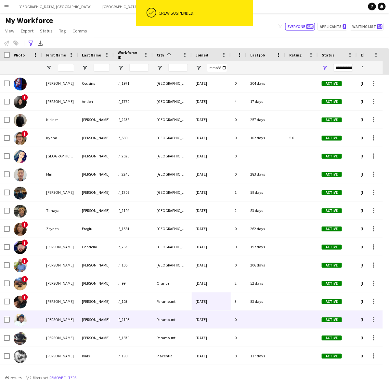
click at [205, 318] on div "[DATE]" at bounding box center [210, 320] width 39 height 18
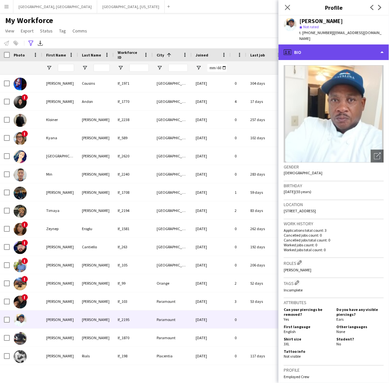
click at [344, 46] on div "profile Bio" at bounding box center [333, 52] width 110 height 16
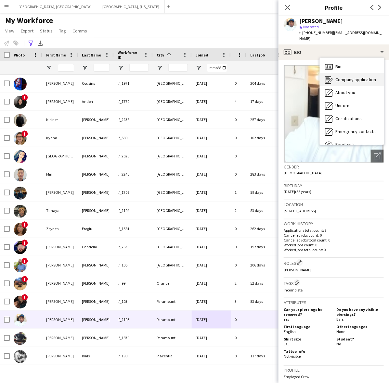
click at [351, 77] on span "Company application" at bounding box center [355, 80] width 41 height 6
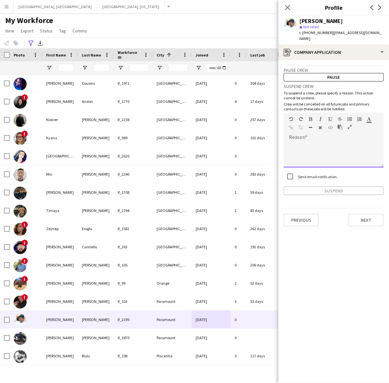
click at [333, 150] on div at bounding box center [333, 155] width 100 height 26
paste div
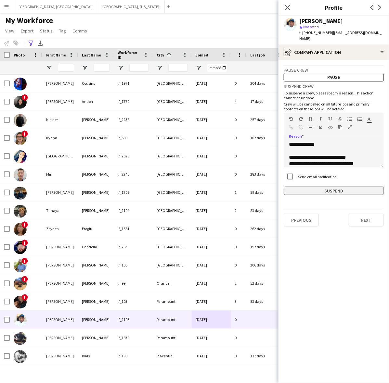
click at [327, 187] on button "Suspend" at bounding box center [333, 191] width 100 height 8
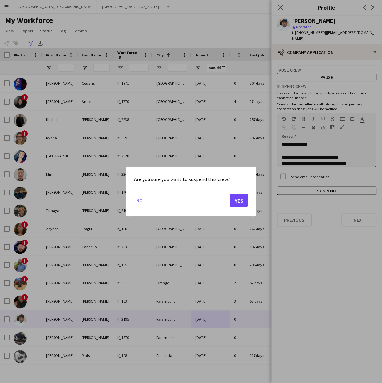
drag, startPoint x: 228, startPoint y: 205, endPoint x: 231, endPoint y: 201, distance: 5.2
click at [229, 202] on mat-dialog-actions "No Yes" at bounding box center [191, 203] width 114 height 28
click at [233, 201] on button "Yes" at bounding box center [239, 200] width 18 height 13
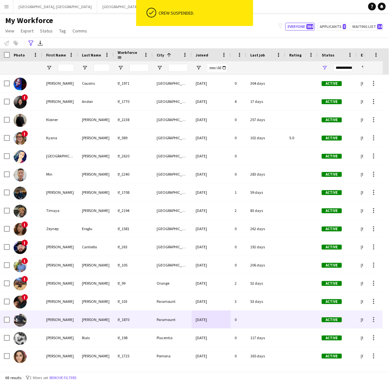
click at [247, 315] on div at bounding box center [265, 320] width 39 height 18
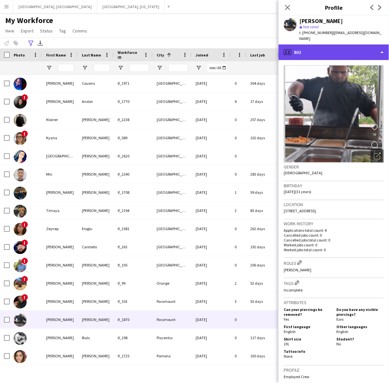
click at [326, 44] on div "profile Bio" at bounding box center [333, 52] width 110 height 16
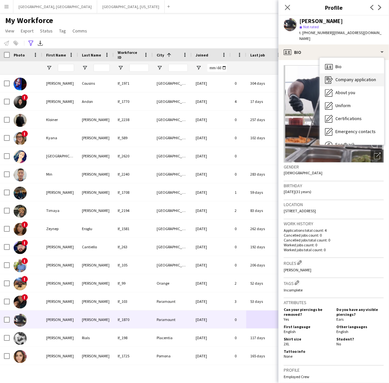
click at [336, 77] on span "Company application" at bounding box center [355, 80] width 41 height 6
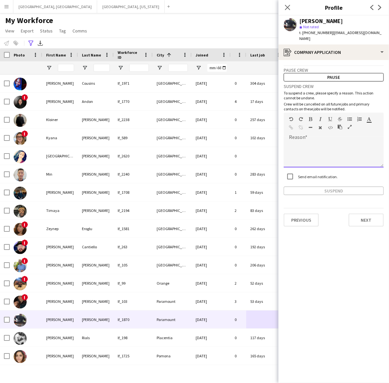
click at [320, 137] on div at bounding box center [333, 152] width 100 height 31
paste div
click at [322, 190] on app-crew-profile-application "**********" at bounding box center [333, 221] width 110 height 323
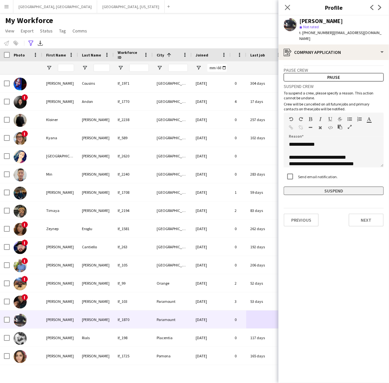
click at [323, 187] on button "Suspend" at bounding box center [333, 191] width 100 height 8
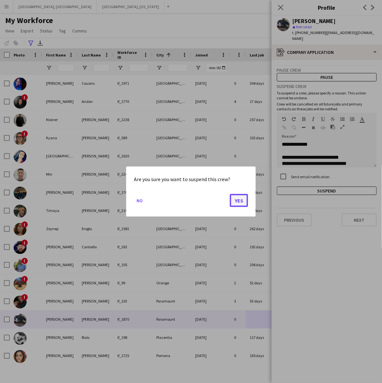
click at [236, 202] on button "Yes" at bounding box center [239, 200] width 18 height 13
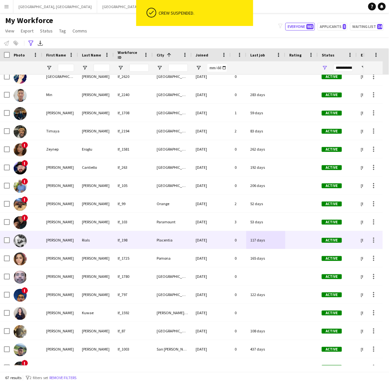
scroll to position [649, 0]
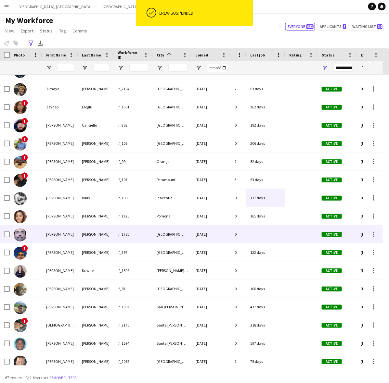
click at [205, 233] on div "[DATE]" at bounding box center [210, 234] width 39 height 18
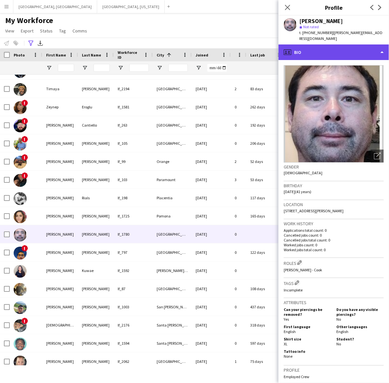
click at [320, 44] on div "profile Bio" at bounding box center [333, 52] width 110 height 16
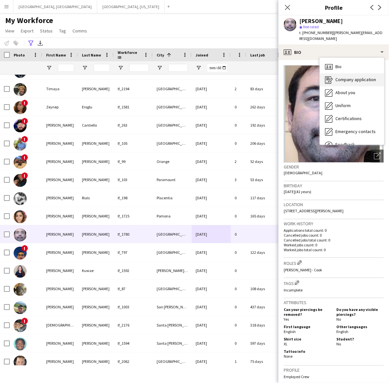
click at [344, 77] on span "Company application" at bounding box center [355, 80] width 41 height 6
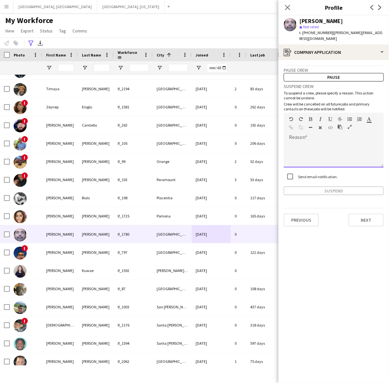
click at [335, 154] on div at bounding box center [333, 155] width 100 height 26
paste div
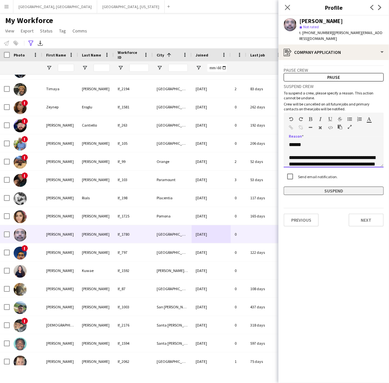
scroll to position [234, 0]
click at [331, 187] on button "Suspend" at bounding box center [333, 191] width 100 height 8
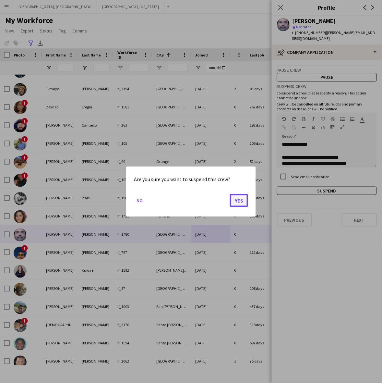
click at [242, 205] on button "Yes" at bounding box center [239, 200] width 18 height 13
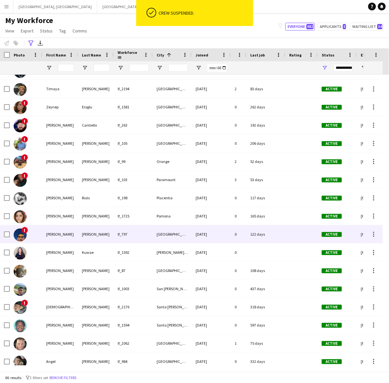
click at [189, 234] on div "[GEOGRAPHIC_DATA]" at bounding box center [172, 234] width 39 height 18
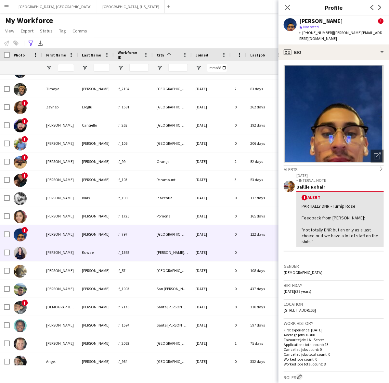
click at [199, 254] on div "[DATE]" at bounding box center [210, 252] width 39 height 18
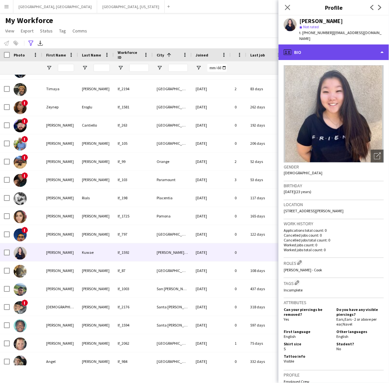
click at [330, 47] on div "profile Bio" at bounding box center [333, 52] width 110 height 16
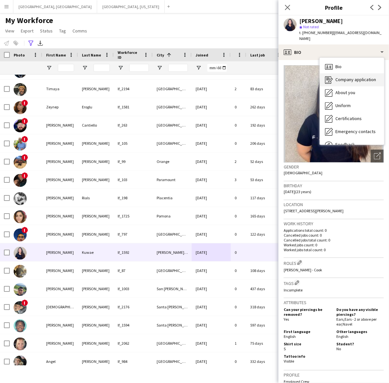
click at [344, 77] on span "Company application" at bounding box center [355, 80] width 41 height 6
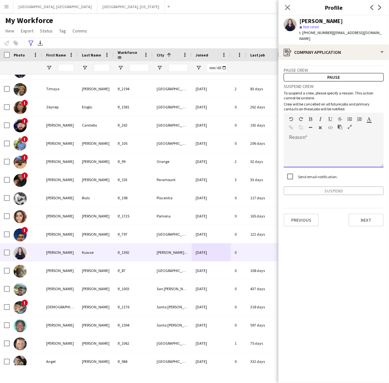
click at [321, 142] on div at bounding box center [333, 155] width 100 height 26
paste div
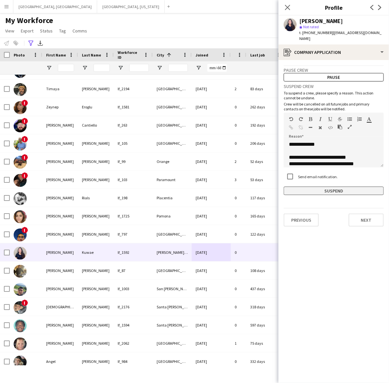
click at [322, 187] on button "Suspend" at bounding box center [333, 191] width 100 height 8
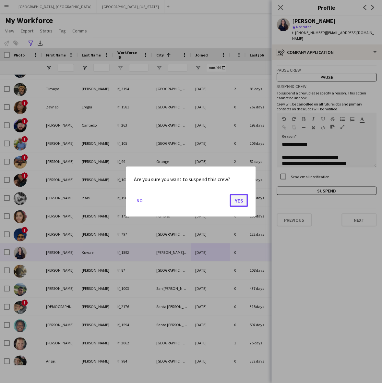
click at [241, 204] on button "Yes" at bounding box center [239, 200] width 18 height 13
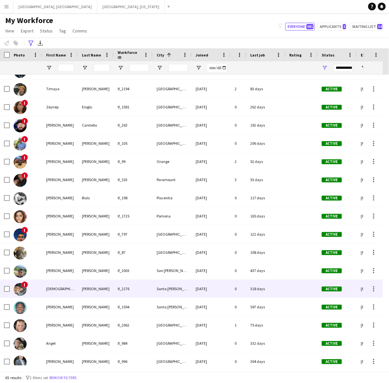
click at [193, 294] on div "[DATE]" at bounding box center [210, 289] width 39 height 18
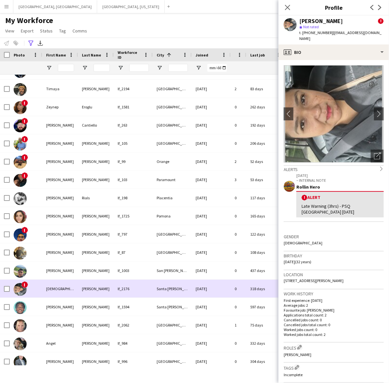
click at [193, 294] on div "[DATE]" at bounding box center [210, 289] width 39 height 18
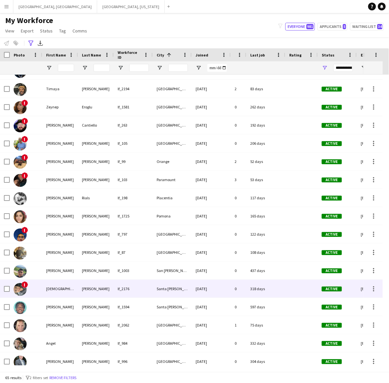
click at [192, 291] on div "[DATE]" at bounding box center [210, 289] width 39 height 18
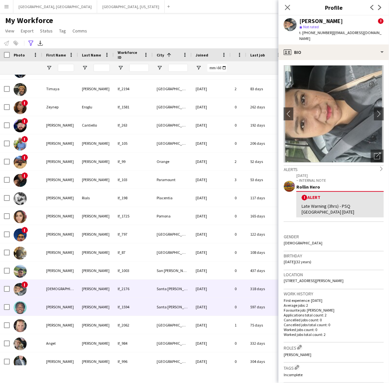
click at [192, 308] on div "[DATE]" at bounding box center [210, 307] width 39 height 18
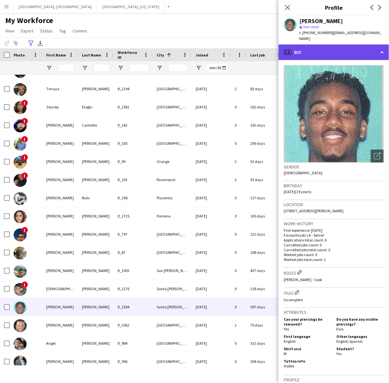
click at [331, 44] on div "profile Bio" at bounding box center [333, 52] width 110 height 16
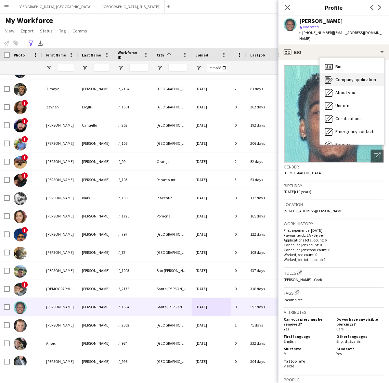
click at [346, 80] on div "Company application Company application" at bounding box center [351, 79] width 64 height 13
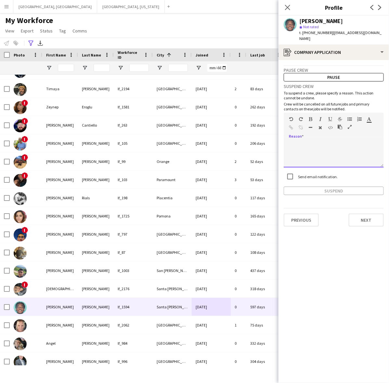
click at [328, 154] on div at bounding box center [333, 155] width 100 height 26
paste div
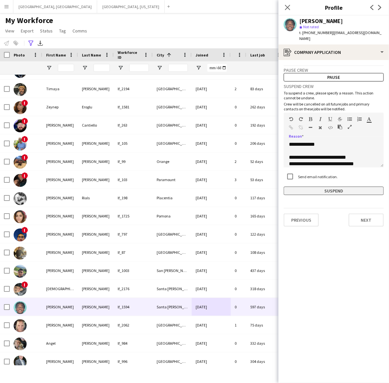
click at [336, 188] on button "Suspend" at bounding box center [333, 191] width 100 height 8
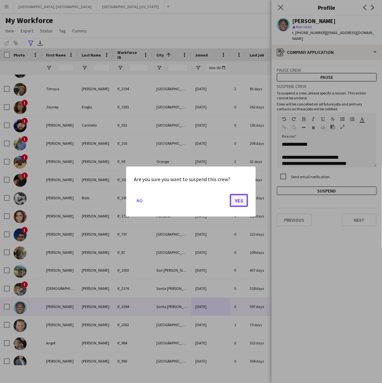
click at [239, 200] on button "Yes" at bounding box center [239, 200] width 18 height 13
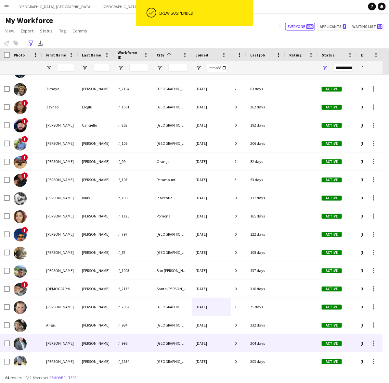
click at [152, 342] on div "lf_996" at bounding box center [133, 343] width 39 height 18
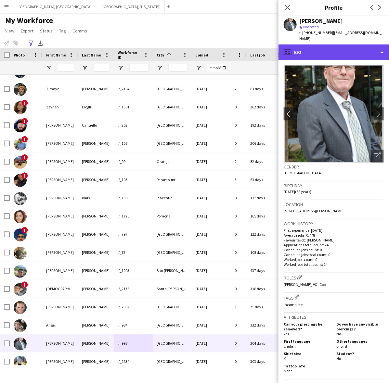
click at [325, 44] on div "profile Bio" at bounding box center [333, 52] width 110 height 16
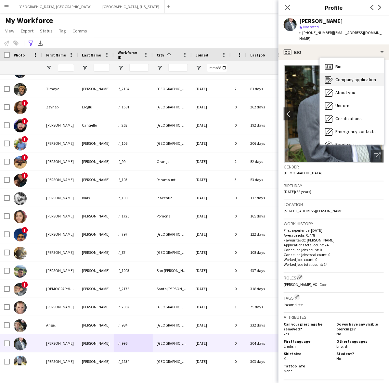
click at [341, 73] on div "Company application Company application" at bounding box center [351, 79] width 64 height 13
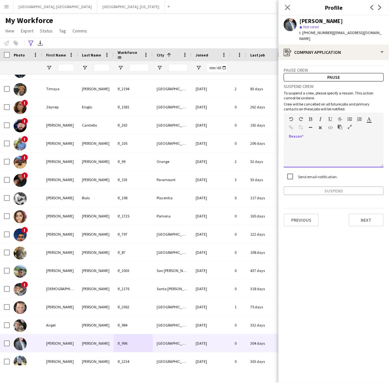
click at [330, 148] on div at bounding box center [333, 155] width 100 height 26
paste div
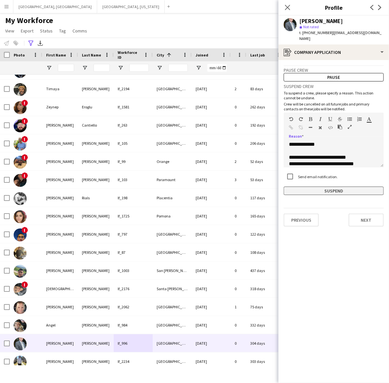
click at [330, 187] on button "Suspend" at bounding box center [333, 191] width 100 height 8
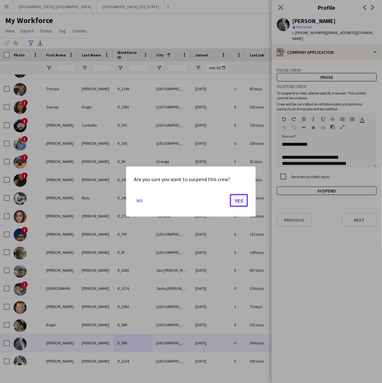
click at [243, 197] on button "Yes" at bounding box center [239, 200] width 18 height 13
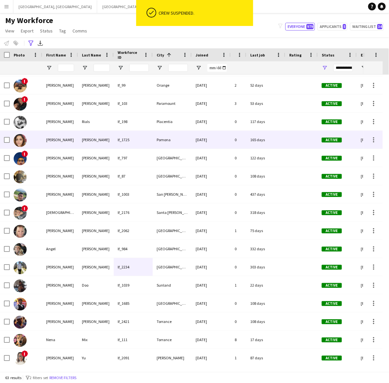
scroll to position [730, 0]
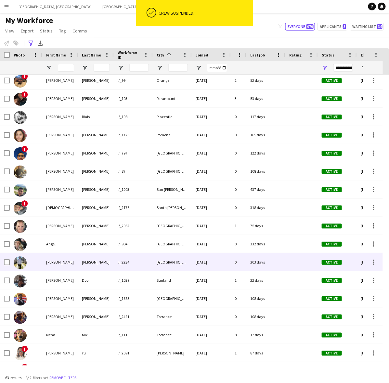
click at [183, 264] on div "[GEOGRAPHIC_DATA]" at bounding box center [172, 262] width 39 height 18
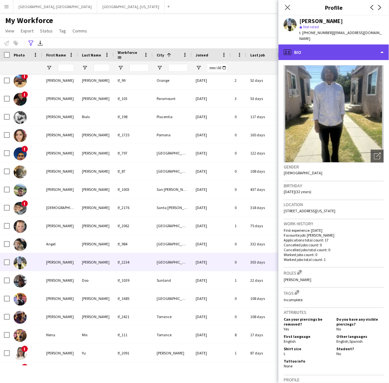
click at [328, 44] on div "profile Bio" at bounding box center [333, 52] width 110 height 16
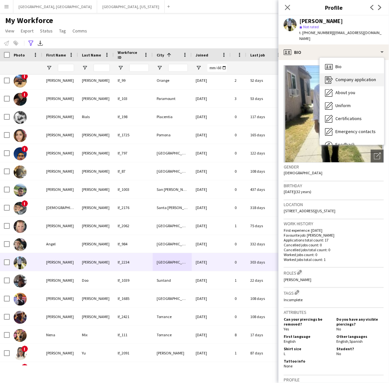
click at [338, 77] on span "Company application" at bounding box center [355, 80] width 41 height 6
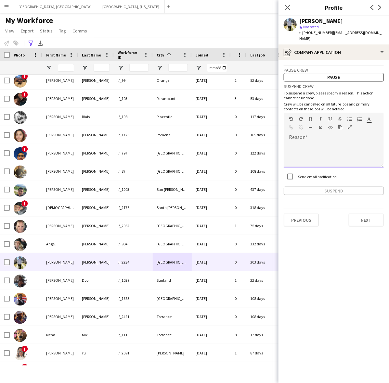
click at [322, 148] on div at bounding box center [333, 155] width 100 height 26
paste div
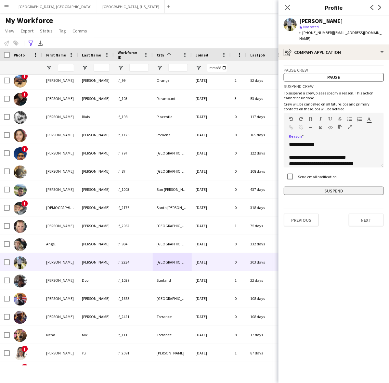
click at [328, 187] on button "Suspend" at bounding box center [333, 191] width 100 height 8
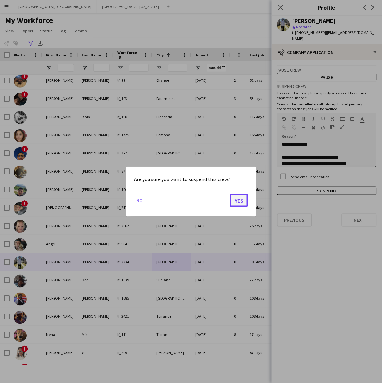
click at [240, 198] on button "Yes" at bounding box center [239, 200] width 18 height 13
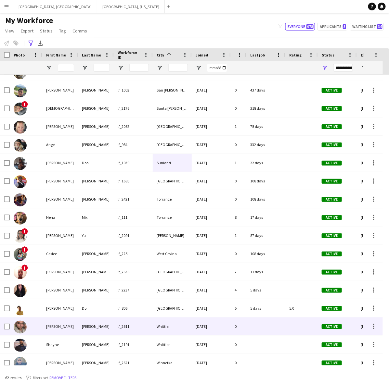
scroll to position [836, 0]
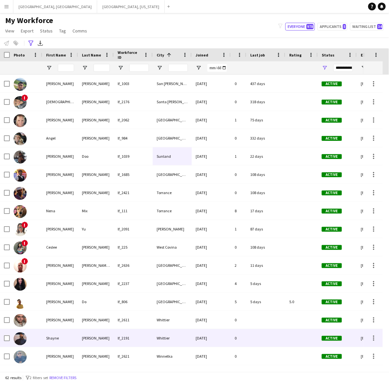
click at [214, 337] on div "[DATE]" at bounding box center [210, 338] width 39 height 18
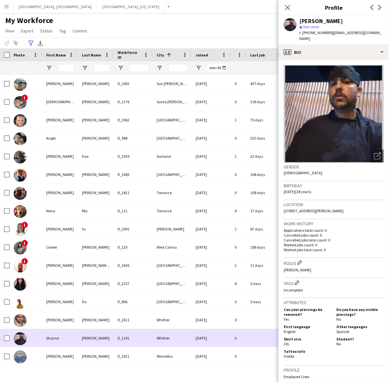
click at [214, 337] on div "[DATE]" at bounding box center [210, 338] width 39 height 18
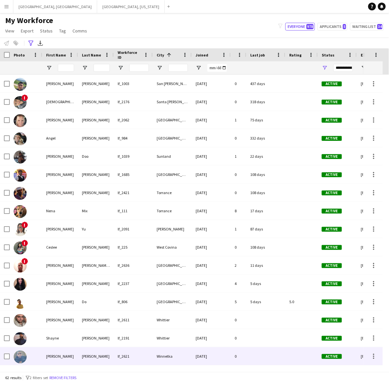
click at [208, 355] on div "[DATE]" at bounding box center [210, 356] width 39 height 18
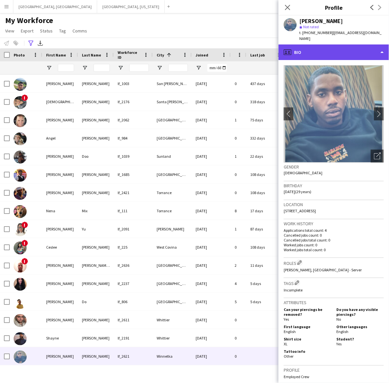
click at [327, 48] on div "profile Bio" at bounding box center [333, 52] width 110 height 16
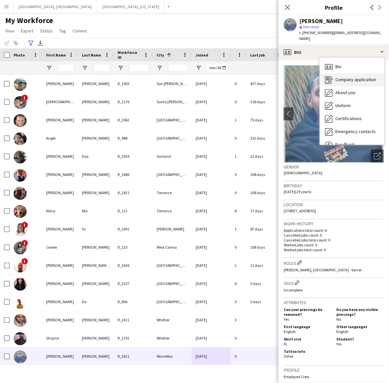
click at [343, 77] on span "Company application" at bounding box center [355, 80] width 41 height 6
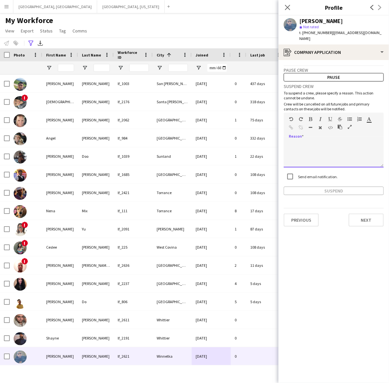
click at [327, 148] on div at bounding box center [333, 155] width 100 height 26
paste div
click at [326, 190] on app-crew-profile-application "**********" at bounding box center [333, 221] width 110 height 323
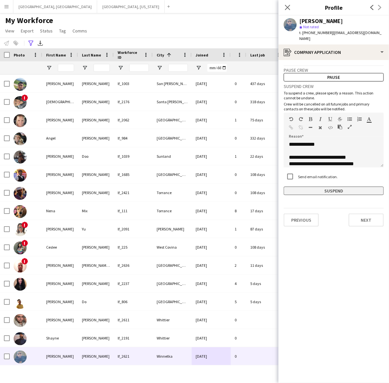
click at [326, 187] on button "Suspend" at bounding box center [333, 191] width 100 height 8
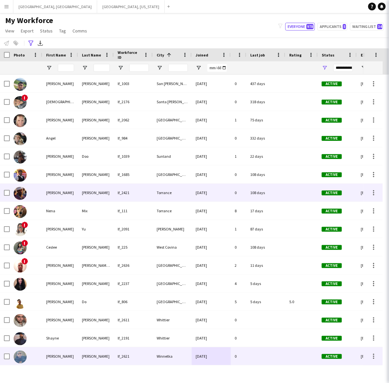
scroll to position [818, 0]
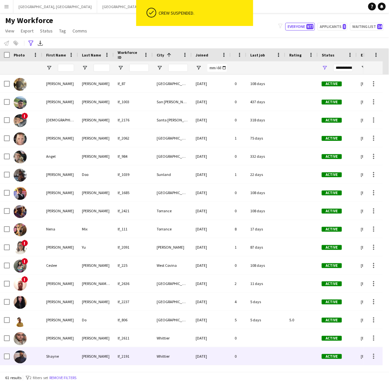
click at [190, 360] on div "Whittier" at bounding box center [172, 356] width 39 height 18
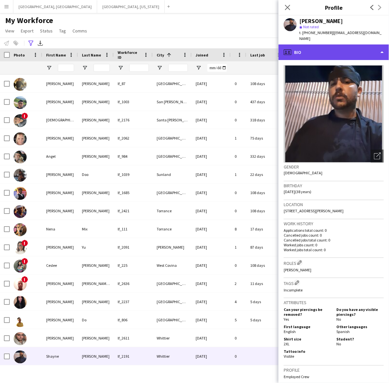
click at [345, 44] on div "profile Bio" at bounding box center [333, 52] width 110 height 16
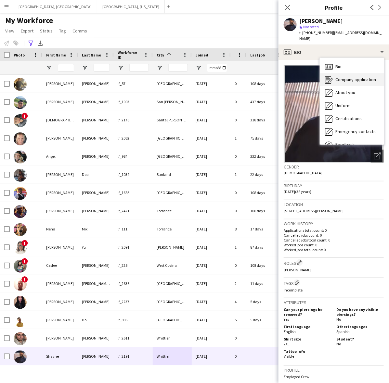
click at [346, 77] on span "Company application" at bounding box center [355, 80] width 41 height 6
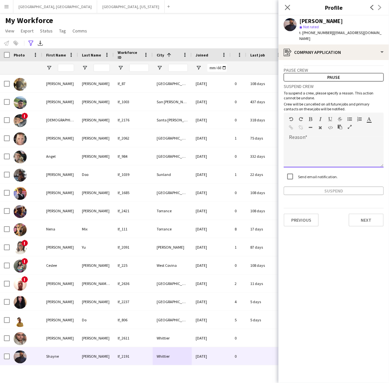
click at [316, 146] on div at bounding box center [333, 155] width 100 height 26
paste div
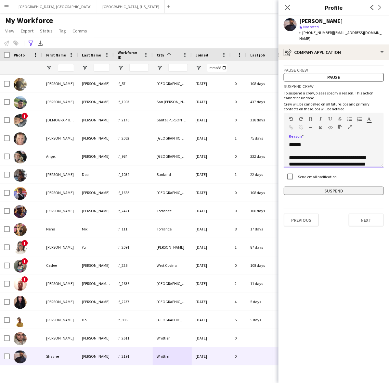
scroll to position [234, 0]
click at [321, 187] on button "Suspend" at bounding box center [333, 191] width 100 height 8
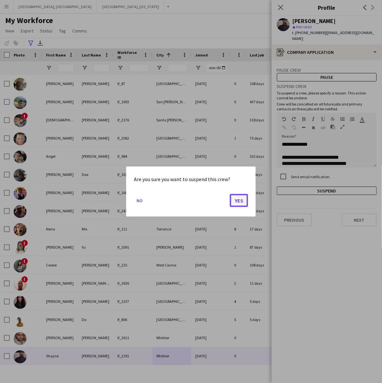
click at [240, 200] on button "Yes" at bounding box center [239, 200] width 18 height 13
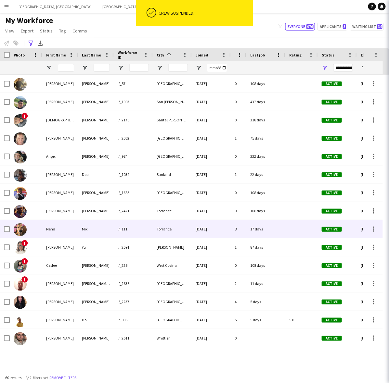
scroll to position [799, 0]
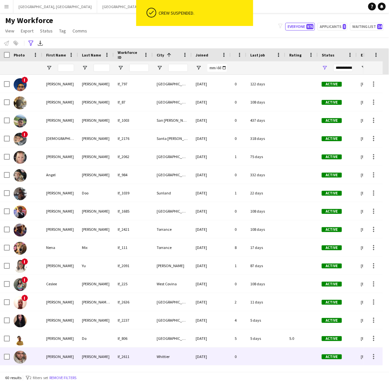
drag, startPoint x: 212, startPoint y: 355, endPoint x: 240, endPoint y: 299, distance: 62.4
click at [212, 355] on div "[DATE]" at bounding box center [210, 357] width 39 height 18
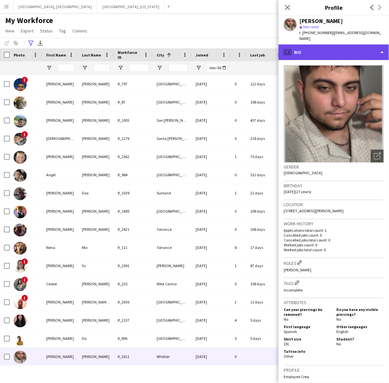
click at [332, 44] on div "profile Bio" at bounding box center [333, 52] width 110 height 16
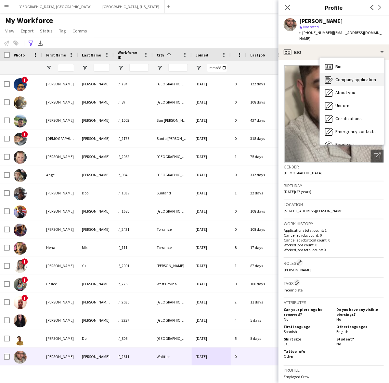
click at [340, 77] on span "Company application" at bounding box center [355, 80] width 41 height 6
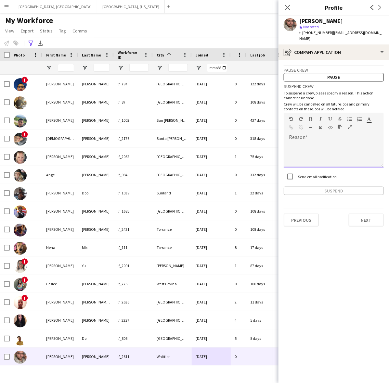
click at [326, 158] on div at bounding box center [333, 155] width 100 height 26
paste div
click at [327, 187] on button "Suspend" at bounding box center [333, 191] width 100 height 8
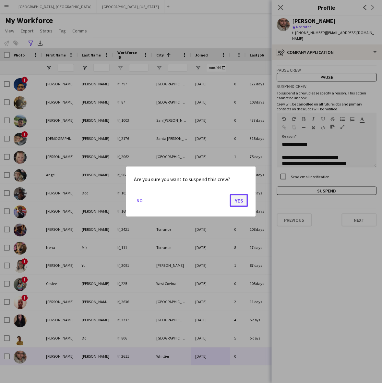
click at [233, 204] on button "Yes" at bounding box center [239, 200] width 18 height 13
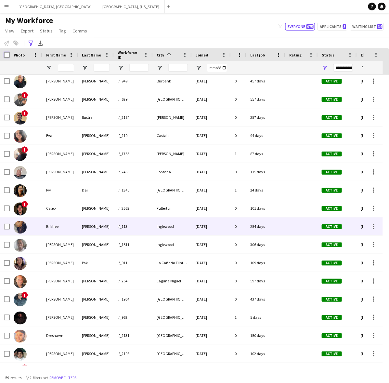
scroll to position [0, 0]
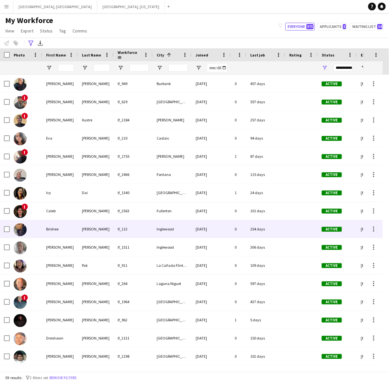
click at [143, 224] on div "lf_113" at bounding box center [133, 229] width 39 height 18
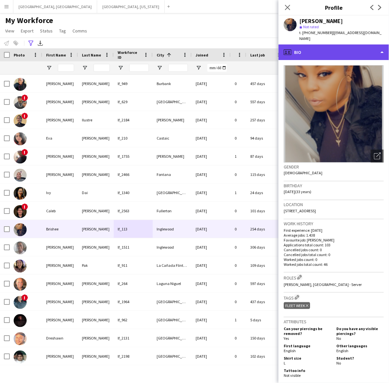
click at [327, 47] on div "profile Bio" at bounding box center [333, 52] width 110 height 16
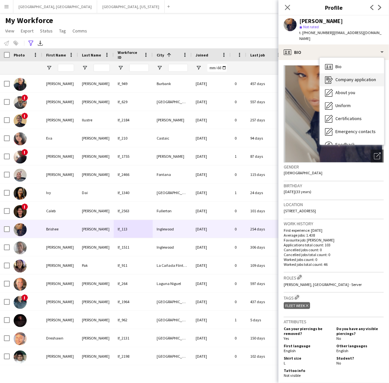
click at [339, 77] on span "Company application" at bounding box center [355, 80] width 41 height 6
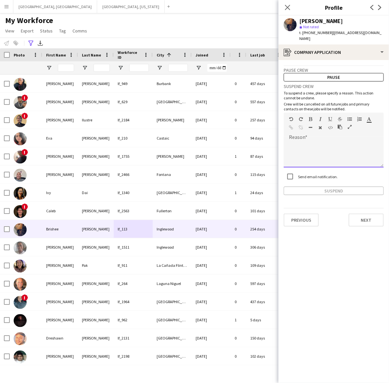
click at [315, 142] on div at bounding box center [333, 155] width 100 height 26
paste div
drag, startPoint x: 372, startPoint y: 139, endPoint x: 283, endPoint y: 138, distance: 89.3
click at [283, 138] on app-crew-profile-application "**********" at bounding box center [333, 221] width 110 height 323
click at [338, 147] on div at bounding box center [333, 155] width 100 height 26
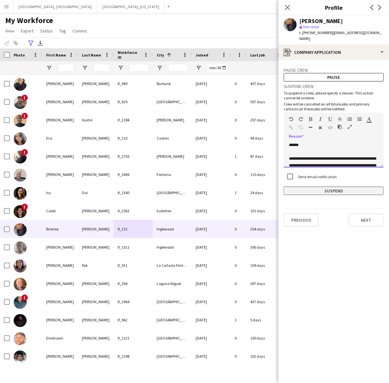
scroll to position [221, 0]
click at [313, 187] on button "Suspend" at bounding box center [333, 191] width 100 height 8
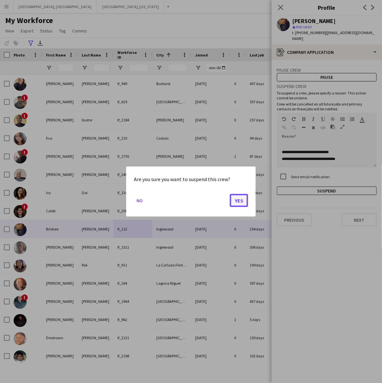
click at [241, 197] on button "Yes" at bounding box center [239, 200] width 18 height 13
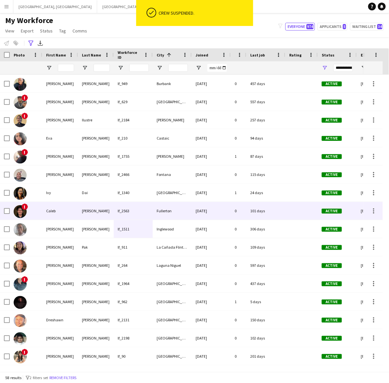
click at [57, 205] on div "Caleb" at bounding box center [60, 211] width 36 height 18
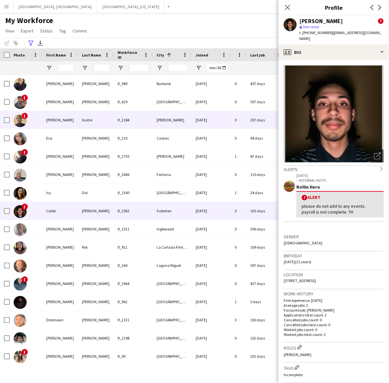
click at [185, 117] on div "[PERSON_NAME]" at bounding box center [172, 120] width 39 height 18
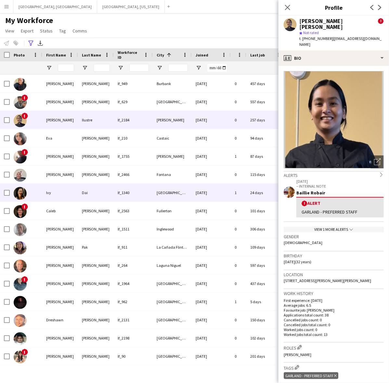
click at [75, 195] on div "Ivy" at bounding box center [60, 193] width 36 height 18
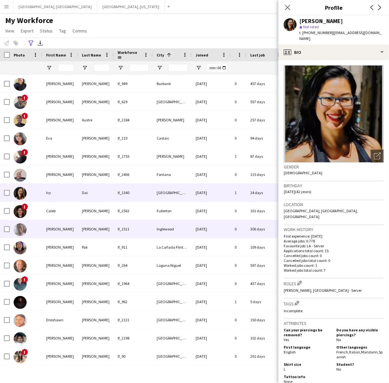
click at [127, 228] on div "lf_1511" at bounding box center [133, 229] width 39 height 18
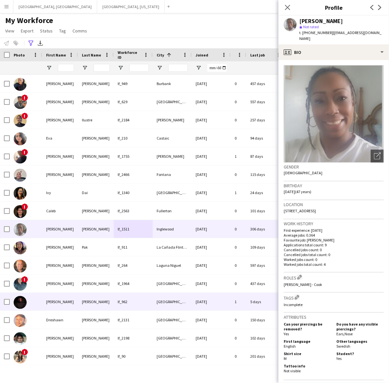
click at [98, 299] on div "[PERSON_NAME]" at bounding box center [96, 302] width 36 height 18
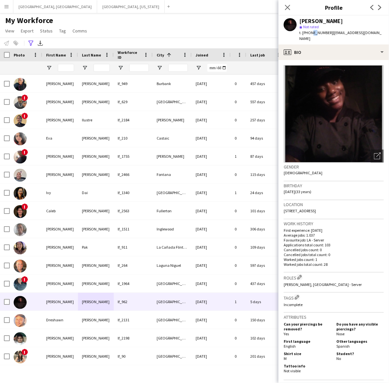
drag, startPoint x: 311, startPoint y: 34, endPoint x: 314, endPoint y: 36, distance: 4.1
click at [314, 36] on div "Brianna Treadway star Not rated t. +15627215098 | briannatreadway18@gmail.com" at bounding box center [333, 30] width 110 height 29
click at [314, 34] on span "t. +15627215098" at bounding box center [316, 32] width 34 height 5
drag, startPoint x: 312, startPoint y: 32, endPoint x: 318, endPoint y: 33, distance: 6.6
click at [318, 33] on span "t. +15627215098" at bounding box center [316, 32] width 34 height 5
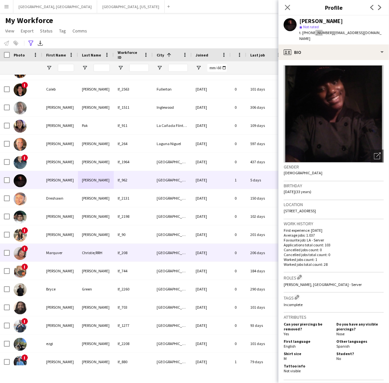
scroll to position [148, 0]
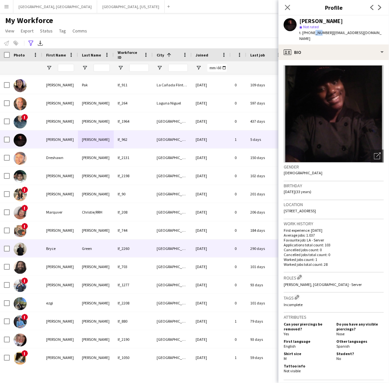
click at [82, 245] on div "Green" at bounding box center [96, 249] width 36 height 18
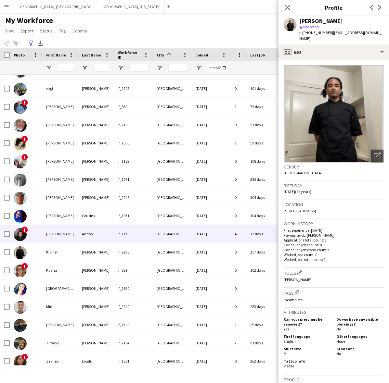
scroll to position [405, 0]
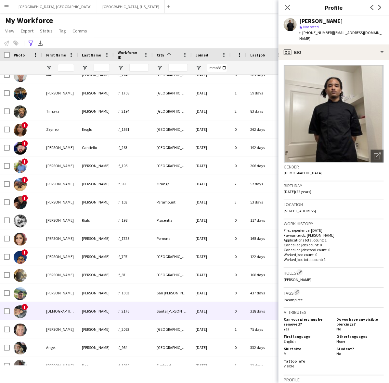
click at [142, 312] on div "lf_2176" at bounding box center [133, 311] width 39 height 18
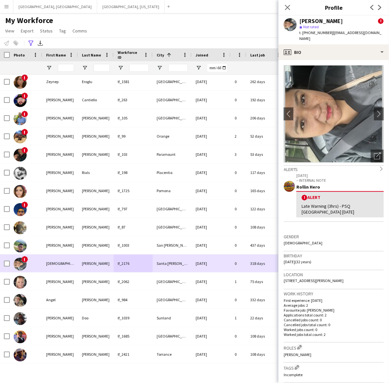
scroll to position [763, 0]
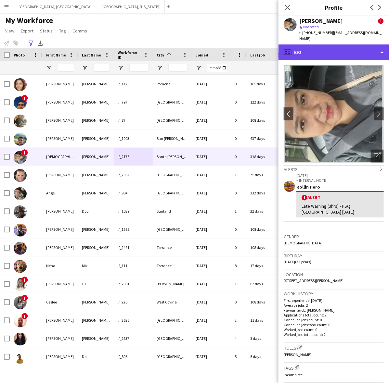
click at [312, 51] on div "profile Bio" at bounding box center [333, 52] width 110 height 16
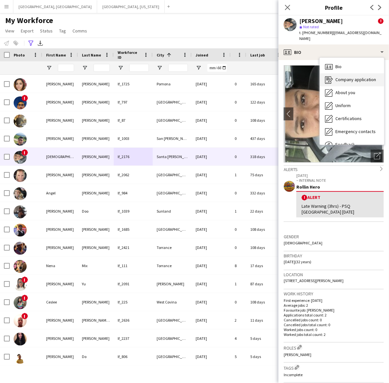
click at [338, 77] on span "Company application" at bounding box center [355, 80] width 41 height 6
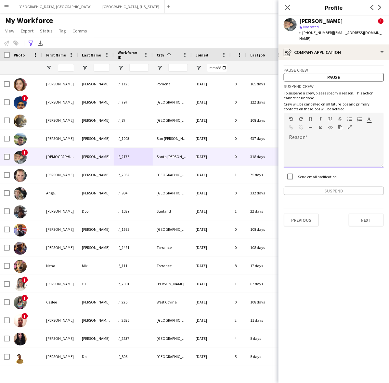
click at [335, 142] on div at bounding box center [333, 155] width 100 height 26
paste div
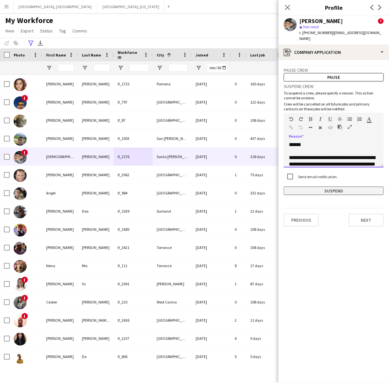
scroll to position [234, 0]
click at [331, 187] on button "Suspend" at bounding box center [333, 191] width 100 height 8
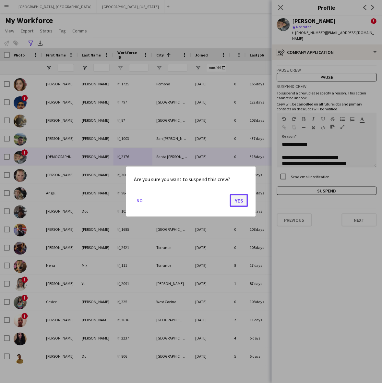
click at [240, 200] on button "Yes" at bounding box center [239, 200] width 18 height 13
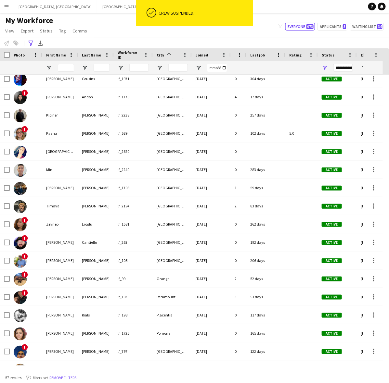
scroll to position [339, 0]
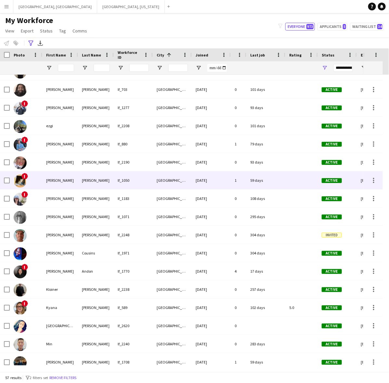
click at [224, 183] on div "[DATE]" at bounding box center [210, 180] width 39 height 18
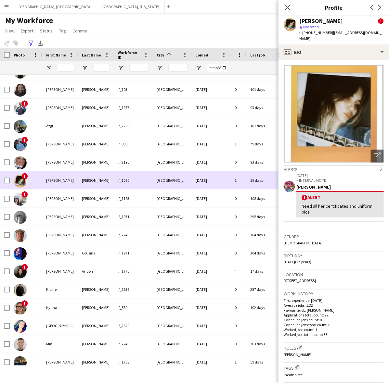
click at [224, 183] on div "[DATE]" at bounding box center [210, 180] width 39 height 18
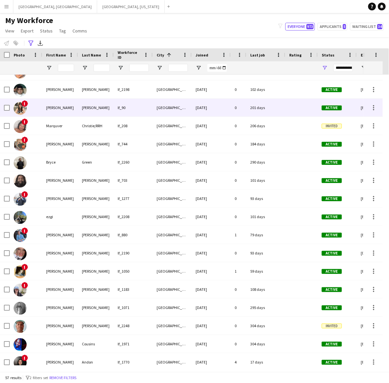
scroll to position [177, 0]
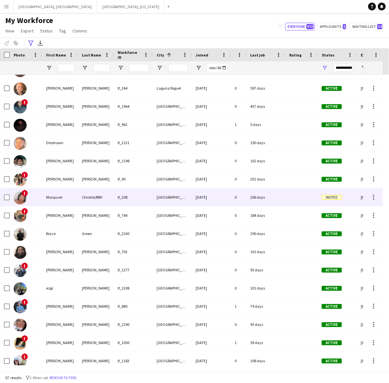
click at [180, 198] on div "[GEOGRAPHIC_DATA]" at bounding box center [172, 197] width 39 height 18
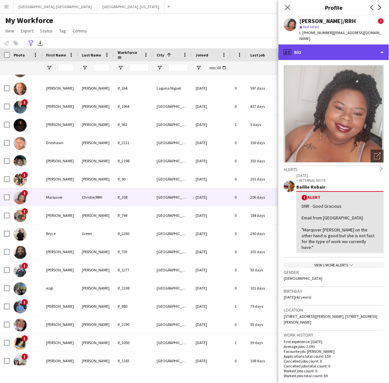
click at [312, 48] on div "profile Bio" at bounding box center [333, 52] width 110 height 16
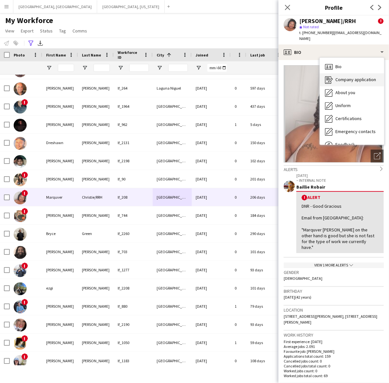
click at [338, 77] on span "Company application" at bounding box center [355, 80] width 41 height 6
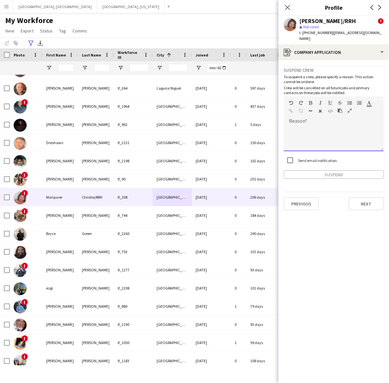
click at [330, 127] on div at bounding box center [333, 138] width 100 height 26
paste div
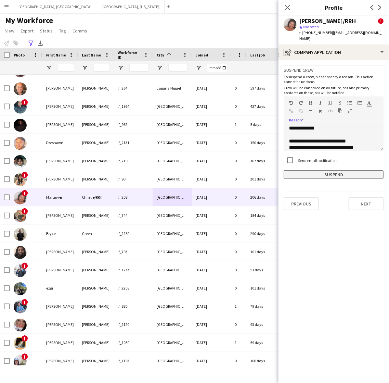
click at [319, 170] on button "Suspend" at bounding box center [333, 174] width 100 height 8
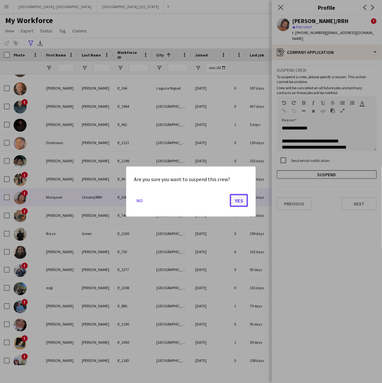
click at [240, 200] on button "Yes" at bounding box center [239, 200] width 18 height 13
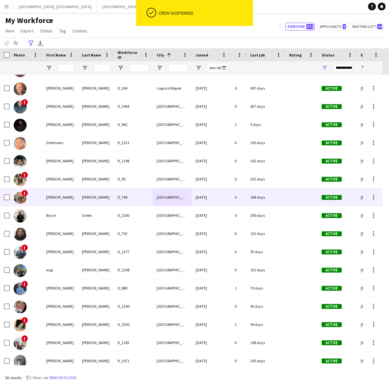
click at [182, 197] on div "[GEOGRAPHIC_DATA]" at bounding box center [172, 197] width 39 height 18
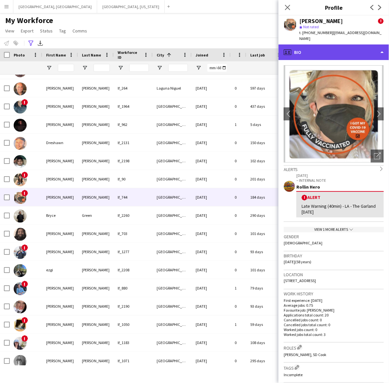
click at [322, 46] on div "profile Bio" at bounding box center [333, 52] width 110 height 16
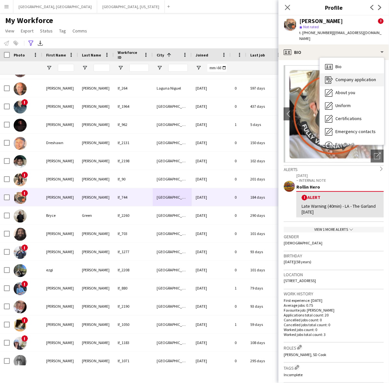
click at [343, 77] on span "Company application" at bounding box center [355, 80] width 41 height 6
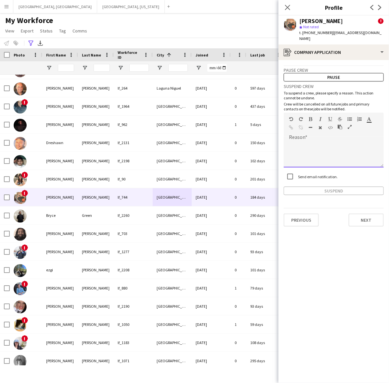
click at [327, 142] on div at bounding box center [333, 155] width 100 height 26
paste div
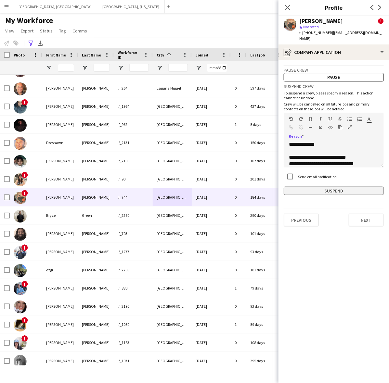
click at [328, 187] on button "Suspend" at bounding box center [333, 191] width 100 height 8
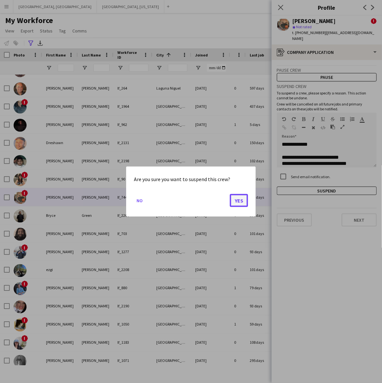
click at [234, 203] on button "Yes" at bounding box center [239, 200] width 18 height 13
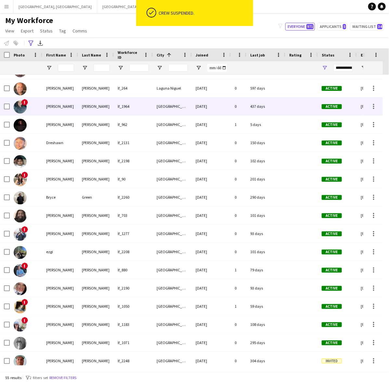
click at [215, 110] on div "[DATE]" at bounding box center [210, 106] width 39 height 18
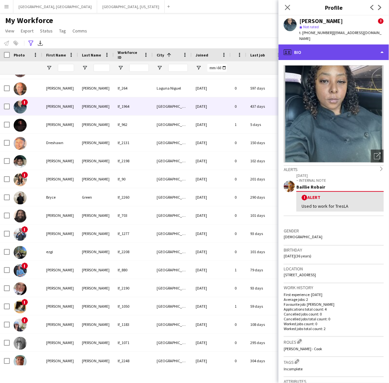
click at [326, 44] on div "profile Bio" at bounding box center [333, 52] width 110 height 16
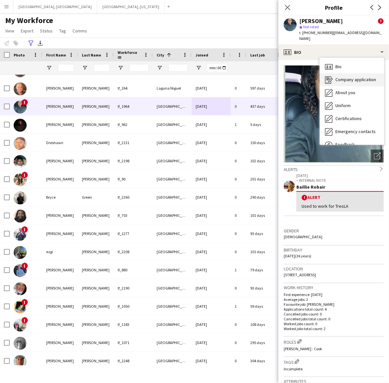
click at [336, 77] on span "Company application" at bounding box center [355, 80] width 41 height 6
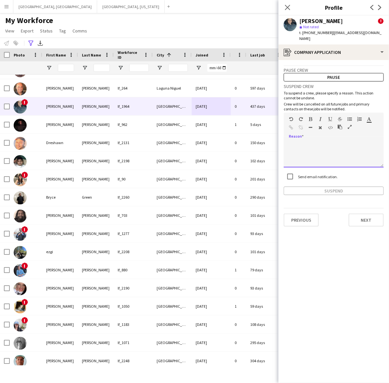
click at [328, 150] on div at bounding box center [333, 155] width 100 height 26
paste div
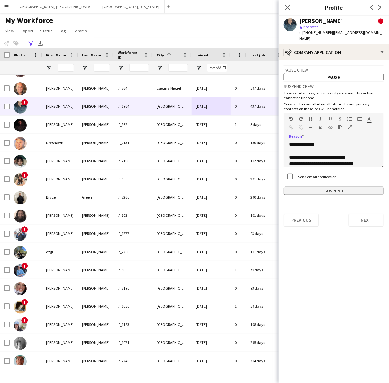
click at [336, 187] on button "Suspend" at bounding box center [333, 191] width 100 height 8
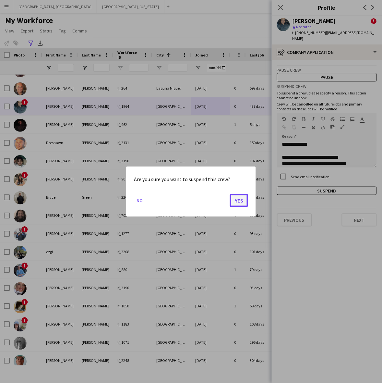
click at [232, 202] on button "Yes" at bounding box center [239, 200] width 18 height 13
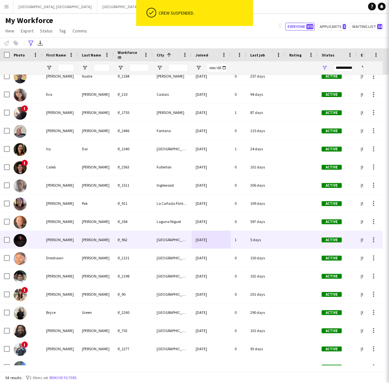
scroll to position [0, 0]
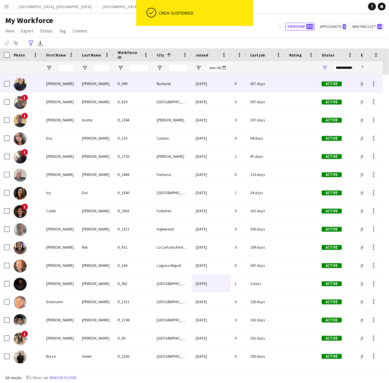
click at [218, 88] on div "[DATE]" at bounding box center [210, 84] width 39 height 18
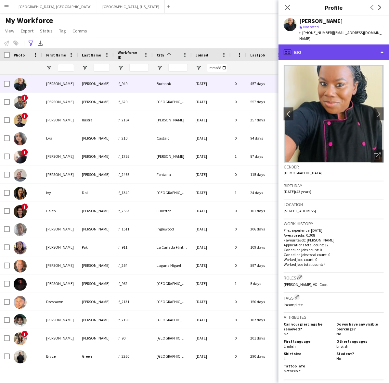
click at [320, 44] on div "profile Bio" at bounding box center [333, 52] width 110 height 16
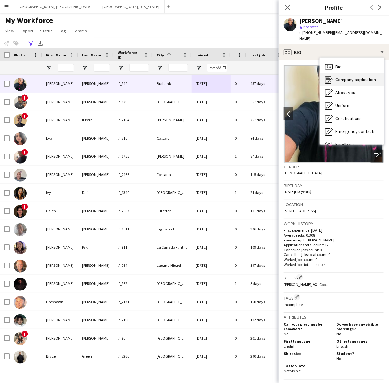
click at [346, 77] on div "Company application Company application" at bounding box center [351, 79] width 64 height 13
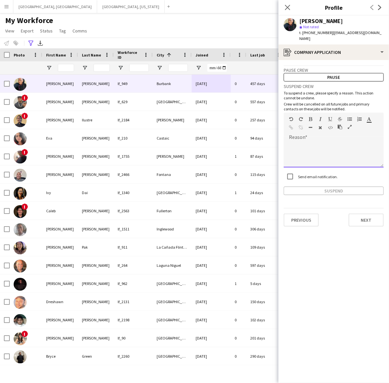
click at [336, 145] on div at bounding box center [333, 155] width 100 height 26
paste div
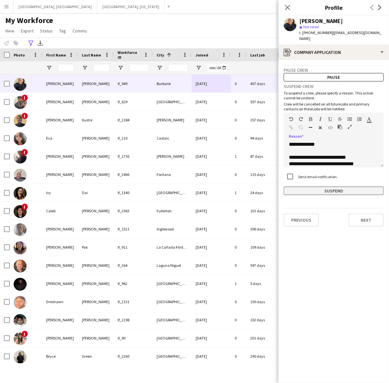
click at [334, 187] on button "Suspend" at bounding box center [333, 191] width 100 height 8
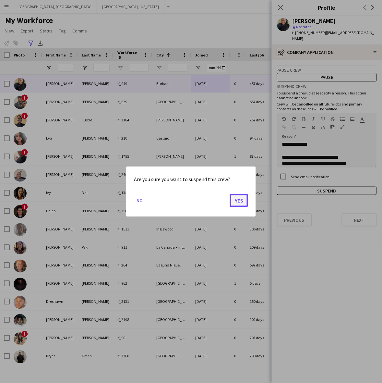
click at [244, 200] on button "Yes" at bounding box center [239, 200] width 18 height 13
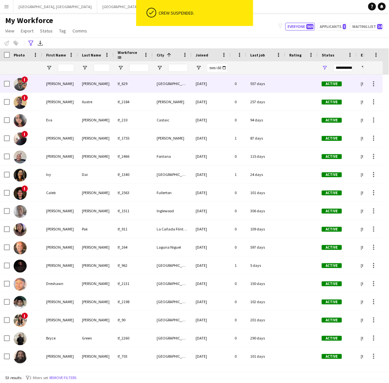
click at [242, 83] on div "0" at bounding box center [238, 84] width 16 height 18
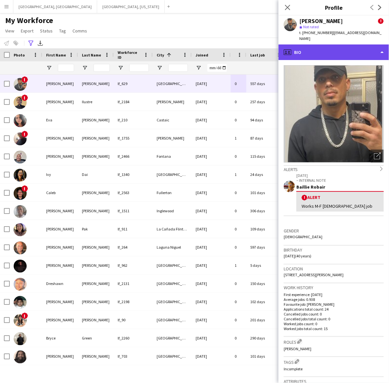
click at [329, 44] on div "profile Bio" at bounding box center [333, 52] width 110 height 16
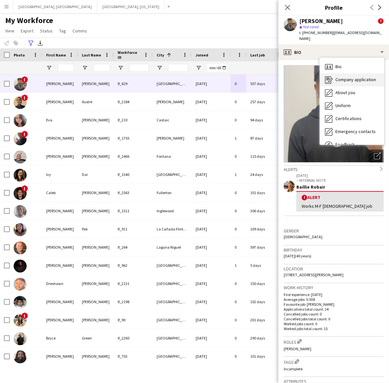
click at [342, 77] on span "Company application" at bounding box center [355, 80] width 41 height 6
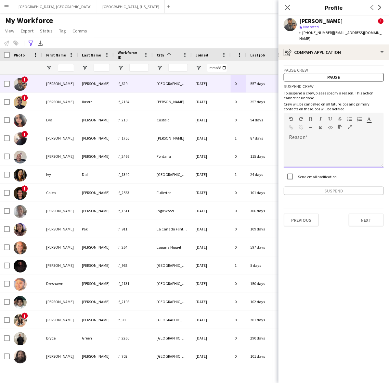
click at [320, 142] on div at bounding box center [333, 155] width 100 height 26
paste div
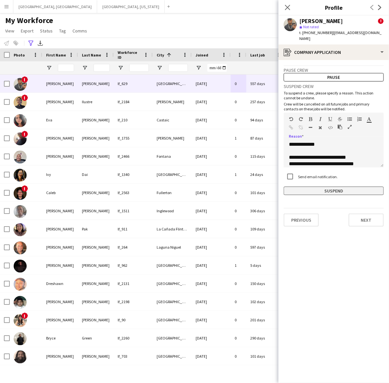
click at [328, 187] on button "Suspend" at bounding box center [333, 191] width 100 height 8
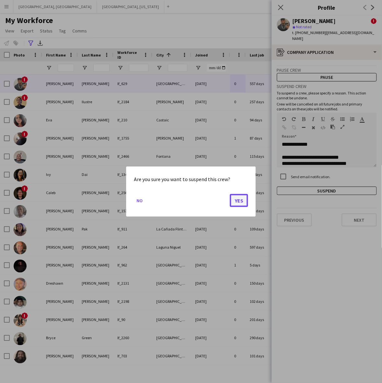
click at [237, 200] on button "Yes" at bounding box center [239, 200] width 18 height 13
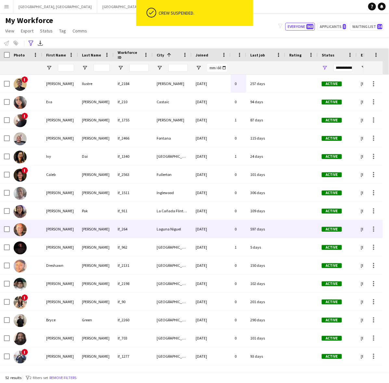
click at [221, 228] on div "[DATE]" at bounding box center [210, 229] width 39 height 18
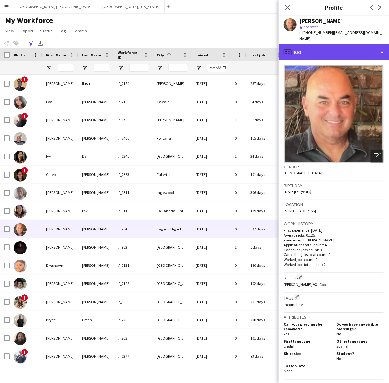
click at [323, 44] on div "profile Bio" at bounding box center [333, 52] width 110 height 16
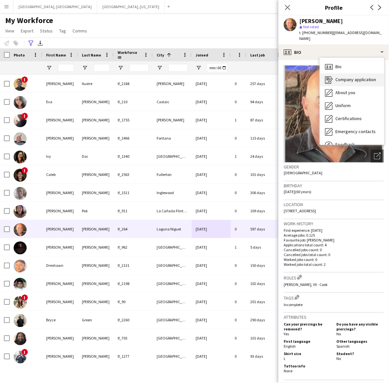
click at [350, 77] on span "Company application" at bounding box center [355, 80] width 41 height 6
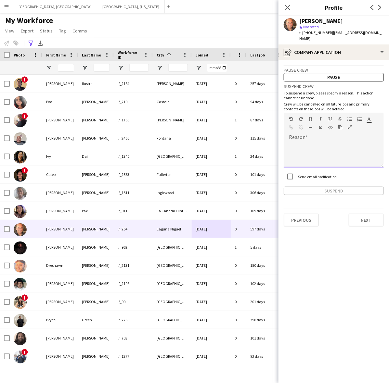
click at [360, 142] on div at bounding box center [333, 155] width 100 height 26
paste div
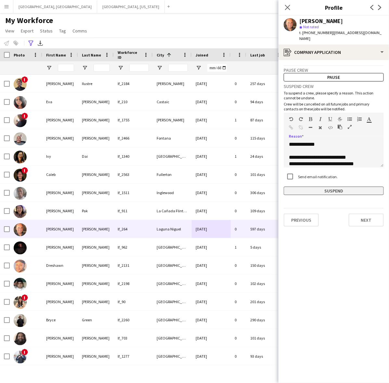
click at [344, 187] on button "Suspend" at bounding box center [333, 191] width 100 height 8
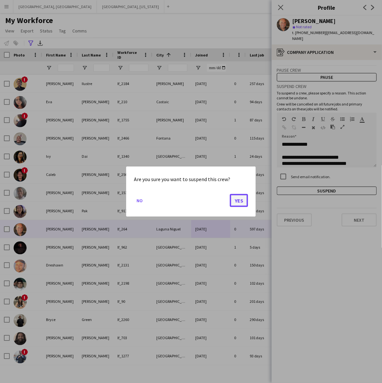
click at [241, 199] on button "Yes" at bounding box center [239, 200] width 18 height 13
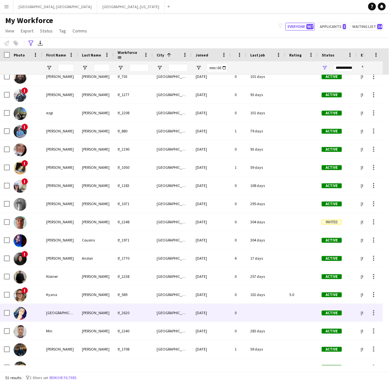
scroll to position [277, 0]
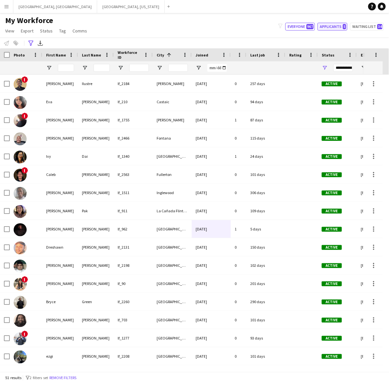
click at [334, 28] on button "Applicants 5" at bounding box center [332, 27] width 30 height 8
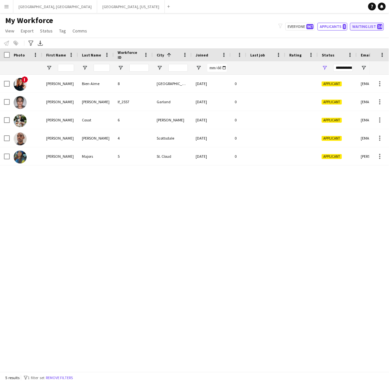
click at [362, 24] on button "Waiting list 34" at bounding box center [367, 27] width 34 height 8
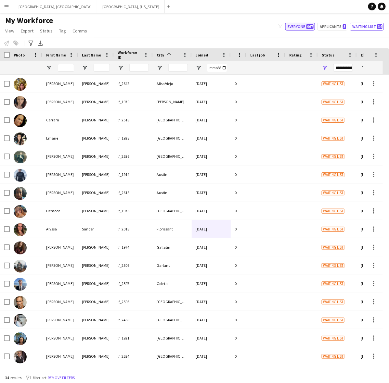
click at [308, 26] on span "967" at bounding box center [309, 26] width 7 height 5
type input "**********"
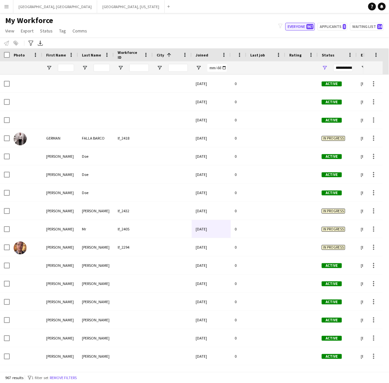
click at [308, 26] on span "967" at bounding box center [309, 26] width 7 height 5
click at [29, 42] on icon "Advanced filters" at bounding box center [30, 43] width 5 height 5
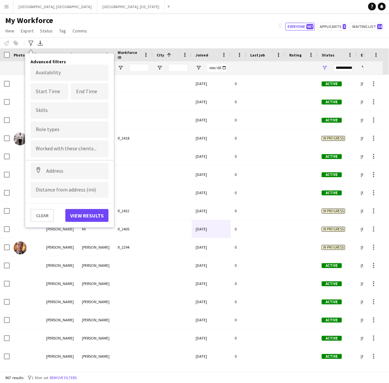
click at [71, 130] on input "Type to search role types..." at bounding box center [70, 130] width 68 height 6
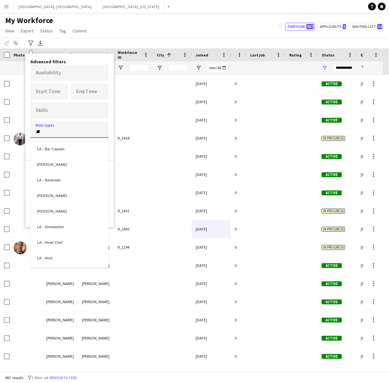
type input "**"
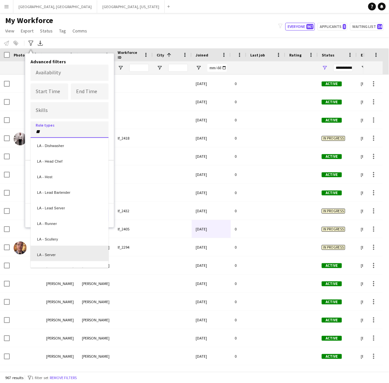
click at [69, 249] on div "LA - Server" at bounding box center [70, 254] width 78 height 16
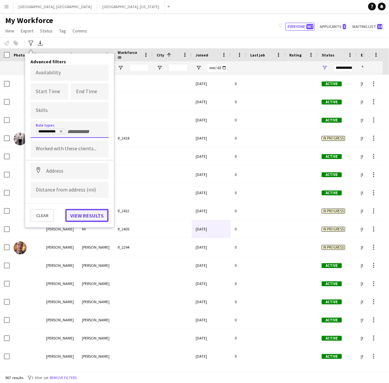
click at [86, 216] on button "View results" at bounding box center [86, 215] width 43 height 13
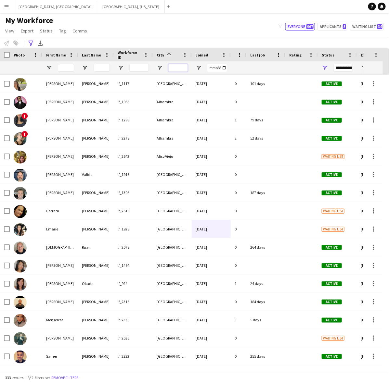
click at [173, 68] on input "City Filter Input" at bounding box center [177, 68] width 19 height 8
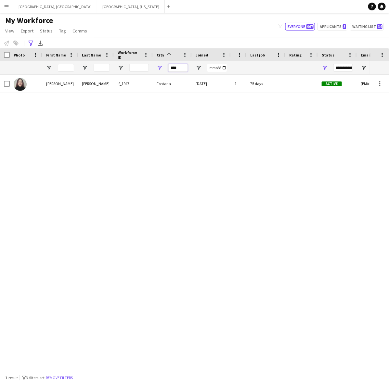
type input "****"
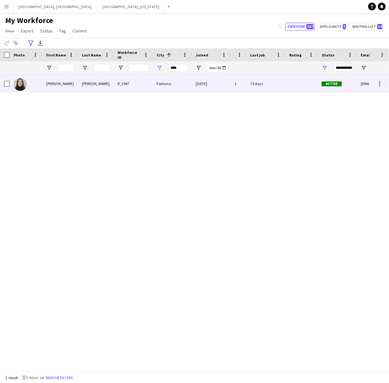
click at [167, 86] on div "Fontana" at bounding box center [172, 84] width 39 height 18
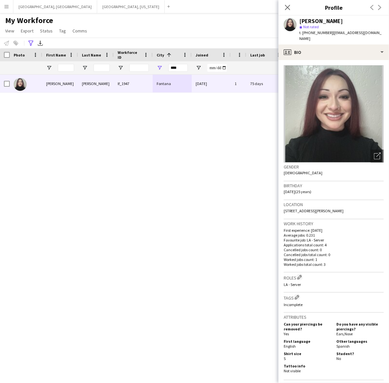
drag, startPoint x: 179, startPoint y: 63, endPoint x: 161, endPoint y: 64, distance: 17.6
click at [161, 64] on div "****" at bounding box center [172, 67] width 39 height 13
drag, startPoint x: 178, startPoint y: 67, endPoint x: 164, endPoint y: 65, distance: 13.8
click at [165, 65] on div "****" at bounding box center [172, 67] width 39 height 13
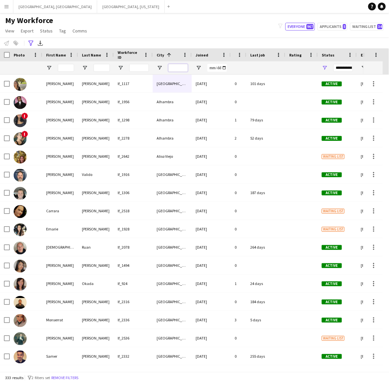
click at [174, 66] on input "City Filter Input" at bounding box center [177, 68] width 19 height 8
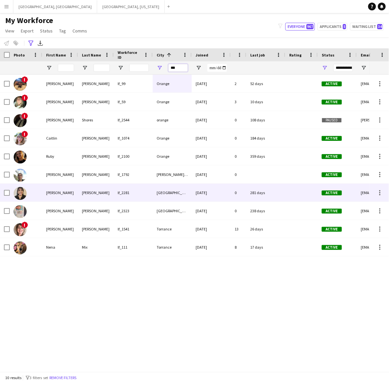
type input "***"
click at [139, 194] on div "lf_2281" at bounding box center [133, 193] width 39 height 18
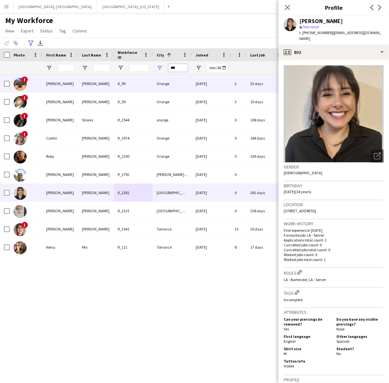
drag, startPoint x: 181, startPoint y: 65, endPoint x: 144, endPoint y: 75, distance: 38.5
click at [144, 75] on div "Workforce Details Photo First Name" at bounding box center [194, 209] width 389 height 323
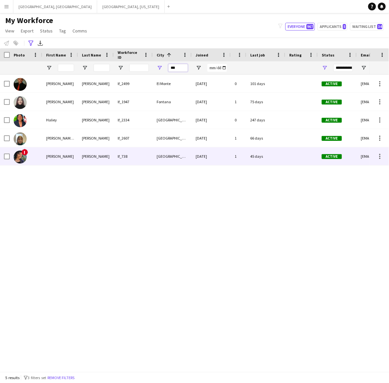
type input "***"
click at [162, 156] on div "Ontario" at bounding box center [172, 156] width 39 height 18
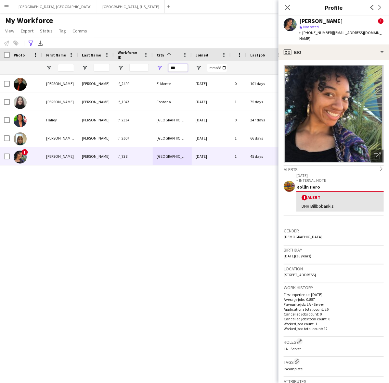
drag, startPoint x: 180, startPoint y: 70, endPoint x: 154, endPoint y: 70, distance: 26.3
click at [154, 70] on div "***" at bounding box center [172, 67] width 39 height 13
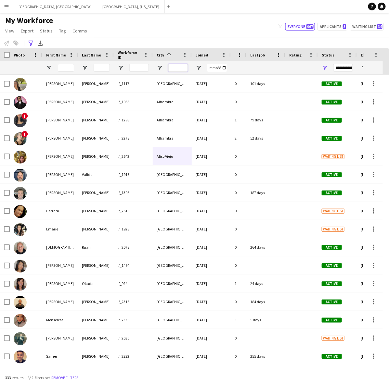
click at [178, 70] on input "City Filter Input" at bounding box center [177, 68] width 19 height 8
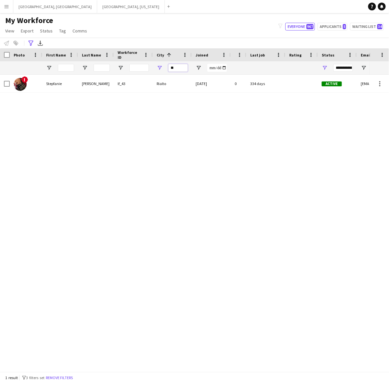
type input "*"
type input "***"
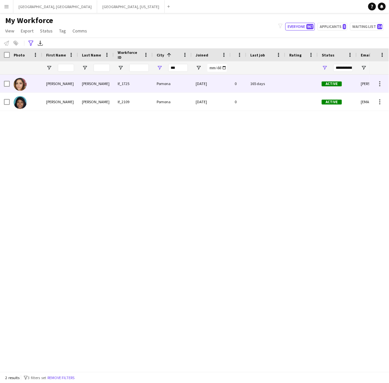
click at [174, 80] on div "Pomona" at bounding box center [172, 84] width 39 height 18
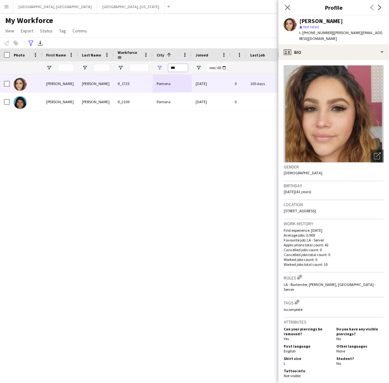
drag, startPoint x: 179, startPoint y: 66, endPoint x: 153, endPoint y: 66, distance: 26.3
click at [153, 66] on div "***" at bounding box center [172, 67] width 39 height 13
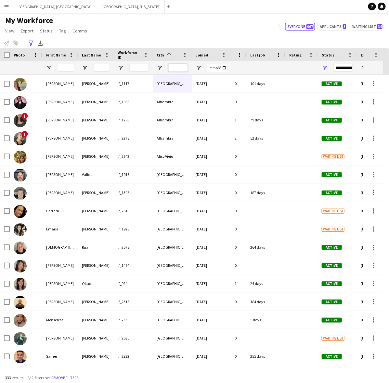
click at [179, 68] on input "City Filter Input" at bounding box center [177, 68] width 19 height 8
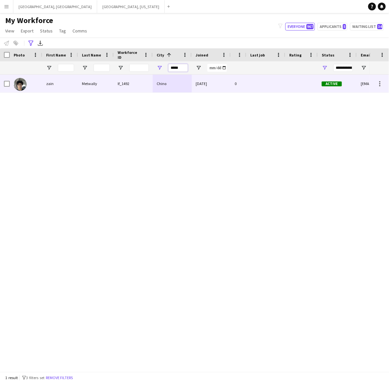
type input "*****"
click at [179, 82] on div "Chino" at bounding box center [172, 84] width 39 height 18
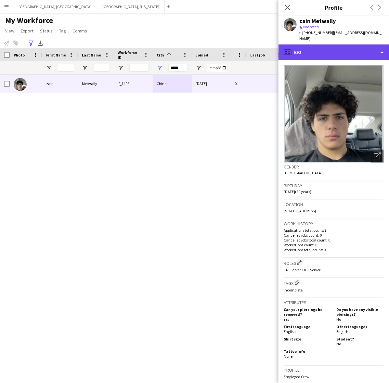
click at [338, 48] on div "profile Bio" at bounding box center [333, 52] width 110 height 16
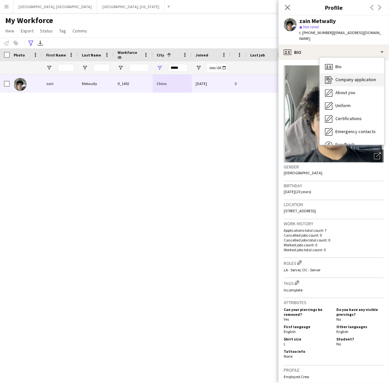
click at [347, 77] on span "Company application" at bounding box center [355, 80] width 41 height 6
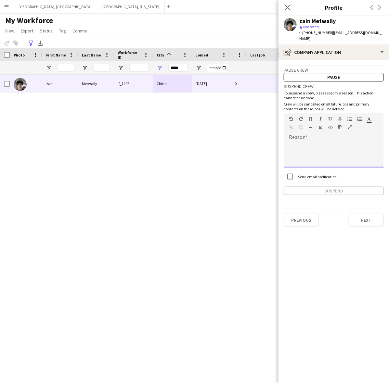
click at [332, 142] on div at bounding box center [333, 155] width 100 height 26
paste div
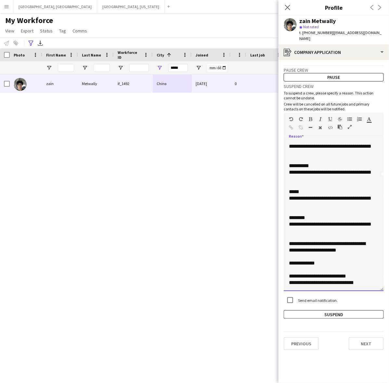
drag, startPoint x: 383, startPoint y: 176, endPoint x: 382, endPoint y: 279, distance: 103.2
click at [382, 279] on div "**********" at bounding box center [333, 217] width 100 height 150
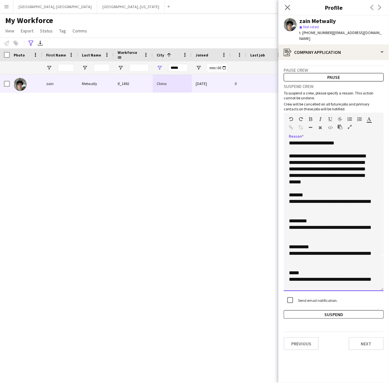
scroll to position [0, 0]
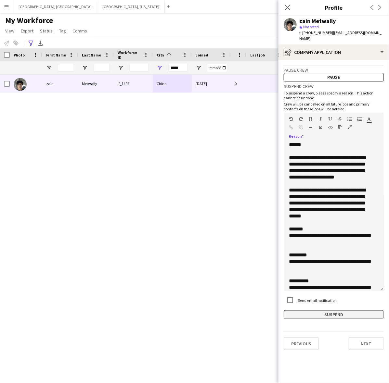
click at [338, 310] on button "Suspend" at bounding box center [333, 314] width 100 height 8
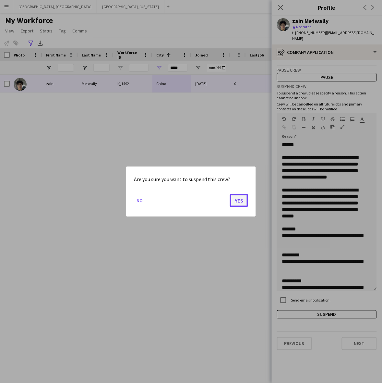
click at [243, 199] on button "Yes" at bounding box center [239, 200] width 18 height 13
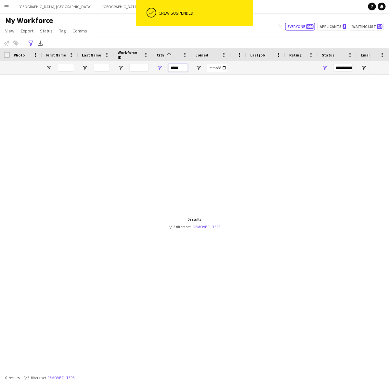
drag, startPoint x: 183, startPoint y: 67, endPoint x: 161, endPoint y: 67, distance: 22.1
click at [160, 67] on div "*****" at bounding box center [172, 67] width 39 height 13
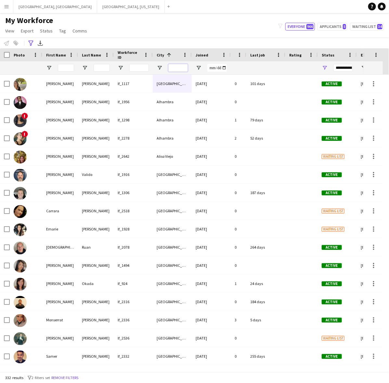
click at [179, 67] on input "City Filter Input" at bounding box center [177, 68] width 19 height 8
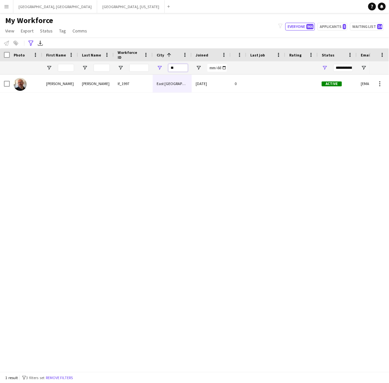
type input "*"
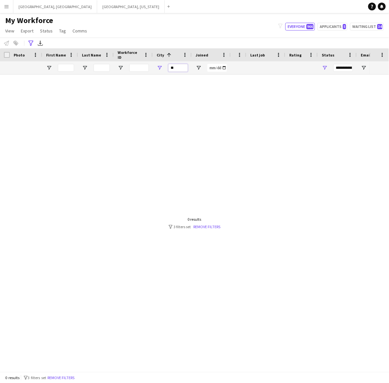
type input "*"
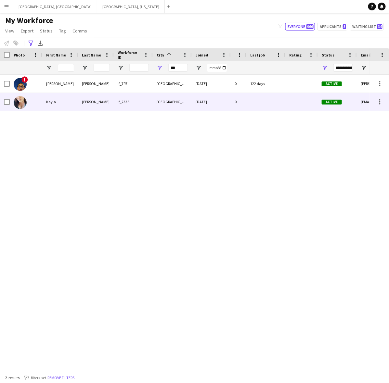
click at [145, 105] on div "lf_2335" at bounding box center [133, 102] width 39 height 18
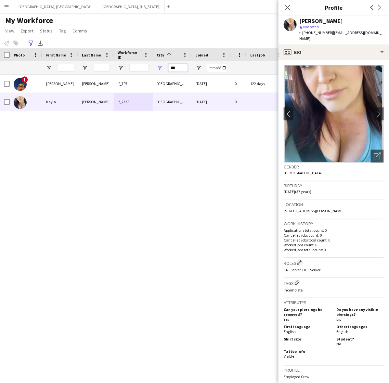
drag, startPoint x: 182, startPoint y: 69, endPoint x: 167, endPoint y: 67, distance: 15.0
click at [167, 67] on div "***" at bounding box center [172, 67] width 39 height 13
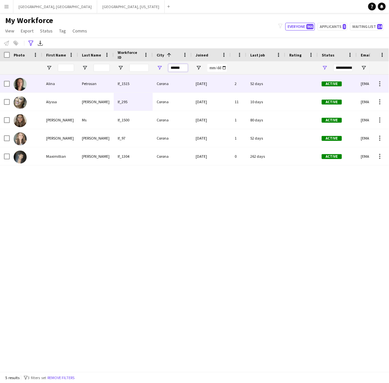
type input "******"
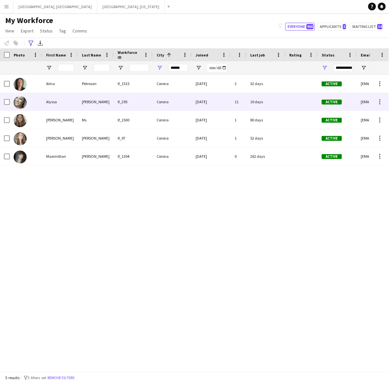
click at [128, 105] on div "lf_295" at bounding box center [133, 102] width 39 height 18
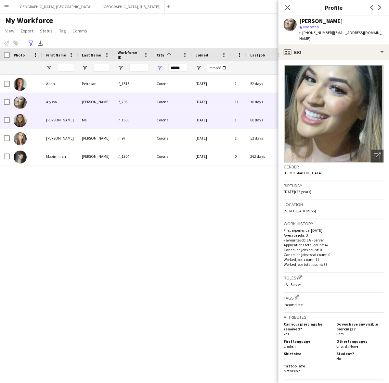
click at [46, 118] on div "Cherise ortiz" at bounding box center [60, 120] width 36 height 18
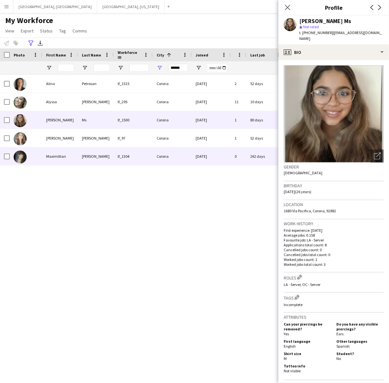
click at [80, 155] on div "Vaquilar" at bounding box center [96, 156] width 36 height 18
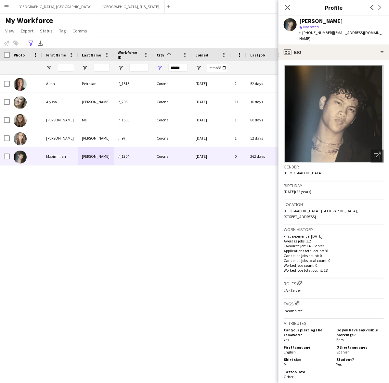
drag, startPoint x: 311, startPoint y: 32, endPoint x: 318, endPoint y: 34, distance: 7.8
click at [318, 34] on span "t. +19092488949" at bounding box center [316, 32] width 34 height 5
drag, startPoint x: 181, startPoint y: 67, endPoint x: 154, endPoint y: 64, distance: 26.8
click at [154, 64] on div "******" at bounding box center [172, 67] width 39 height 13
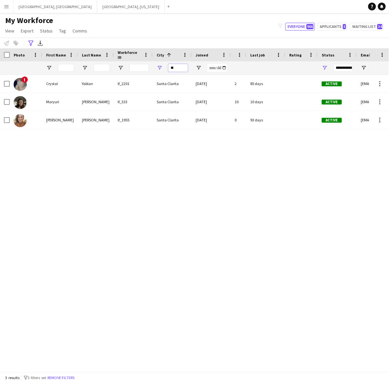
type input "*"
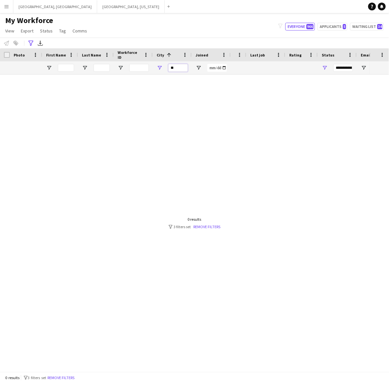
type input "*"
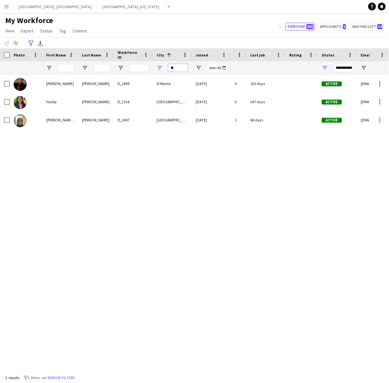
type input "*"
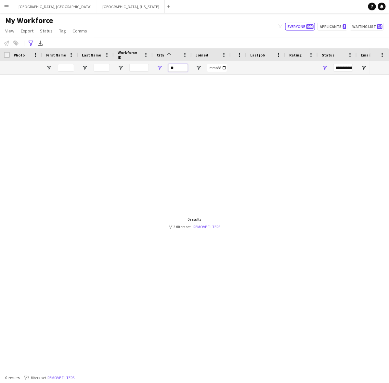
type input "*"
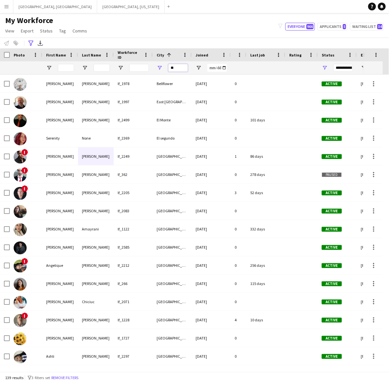
type input "*"
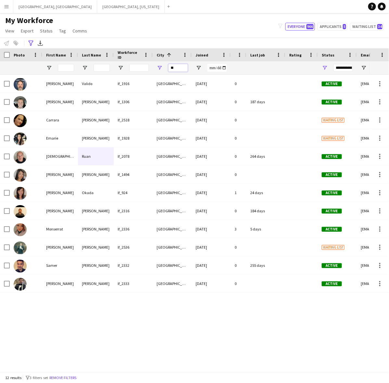
type input "*"
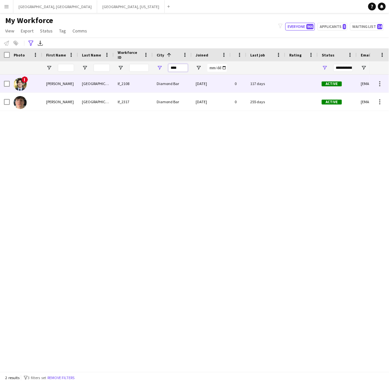
type input "****"
click at [132, 81] on div "lf_2108" at bounding box center [133, 84] width 39 height 18
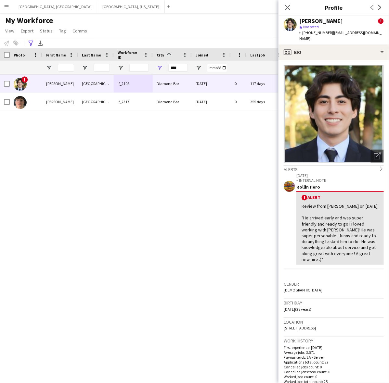
drag, startPoint x: 312, startPoint y: 32, endPoint x: 318, endPoint y: 33, distance: 7.0
click at [318, 33] on span "t. +16263742815" at bounding box center [316, 32] width 34 height 5
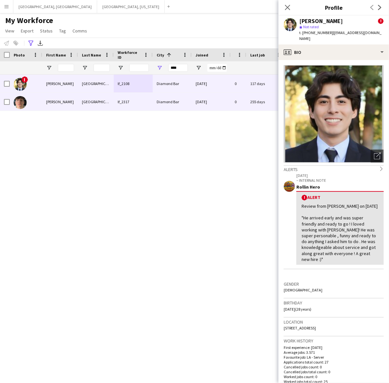
click at [206, 96] on div "12-04-2024" at bounding box center [210, 102] width 39 height 18
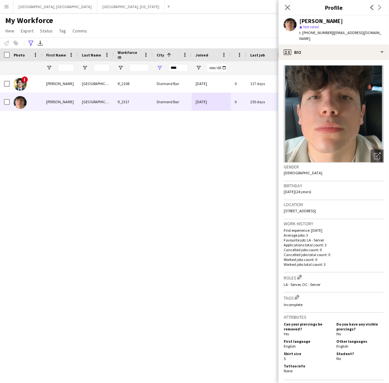
drag, startPoint x: 312, startPoint y: 31, endPoint x: 318, endPoint y: 33, distance: 7.2
click at [318, 33] on span "t. +16263742413" at bounding box center [316, 32] width 34 height 5
drag, startPoint x: 182, startPoint y: 65, endPoint x: 151, endPoint y: 64, distance: 31.2
click at [151, 64] on div at bounding box center [338, 67] width 677 height 13
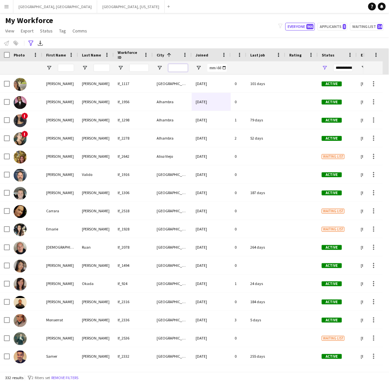
click at [179, 68] on input "City Filter Input" at bounding box center [177, 68] width 19 height 8
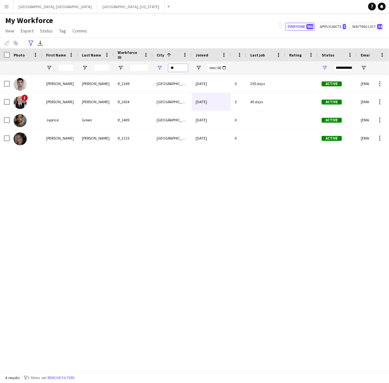
type input "*"
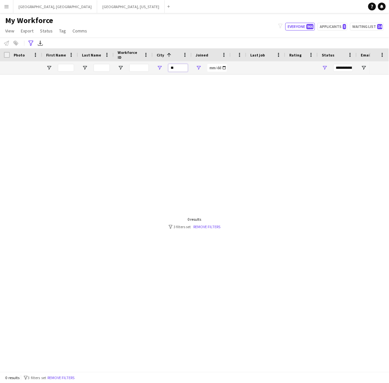
type input "*"
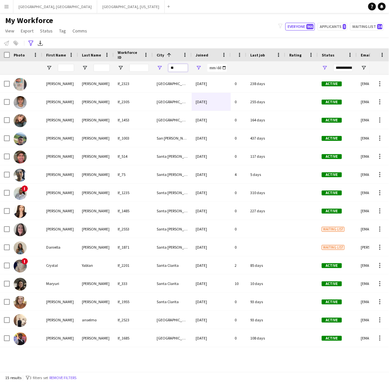
type input "*"
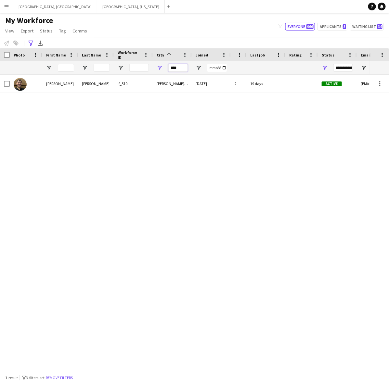
type input "****"
drag, startPoint x: 182, startPoint y: 68, endPoint x: 159, endPoint y: 67, distance: 23.1
click at [161, 68] on div "****" at bounding box center [172, 67] width 39 height 13
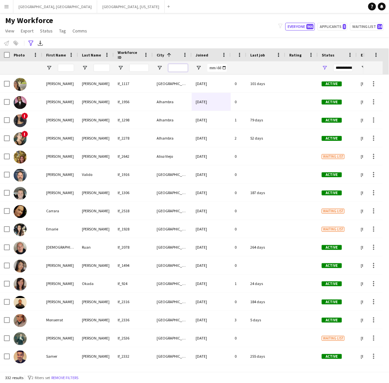
click at [174, 67] on input "City Filter Input" at bounding box center [177, 68] width 19 height 8
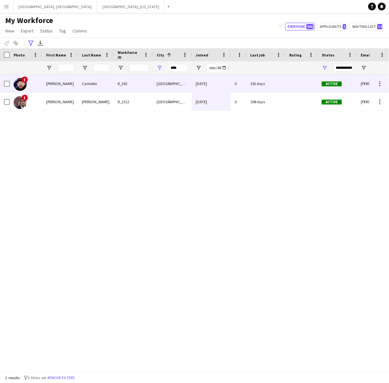
click at [193, 84] on div "[DATE]" at bounding box center [210, 84] width 39 height 18
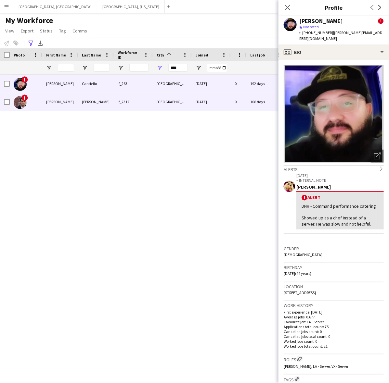
click at [43, 108] on div "[PERSON_NAME]" at bounding box center [60, 102] width 36 height 18
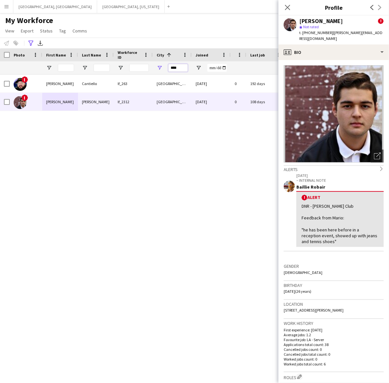
drag, startPoint x: 182, startPoint y: 67, endPoint x: 166, endPoint y: 64, distance: 16.4
click at [166, 64] on div "****" at bounding box center [172, 67] width 39 height 13
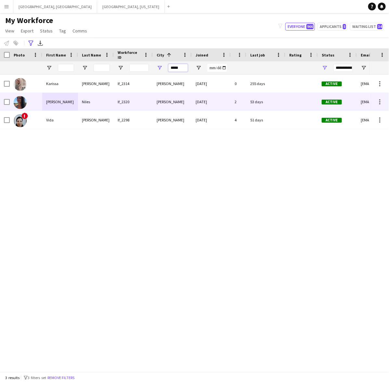
type input "*****"
click at [171, 100] on div "Yorba Linda" at bounding box center [172, 102] width 39 height 18
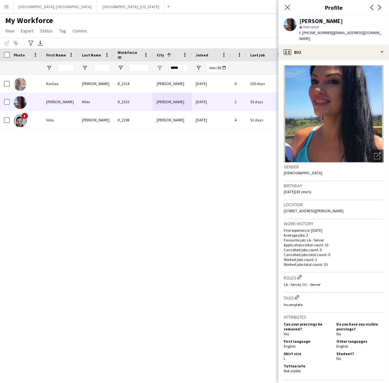
drag, startPoint x: 312, startPoint y: 32, endPoint x: 317, endPoint y: 32, distance: 5.6
click at [317, 32] on span "t. +17143920744" at bounding box center [316, 32] width 34 height 5
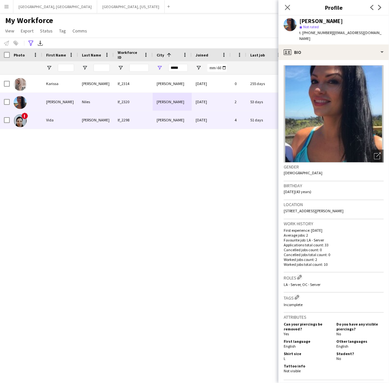
click at [103, 117] on div "[PERSON_NAME]" at bounding box center [96, 120] width 36 height 18
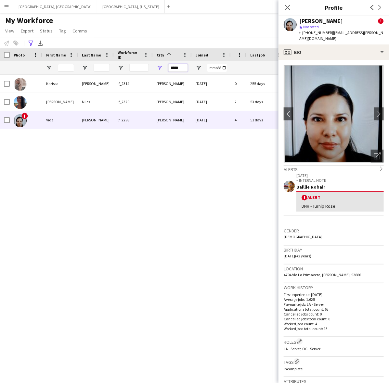
drag, startPoint x: 182, startPoint y: 67, endPoint x: 154, endPoint y: 65, distance: 28.7
click at [156, 66] on div "*****" at bounding box center [172, 67] width 39 height 13
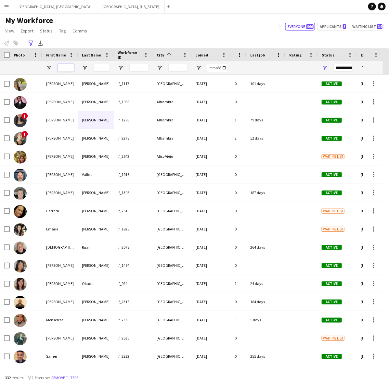
click at [64, 68] on input "First Name Filter Input" at bounding box center [66, 68] width 16 height 8
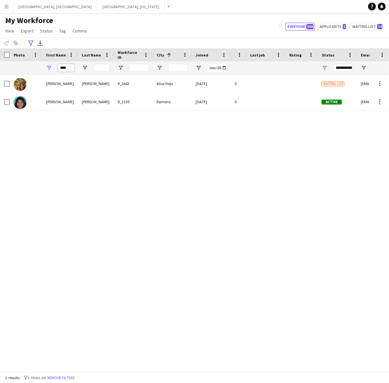
type input "****"
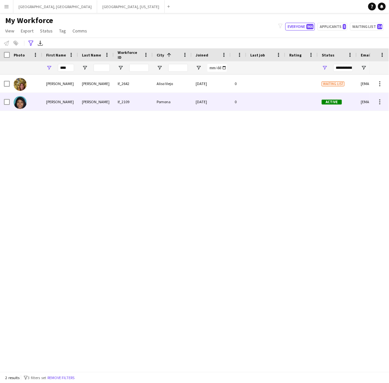
click at [131, 103] on div "lf_2109" at bounding box center [133, 102] width 39 height 18
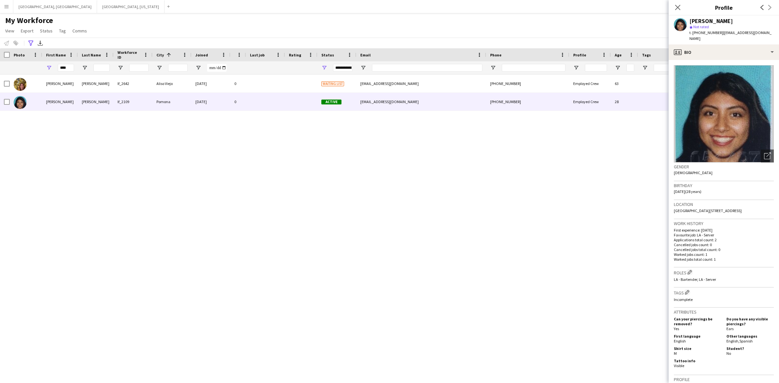
click at [70, 63] on div "****" at bounding box center [66, 67] width 16 height 13
click at [68, 67] on input "****" at bounding box center [66, 68] width 16 height 8
